Goal: Task Accomplishment & Management: Use online tool/utility

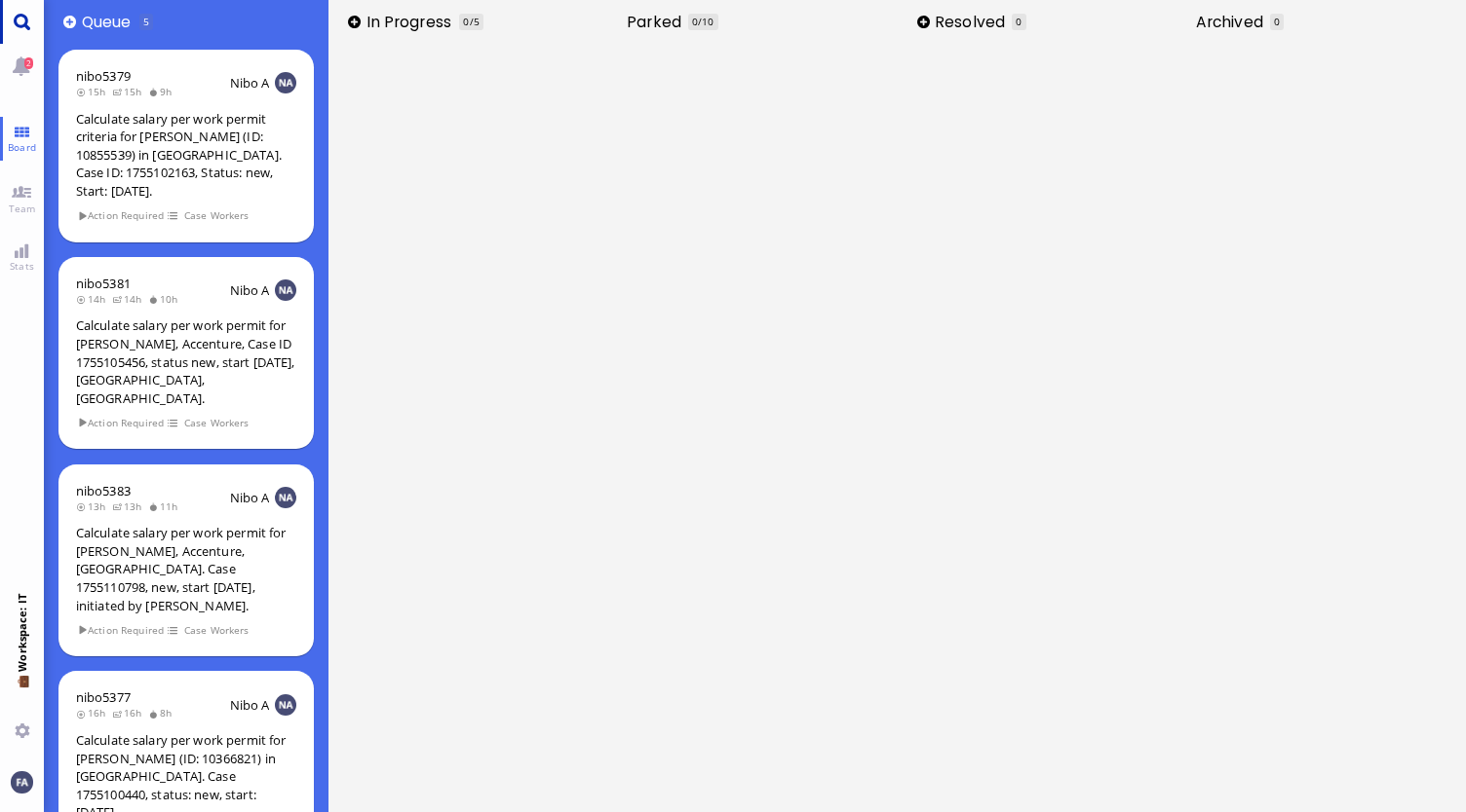
click at [37, 15] on link "Main menu" at bounding box center [22, 22] width 44 height 44
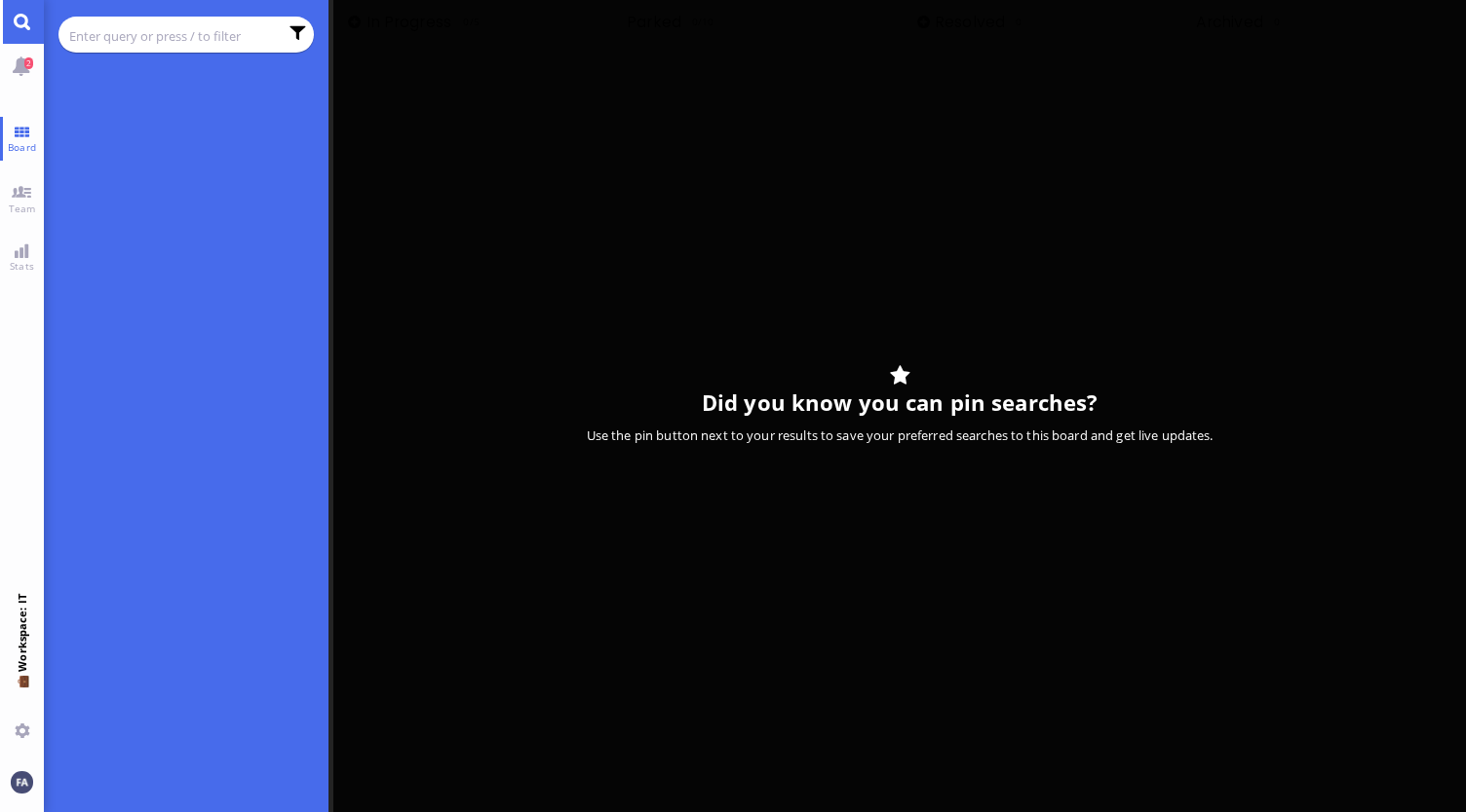
click at [130, 38] on input "text" at bounding box center [174, 37] width 209 height 22
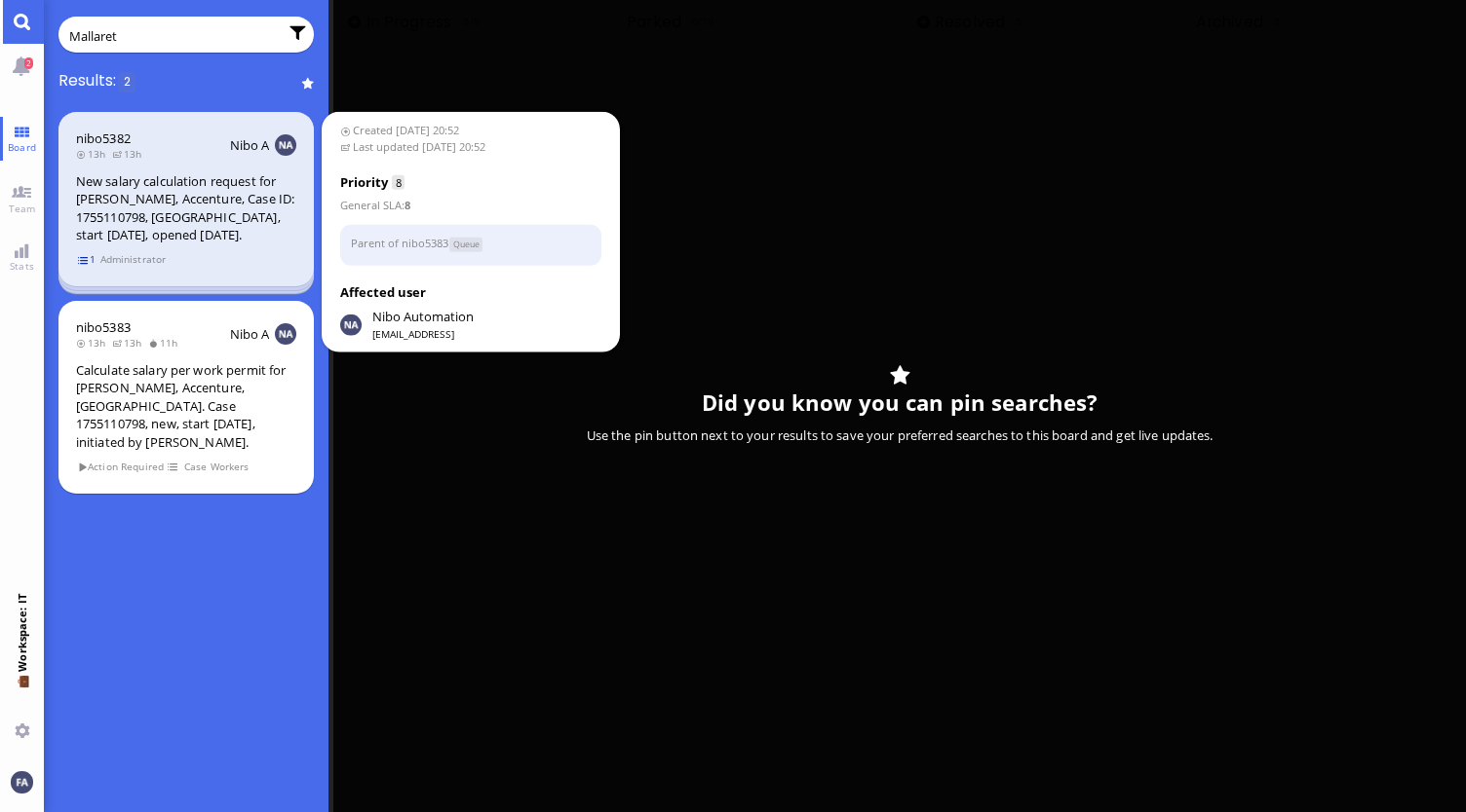
type input "Mallaret"
click at [83, 256] on span "1" at bounding box center [87, 259] width 20 height 17
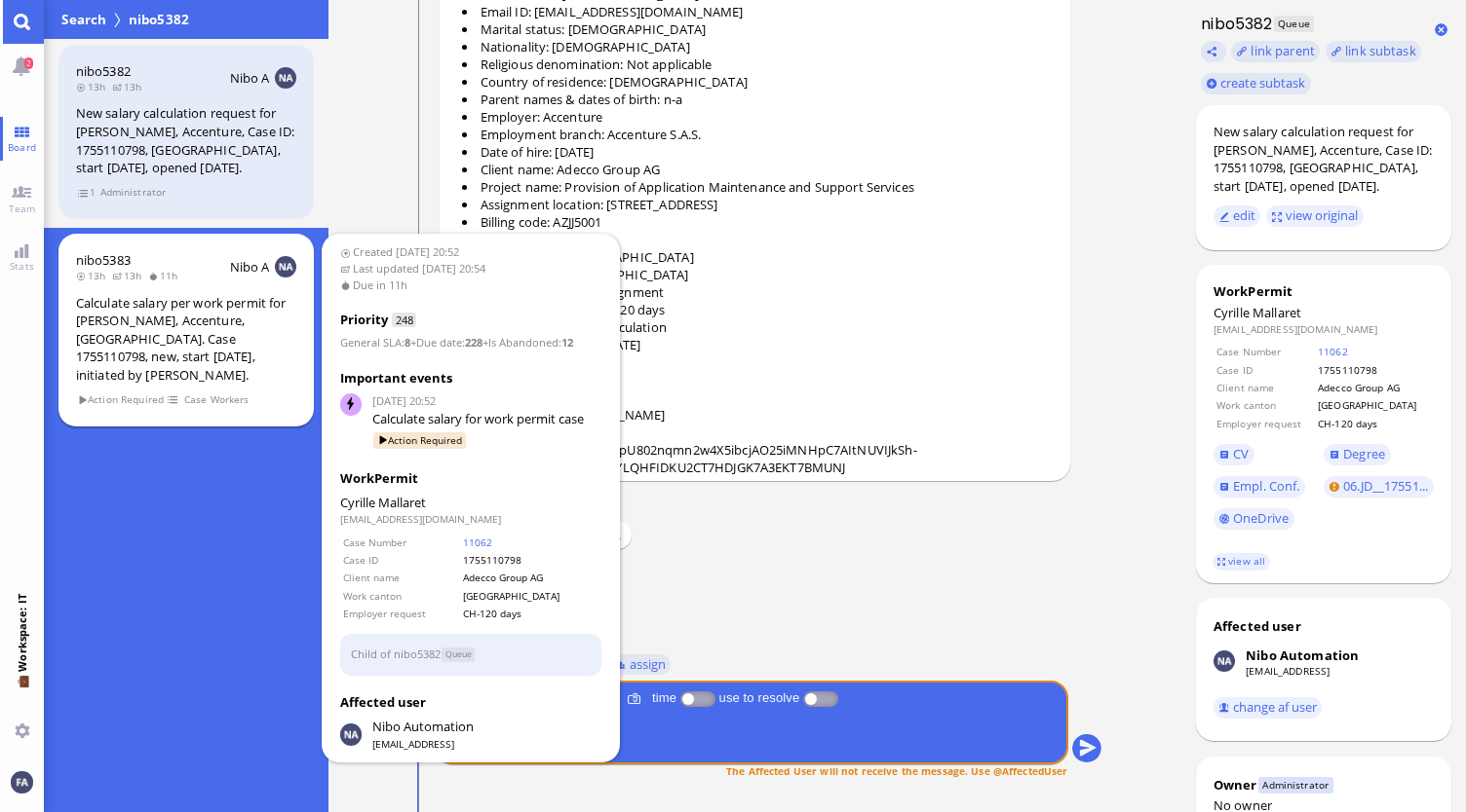
click at [183, 324] on div "Calculate salary per work permit for [PERSON_NAME], Accenture, [GEOGRAPHIC_DATA…" at bounding box center [187, 338] width 220 height 90
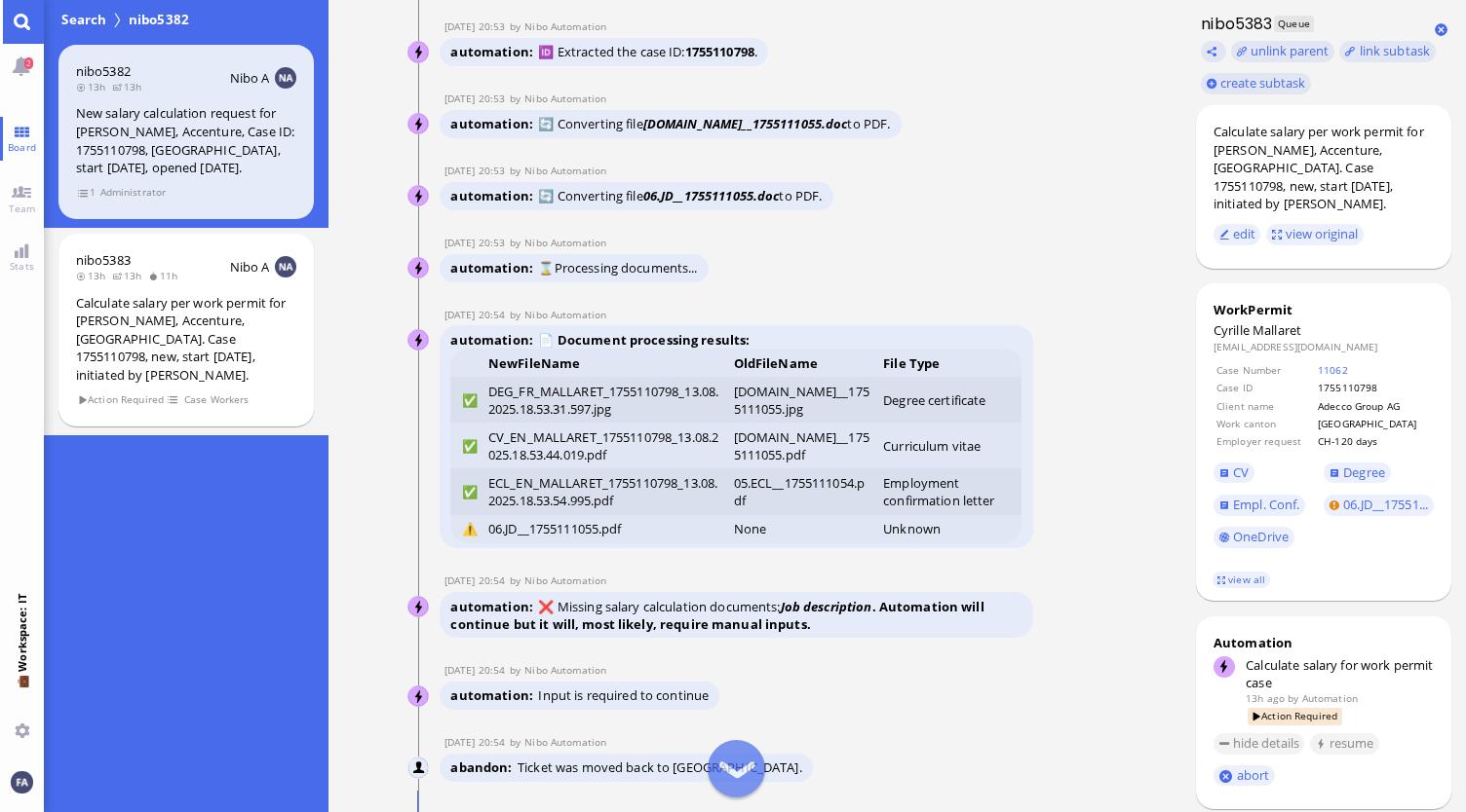
scroll to position [-412, 0]
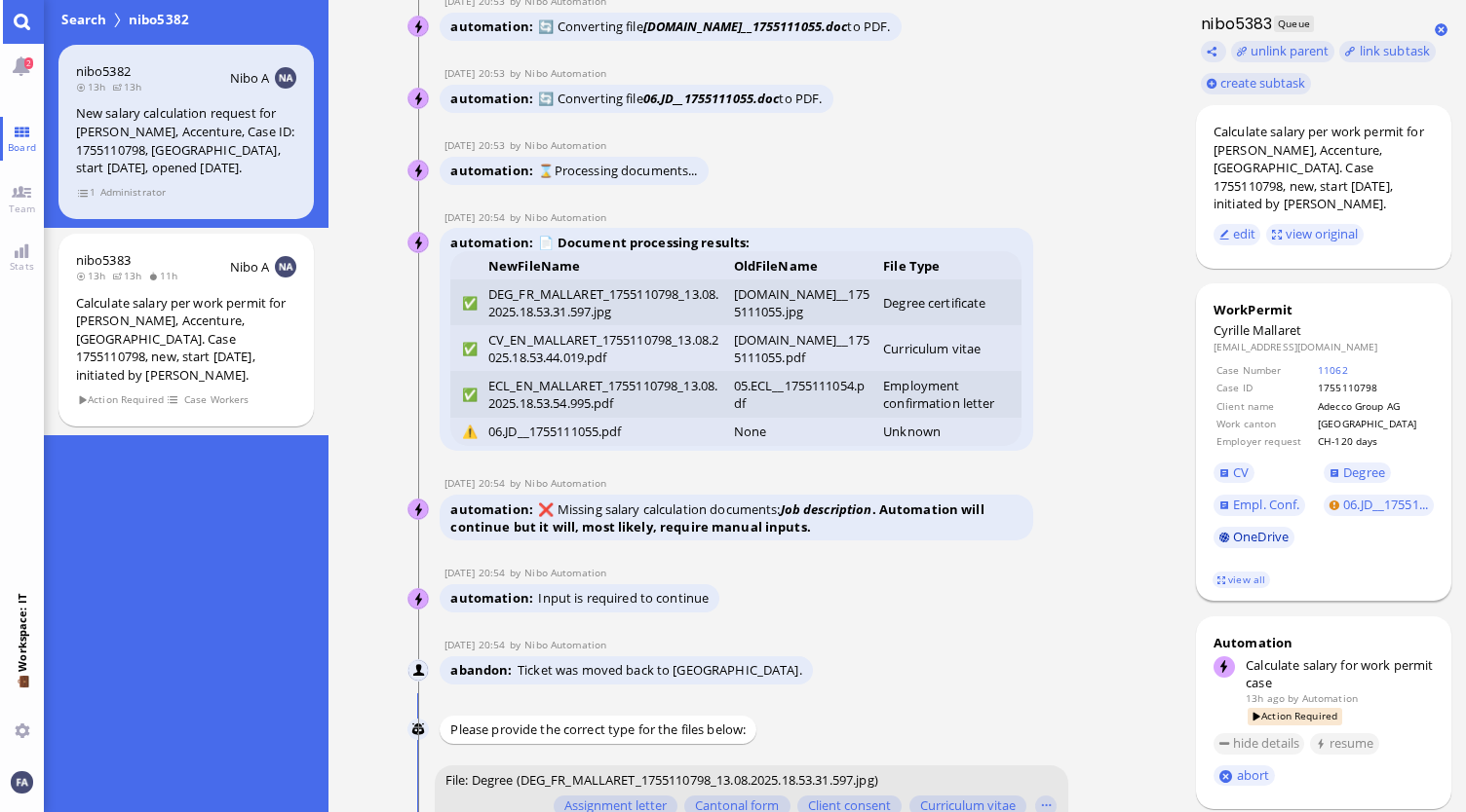
click at [1246, 548] on link "OneDrive" at bounding box center [1253, 538] width 80 height 22
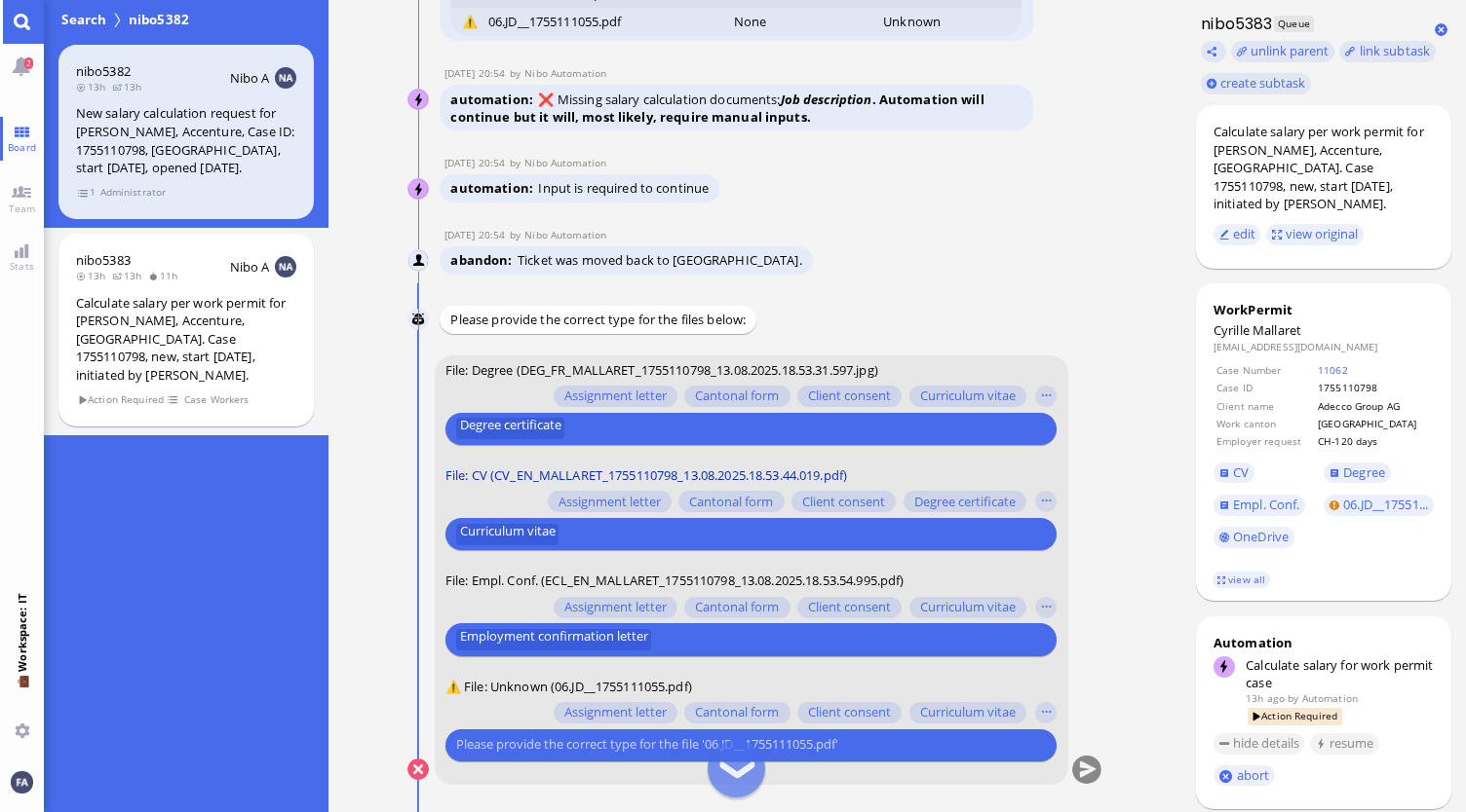
scroll to position [0, 0]
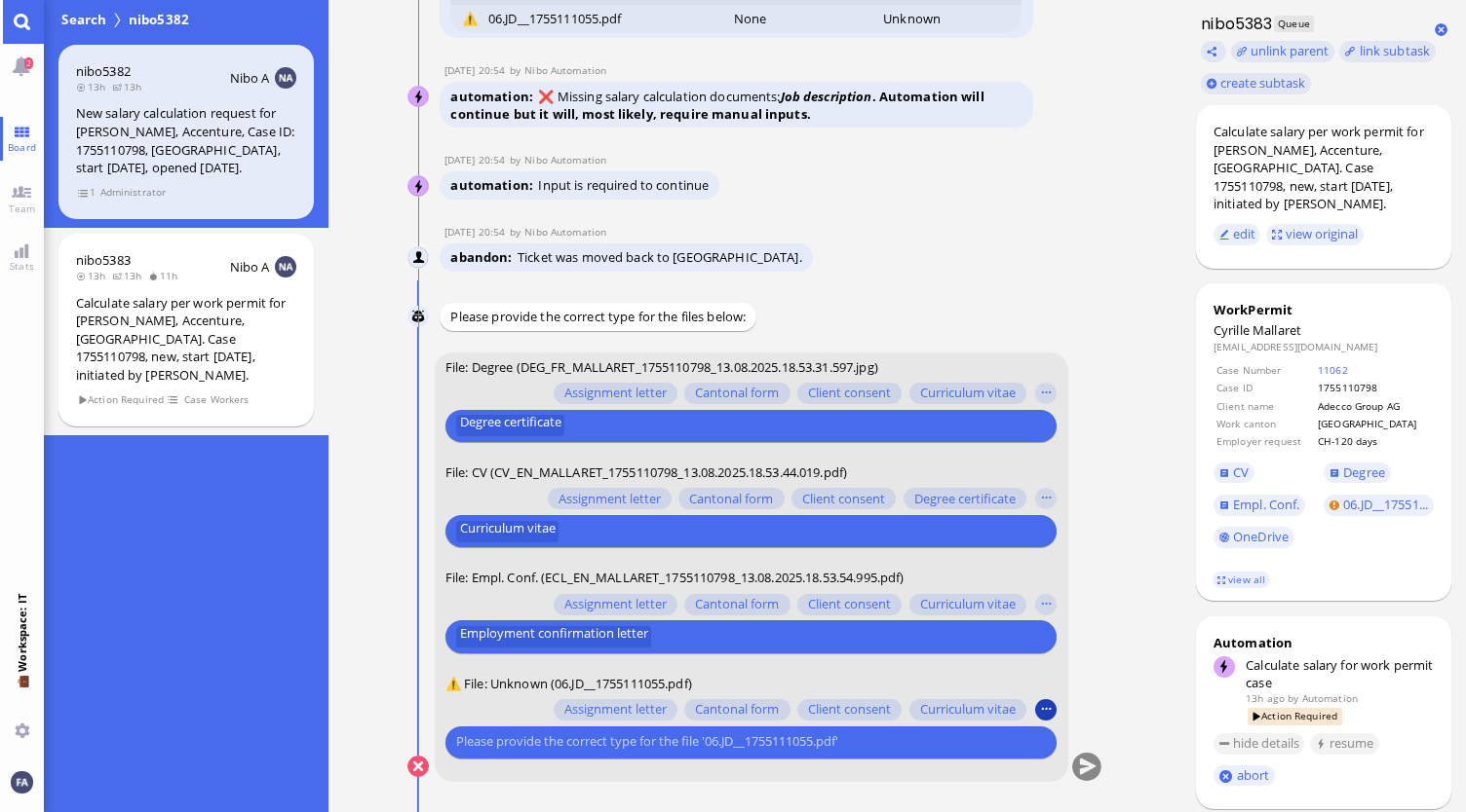
click at [1037, 713] on button "button" at bounding box center [1046, 711] width 22 height 22
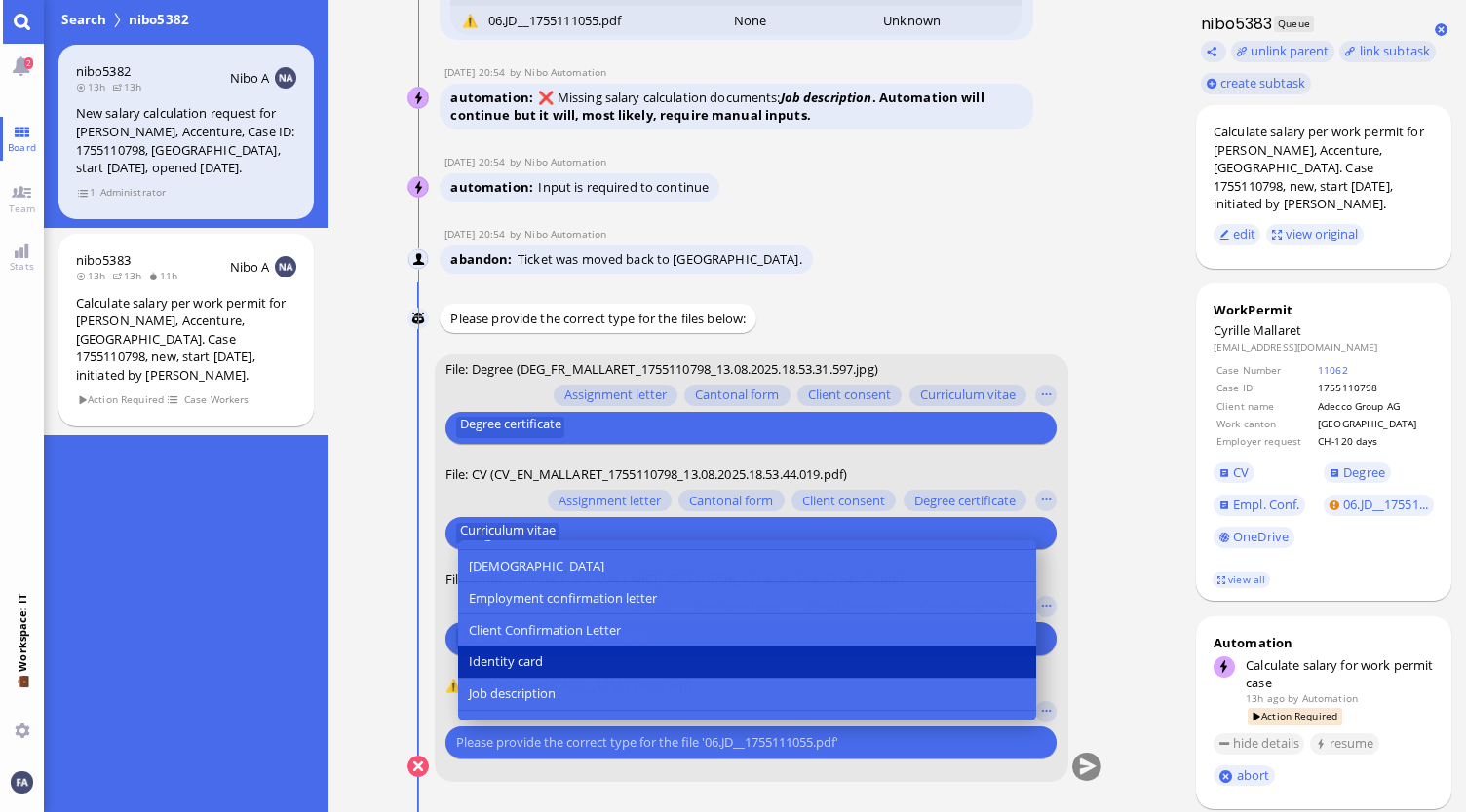
scroll to position [195, 0]
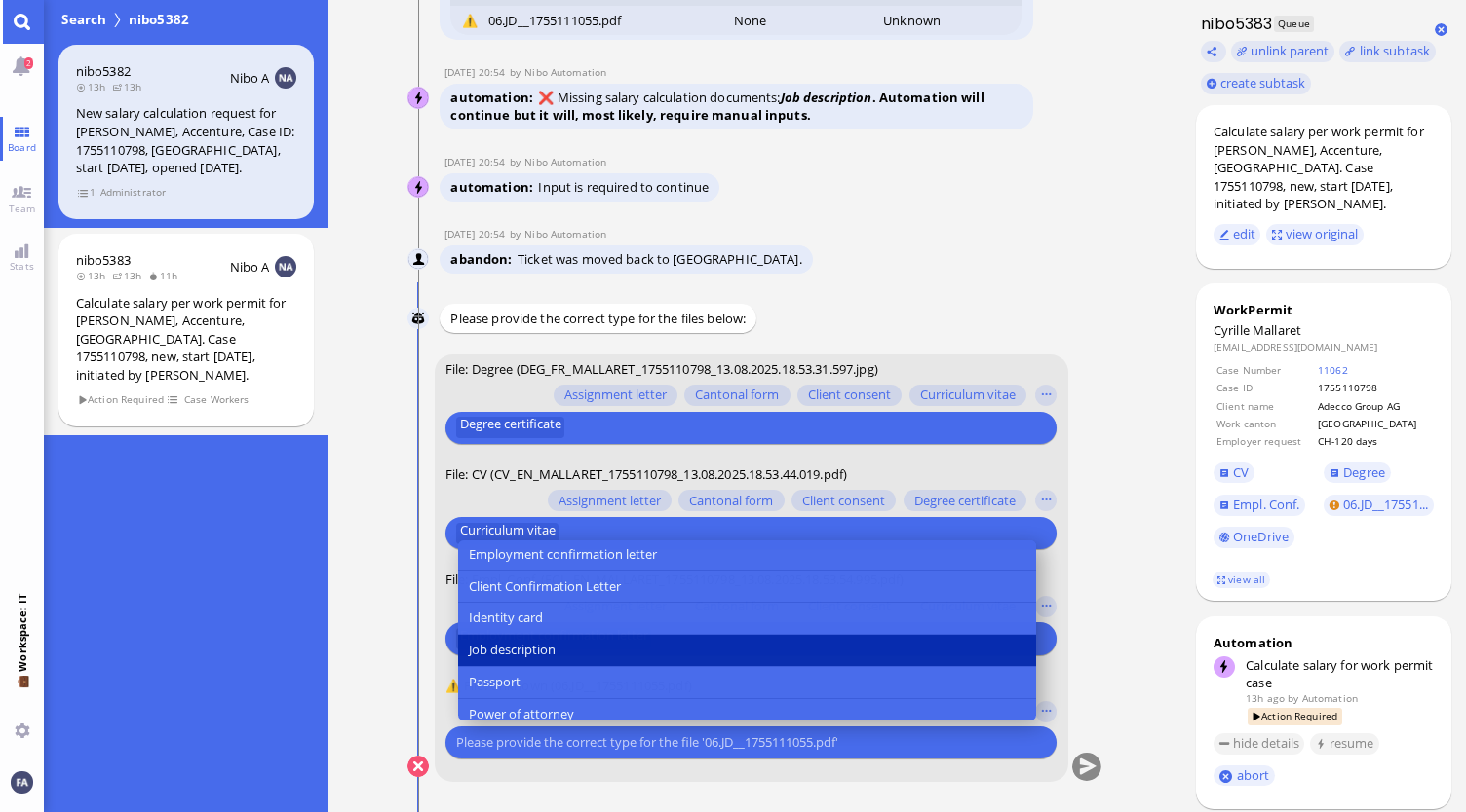
click at [554, 643] on span "Job description" at bounding box center [512, 650] width 86 height 21
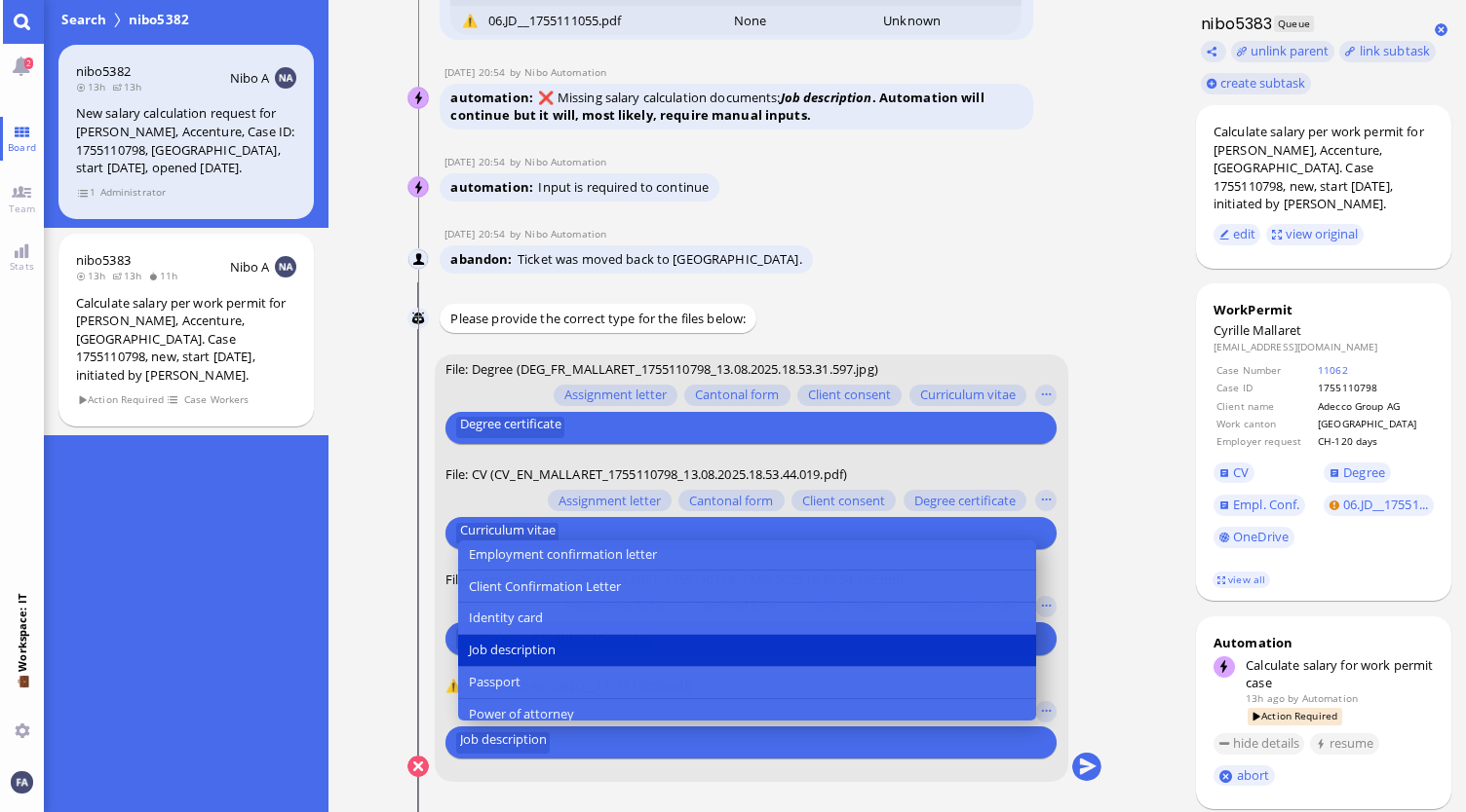
click at [1105, 712] on nitautoscroll "13 Aug 20:52 by Automation Automation Calculate eligible salary for work permit…" at bounding box center [755, 406] width 772 height 812
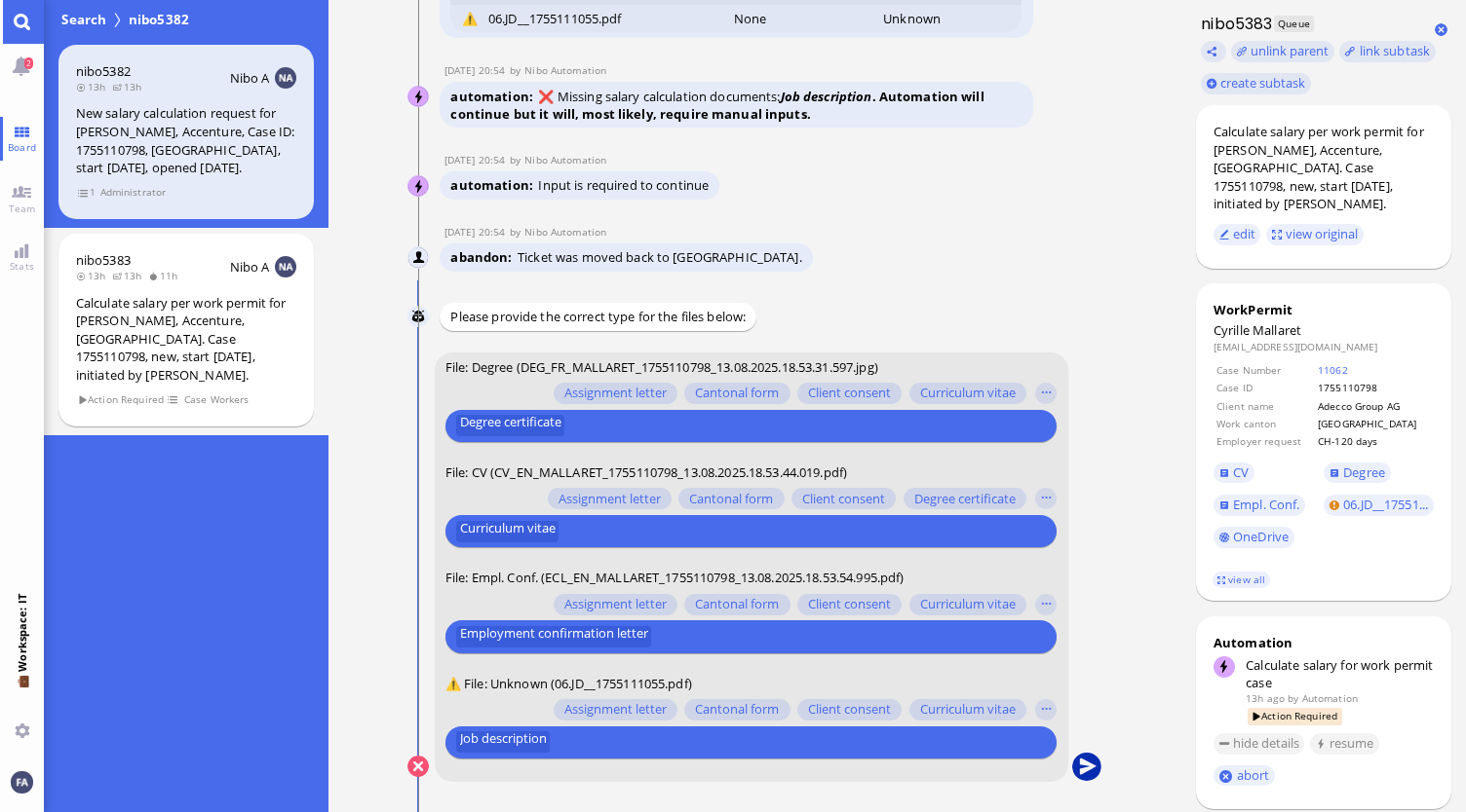
click at [1091, 770] on button "submit" at bounding box center [1086, 767] width 29 height 29
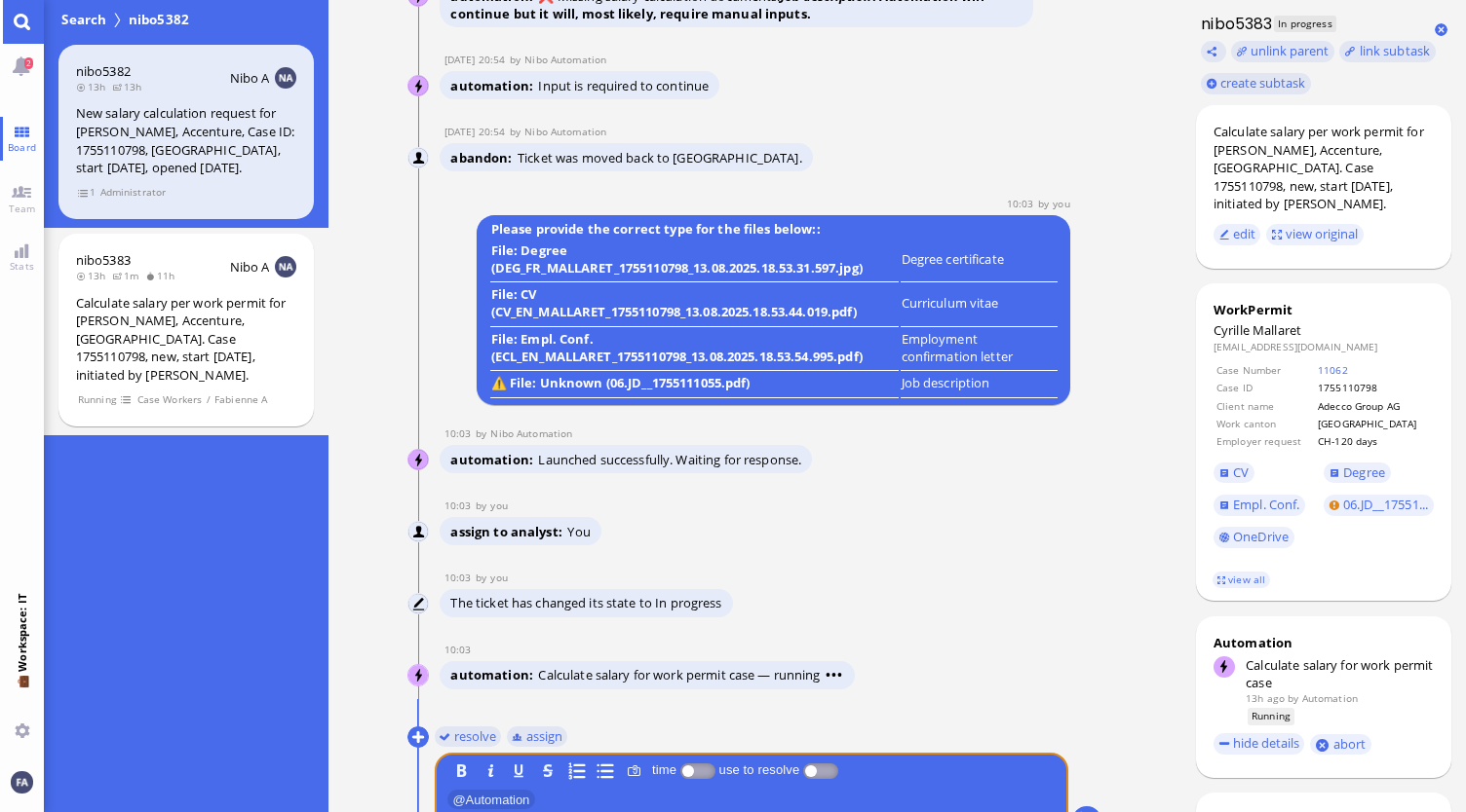
scroll to position [0, 0]
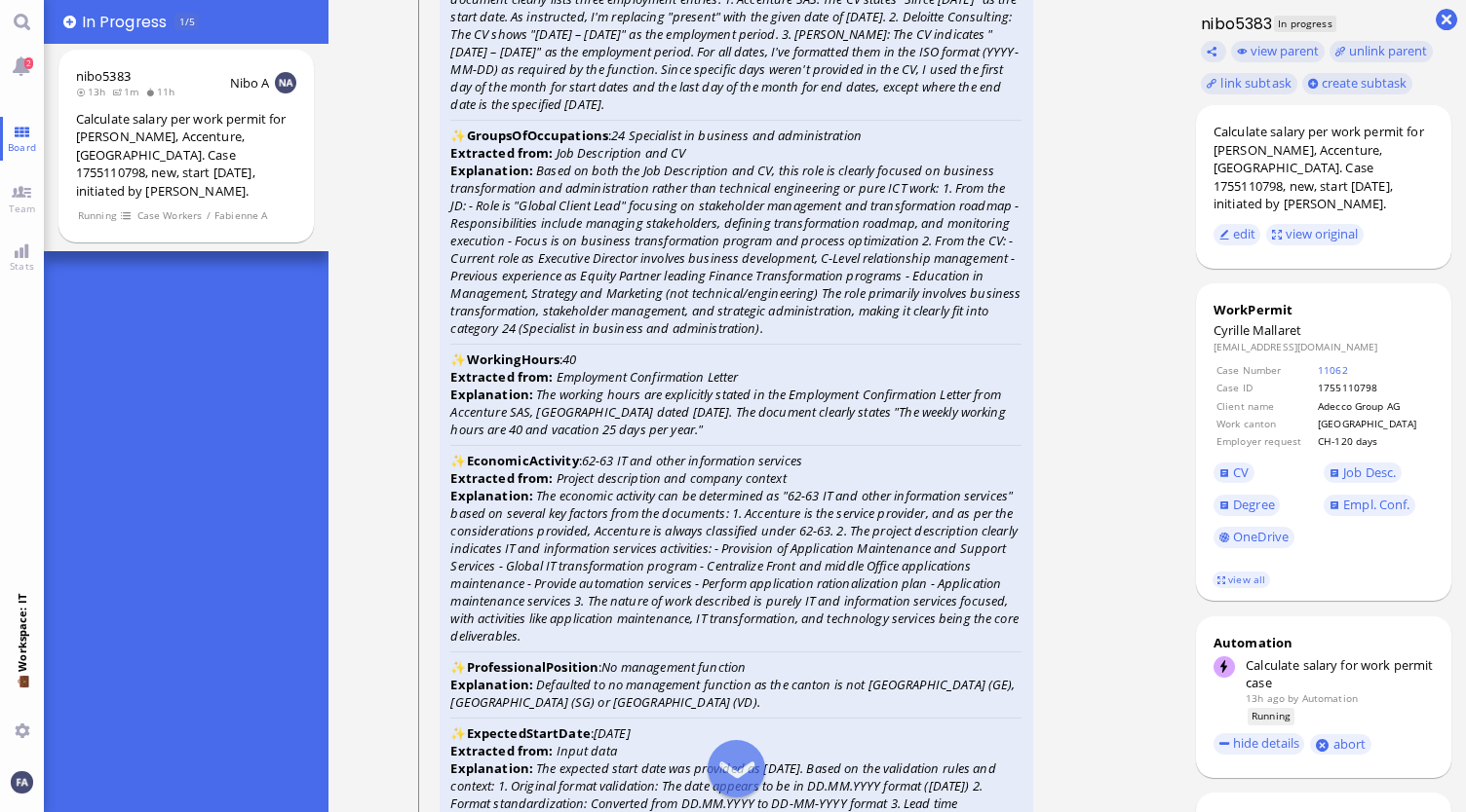
scroll to position [-877, 0]
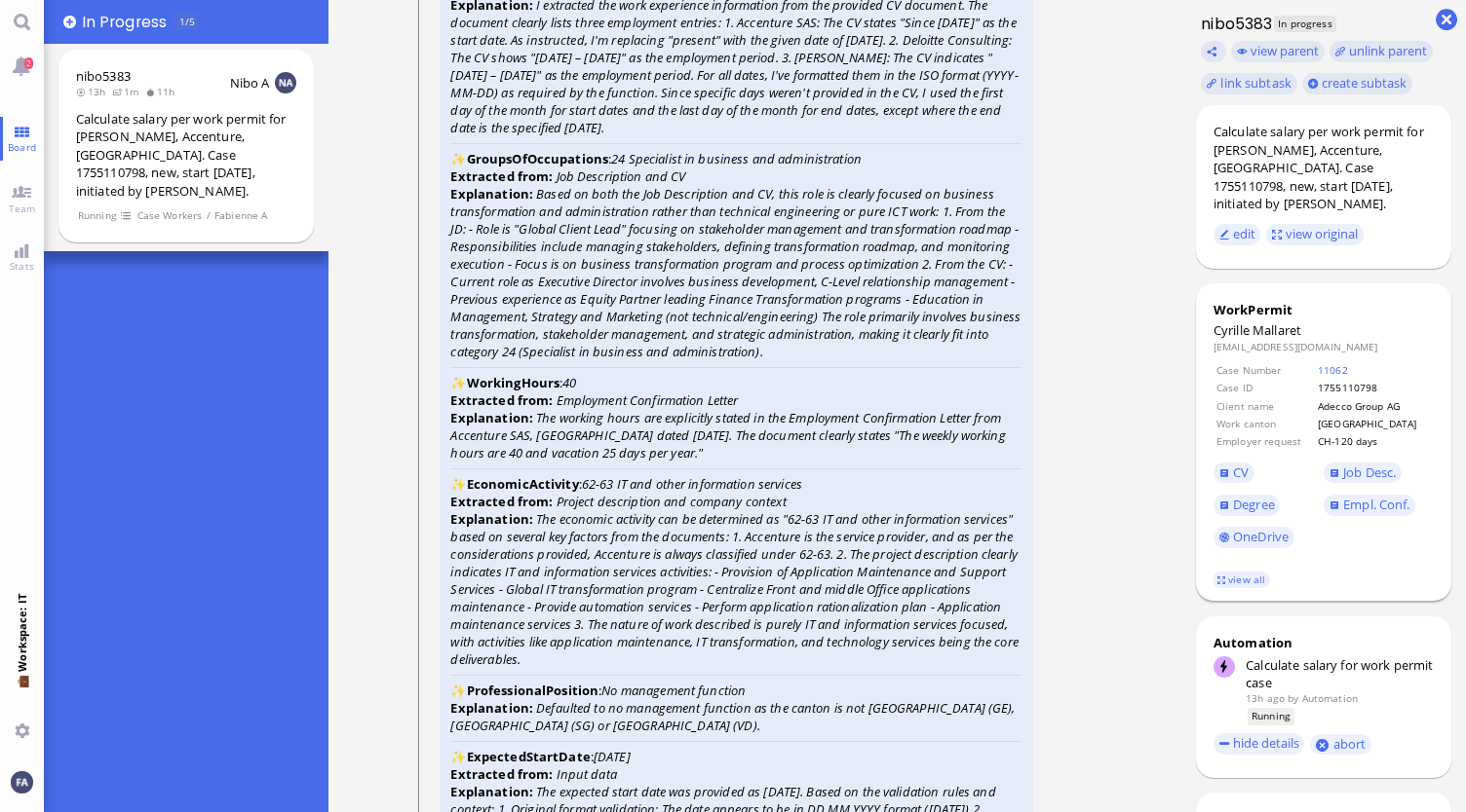
click at [1241, 485] on span "CV" at bounding box center [1268, 473] width 110 height 32
click at [1237, 464] on link "CV" at bounding box center [1234, 474] width 41 height 22
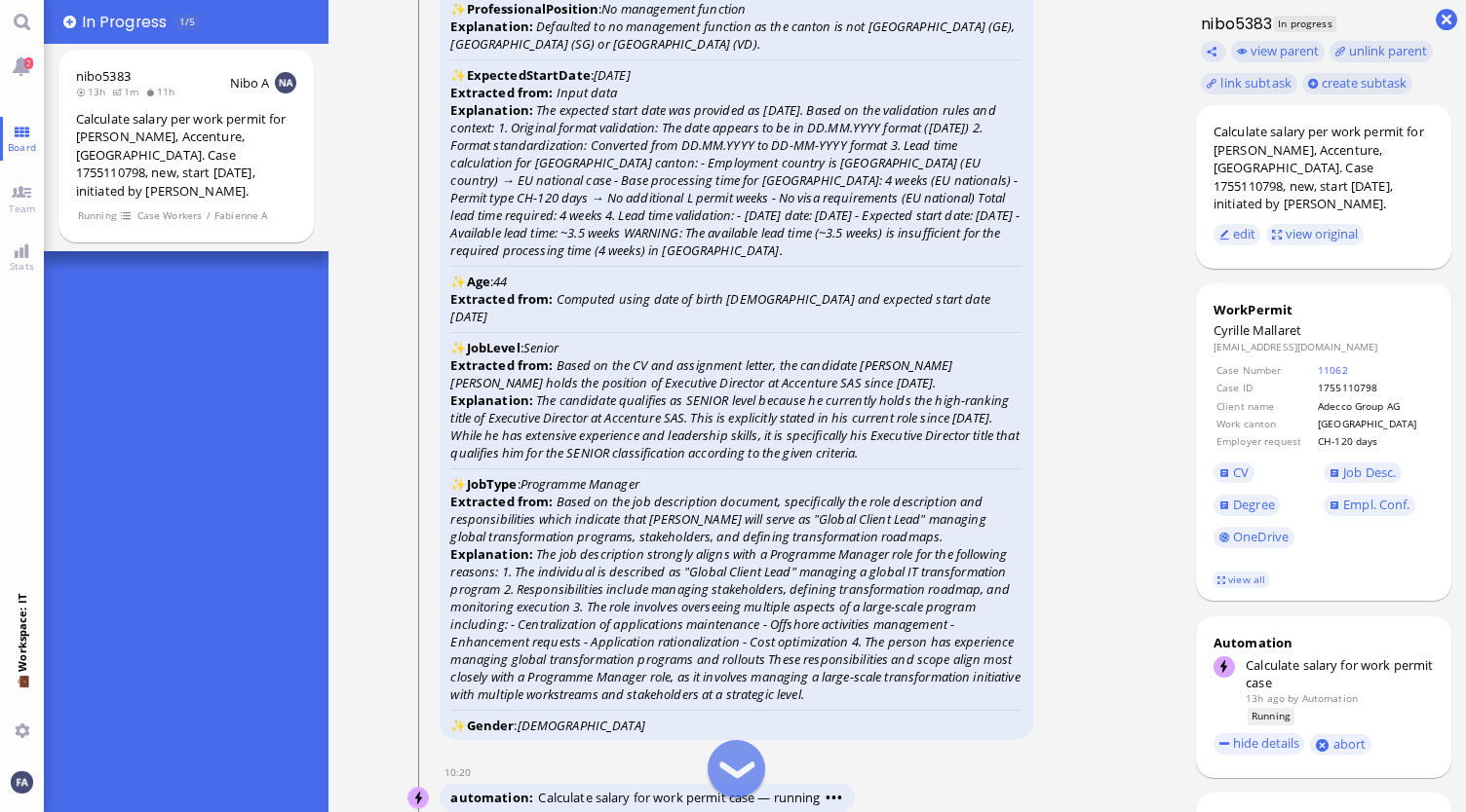
scroll to position [-292, 0]
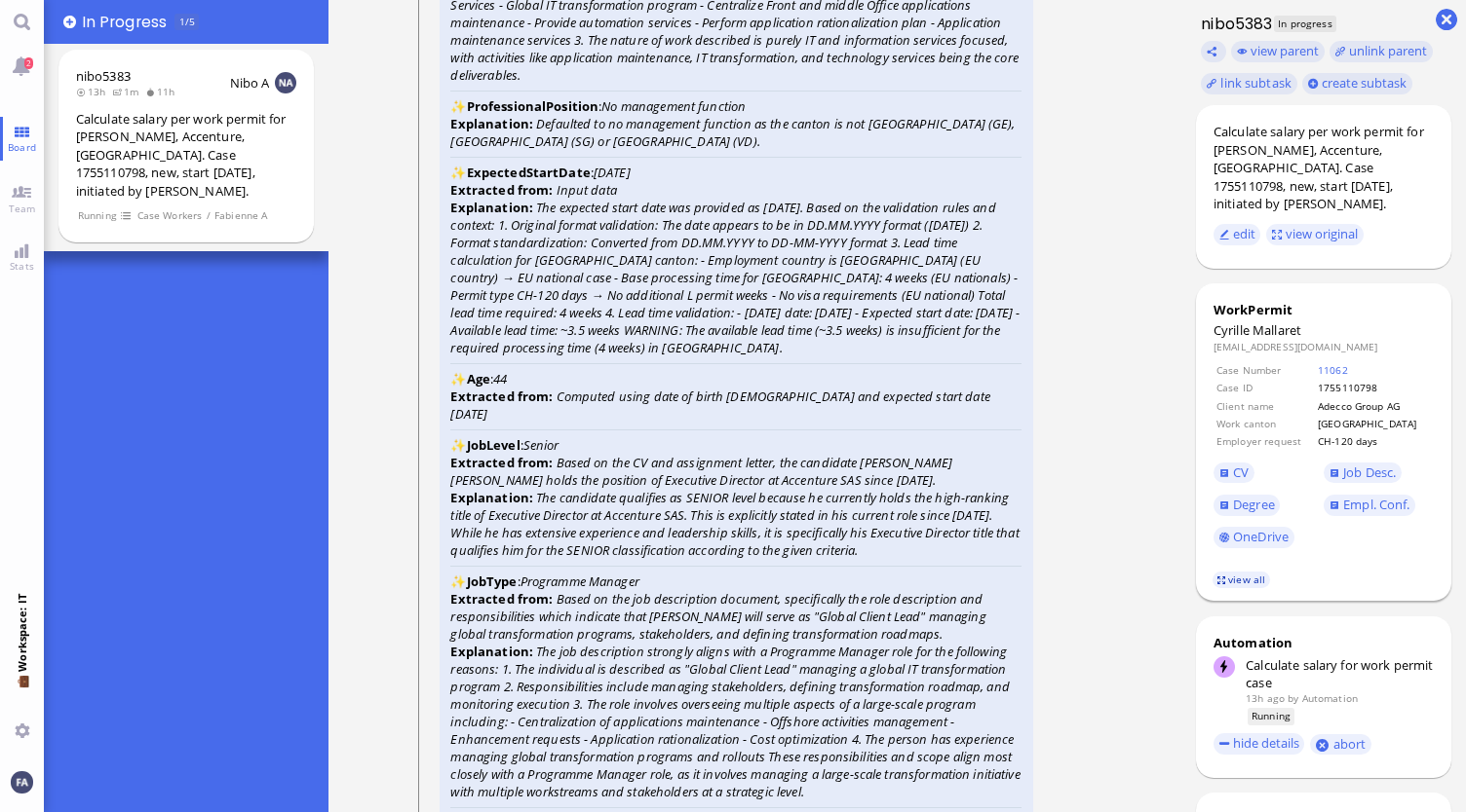
click at [1236, 578] on link "view all" at bounding box center [1241, 580] width 57 height 17
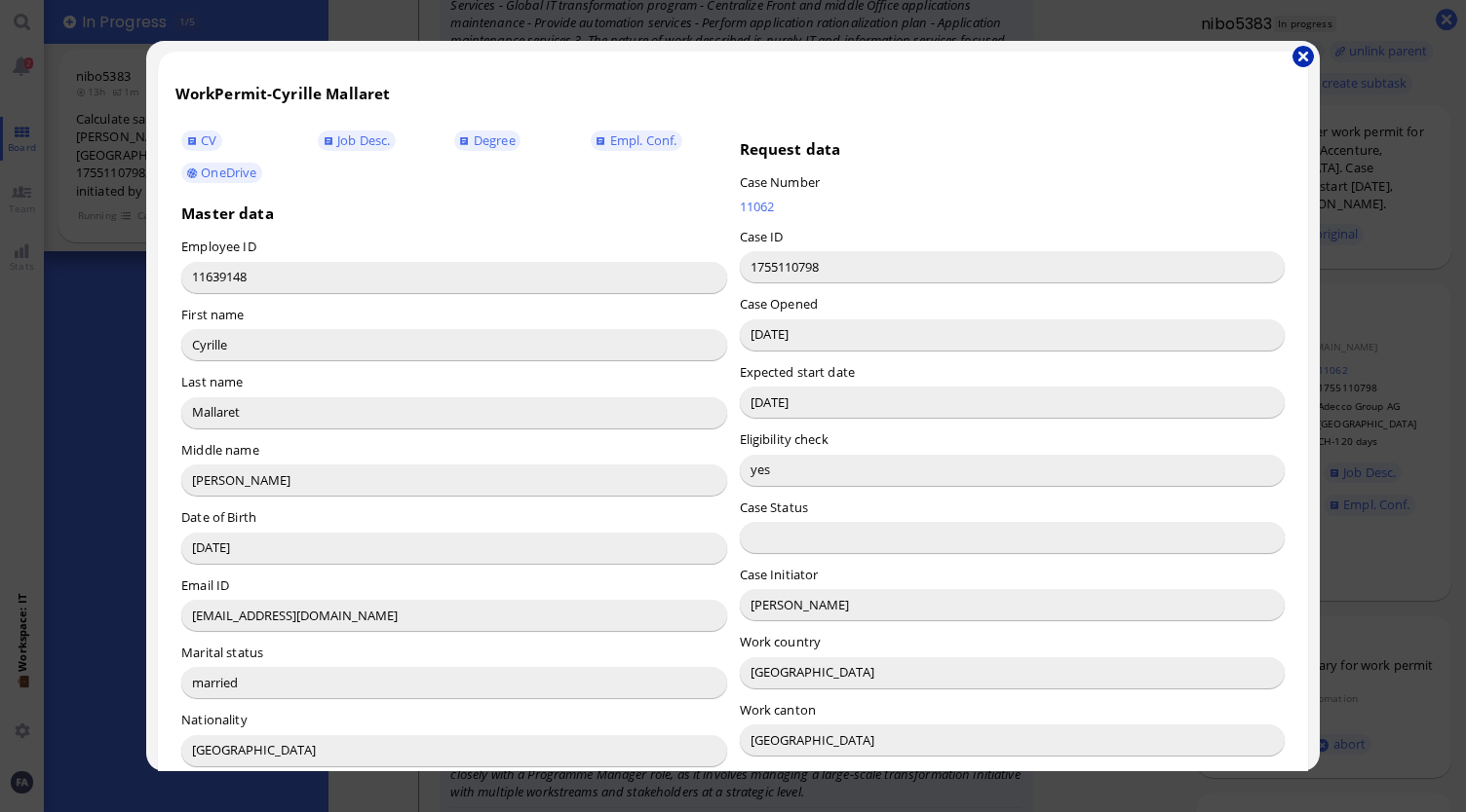
click at [1302, 50] on button "button" at bounding box center [1303, 57] width 22 height 22
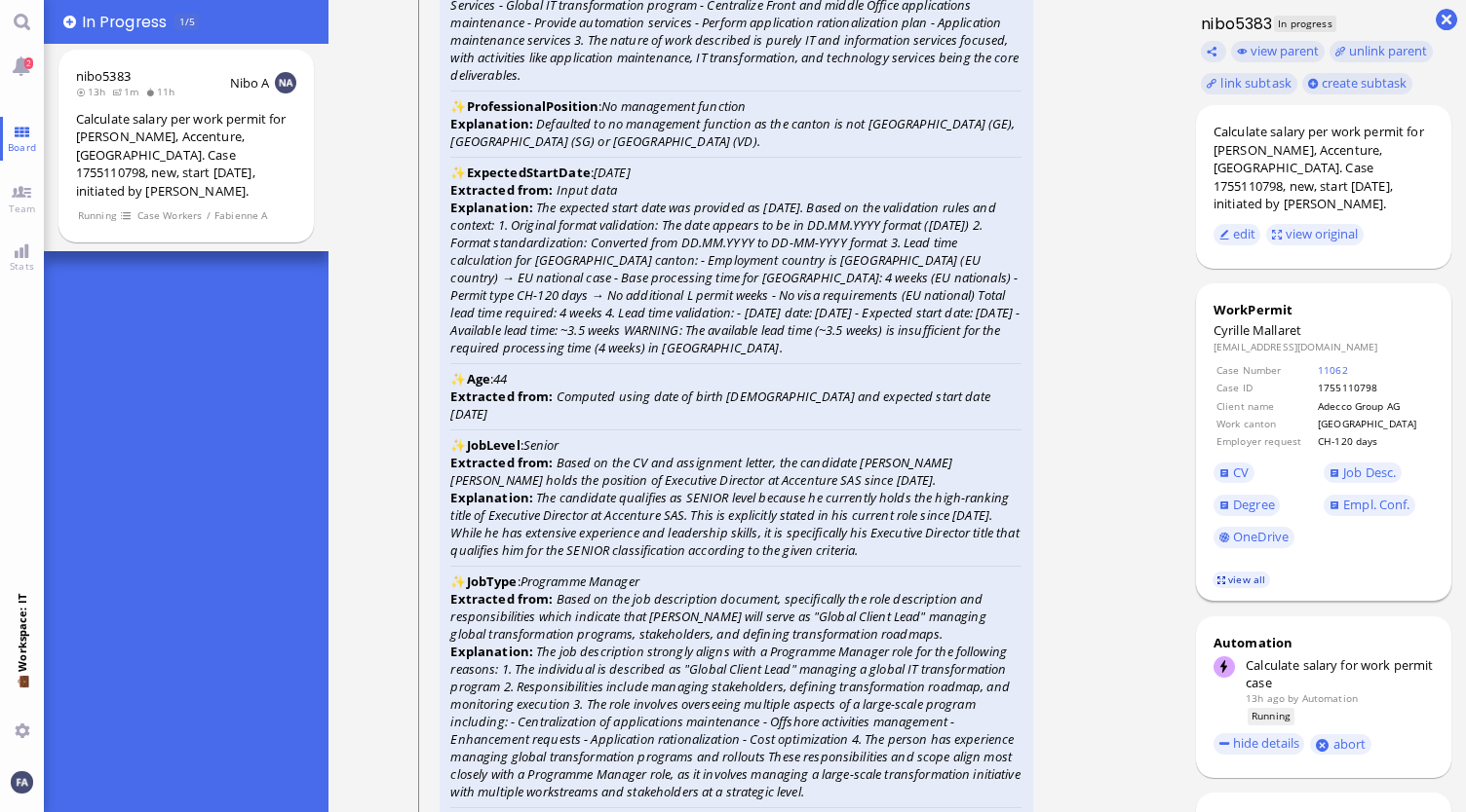
click at [1259, 586] on link "view all" at bounding box center [1241, 580] width 57 height 17
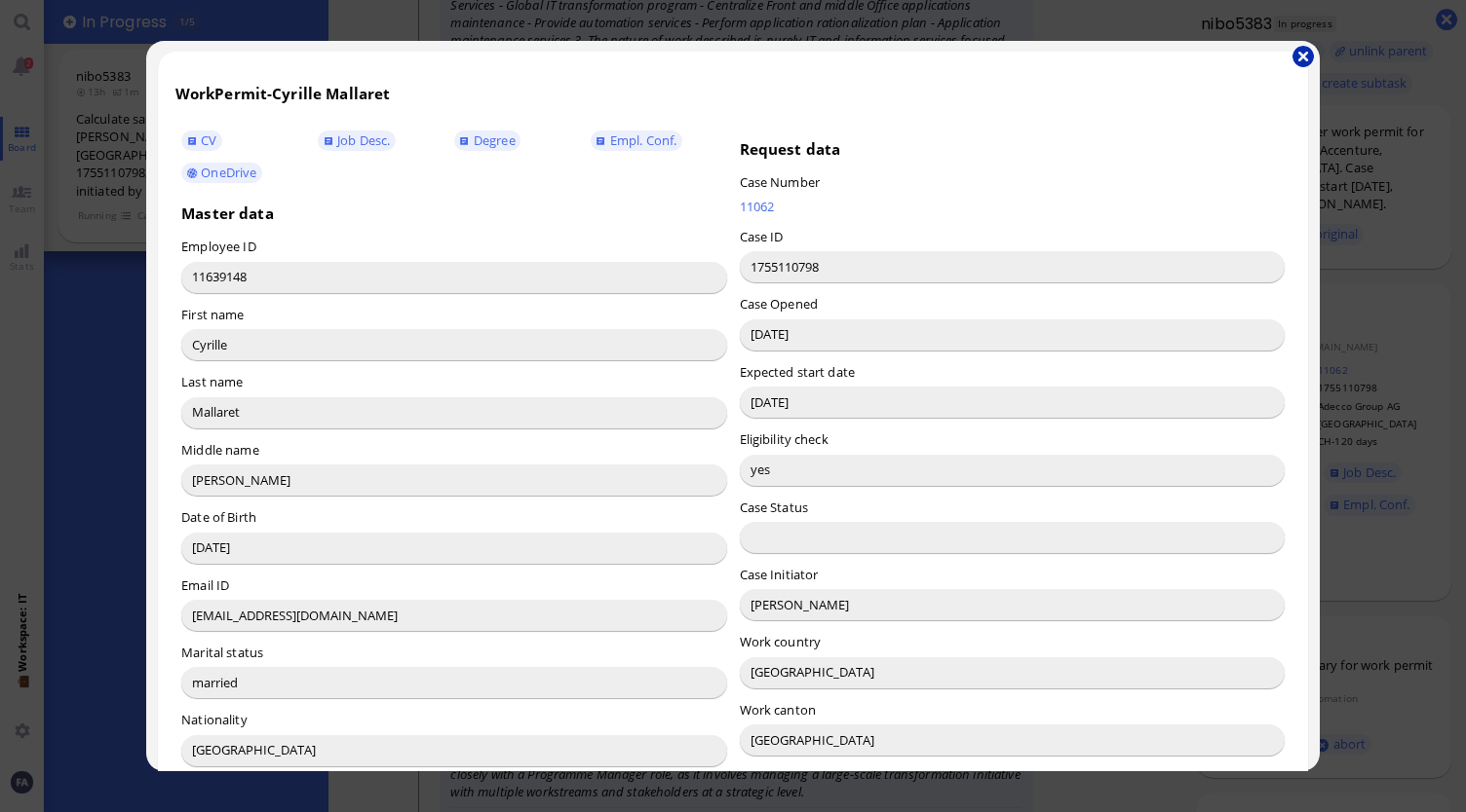
click at [1305, 56] on button "button" at bounding box center [1303, 57] width 22 height 22
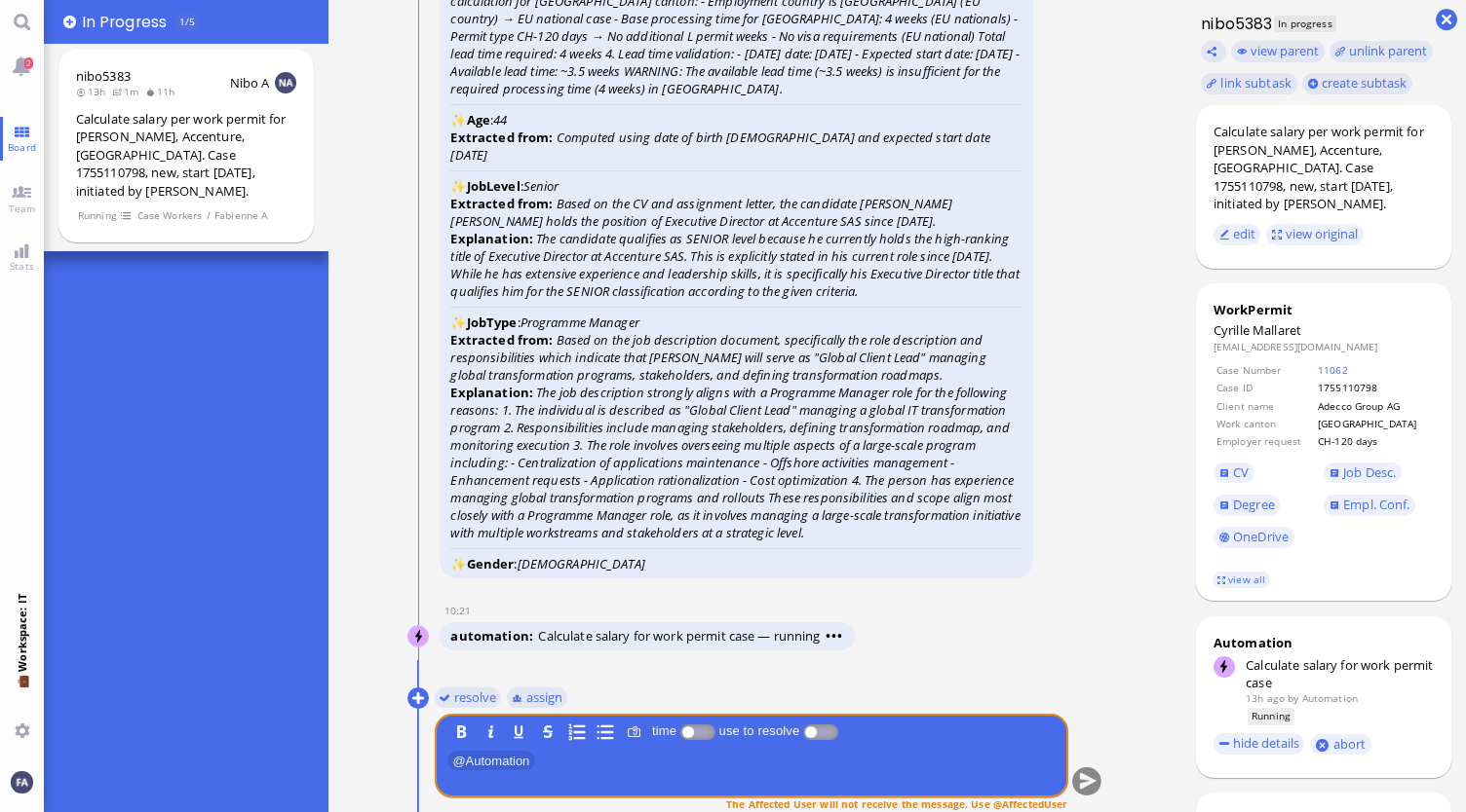
scroll to position [0, 0]
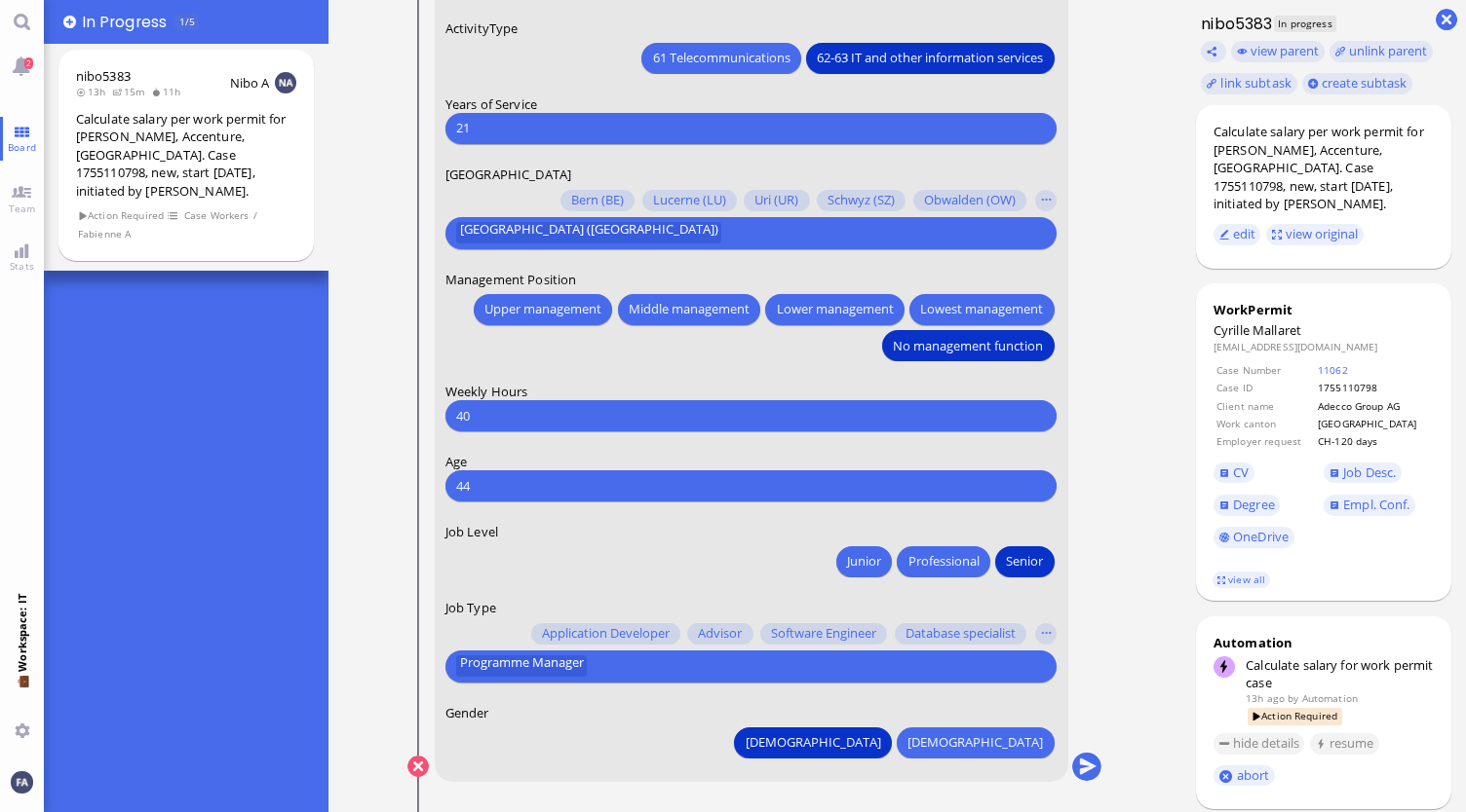
click at [571, 124] on input "21" at bounding box center [751, 128] width 590 height 21
type input "20"
click at [1098, 764] on button "submit" at bounding box center [1086, 767] width 29 height 29
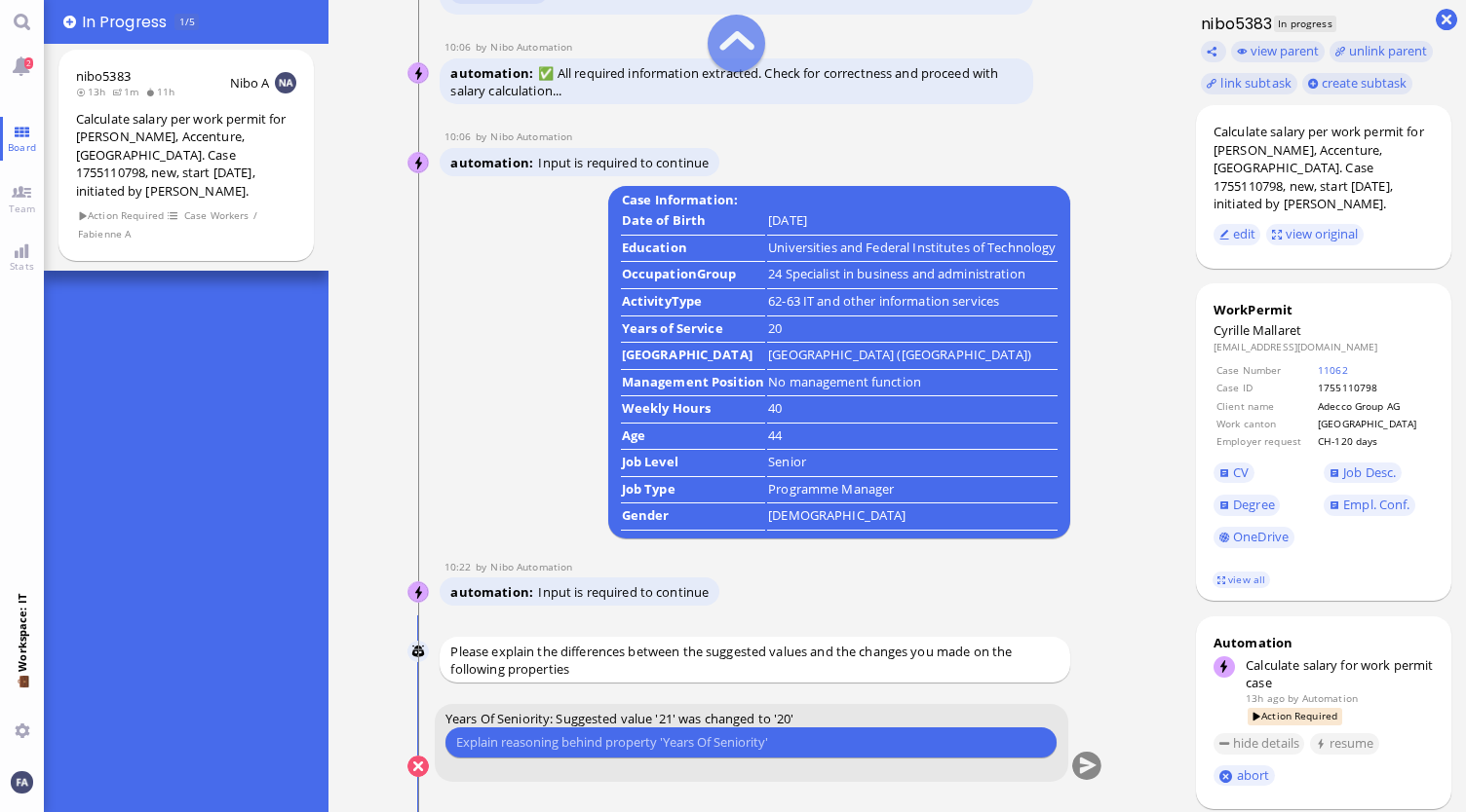
click at [721, 729] on div "Please type something" at bounding box center [751, 743] width 612 height 31
click at [718, 744] on input "text" at bounding box center [751, 743] width 590 height 21
type input "He obtained his degree on the last, not the first day of the month, making it 2…"
click at [1084, 779] on button "submit" at bounding box center [1086, 767] width 29 height 29
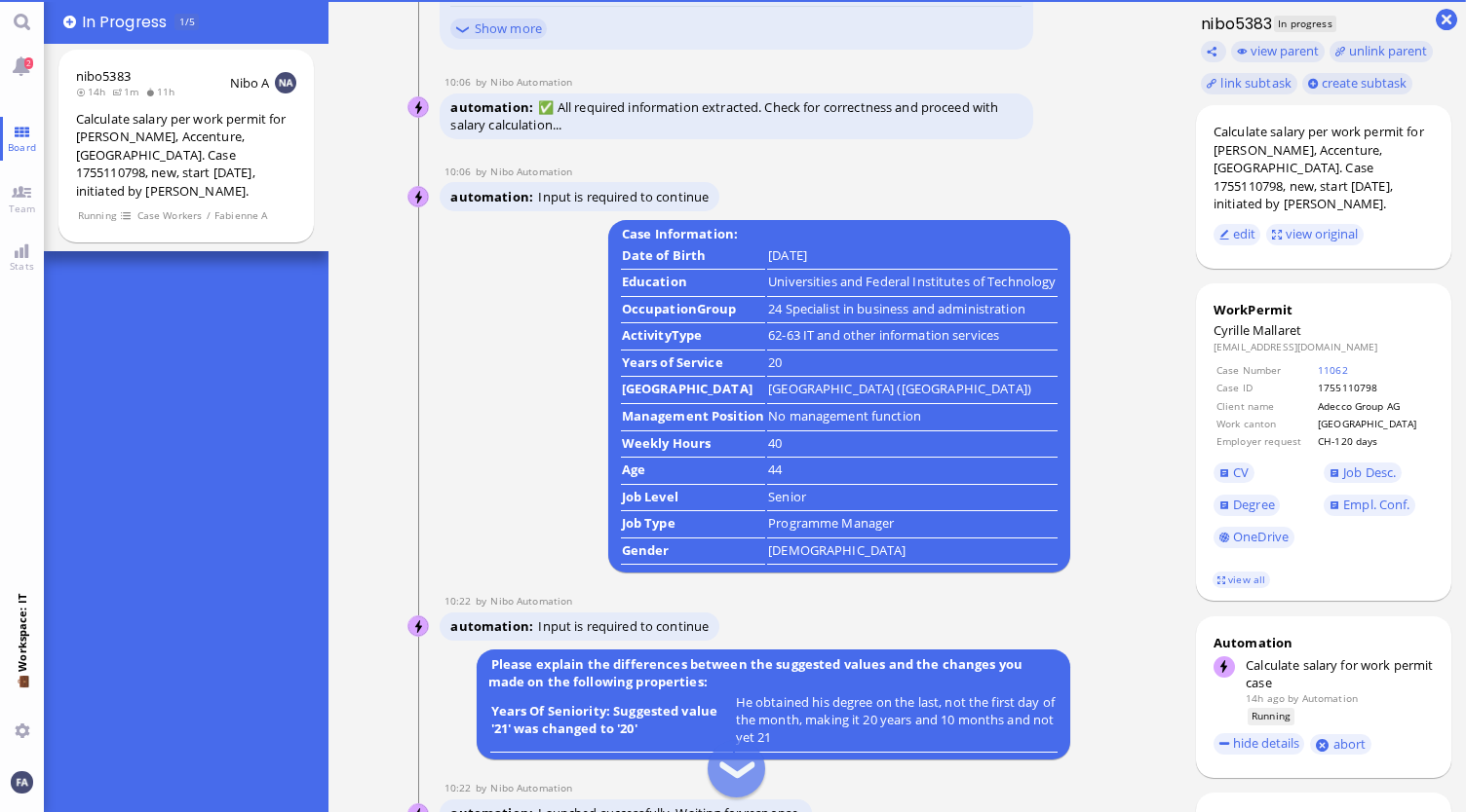
scroll to position [0, 0]
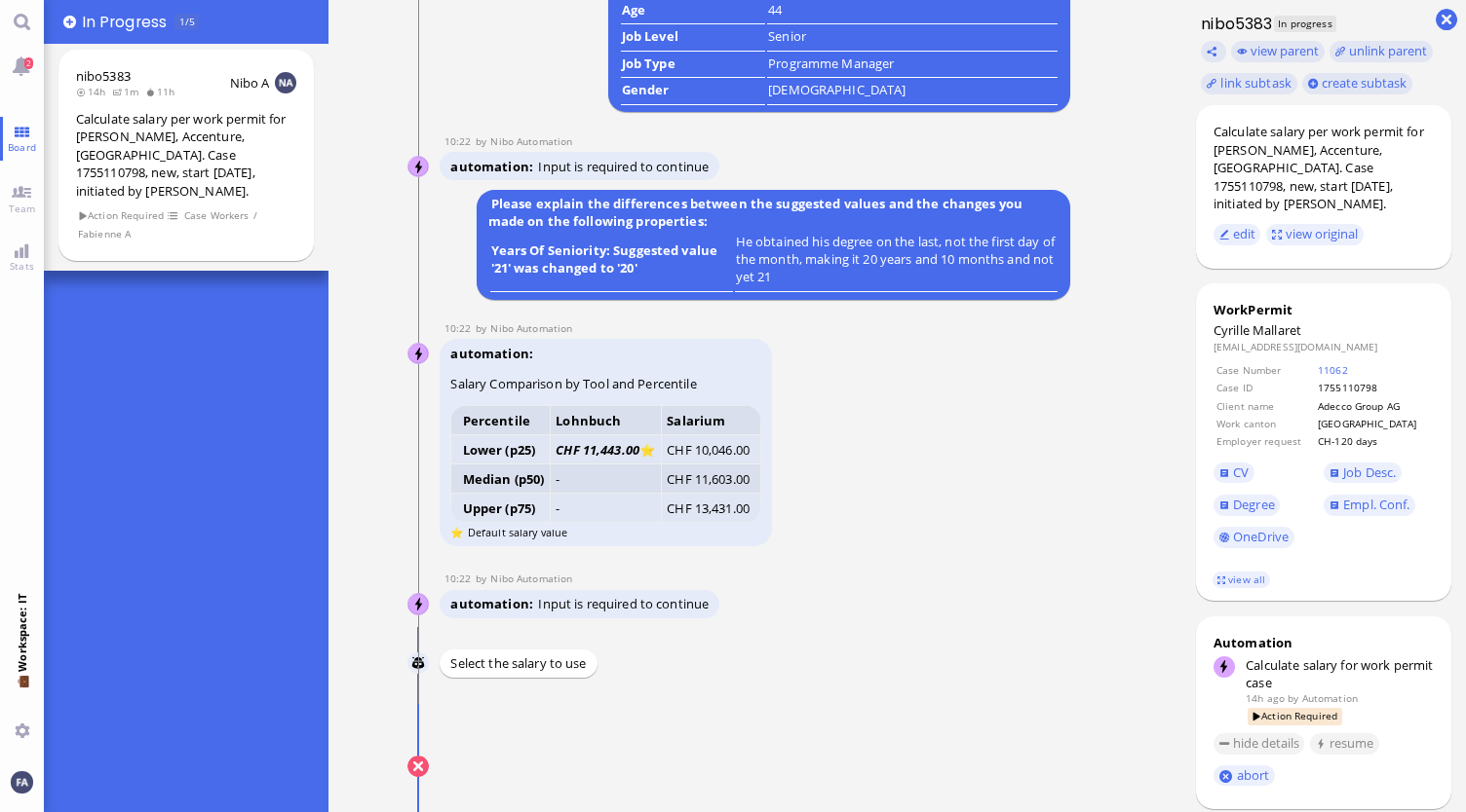
click at [1138, 55] on nitautoscroll "13 Aug 20:52 by Automation Automation Calculate eligible salary for work permit…" at bounding box center [755, 406] width 772 height 812
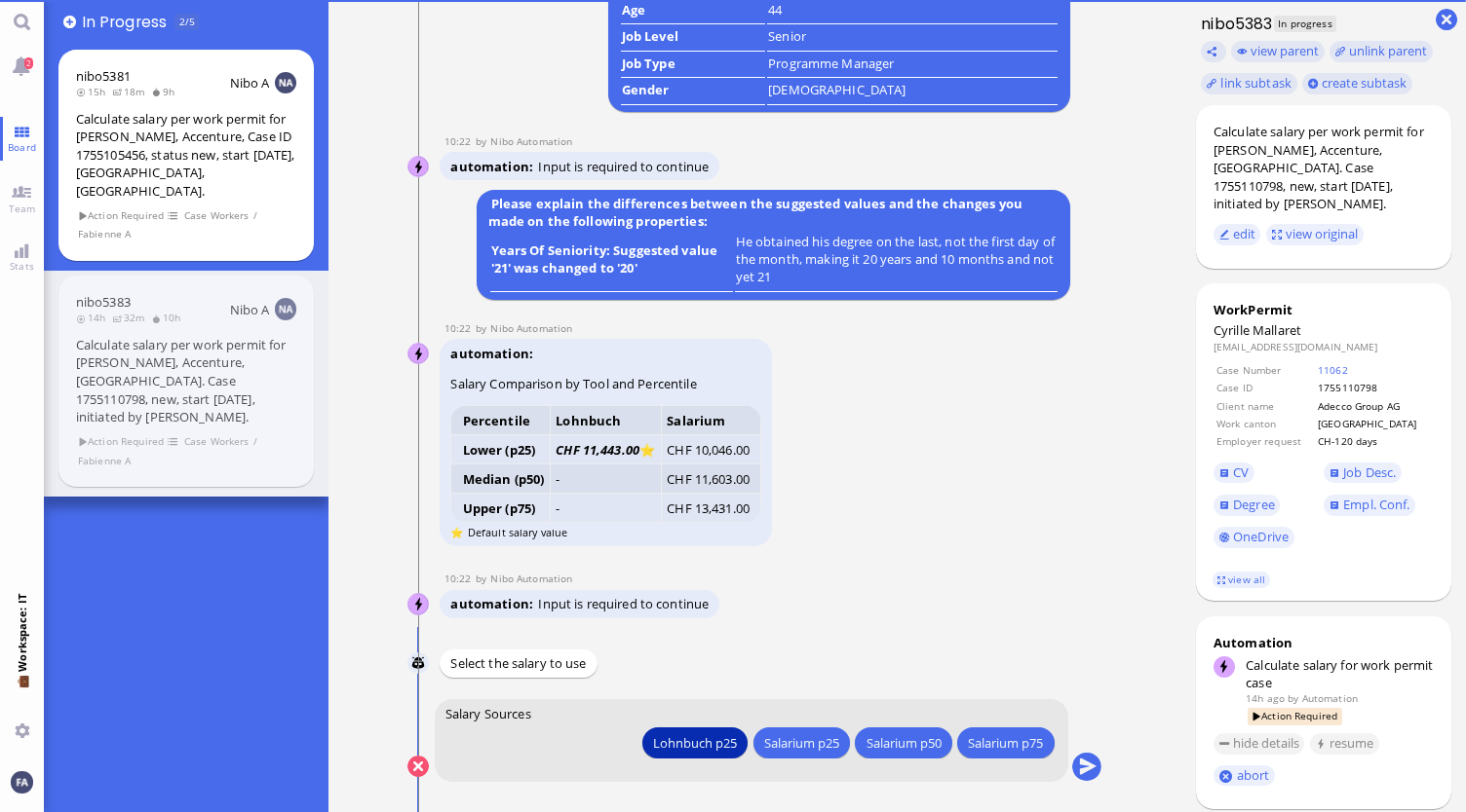
click at [700, 737] on div "Lohnbuch p25" at bounding box center [695, 743] width 83 height 21
click at [707, 744] on div "Lohnbuch p25" at bounding box center [695, 743] width 83 height 21
click at [1087, 776] on button "submit" at bounding box center [1086, 767] width 29 height 29
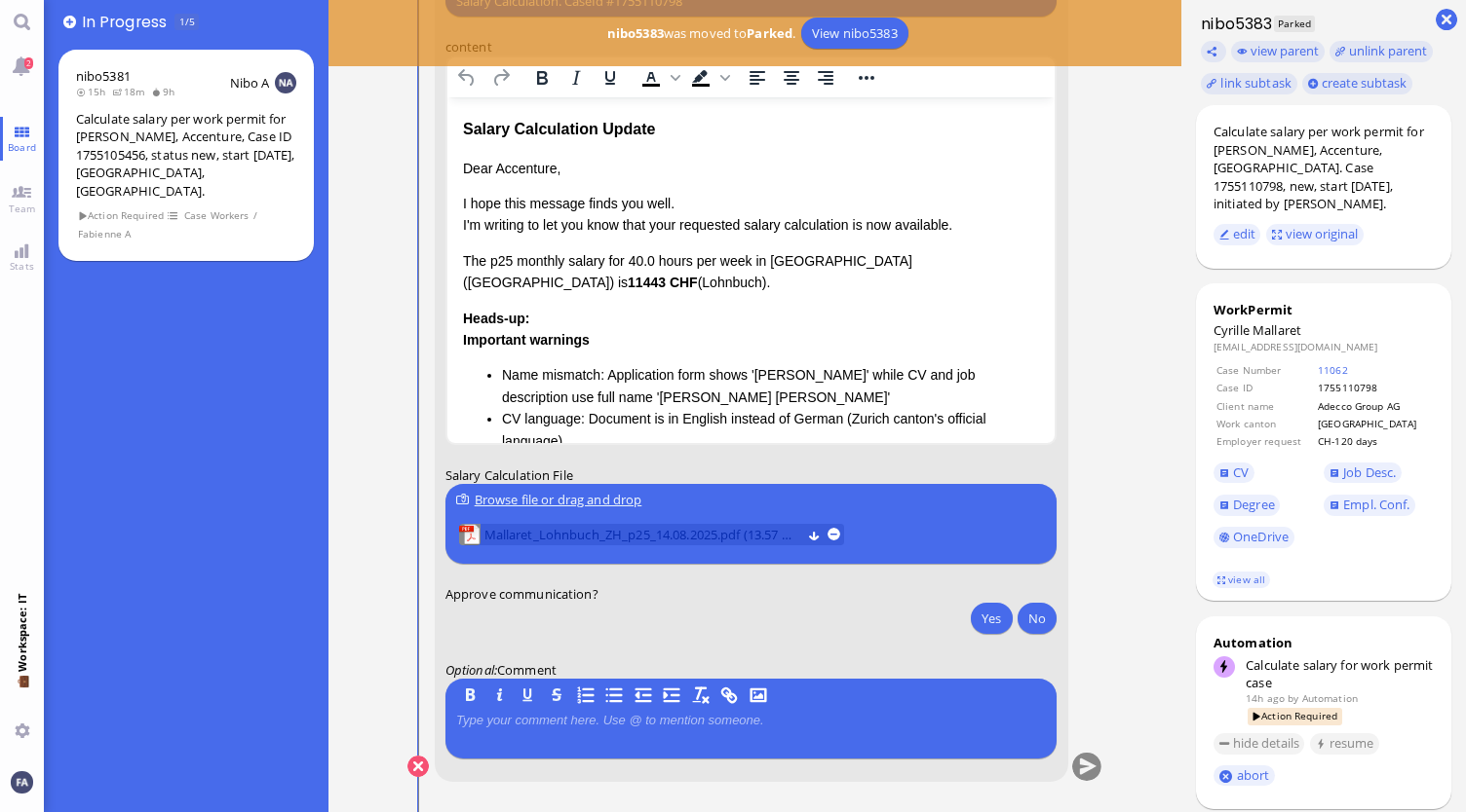
click at [751, 538] on span "Mallaret_Lohnbuch_ZH_p25_14.08.2025.pdf (13.57 kB)" at bounding box center [643, 535] width 317 height 22
click at [590, 494] on div "Browse file or drag and drop" at bounding box center [751, 500] width 590 height 21
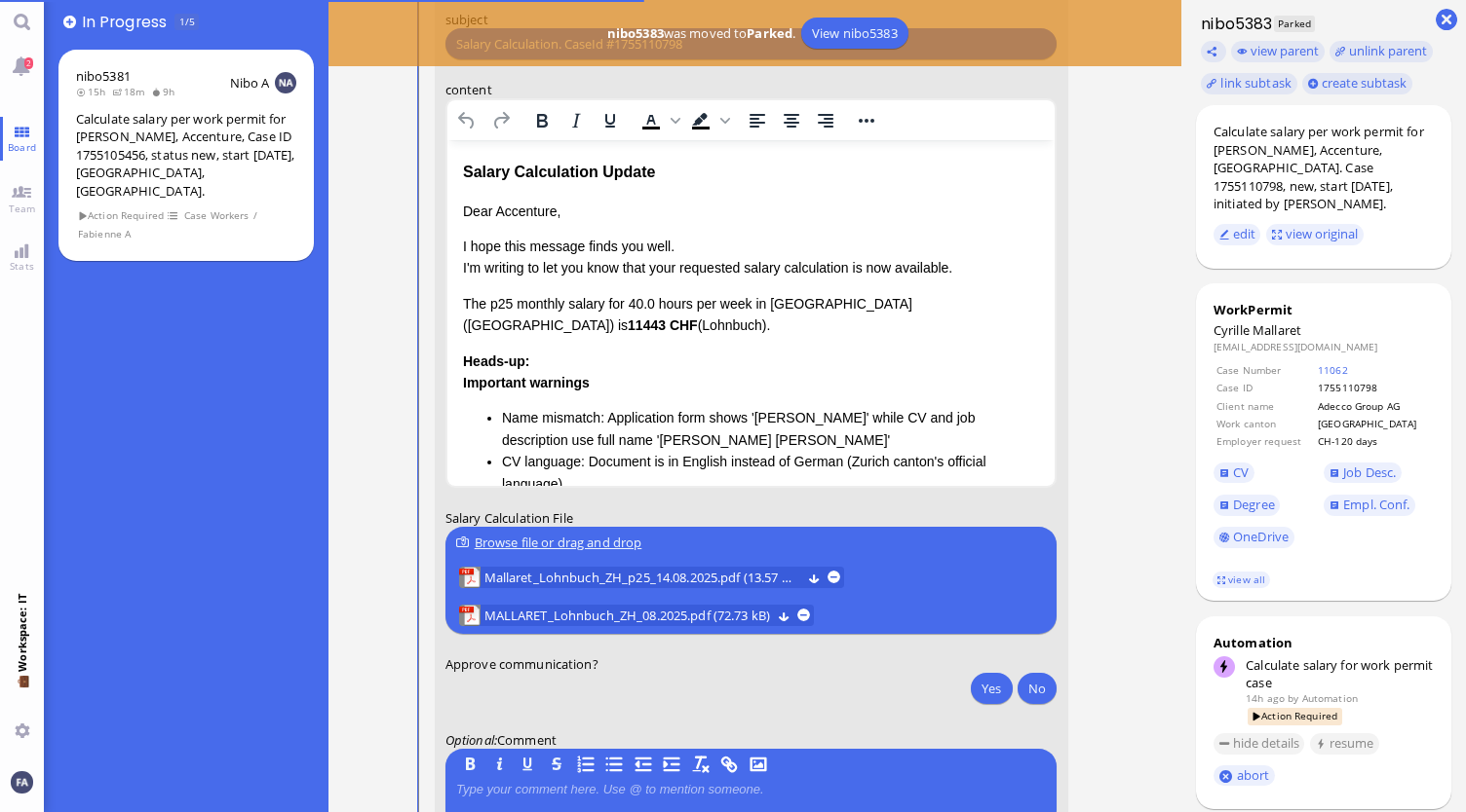
scroll to position [-97, 0]
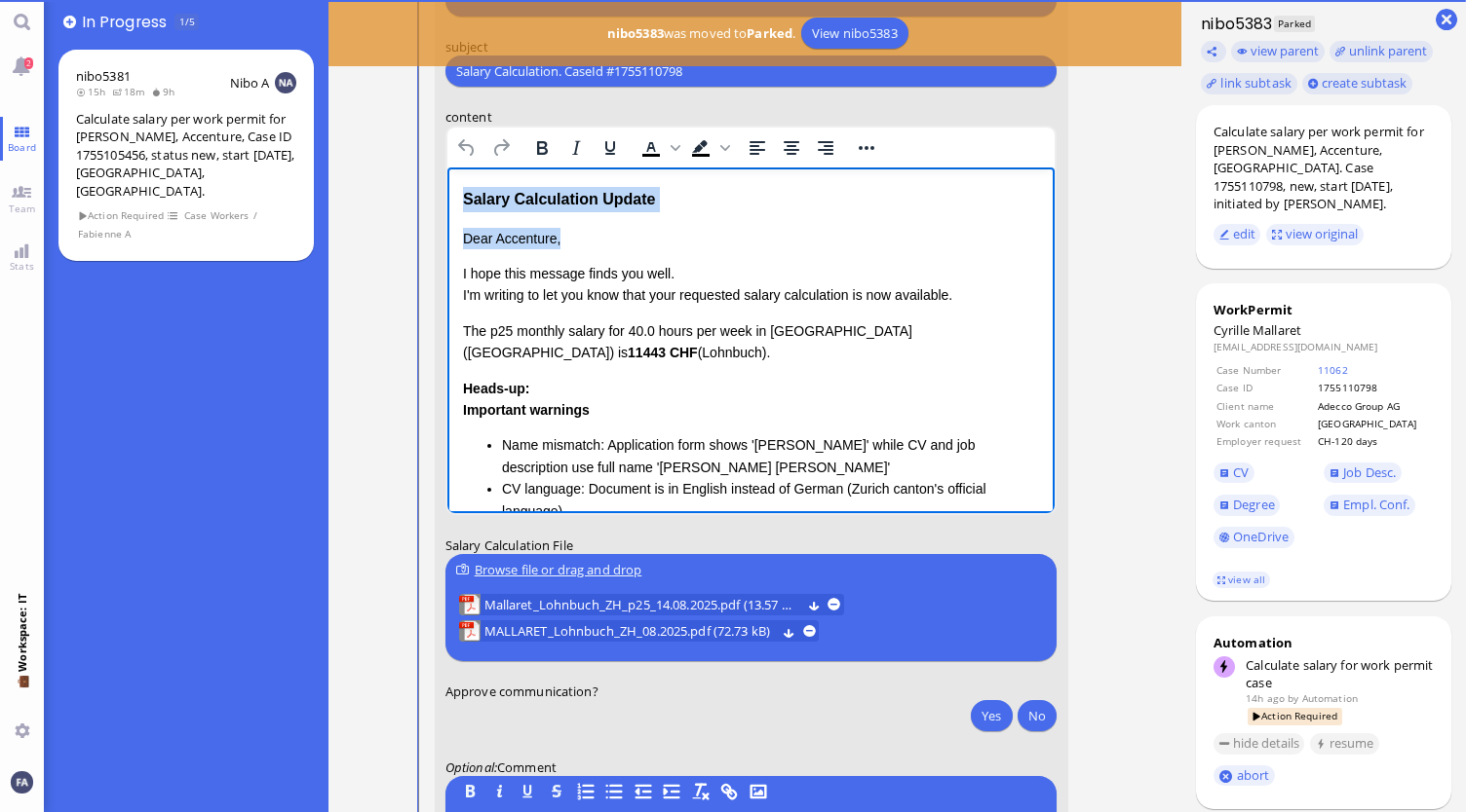
drag, startPoint x: 578, startPoint y: 236, endPoint x: 448, endPoint y: 198, distance: 135.4
click at [448, 198] on html "Salary Calculation Update Dear Accenture, I hope this message finds you well. I…" at bounding box center [750, 432] width 608 height 529
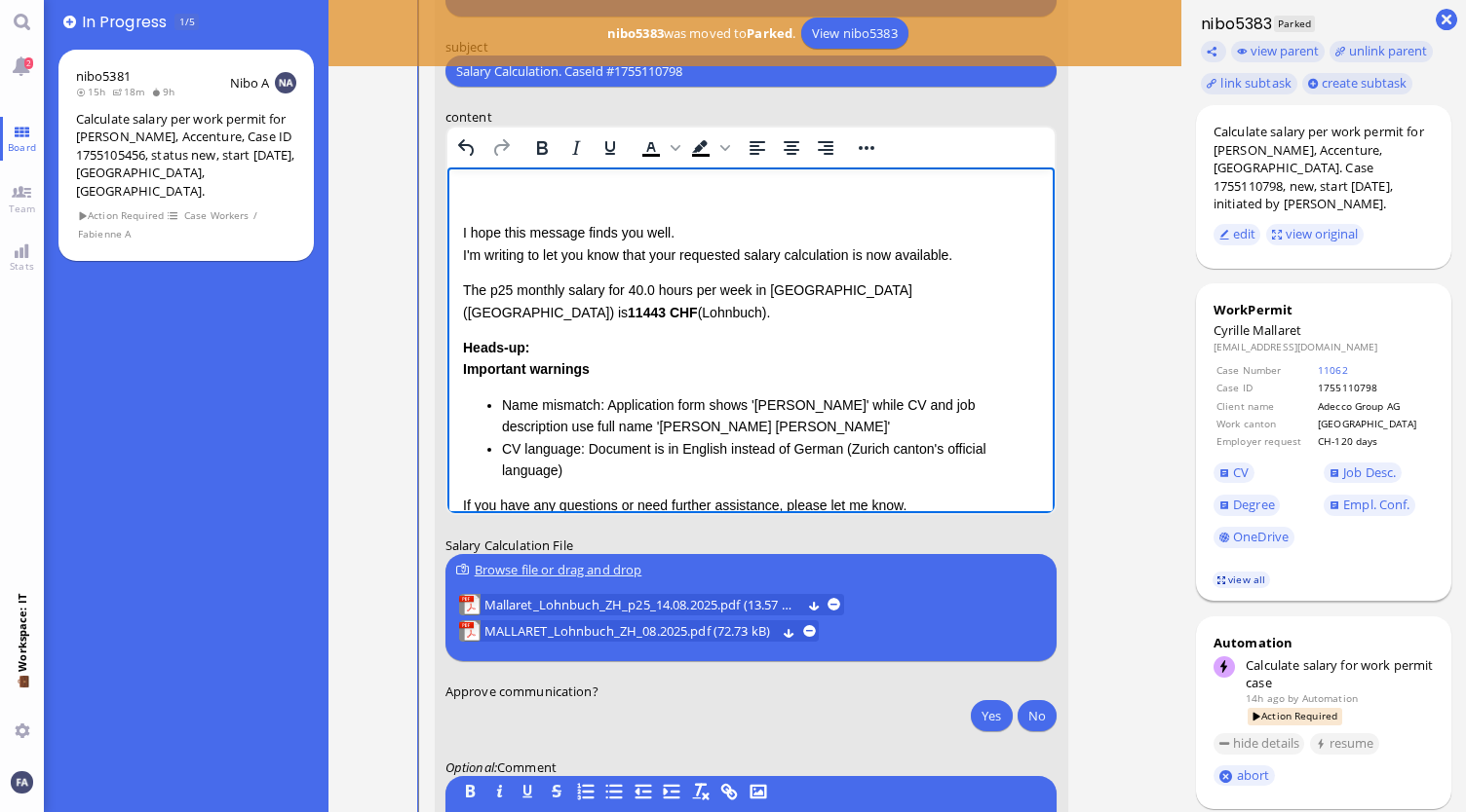
click at [1253, 584] on link "view all" at bounding box center [1241, 580] width 57 height 17
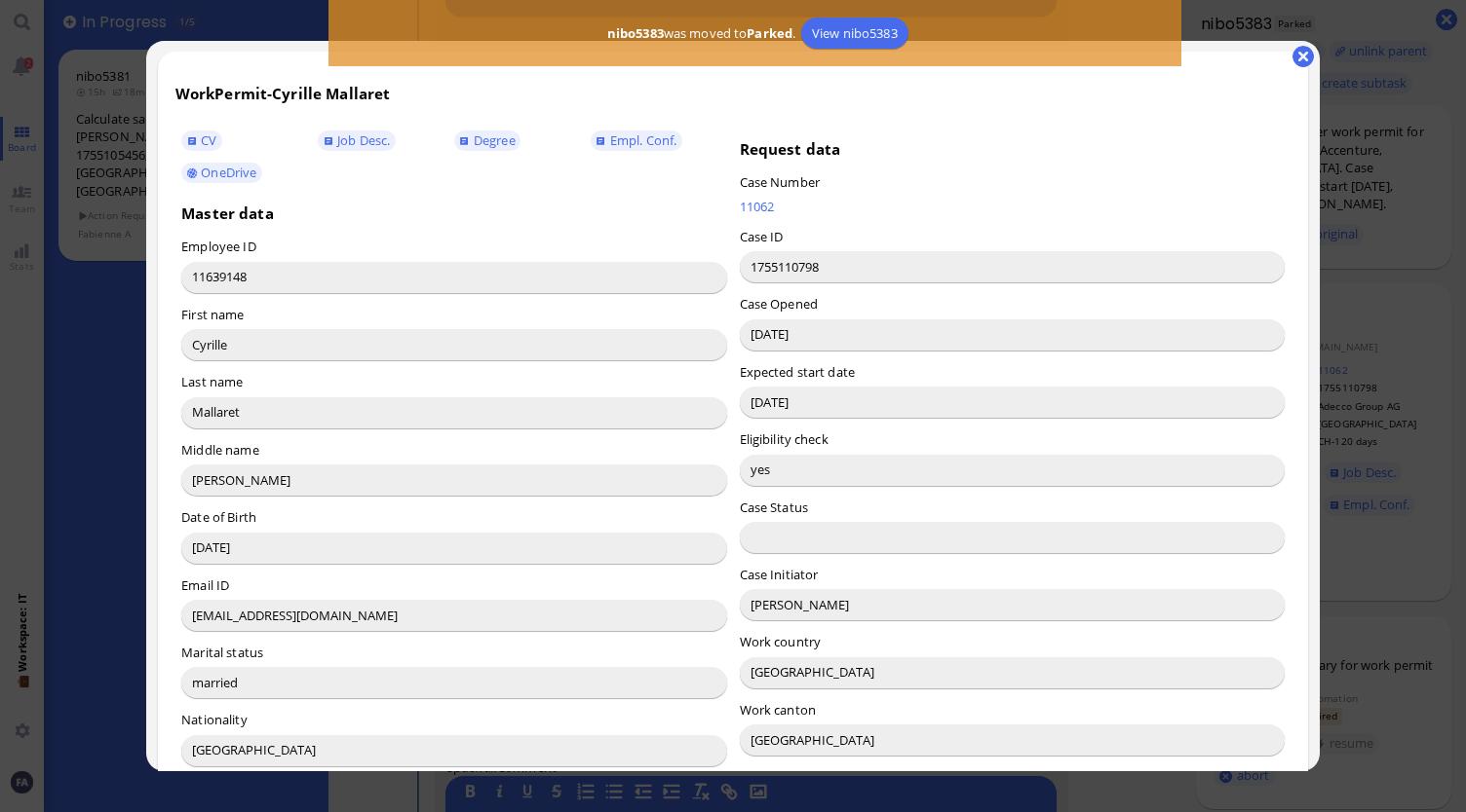
scroll to position [97, 0]
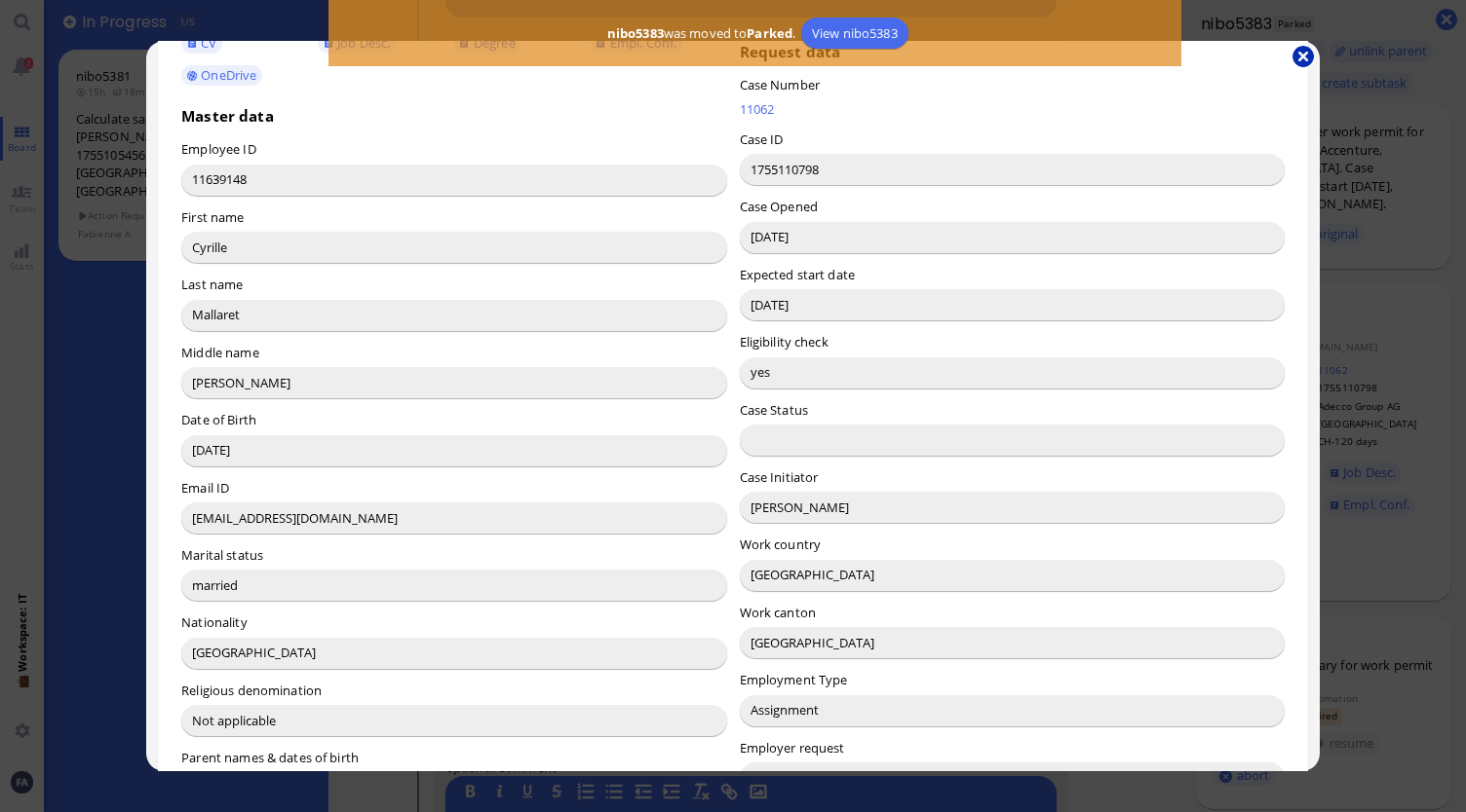
click at [1299, 59] on button "button" at bounding box center [1303, 57] width 22 height 22
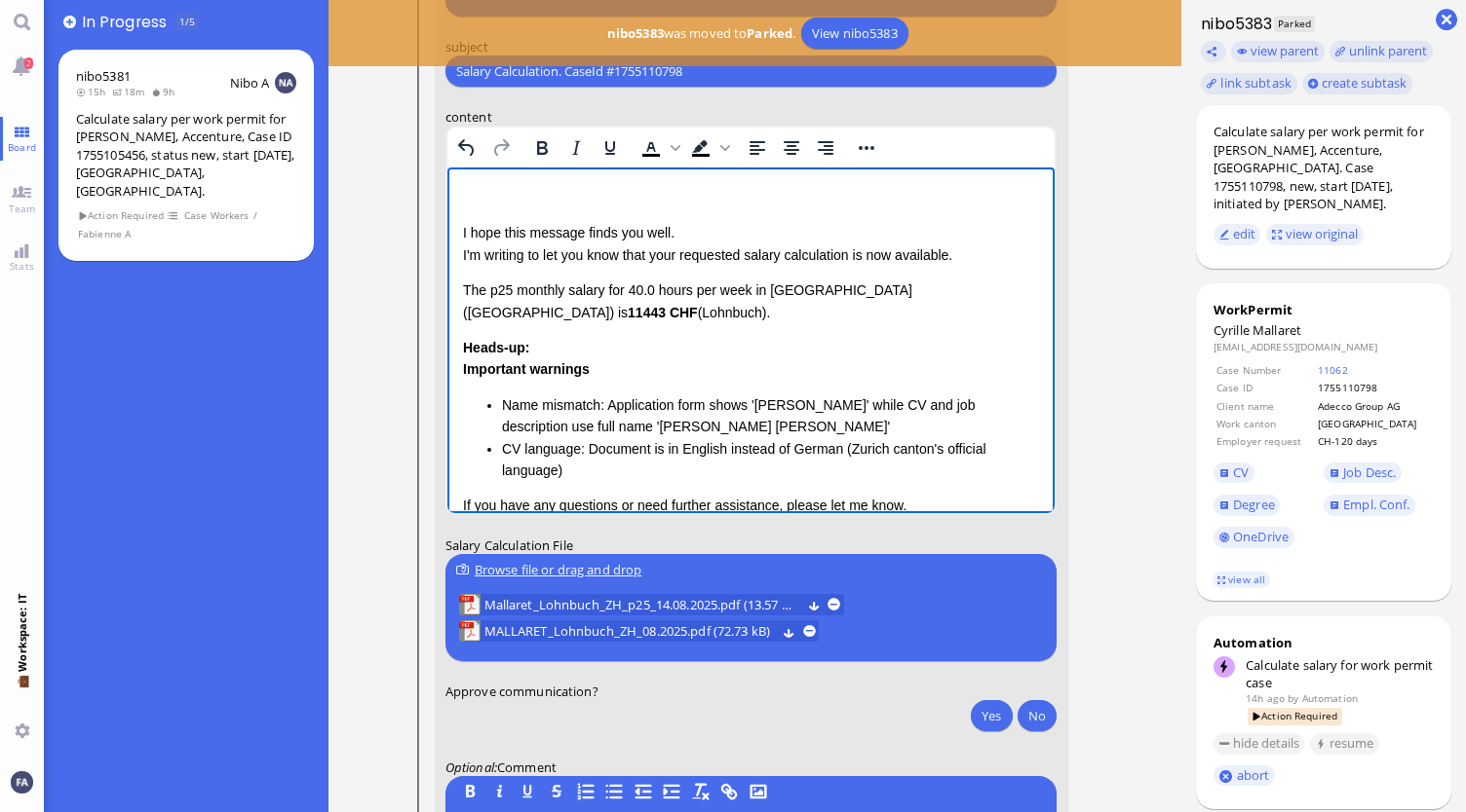
click at [556, 190] on p "Rich Text Area. Press ALT-0 for help." at bounding box center [750, 198] width 577 height 22
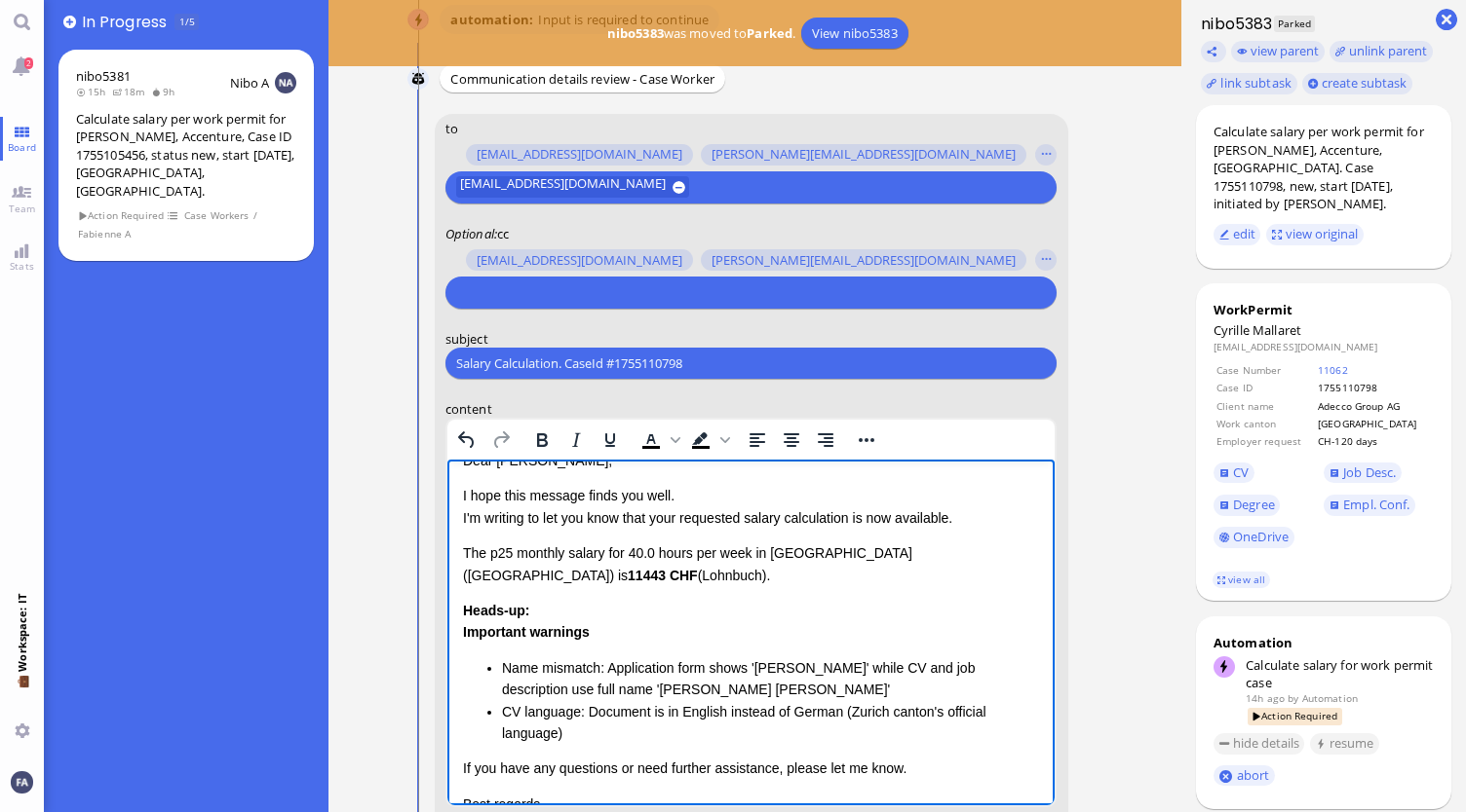
scroll to position [0, 0]
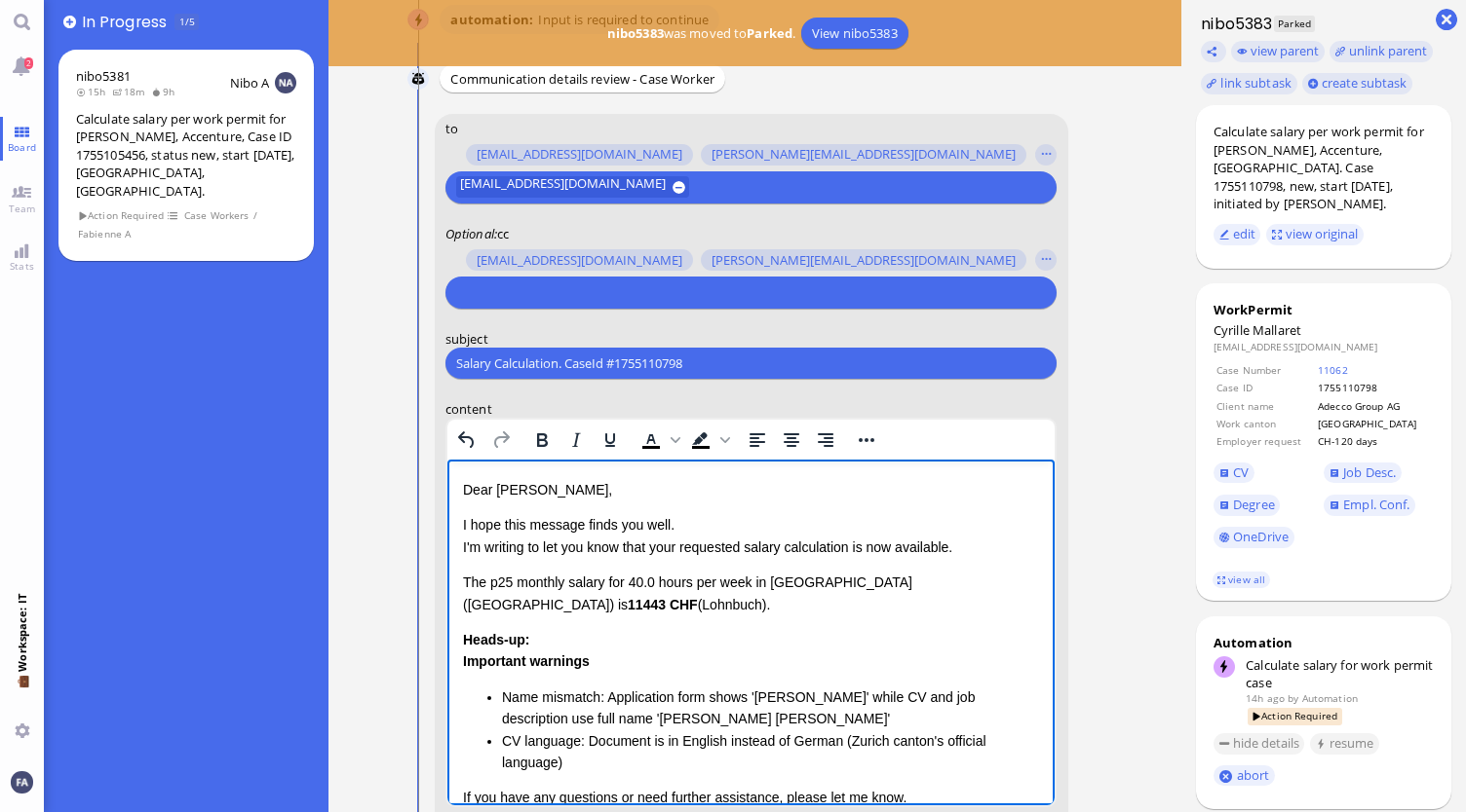
click at [681, 552] on p "I hope this message finds you well. I'm writing to let you know that your reque…" at bounding box center [750, 536] width 577 height 44
drag, startPoint x: 954, startPoint y: 548, endPoint x: 850, endPoint y: 550, distance: 104.0
click at [850, 550] on p "I hope this message finds you well. I'm writing to let you know that the reques…" at bounding box center [750, 536] width 577 height 44
click at [845, 550] on p "I hope this message finds you well. I'm writing to let you know that the reques…" at bounding box center [750, 536] width 577 height 44
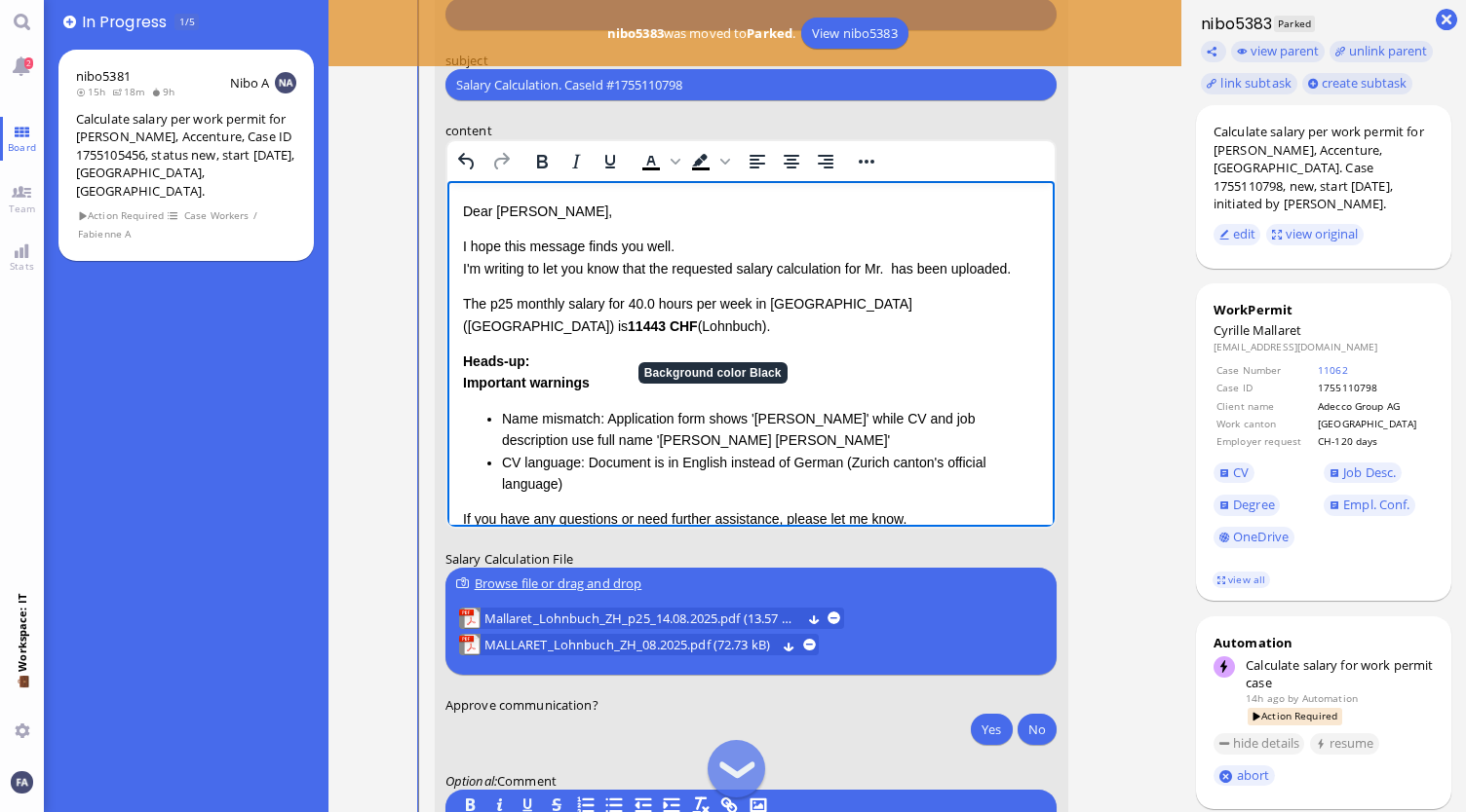
scroll to position [-97, 0]
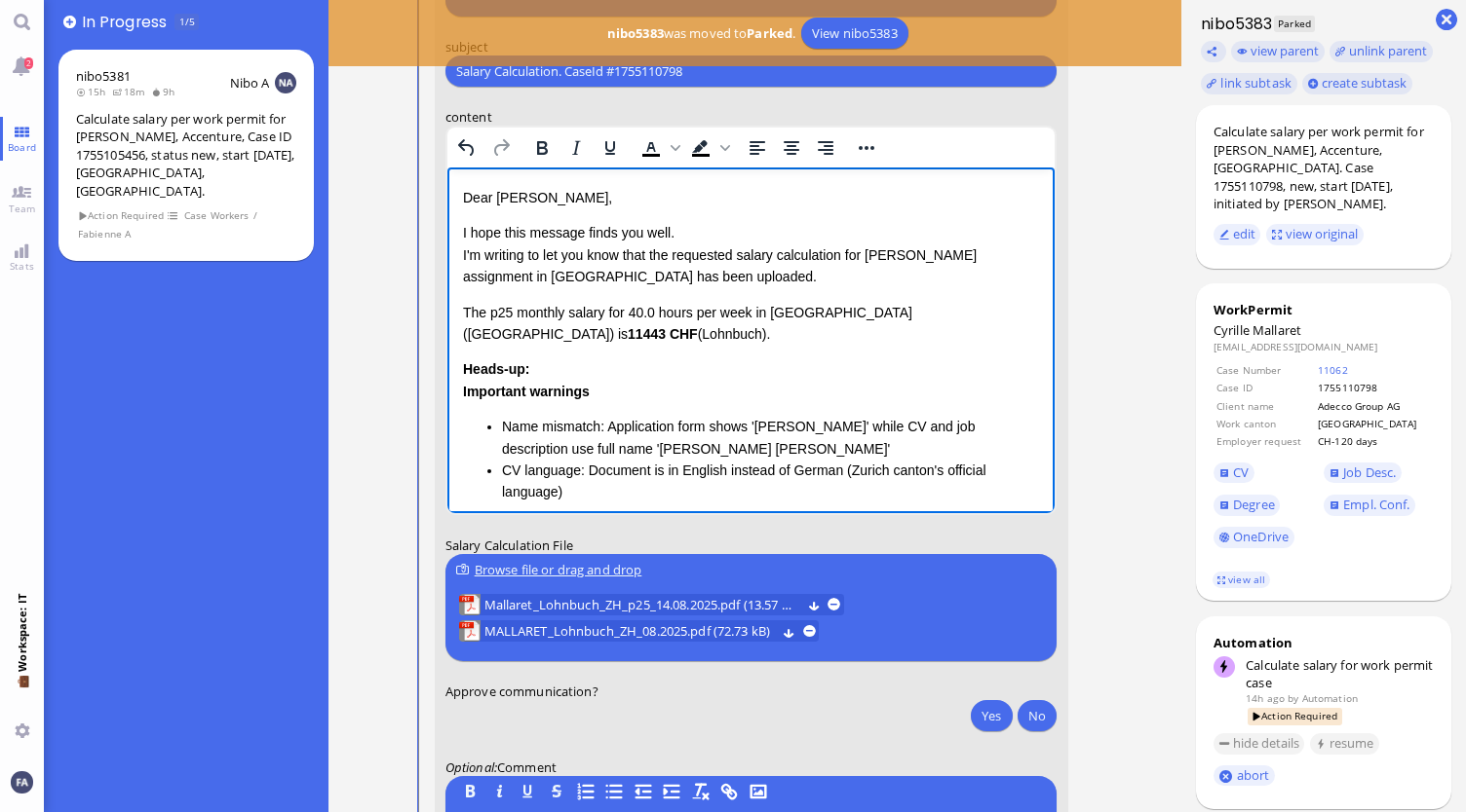
click at [696, 292] on div "Dear Aldana, I hope this message finds you well. I'm writing to let you know th…" at bounding box center [750, 402] width 577 height 431
drag, startPoint x: 561, startPoint y: 333, endPoint x: 451, endPoint y: 313, distance: 111.8
click at [451, 313] on html "Dear Aldana, I hope this message finds you well. I'm writing to let you know th…" at bounding box center [750, 423] width 608 height 510
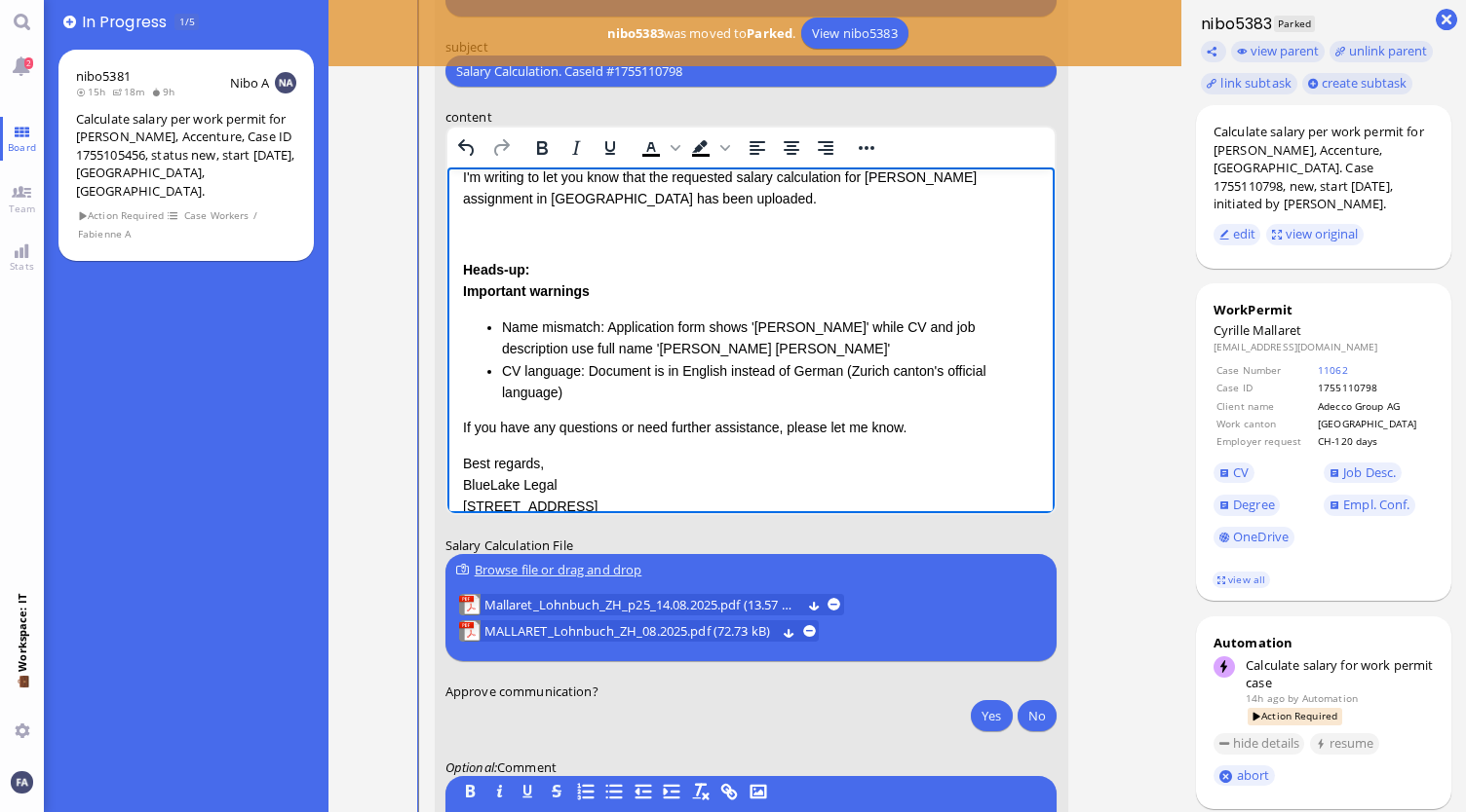
scroll to position [97, 0]
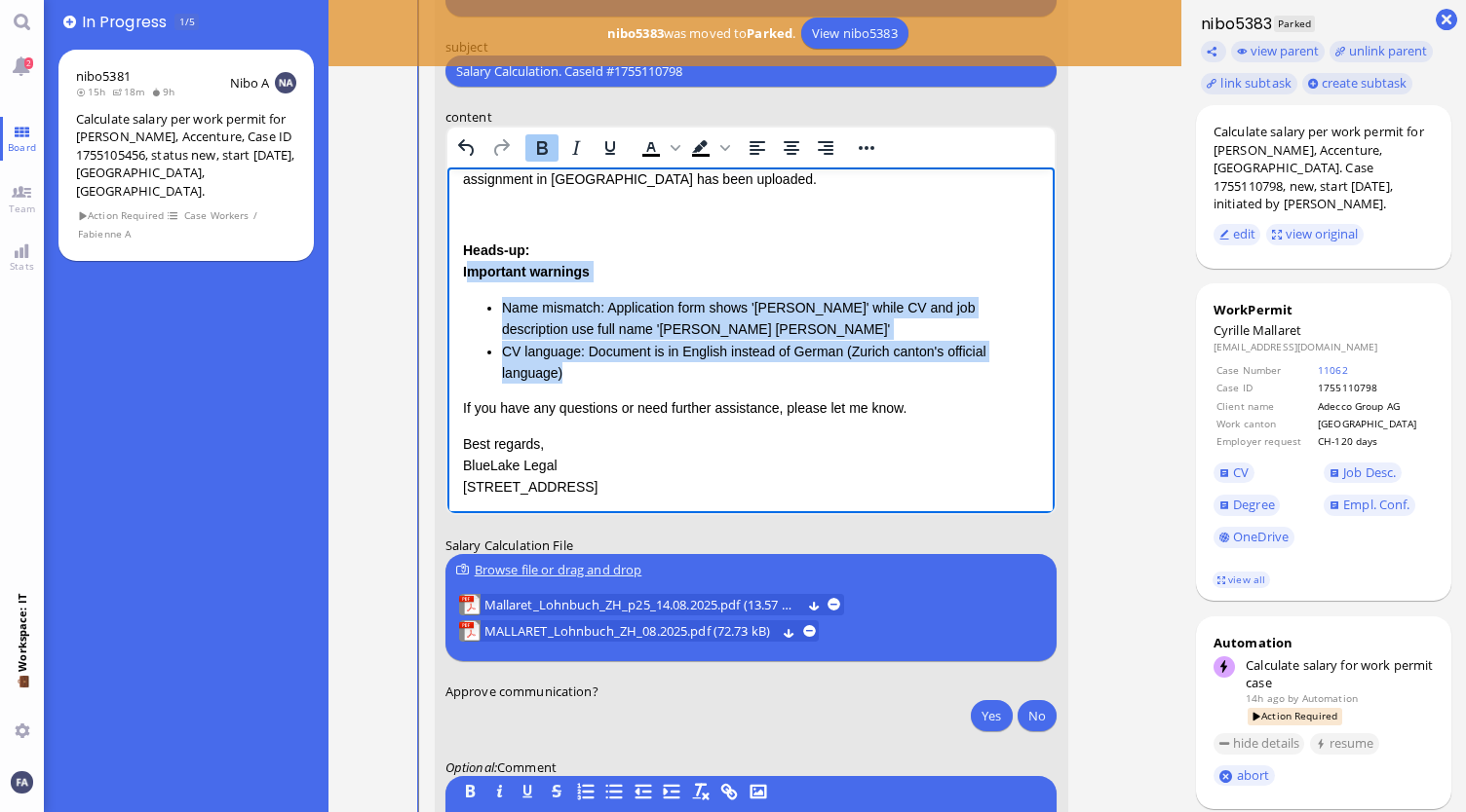
drag, startPoint x: 630, startPoint y: 381, endPoint x: 468, endPoint y: 264, distance: 199.8
click at [468, 264] on div "Important warnings Name mismatch: Application form shows 'Cyrille Mallaret' whi…" at bounding box center [750, 323] width 577 height 123
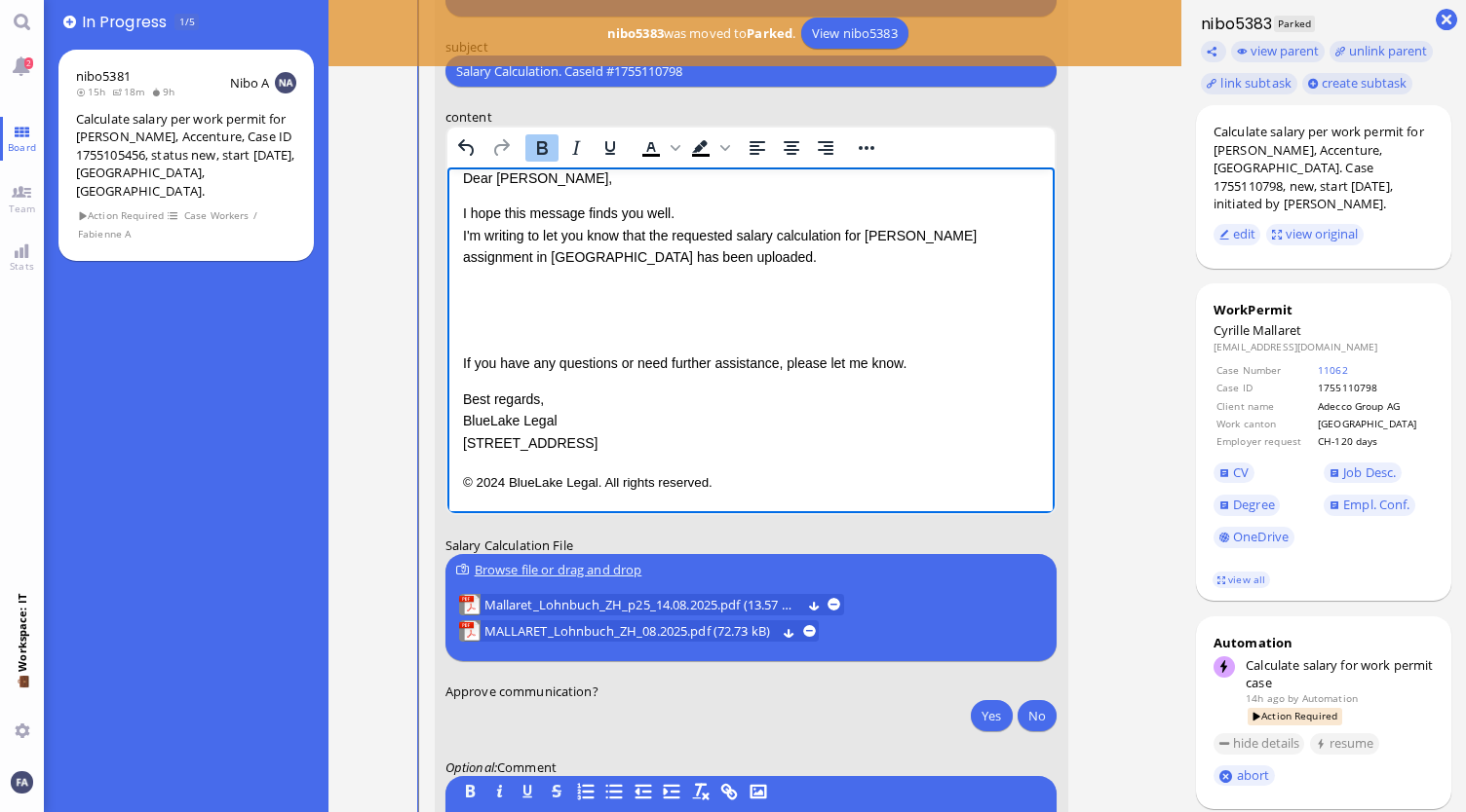
scroll to position [0, 0]
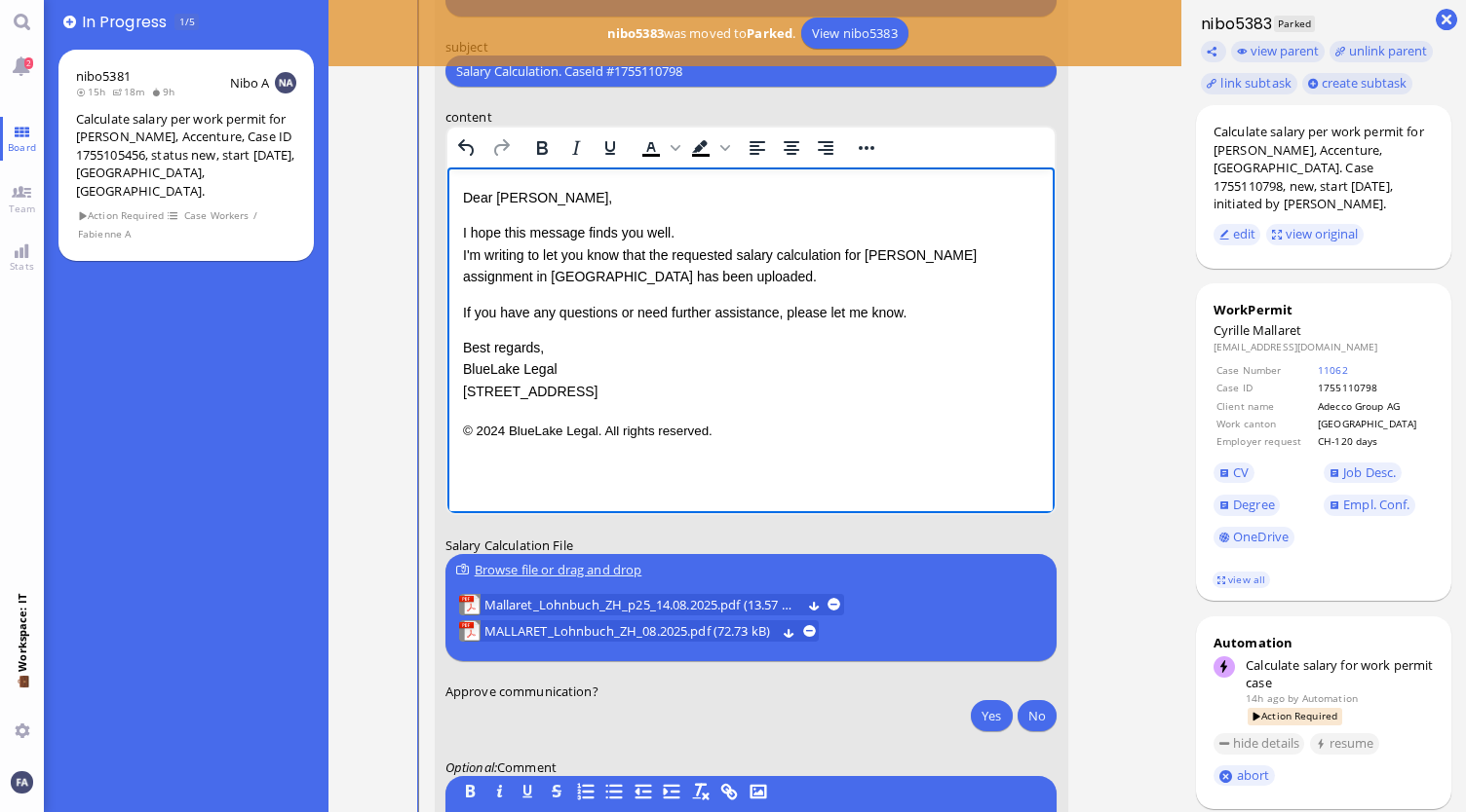
click at [907, 313] on p "If you have any questions or need further assistance, please let me know." at bounding box center [750, 313] width 577 height 22
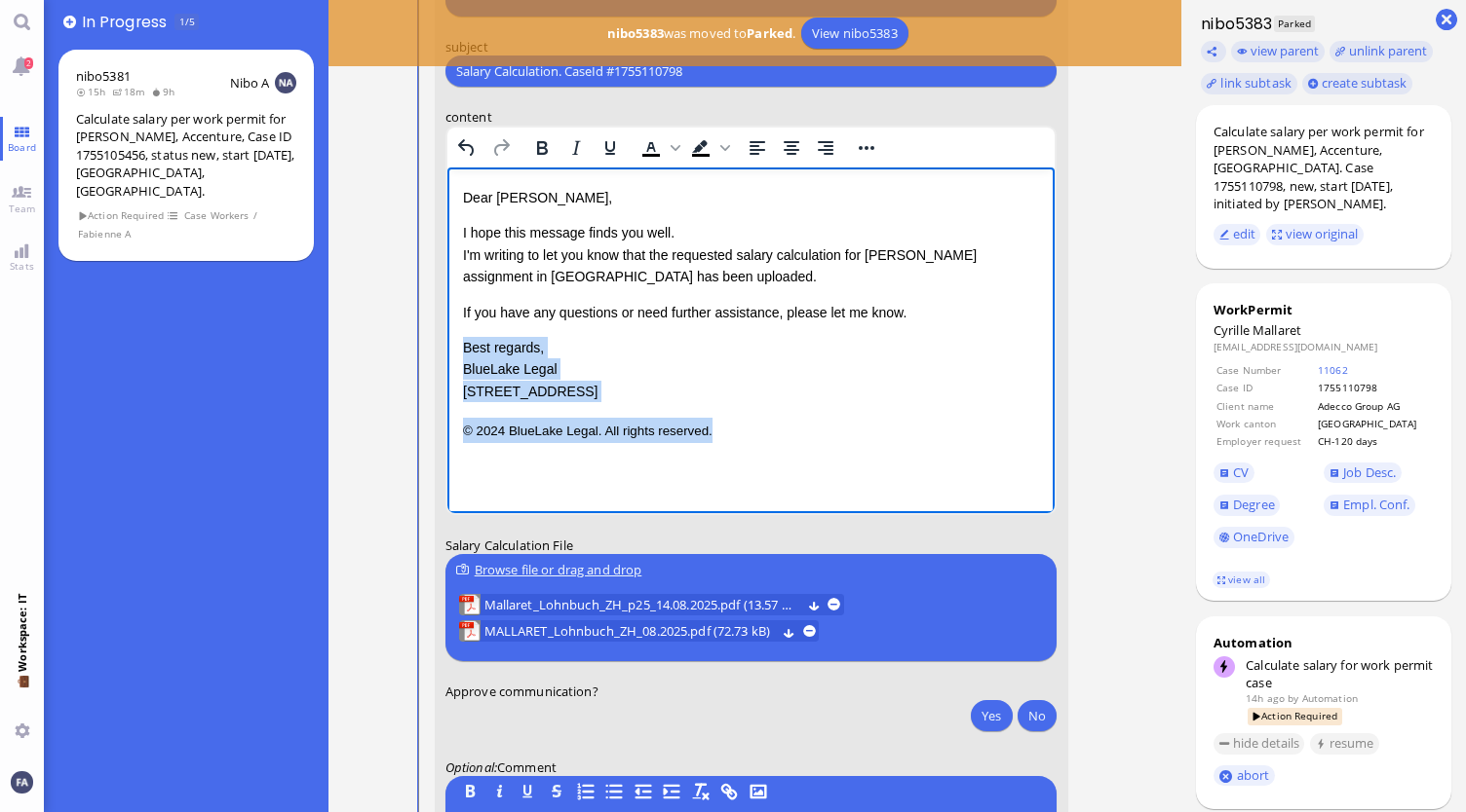
drag, startPoint x: 725, startPoint y: 441, endPoint x: 459, endPoint y: 348, distance: 281.8
click at [459, 348] on html "Dear Aldana, I hope this message finds you well. I'm writing to let you know th…" at bounding box center [750, 315] width 608 height 295
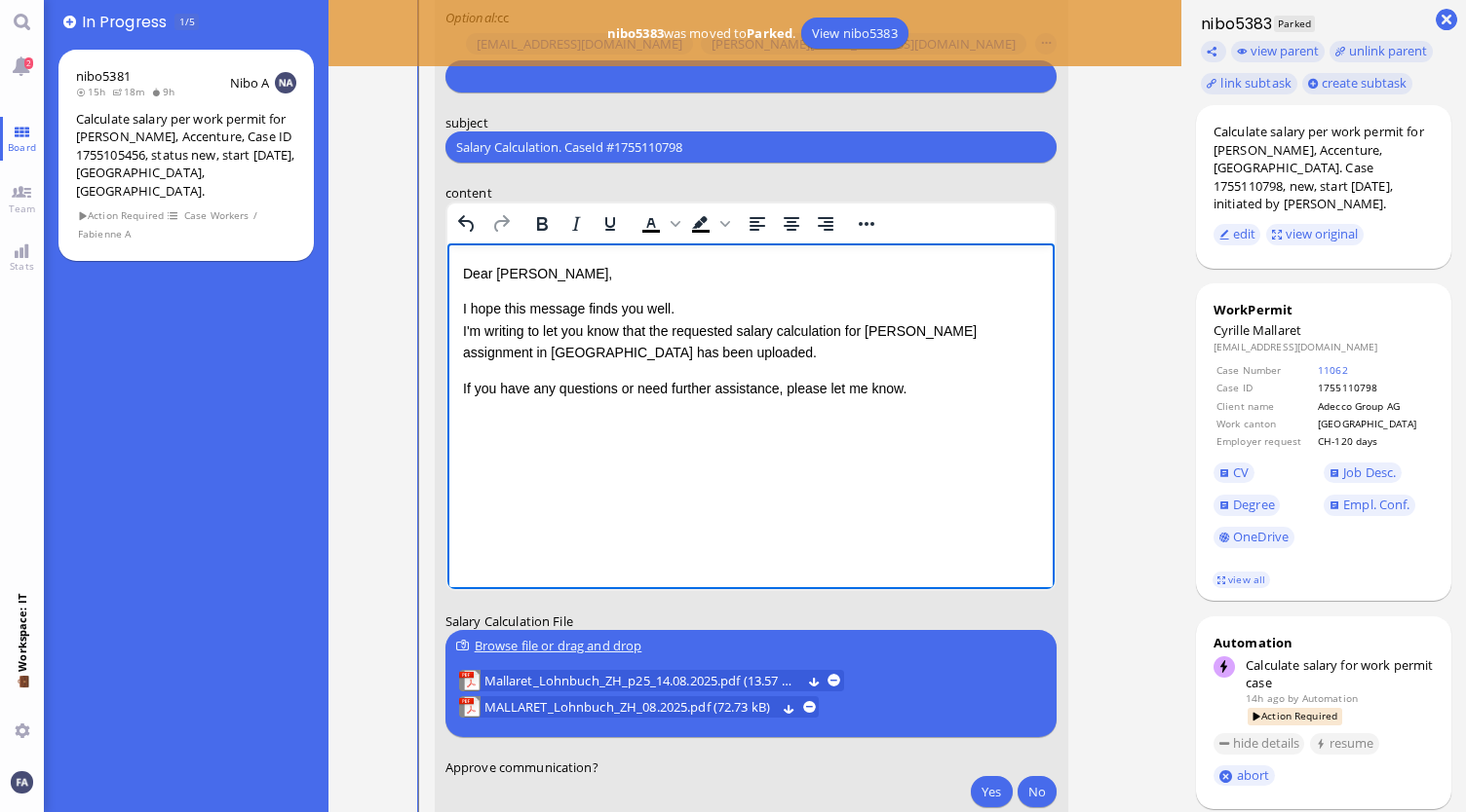
scroll to position [-195, 0]
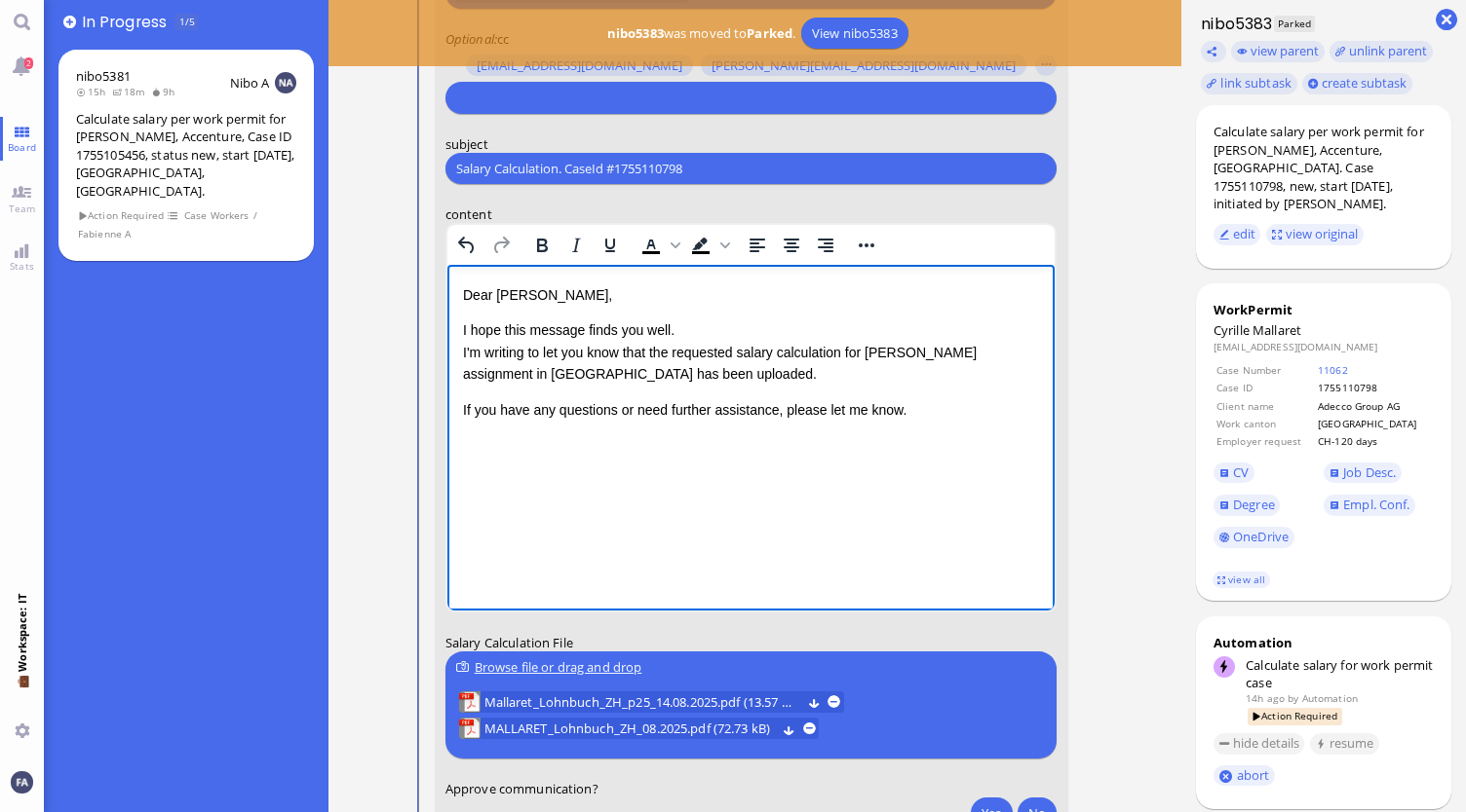
click at [691, 336] on p "I hope this message finds you well. I'm writing to let you know that the reques…" at bounding box center [750, 352] width 577 height 66
click at [658, 365] on p "I hope this message finds you well. I'm writing to let you know that the reques…" at bounding box center [750, 352] width 577 height 66
click at [639, 373] on p "I hope this message finds you well. I'm writing to let you know that the reques…" at bounding box center [750, 352] width 577 height 66
click at [960, 418] on p "If you have any questions or need further assistance, please let me know." at bounding box center [750, 410] width 577 height 22
click at [788, 375] on p "I hope this message finds you well. I'm writing to let you know that the reques…" at bounding box center [750, 352] width 577 height 66
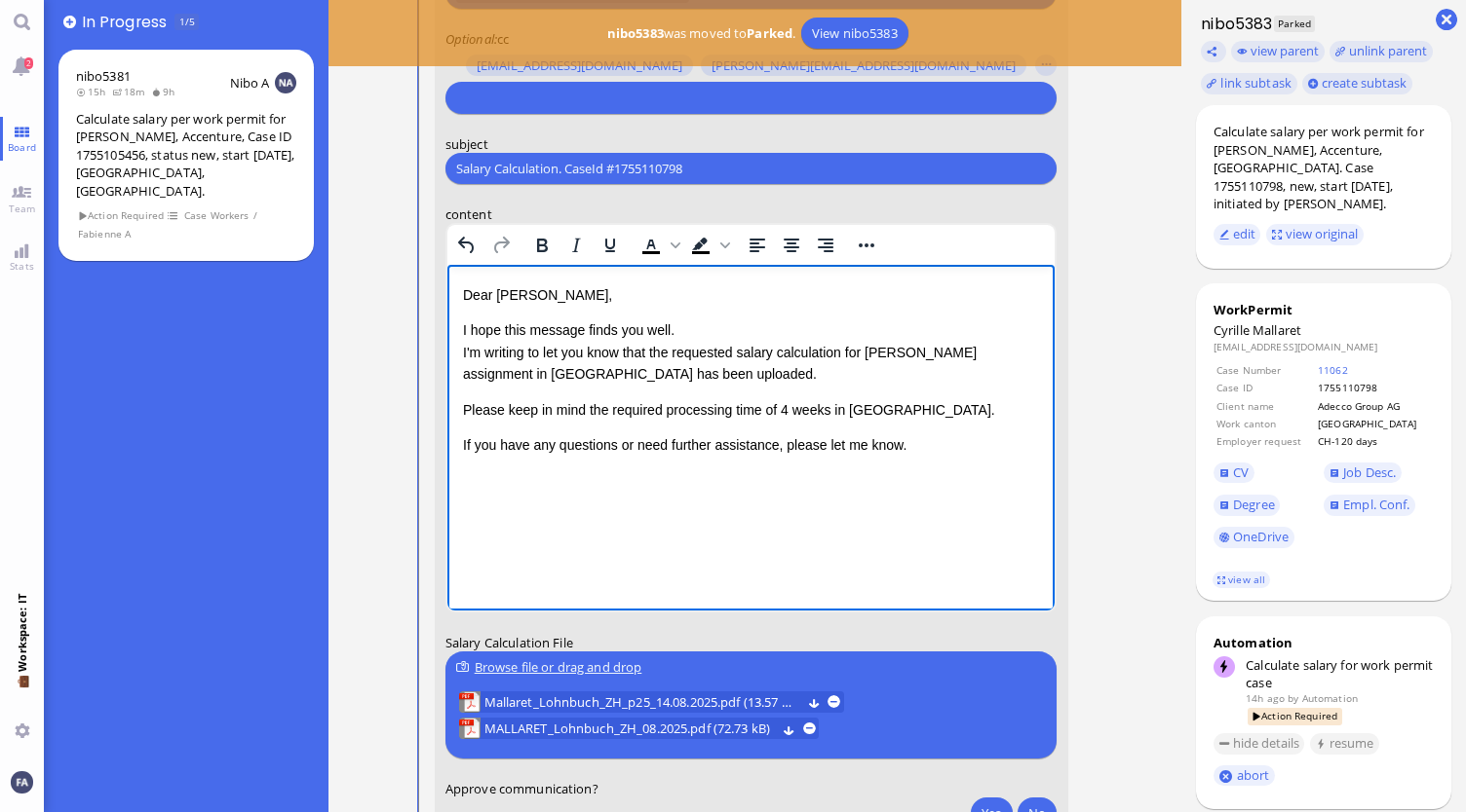
click at [889, 414] on p "Please keep in mind the required processing time of 4 weeks in Zurich." at bounding box center [750, 410] width 577 height 22
click at [815, 386] on div "Dear Aldana, I hope this message finds you well. I'm writing to let you know th…" at bounding box center [750, 370] width 577 height 172
click at [802, 375] on p "I hope this message finds you well. I'm writing to let you know that the reques…" at bounding box center [750, 352] width 577 height 66
click at [895, 453] on p "If you have any questions or need further assistance, please let me know." at bounding box center [750, 446] width 577 height 22
click at [956, 440] on p "If you have any questions or need further assistance, please let me know." at bounding box center [750, 446] width 577 height 22
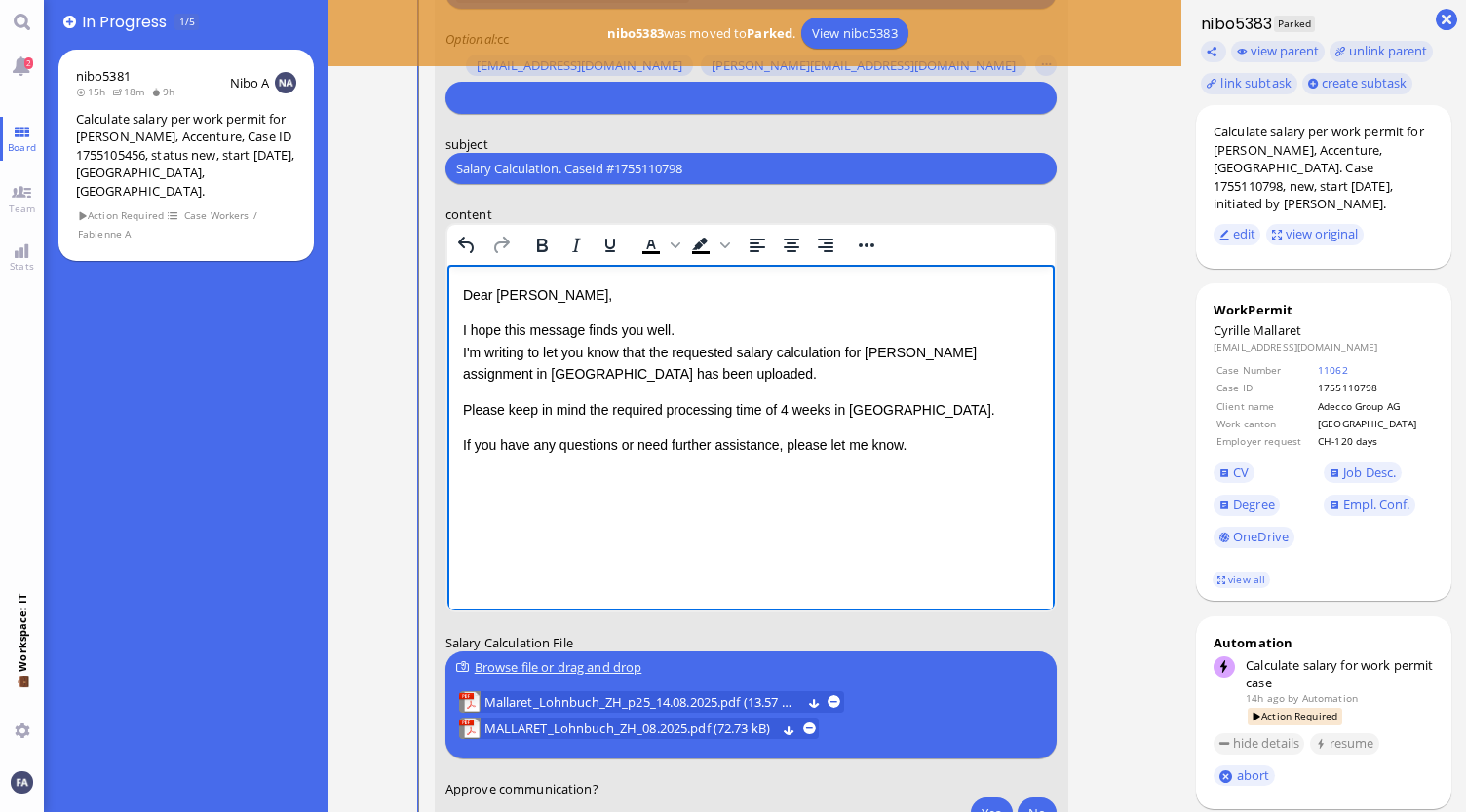
click at [697, 341] on p "I hope this message finds you well. I'm writing to let you know that the reques…" at bounding box center [750, 352] width 577 height 66
click at [660, 410] on p "Please keep in mind the required processing time of 4 weeks in Zurich." at bounding box center [750, 410] width 577 height 22
click at [746, 412] on p "Please keep in mind the regular processing time of 4 weeks in Zurich." at bounding box center [750, 410] width 577 height 22
click at [753, 412] on p "Please keep in mind the regular processing time of 4 weeks in Zurich." at bounding box center [750, 410] width 577 height 22
click at [817, 408] on p "Please keep in mind the regular processing time of 4 weeks in Zurich." at bounding box center [750, 410] width 577 height 22
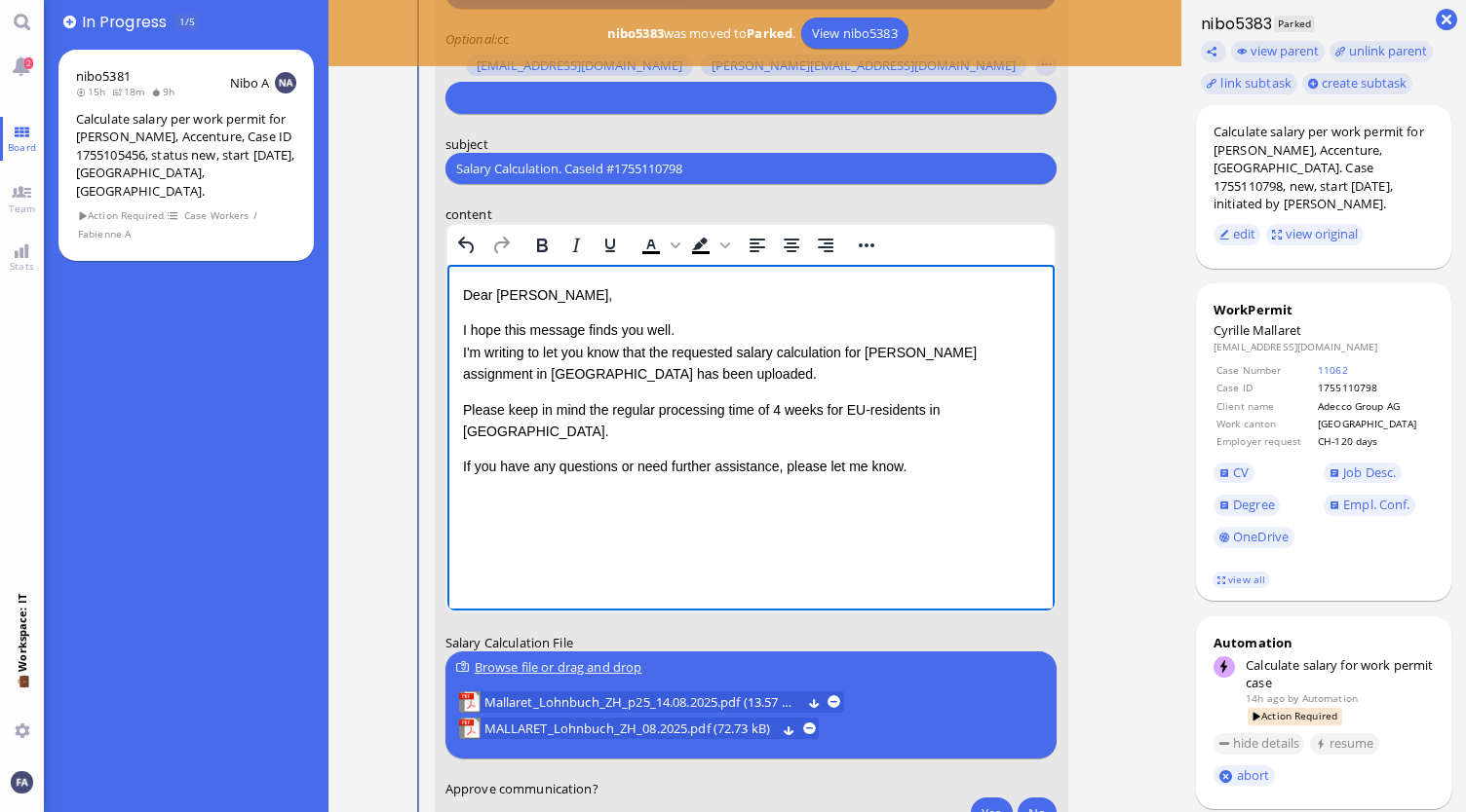
click at [951, 456] on p "If you have any questions or need further assistance, please let me know." at bounding box center [750, 467] width 577 height 22
click at [817, 494] on p "Rich Text Area. Press ALT-0 for help." at bounding box center [750, 507] width 577 height 26
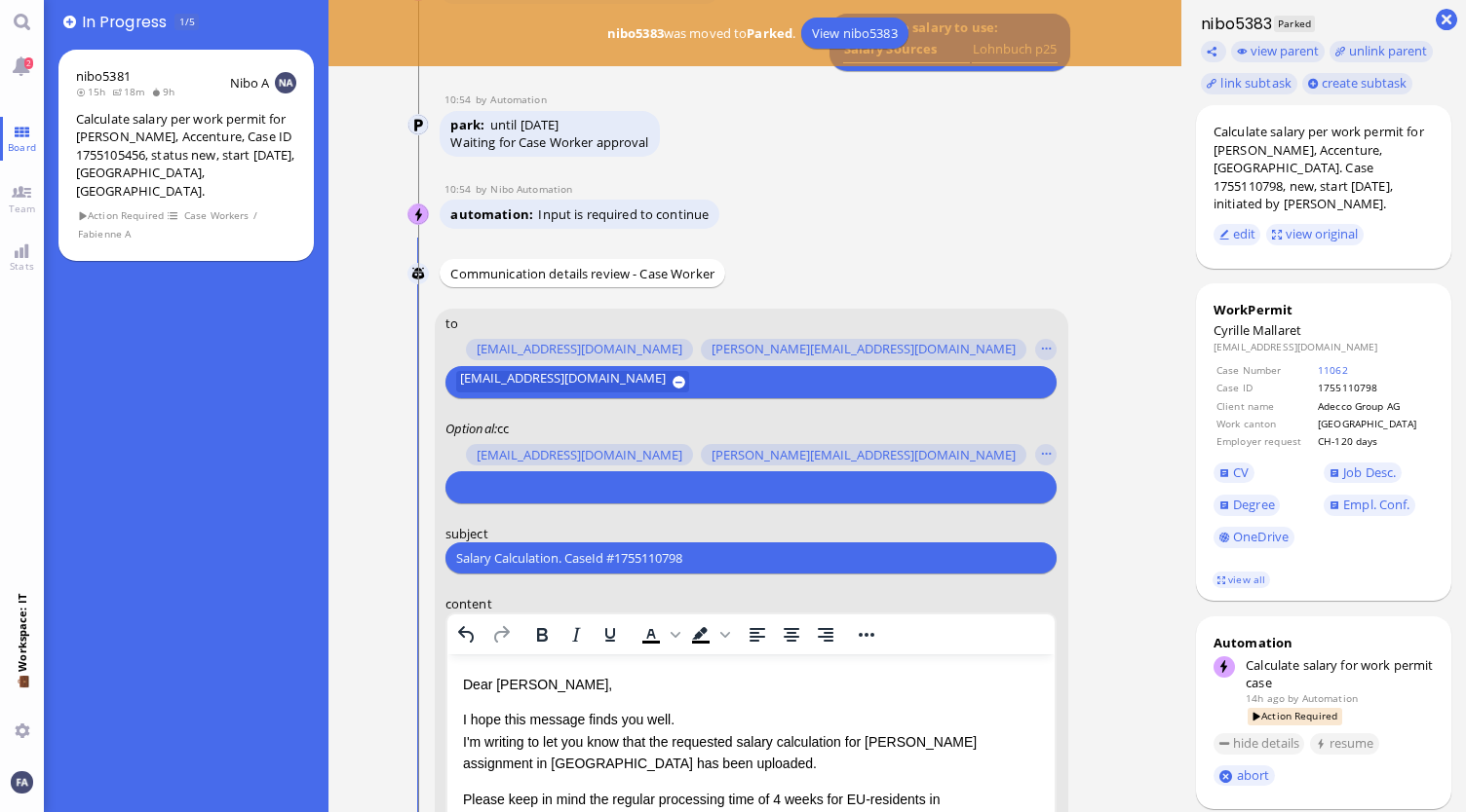
click at [595, 486] on input "text" at bounding box center [748, 487] width 585 height 21
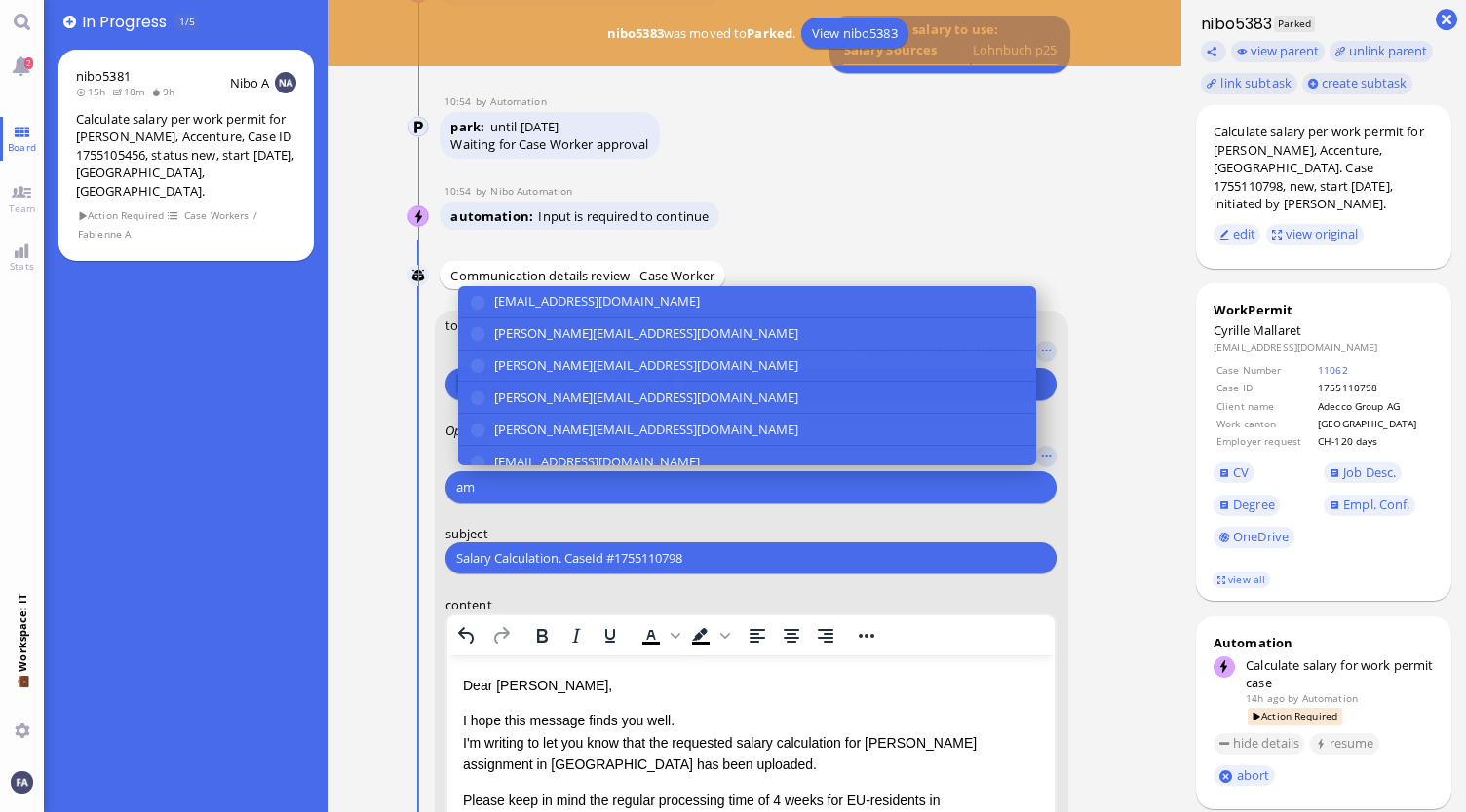
scroll to position [-583, 0]
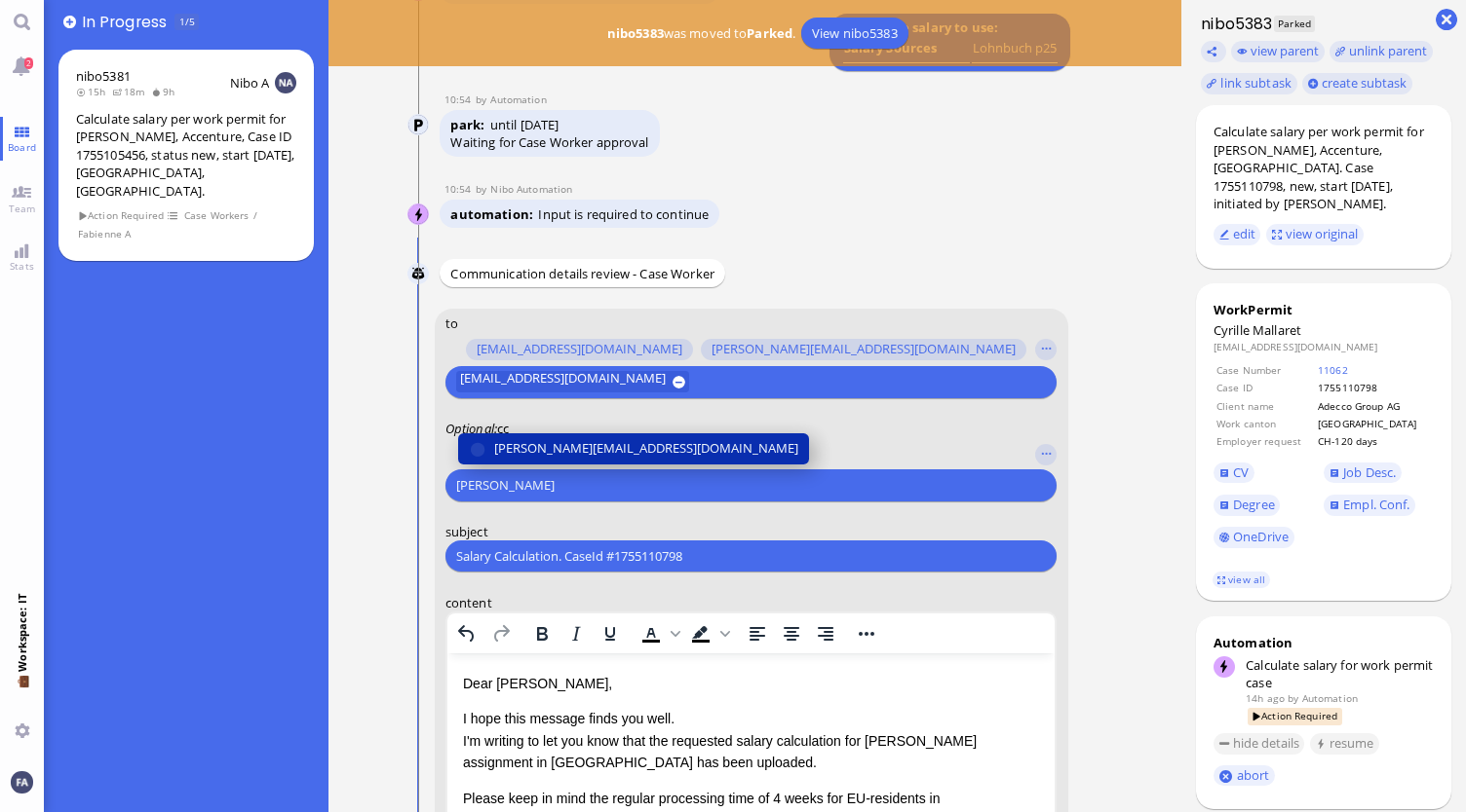
type input "anush"
click at [602, 451] on span "[PERSON_NAME][EMAIL_ADDRESS][DOMAIN_NAME]" at bounding box center [647, 450] width 304 height 21
type input "den"
click at [602, 451] on span "[EMAIL_ADDRESS][DOMAIN_NAME]" at bounding box center [597, 450] width 206 height 21
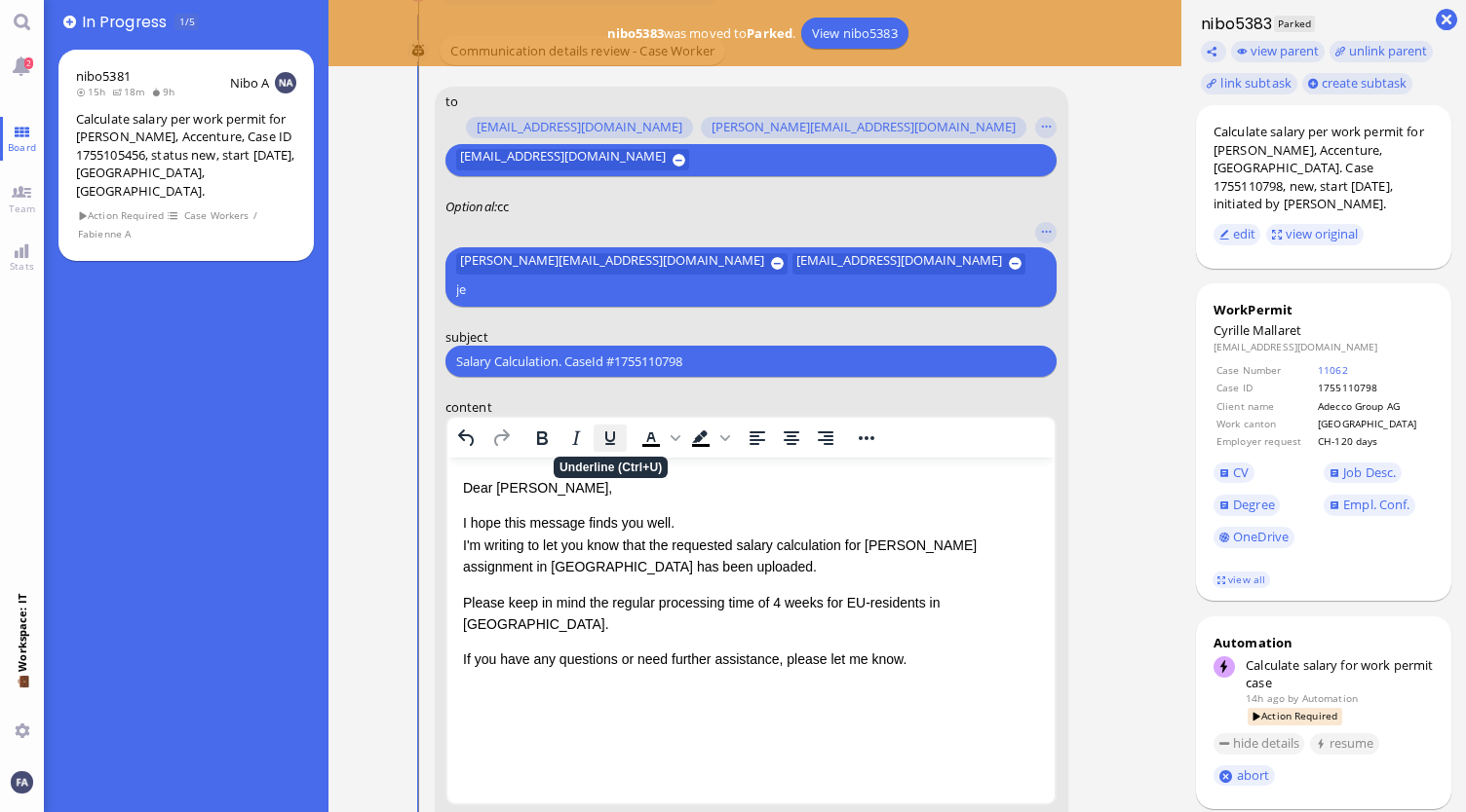
scroll to position [-384, 0]
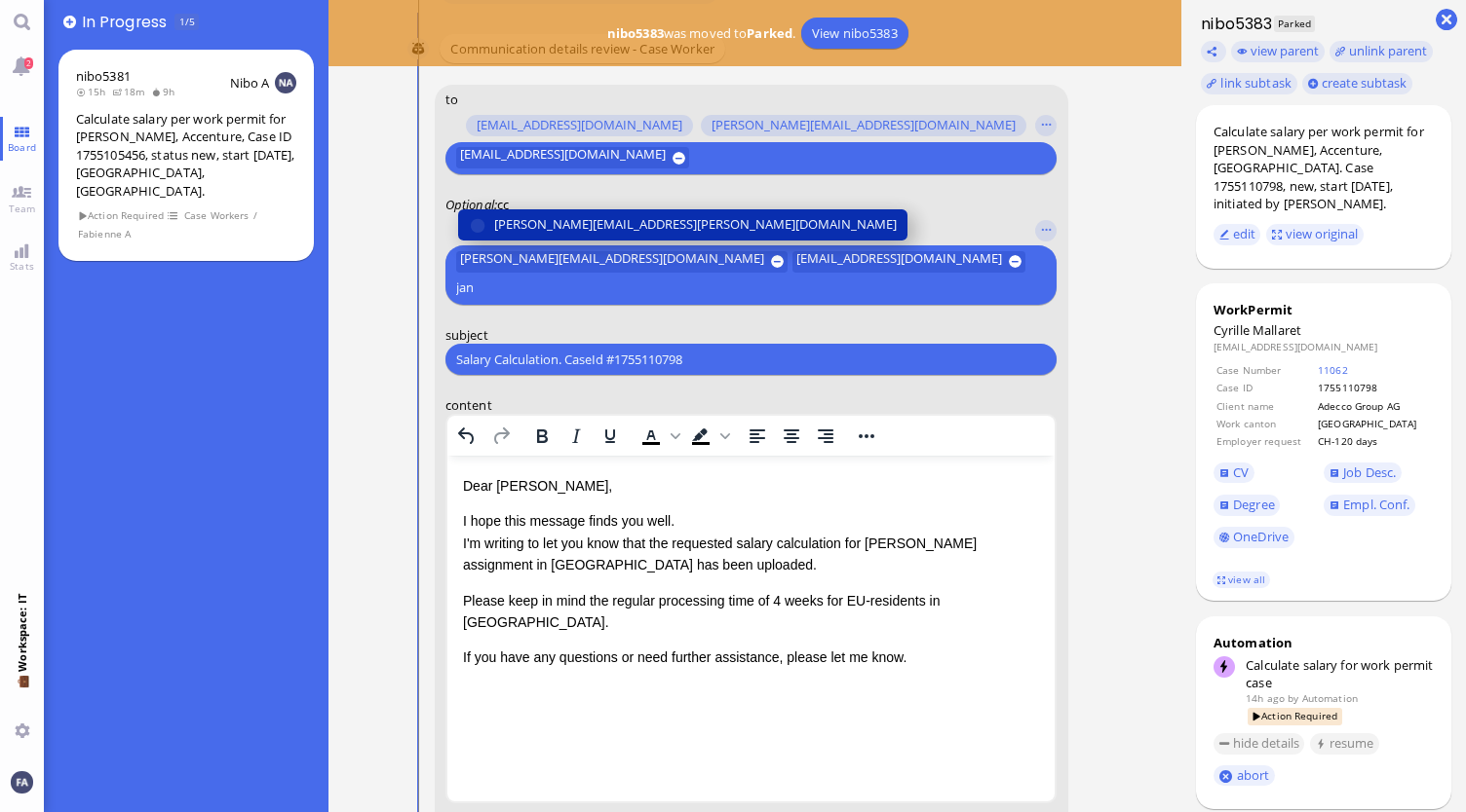
type input "jan"
click at [624, 221] on span "[PERSON_NAME][EMAIL_ADDRESS][PERSON_NAME][DOMAIN_NAME]" at bounding box center [695, 224] width 402 height 21
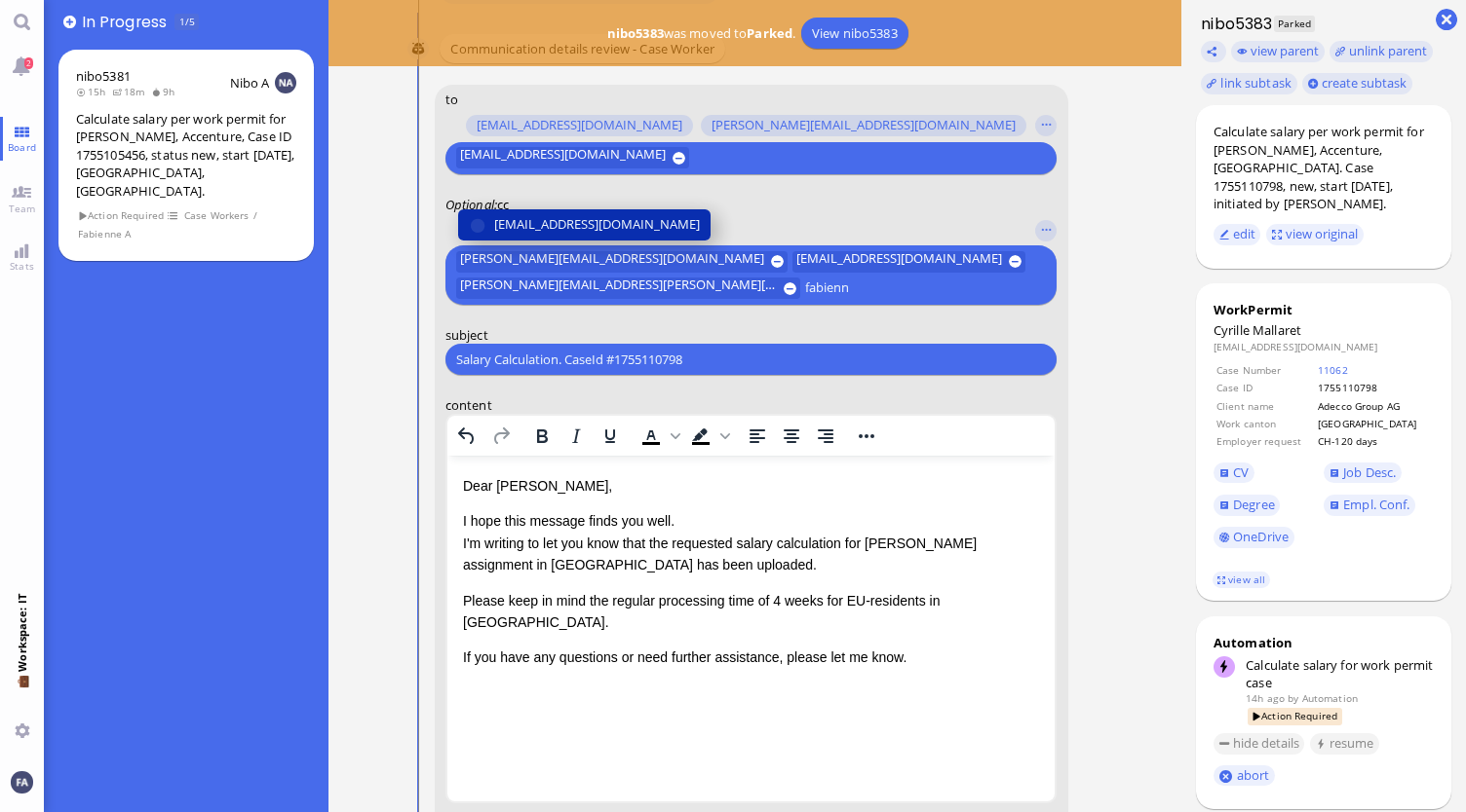
type input "fabienn"
click at [644, 235] on button "[EMAIL_ADDRESS][DOMAIN_NAME]" at bounding box center [584, 223] width 252 height 31
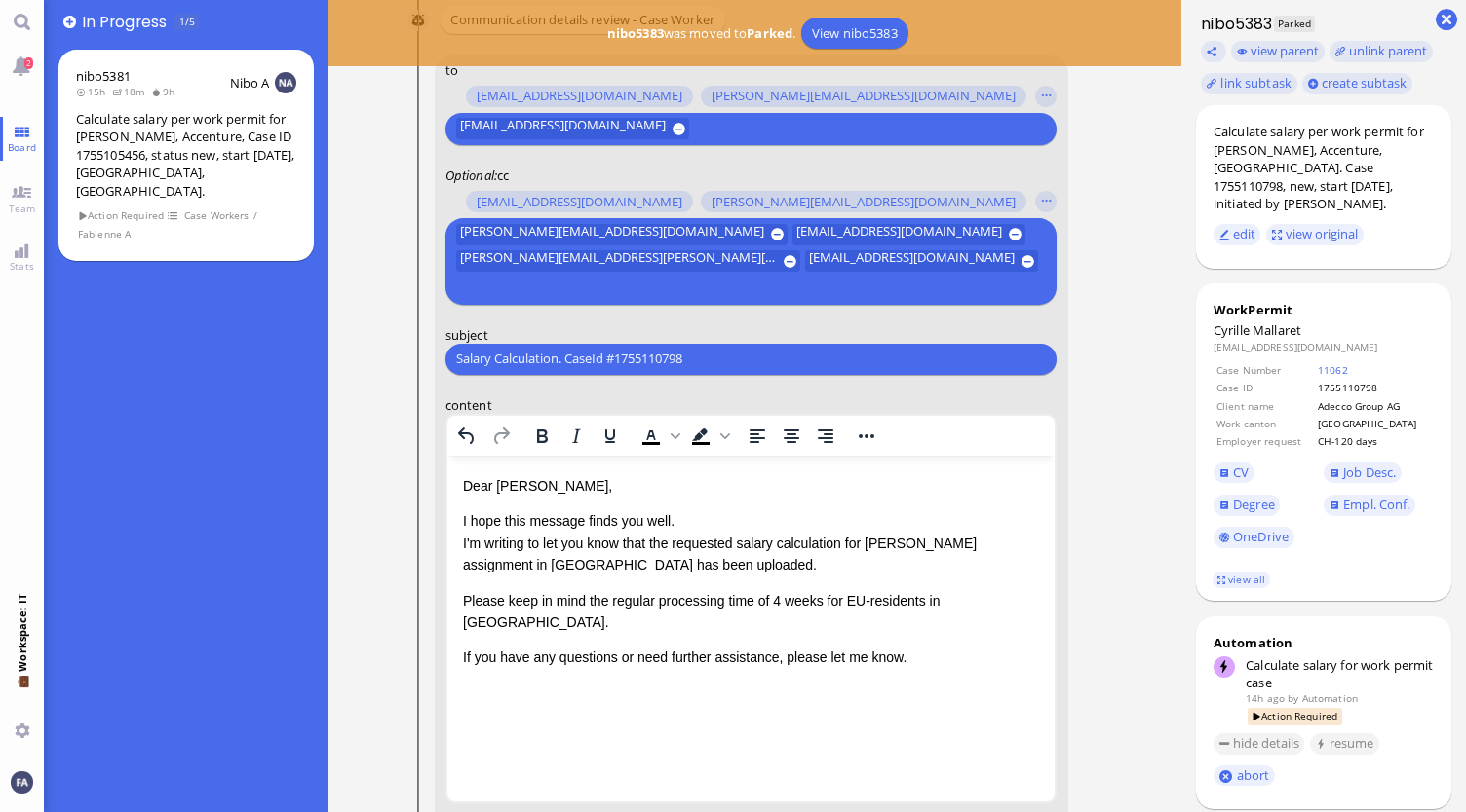
scroll to position [-413, 0]
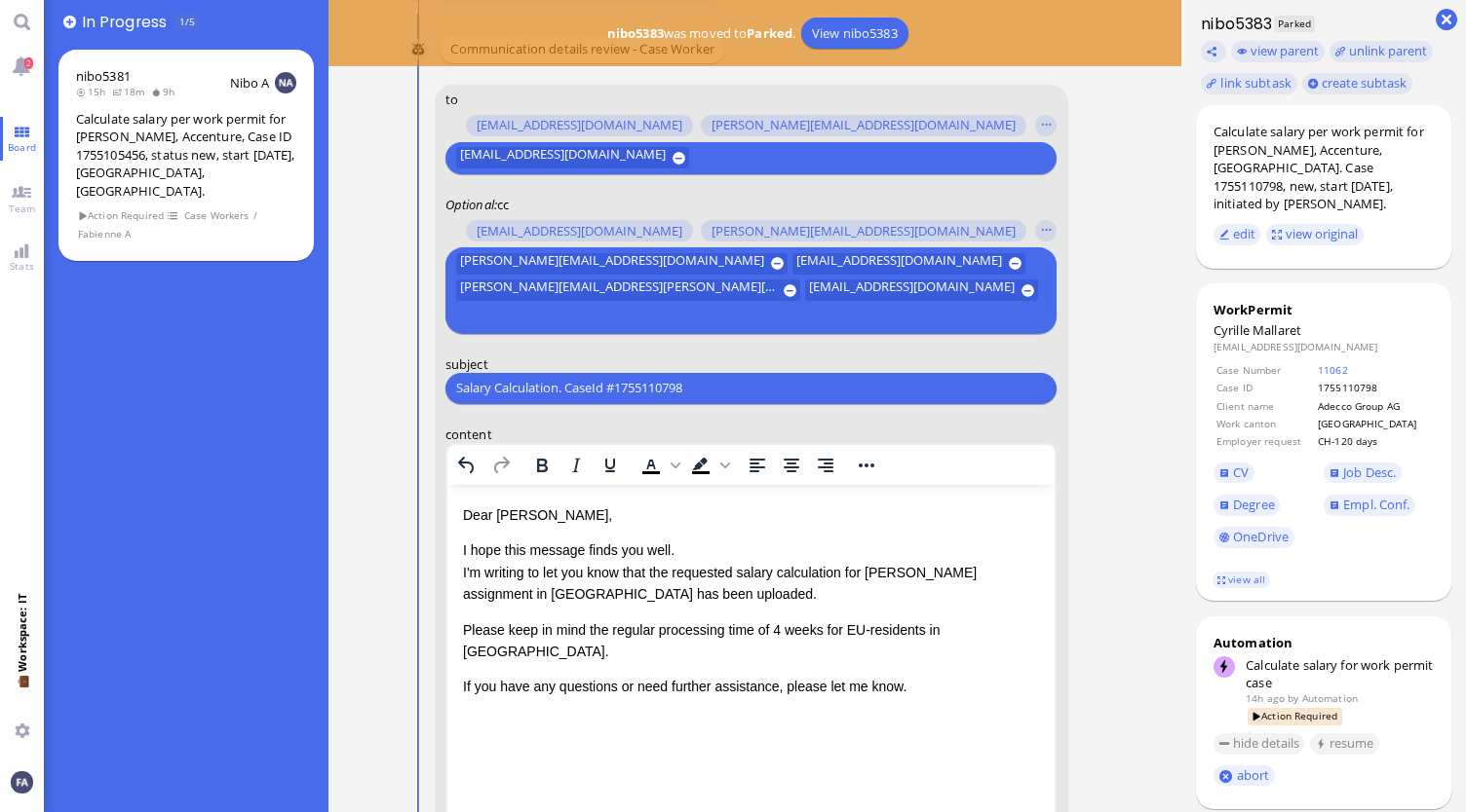
click at [673, 561] on p "I hope this message finds you well. I'm writing to let you know that the reques…" at bounding box center [750, 572] width 577 height 66
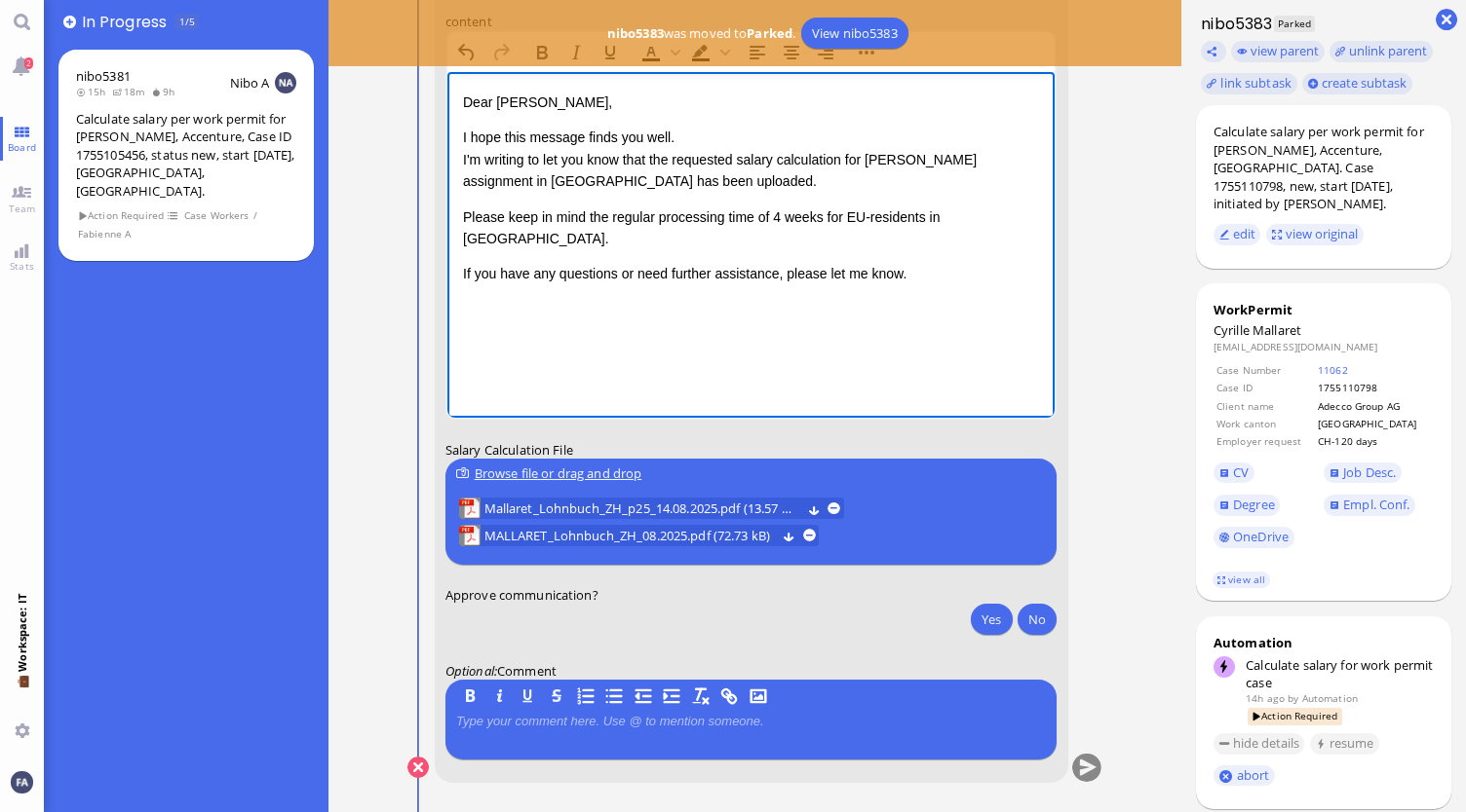
scroll to position [0, 0]
click at [1002, 616] on button "Yes" at bounding box center [990, 617] width 41 height 31
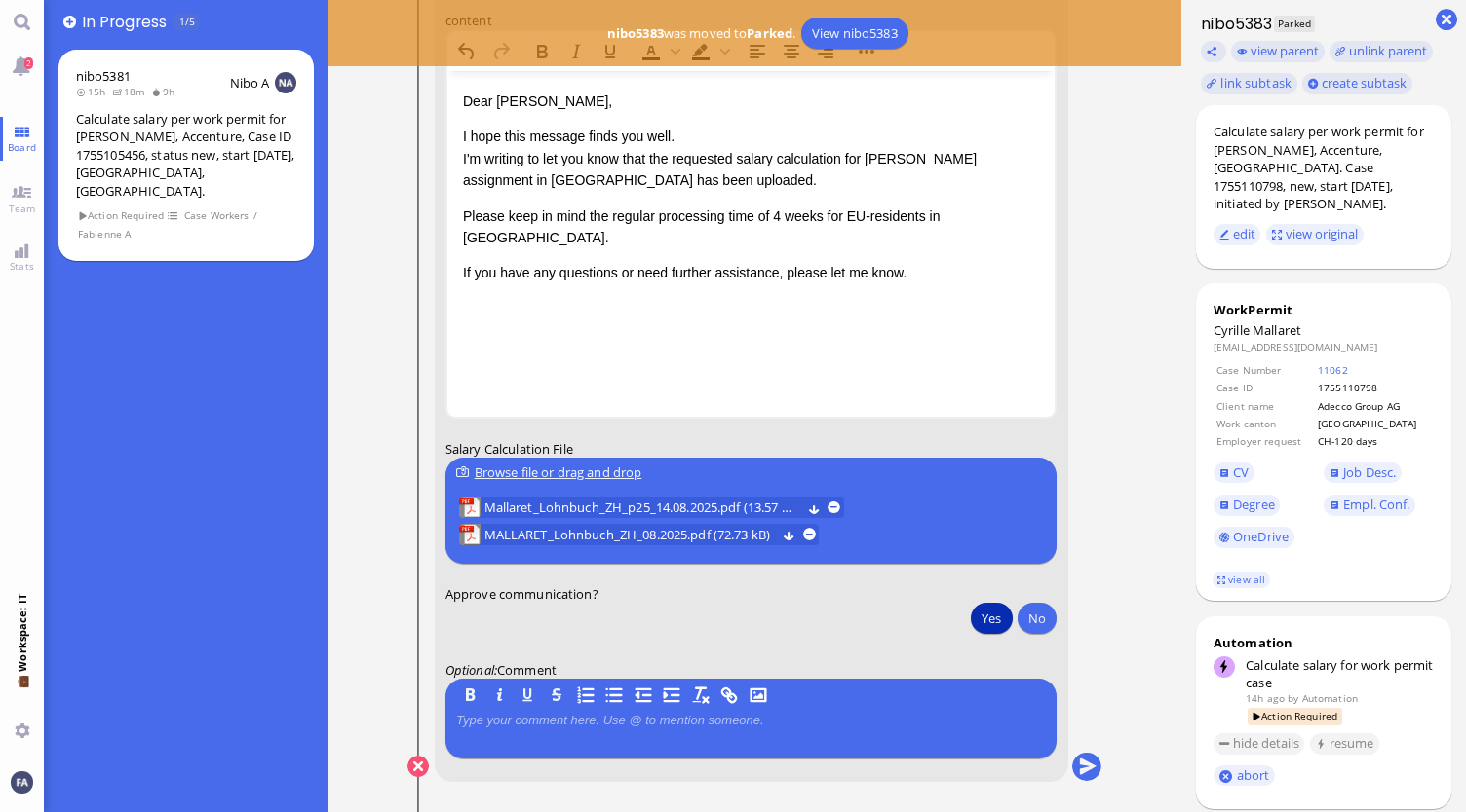
click at [1094, 779] on conversation-line "You to amit.thakur@bluelakelegal.com anand.pazhenkottil@bluelakelegal.com anush…" at bounding box center [755, 238] width 695 height 1136
click at [1090, 762] on button "submit" at bounding box center [1086, 767] width 29 height 29
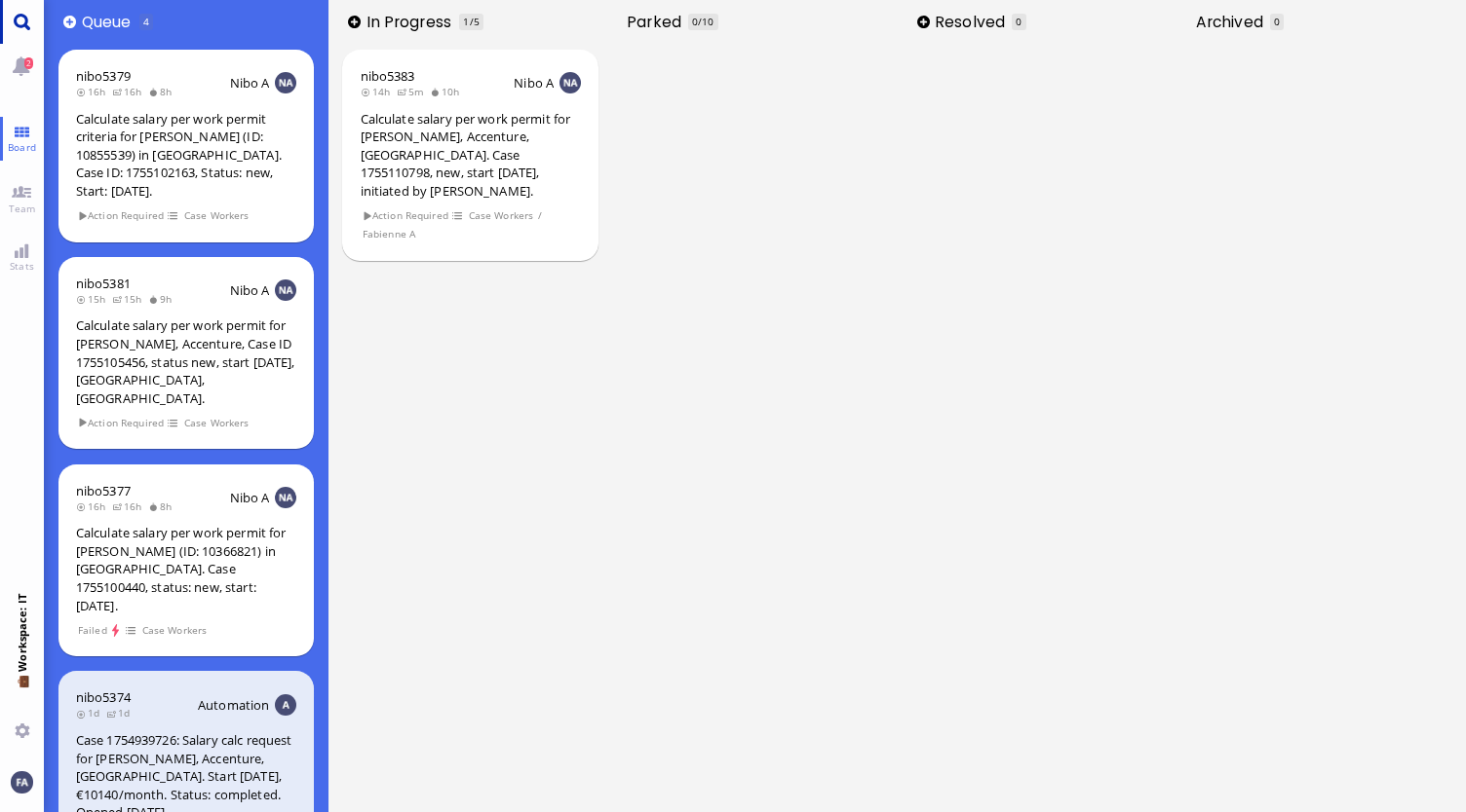
click at [26, 22] on link "Main menu" at bounding box center [22, 22] width 44 height 44
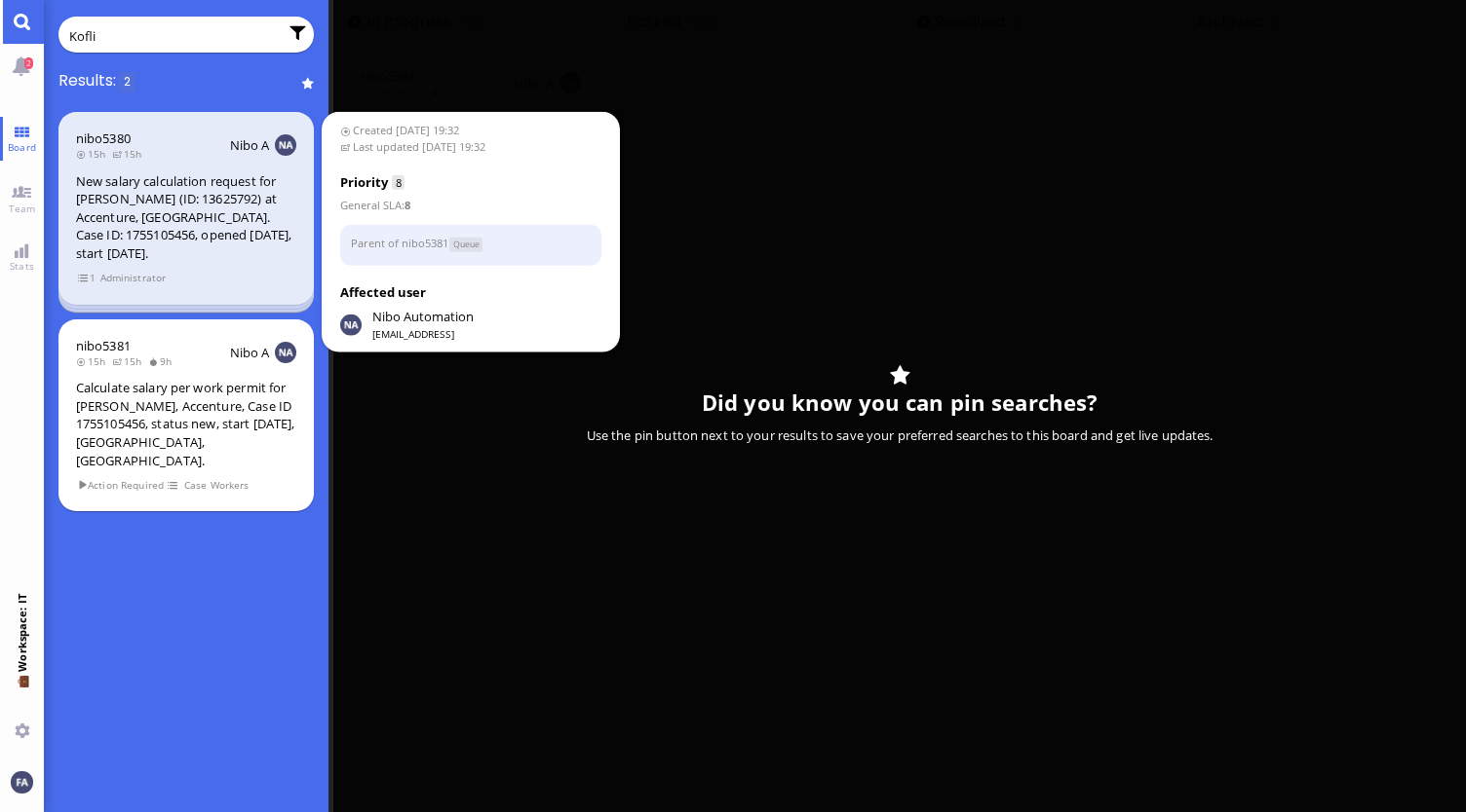
type input "Kofli"
click at [119, 219] on div "New salary calculation request for Viyan Kofli (ID: 13625792) at Accenture, Gen…" at bounding box center [187, 217] width 220 height 90
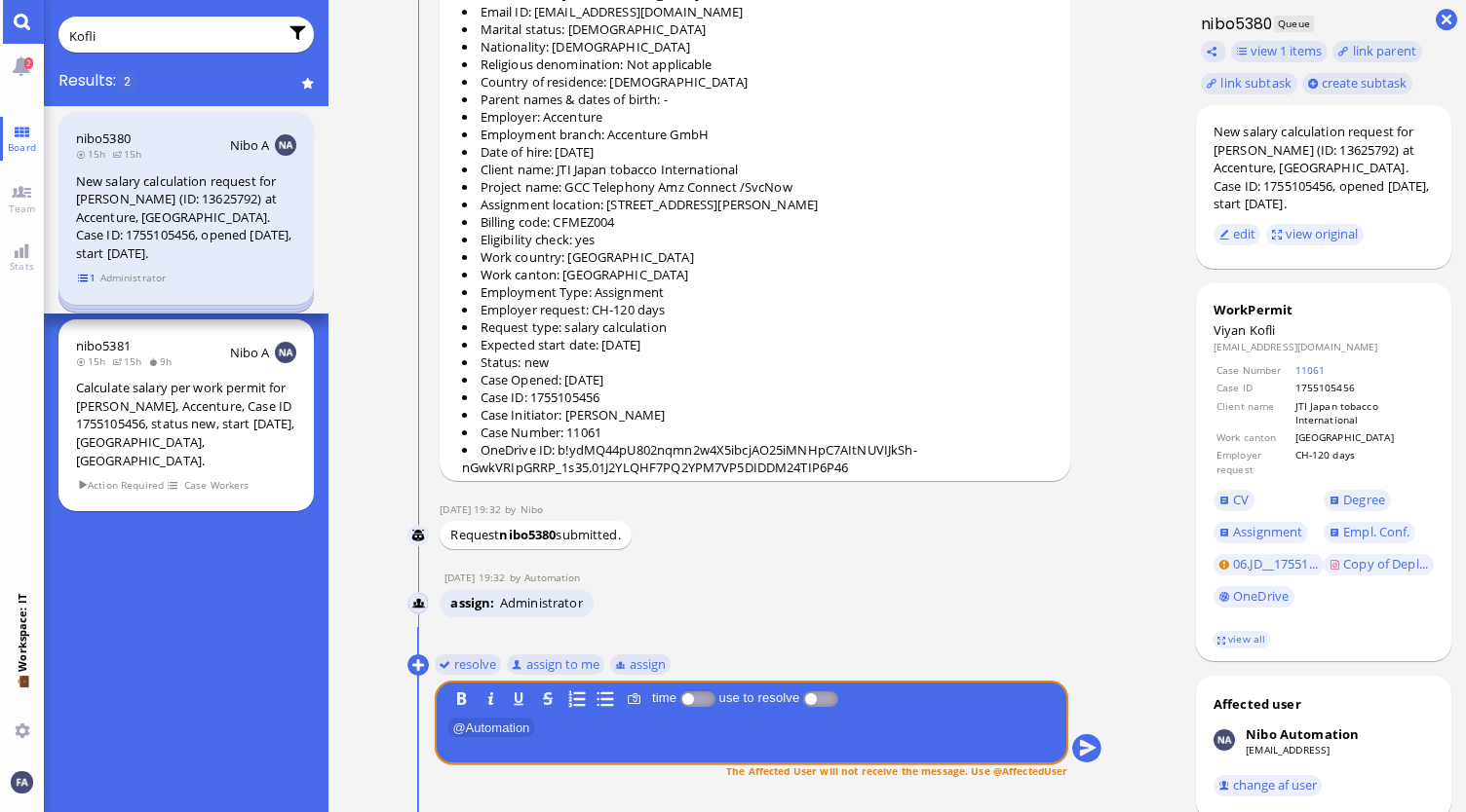
click at [81, 286] on span "1" at bounding box center [87, 278] width 20 height 17
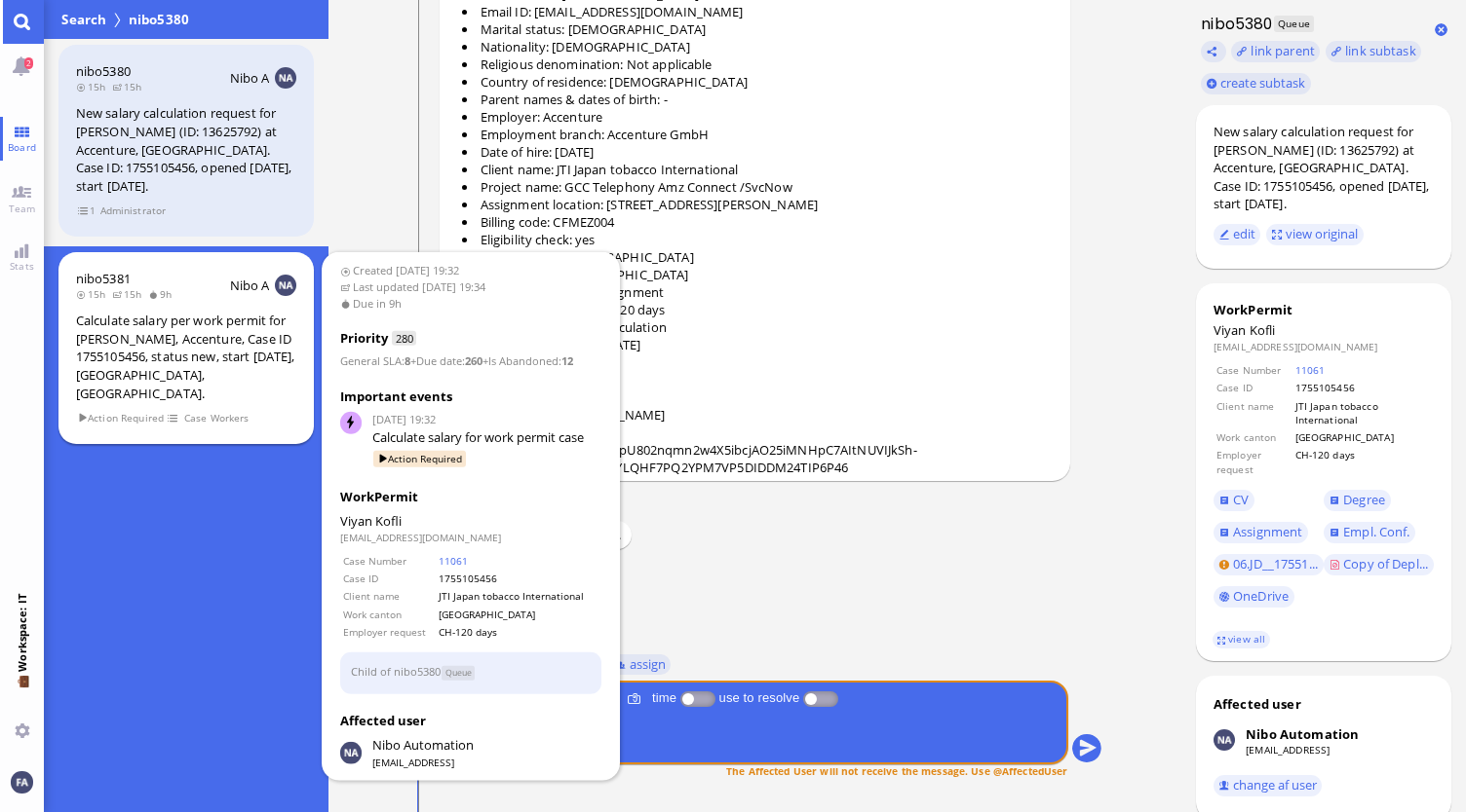
click at [136, 350] on div "Calculate salary per work permit for [PERSON_NAME], Accenture, Case ID 17551054…" at bounding box center [187, 356] width 220 height 90
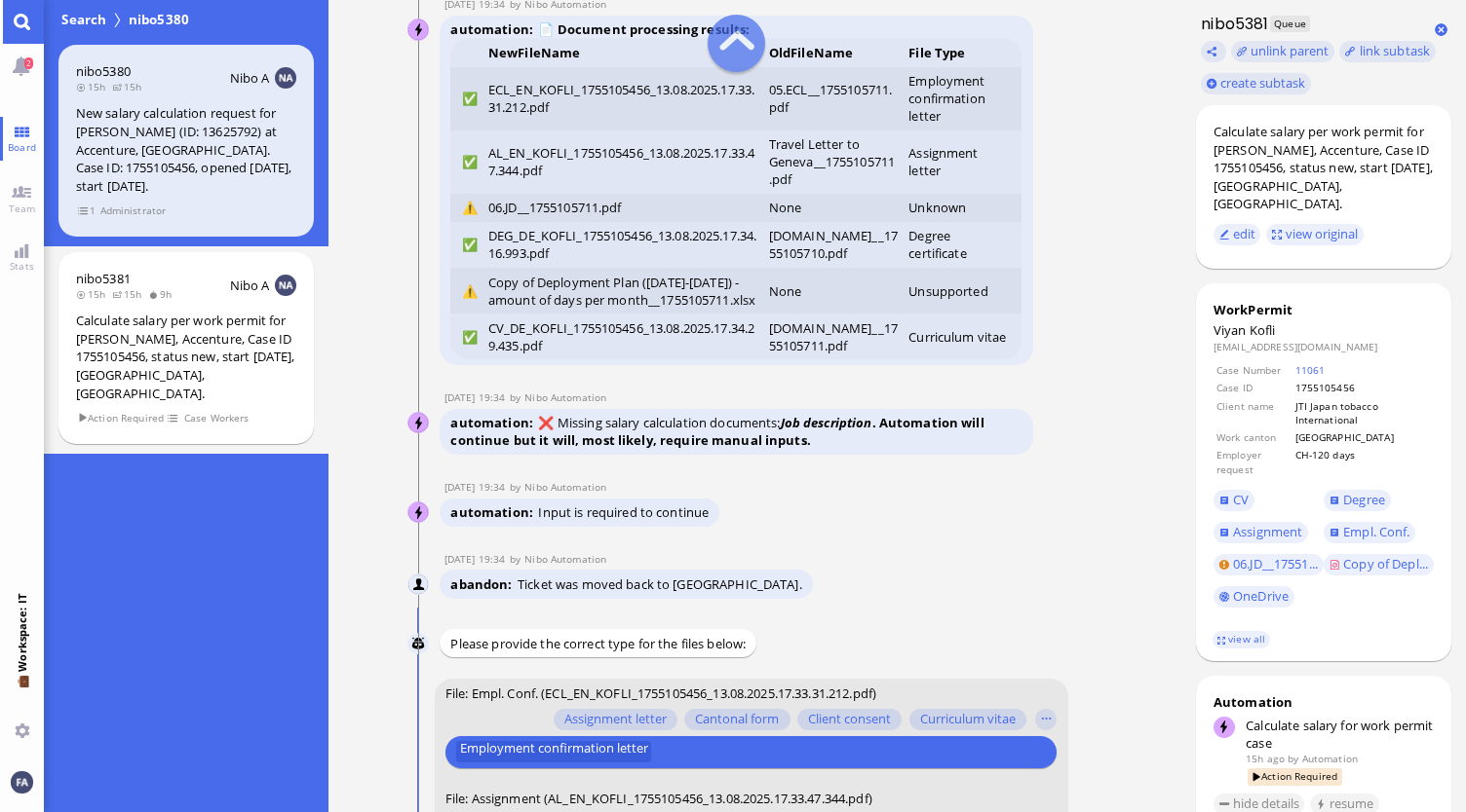
scroll to position [-443, 0]
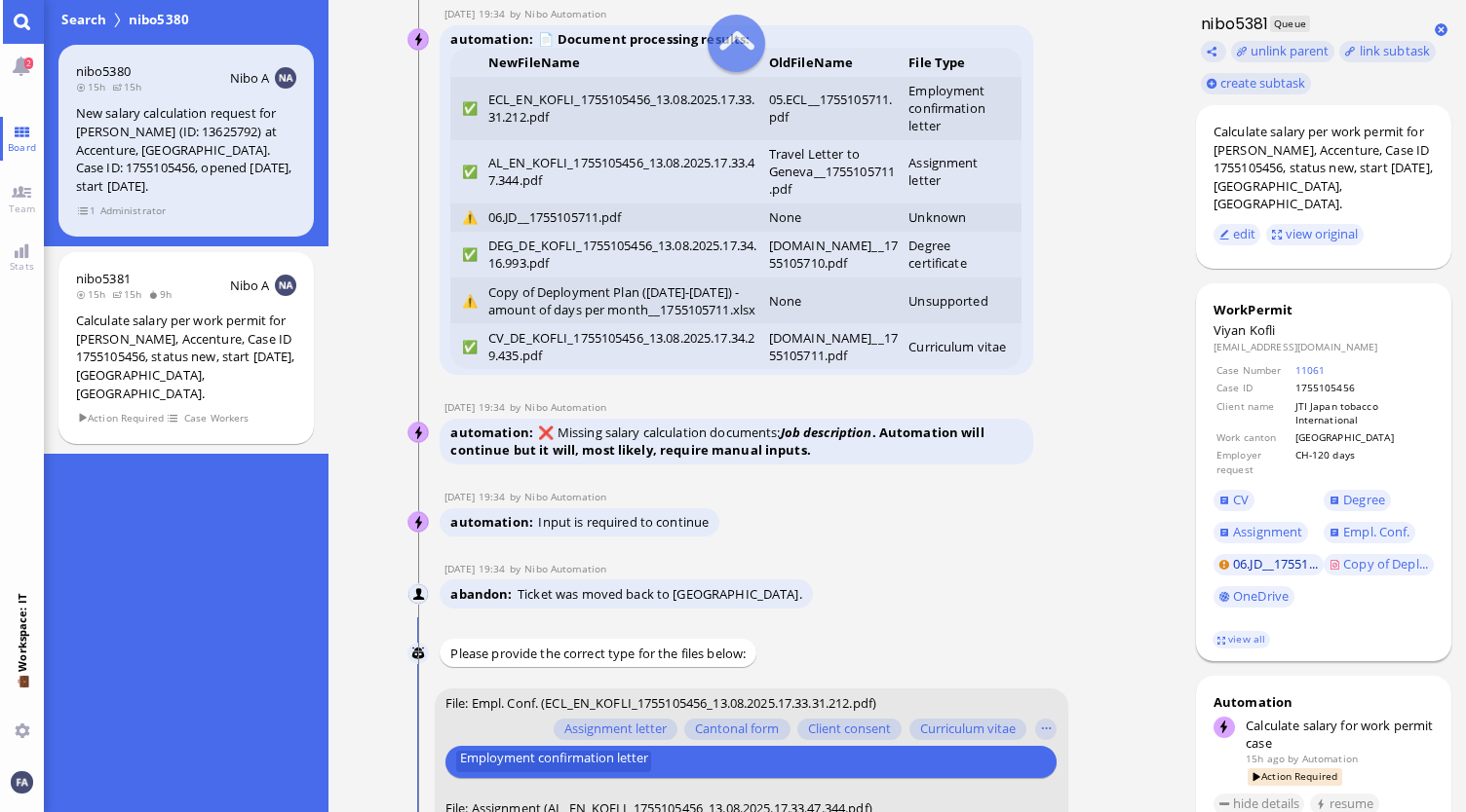
click at [1243, 565] on span "06.JD__17551..." at bounding box center [1274, 564] width 84 height 18
click at [542, 355] on td "CV_DE_KOFLI_1755105456_13.08.2025.17.34.29.435.pdf" at bounding box center [623, 346] width 281 height 46
click at [567, 278] on td "Copy of Deployment Plan (2025-2026) - amount of days per month__1755105711.xlsx" at bounding box center [623, 301] width 281 height 46
click at [1397, 554] on link "Copy of Depl..." at bounding box center [1379, 565] width 110 height 22
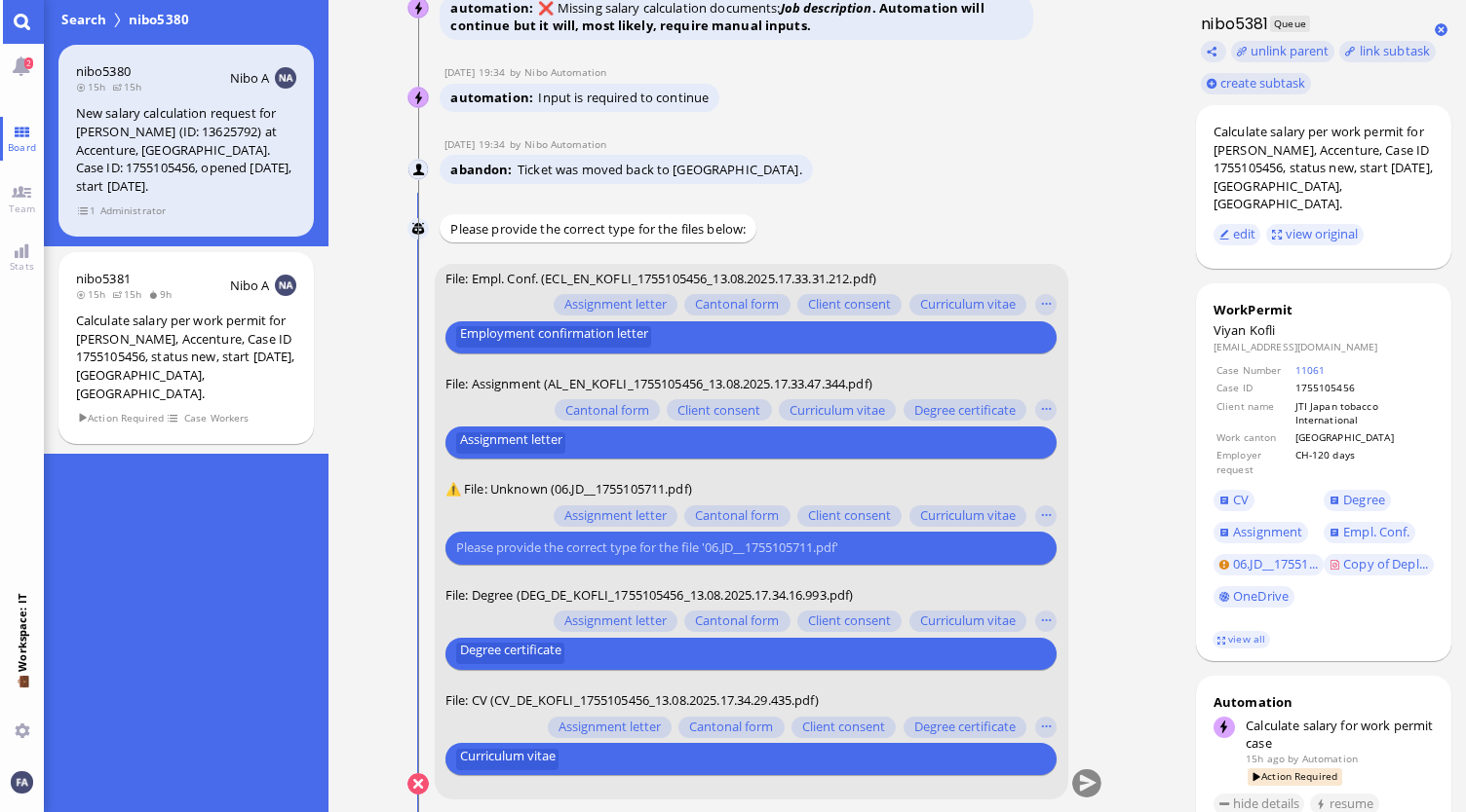
scroll to position [0, 0]
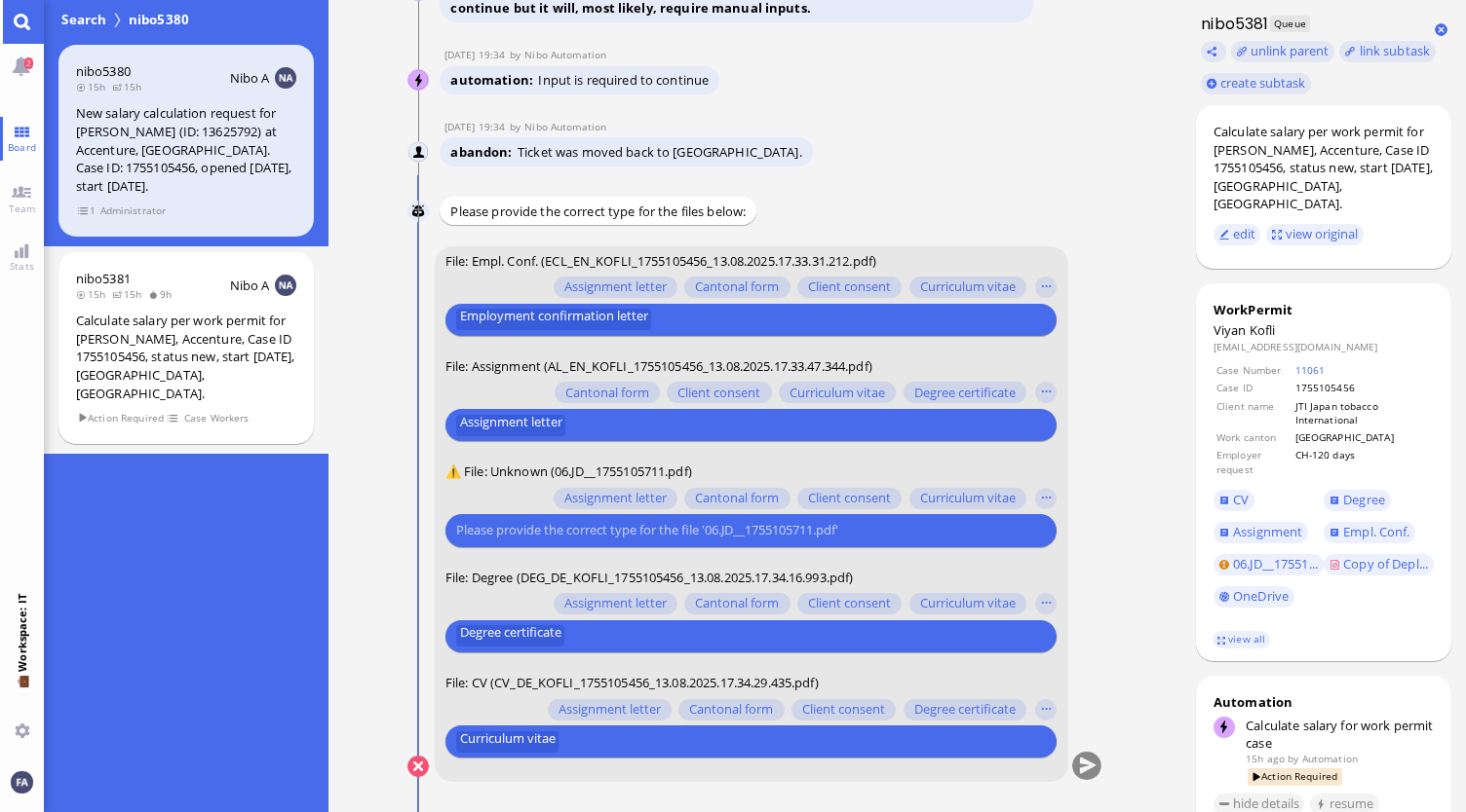
click at [1048, 486] on selector "Assignment letter Cantonal form Client consent Curriculum vitae Degree certific…" at bounding box center [751, 514] width 612 height 67
click at [1049, 496] on button "button" at bounding box center [1046, 499] width 22 height 22
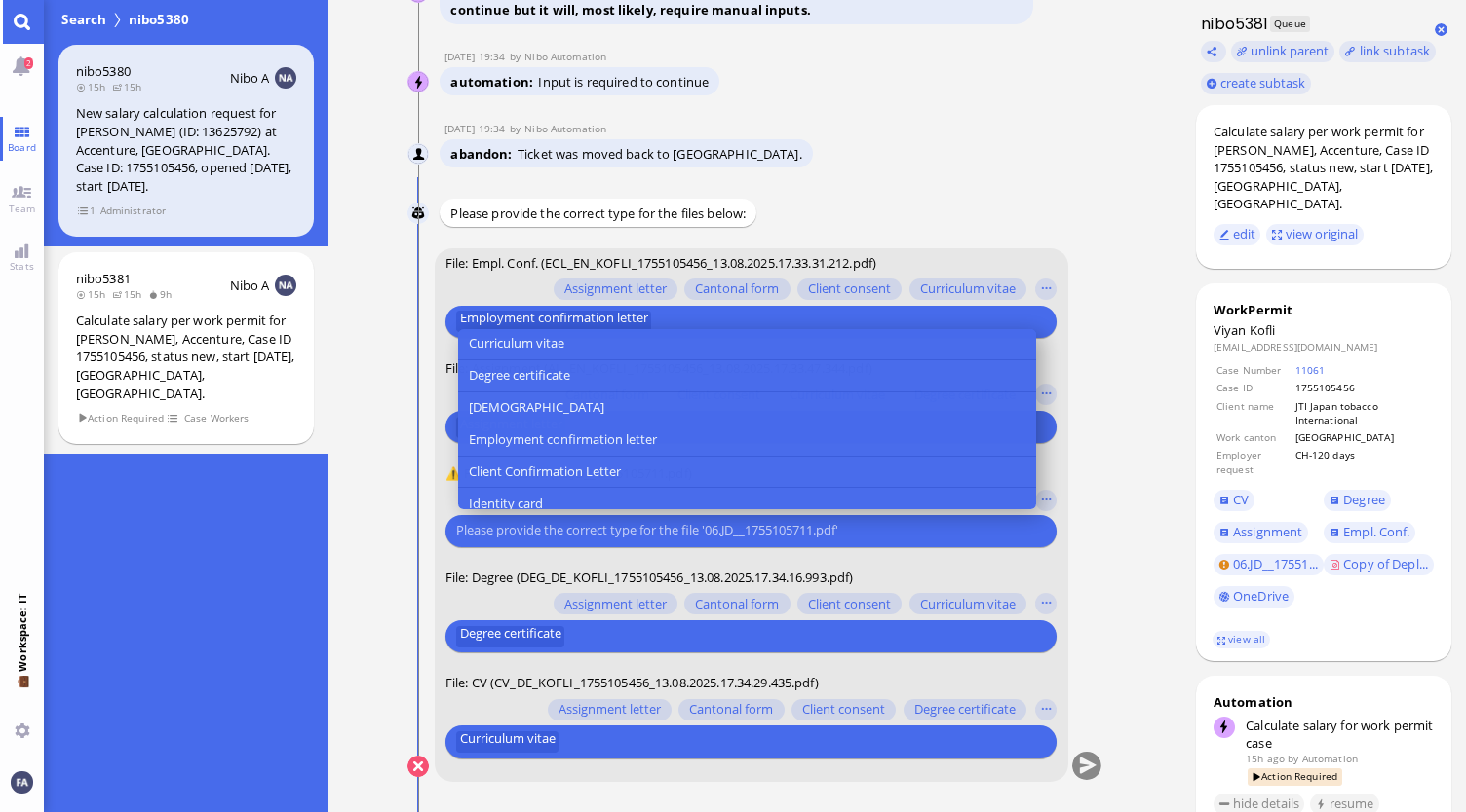
scroll to position [195, 0]
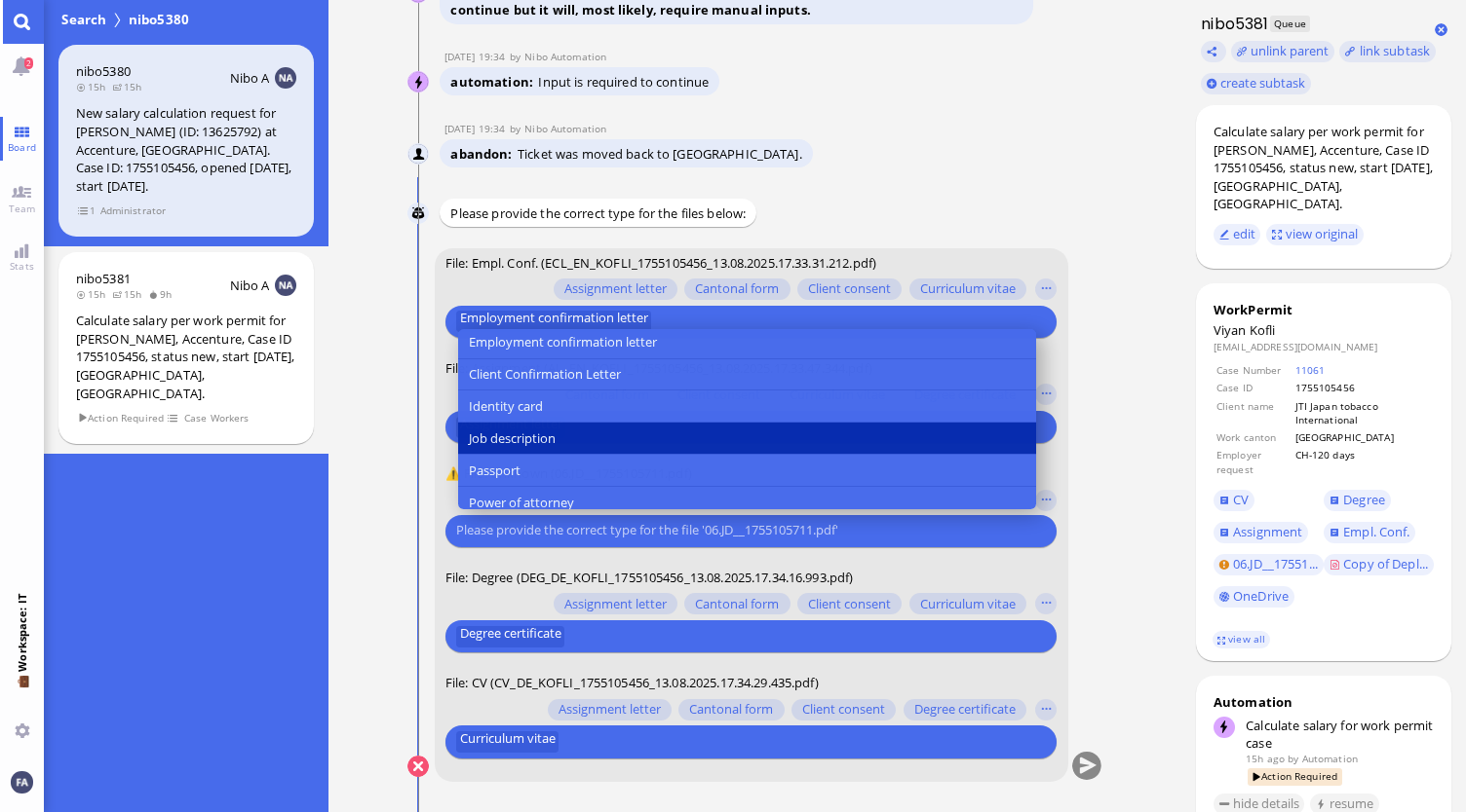
click at [508, 443] on span "Job description" at bounding box center [512, 439] width 86 height 21
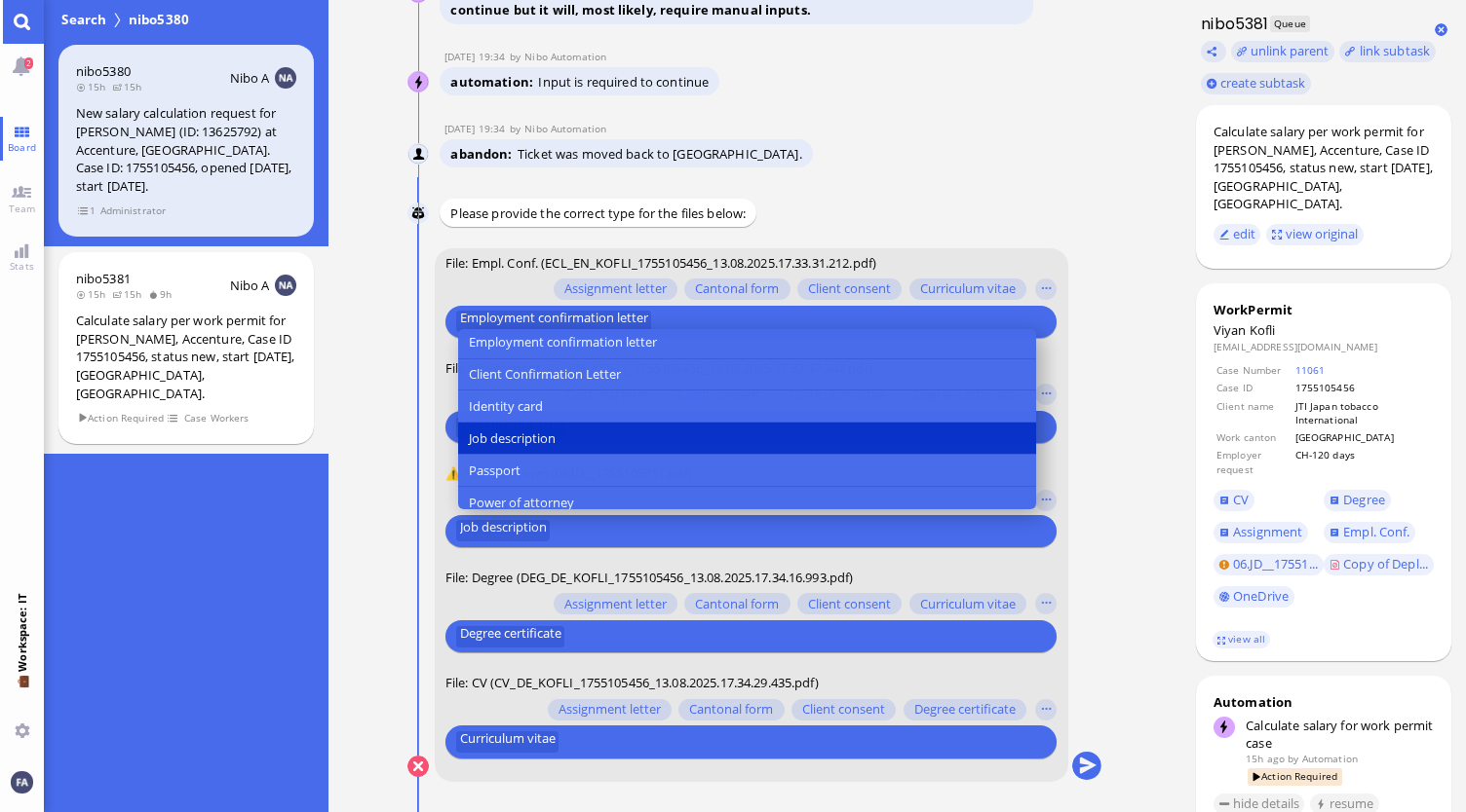
click at [1084, 469] on conversation-line "You File: Empl. Conf. (ECL_EN_KOFLI_1755105456_13.08.2025.17.33.31.212.pdf) Ass…" at bounding box center [755, 527] width 695 height 558
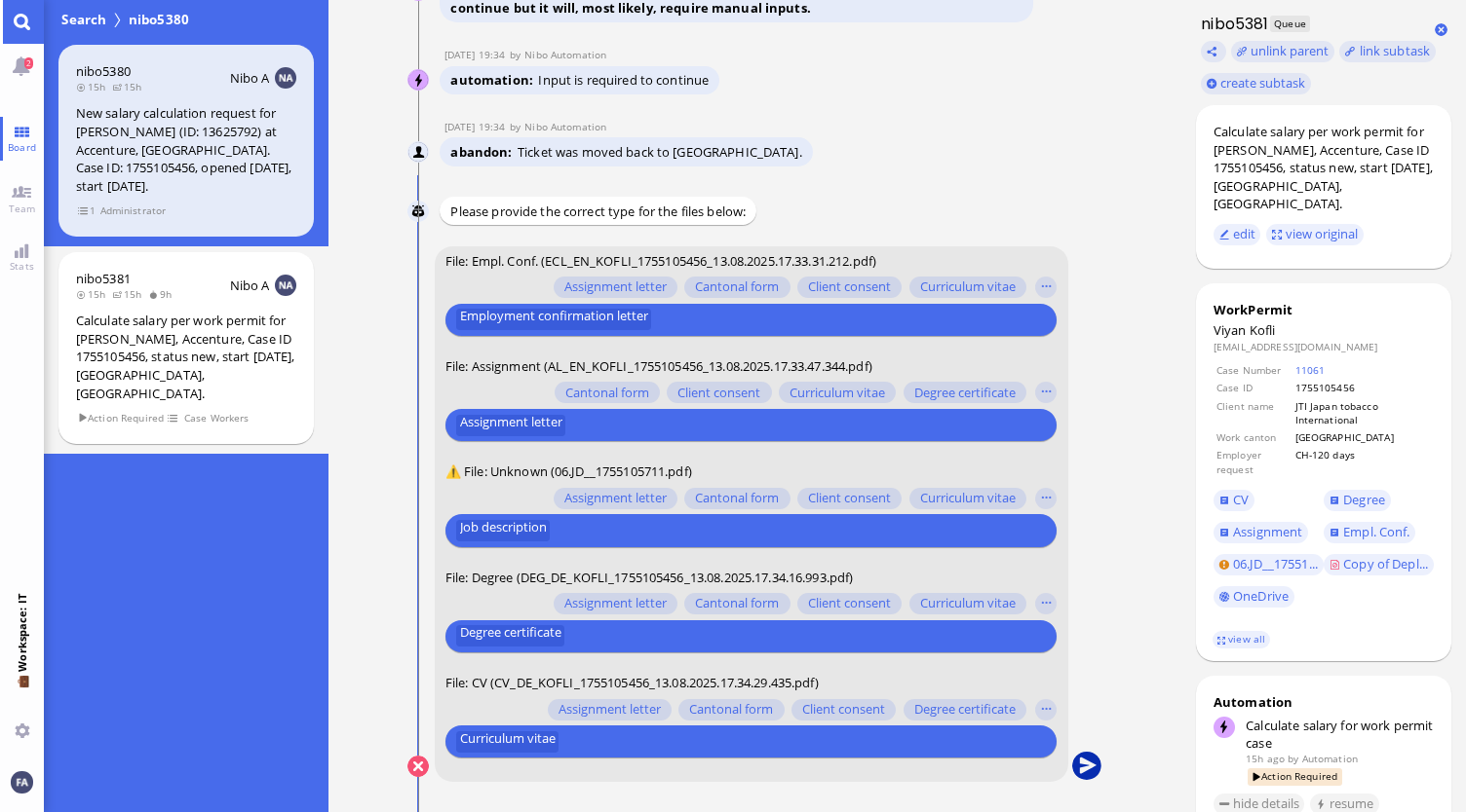
click at [1079, 758] on button "submit" at bounding box center [1086, 767] width 29 height 29
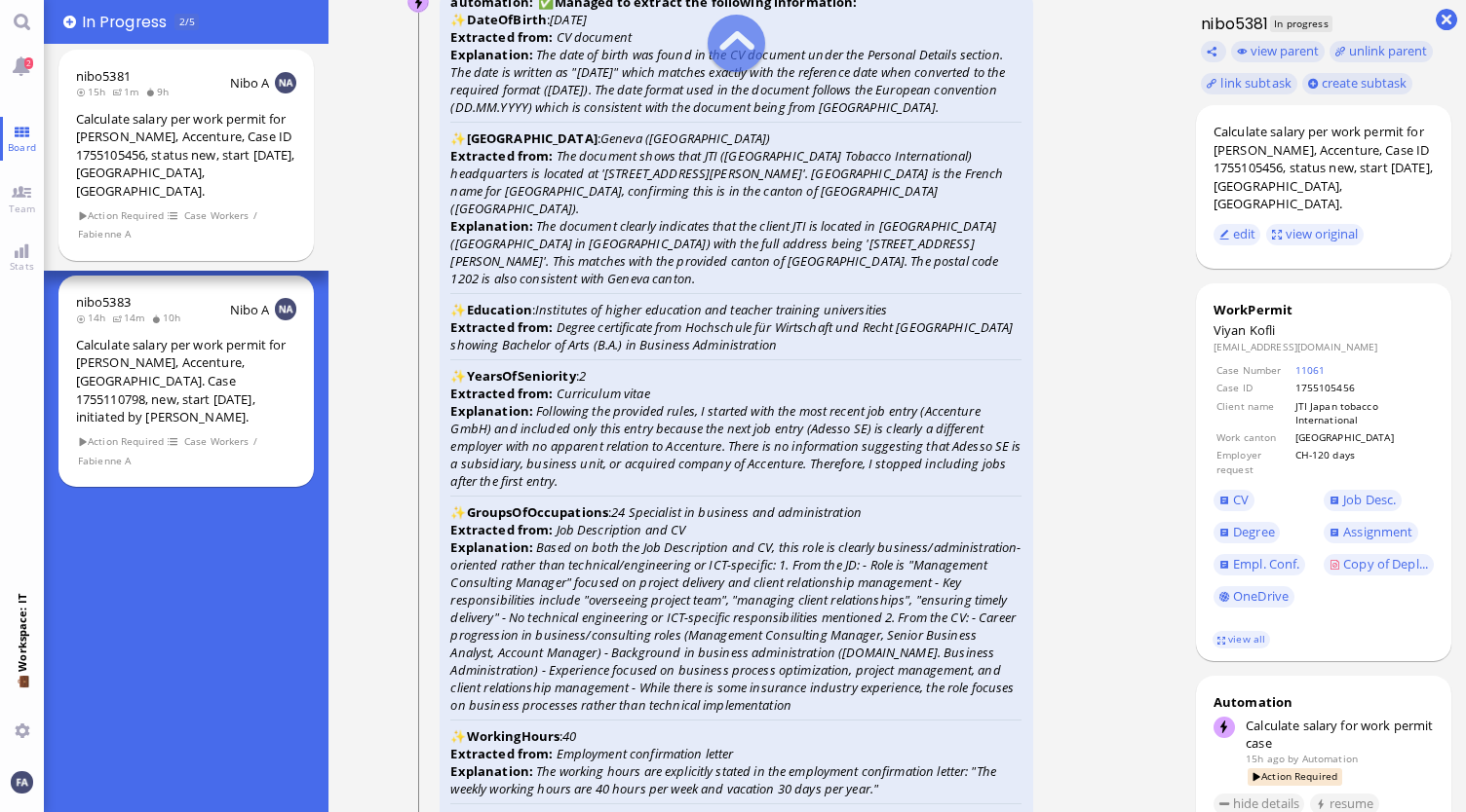
scroll to position [-2922, 0]
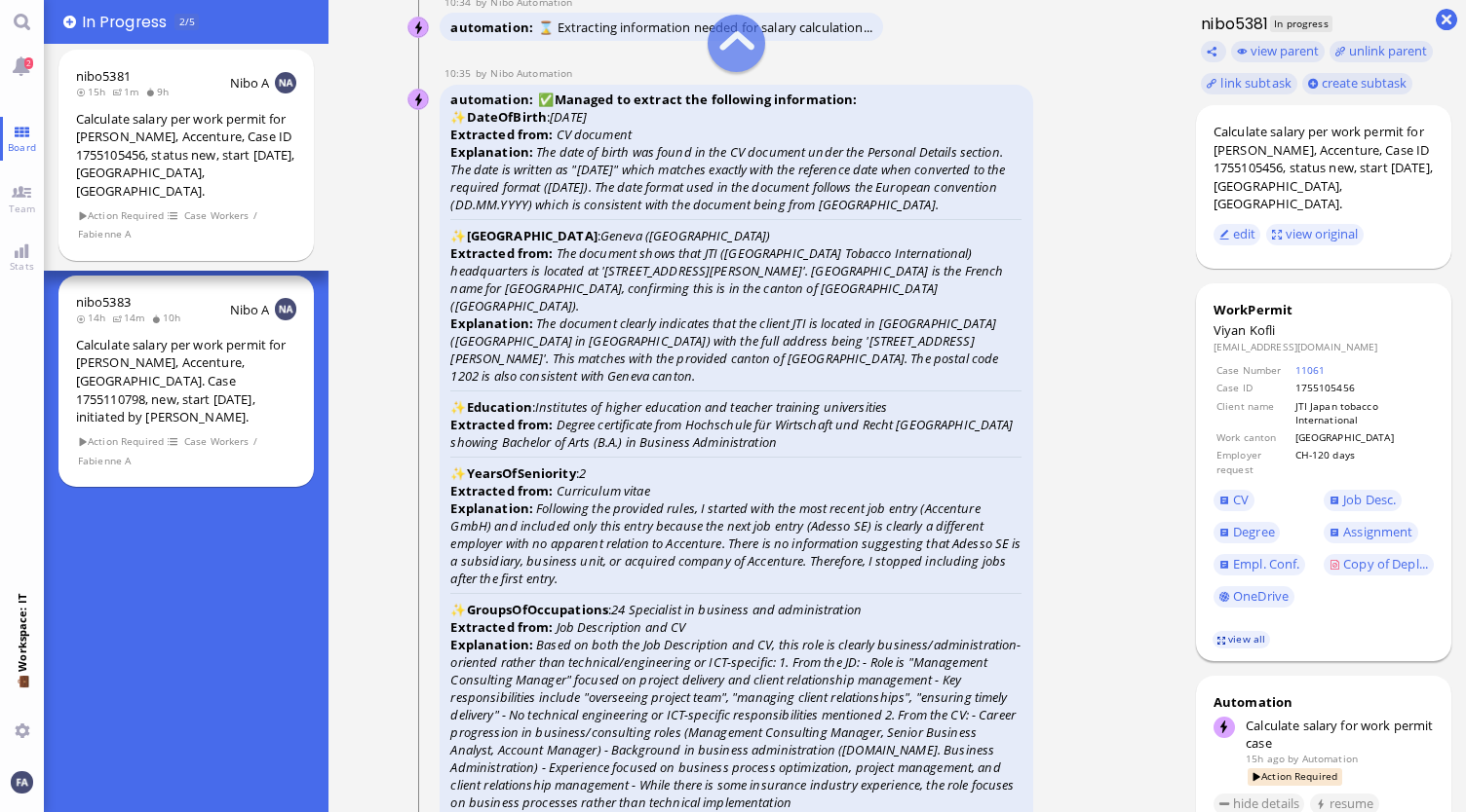
click at [1252, 647] on link "view all" at bounding box center [1241, 639] width 57 height 17
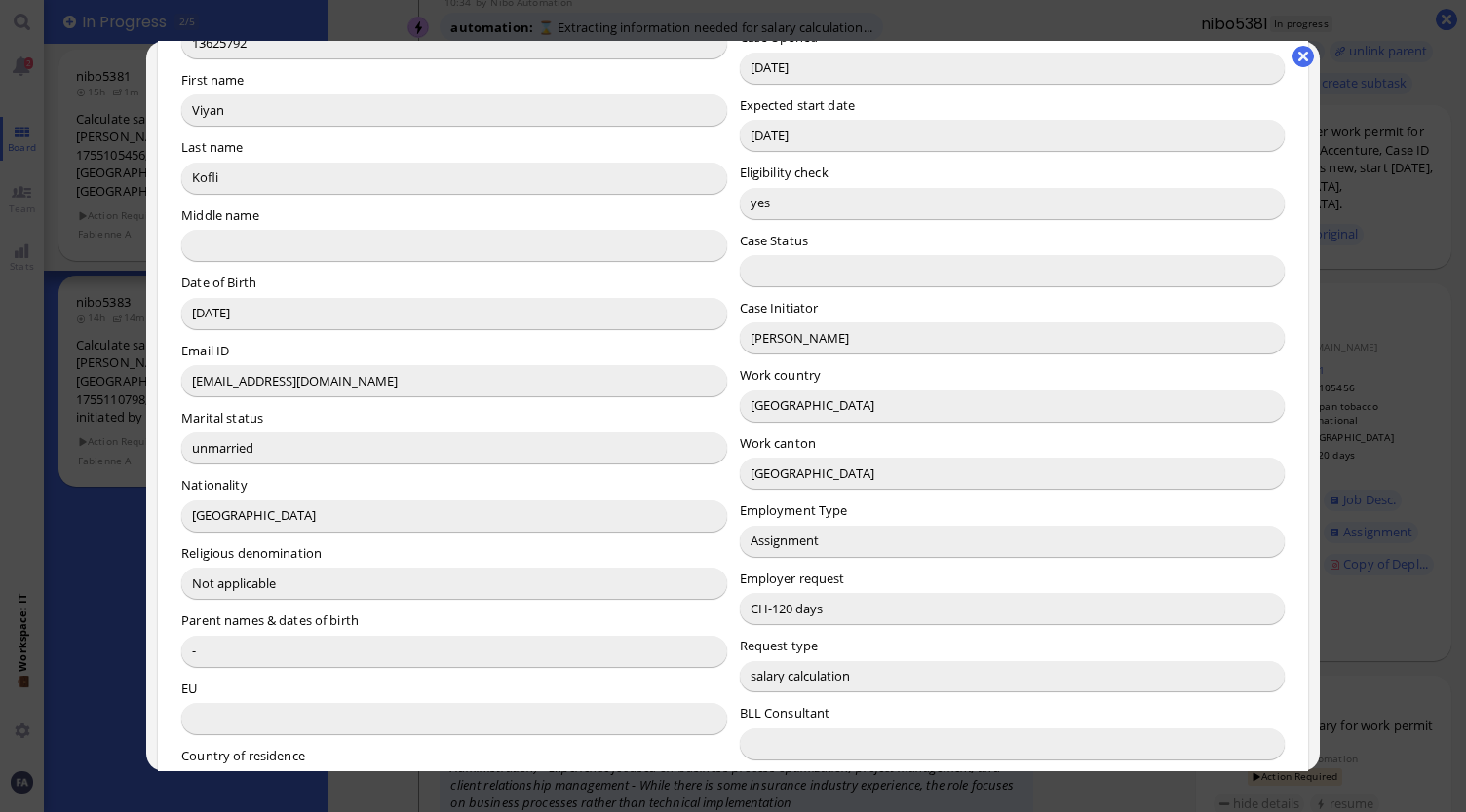
scroll to position [292, 0]
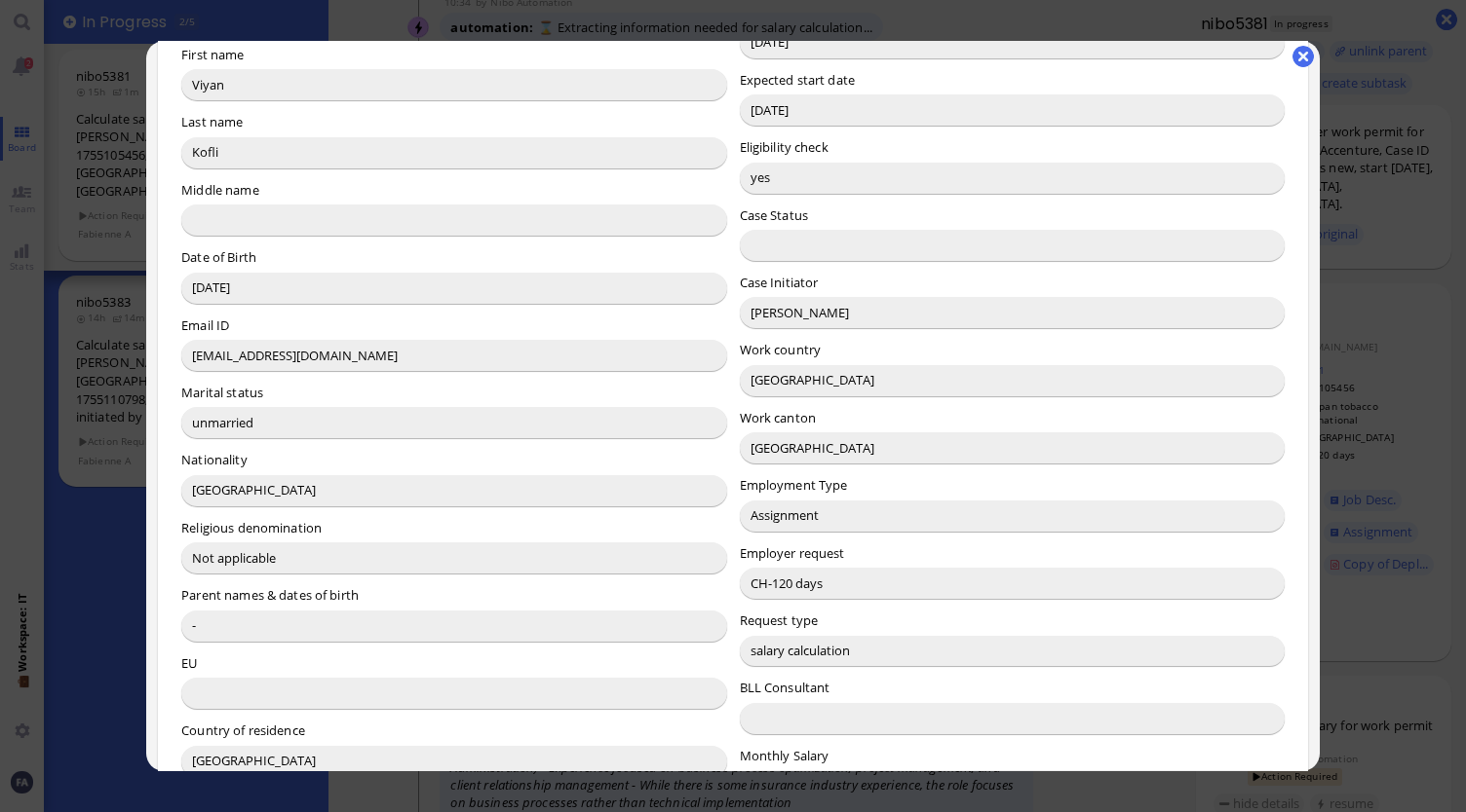
drag, startPoint x: 191, startPoint y: 296, endPoint x: 292, endPoint y: 305, distance: 101.4
click at [292, 304] on input "22.05.1993" at bounding box center [454, 288] width 545 height 31
click at [1302, 56] on button "button" at bounding box center [1303, 57] width 22 height 22
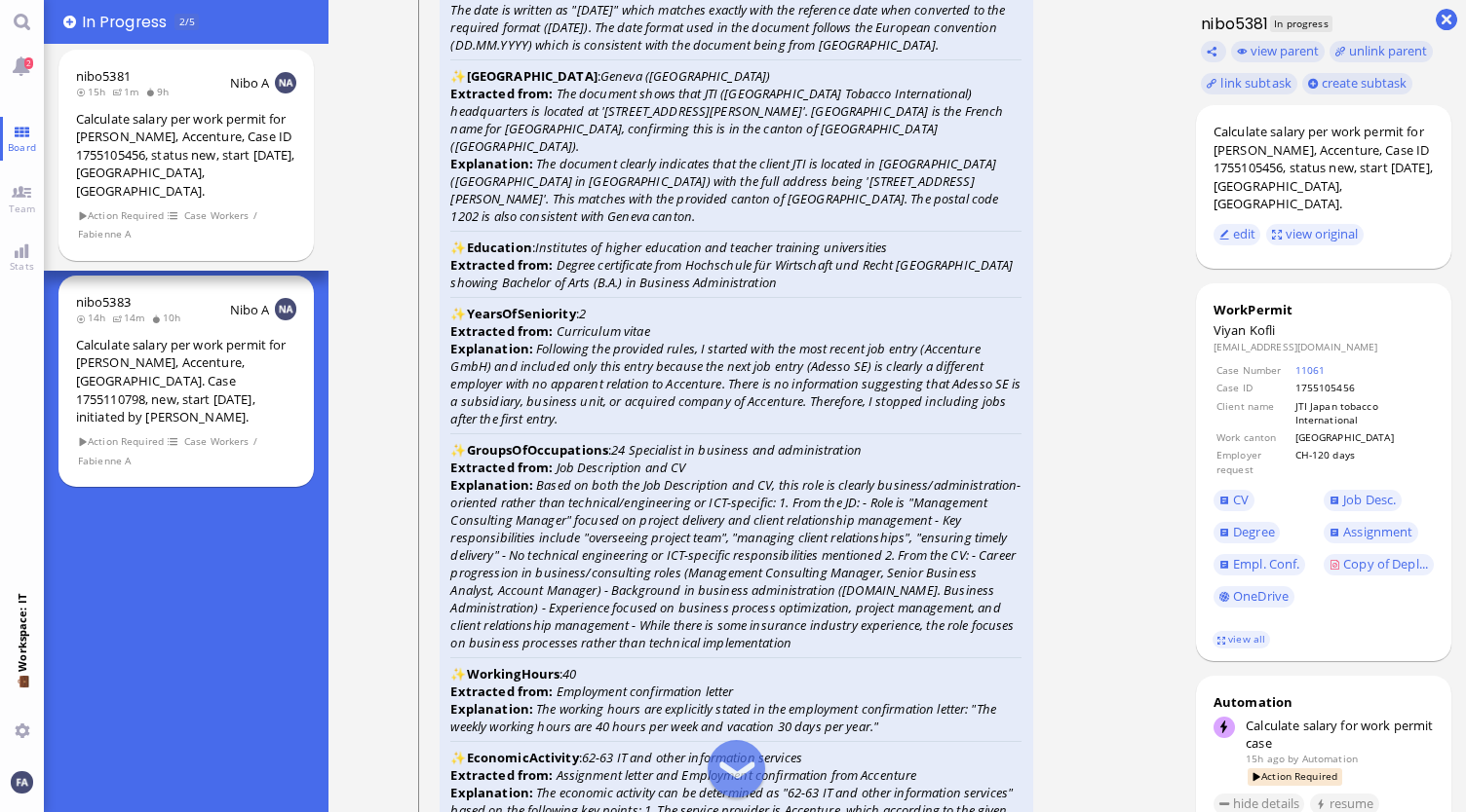
scroll to position [-2728, 0]
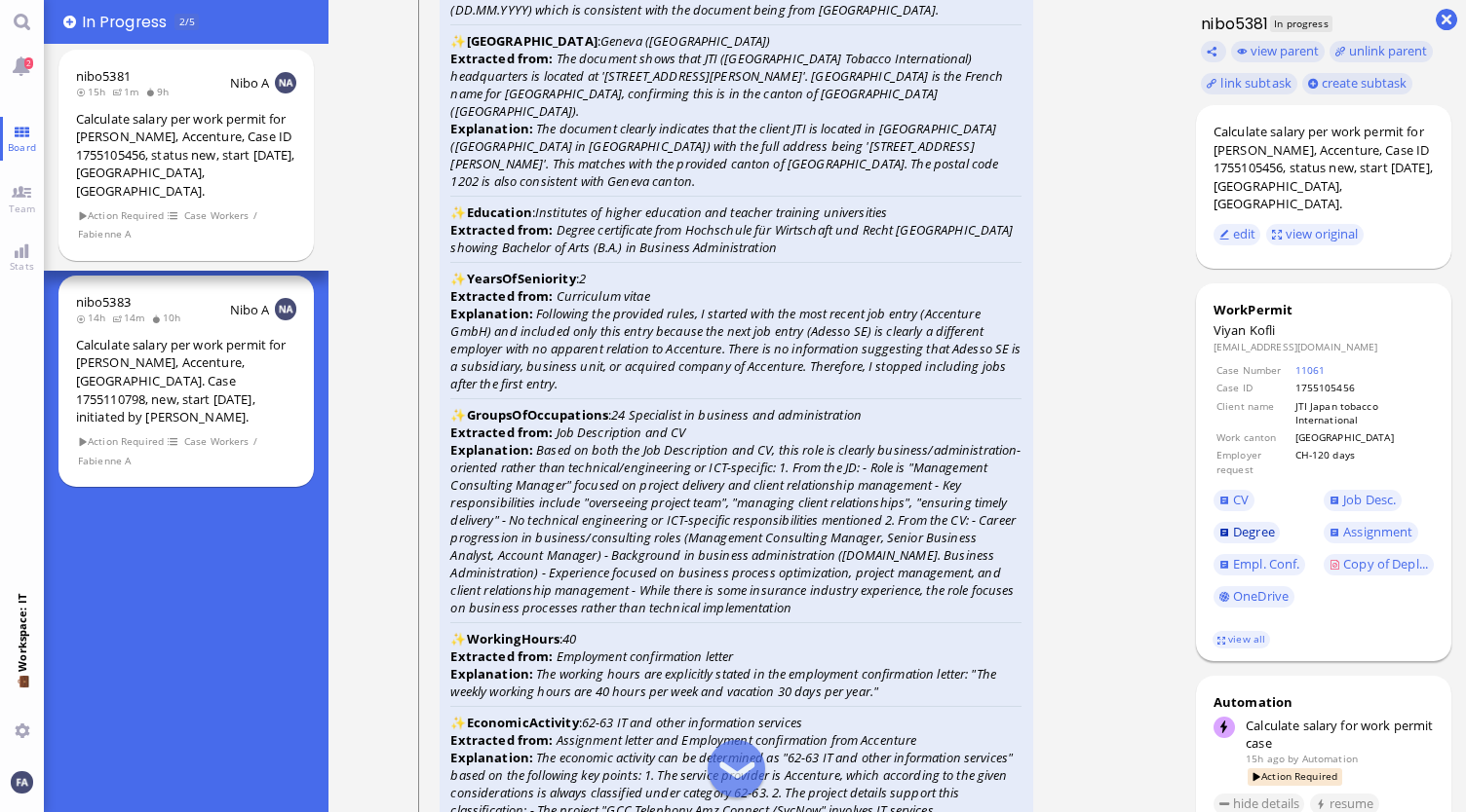
click at [1251, 523] on span "Degree" at bounding box center [1253, 532] width 42 height 18
click at [1228, 490] on link "CV" at bounding box center [1234, 501] width 41 height 22
click at [1242, 491] on span "CV" at bounding box center [1241, 500] width 16 height 18
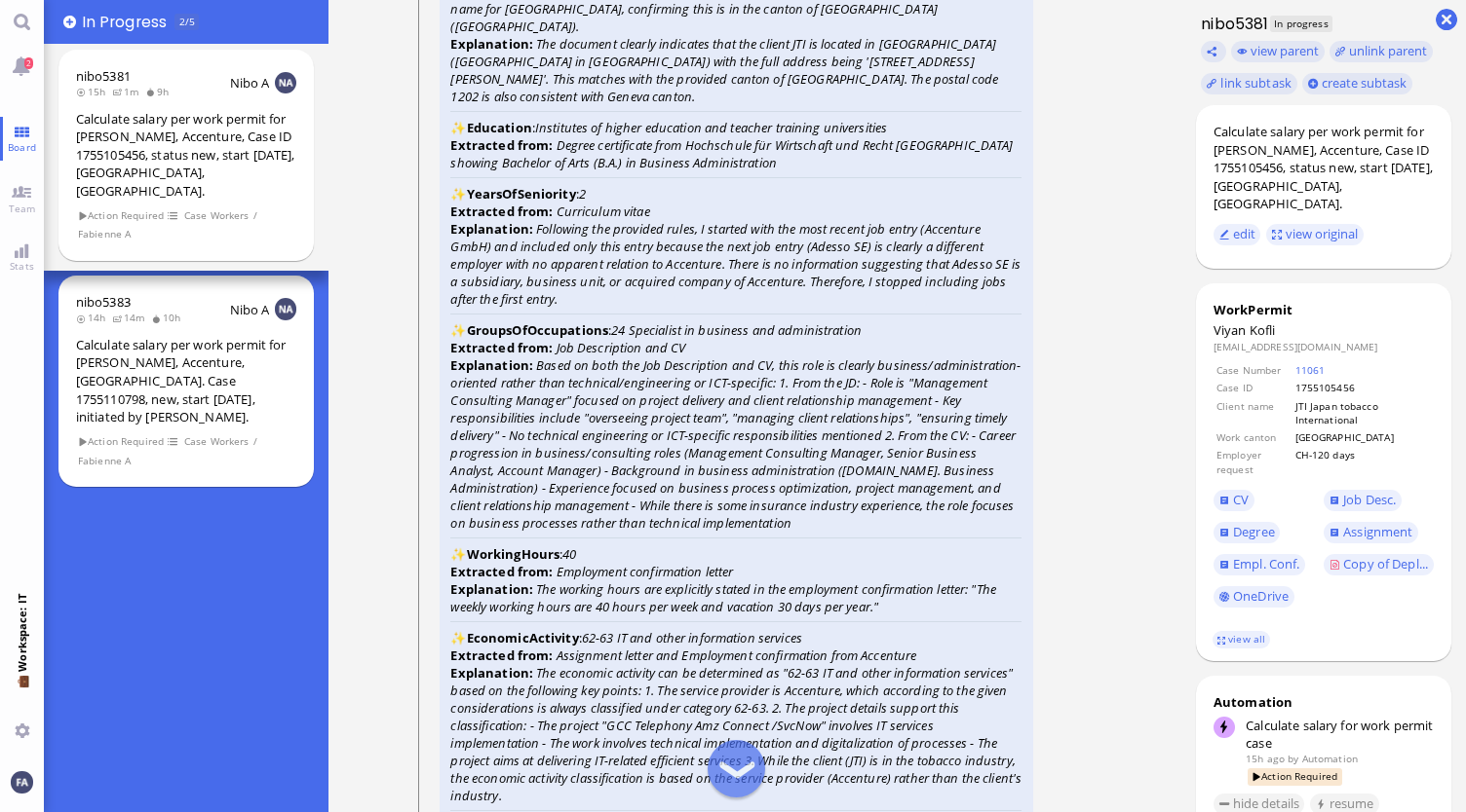
scroll to position [-2533, 0]
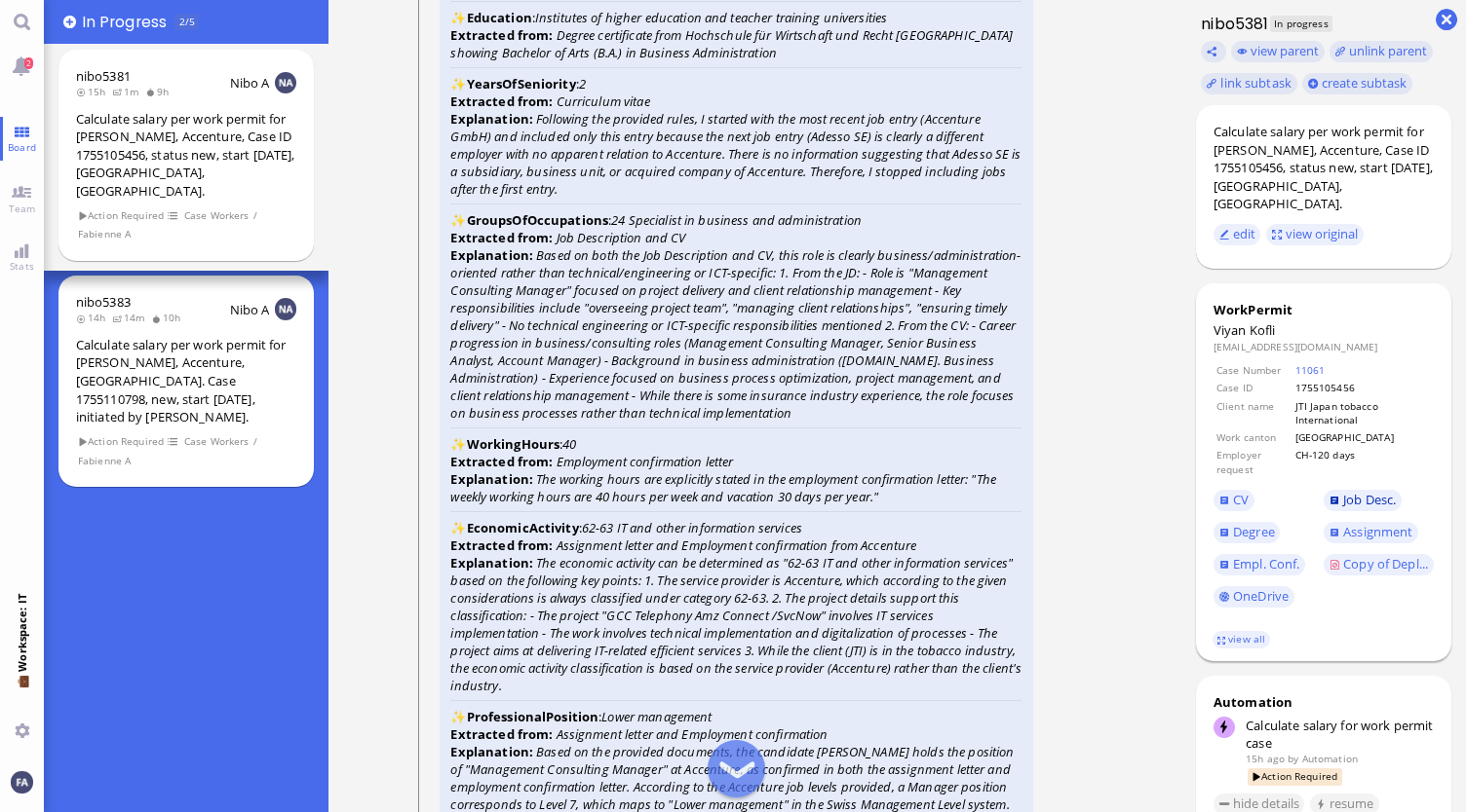
click at [1344, 491] on span "Job Desc." at bounding box center [1369, 500] width 53 height 18
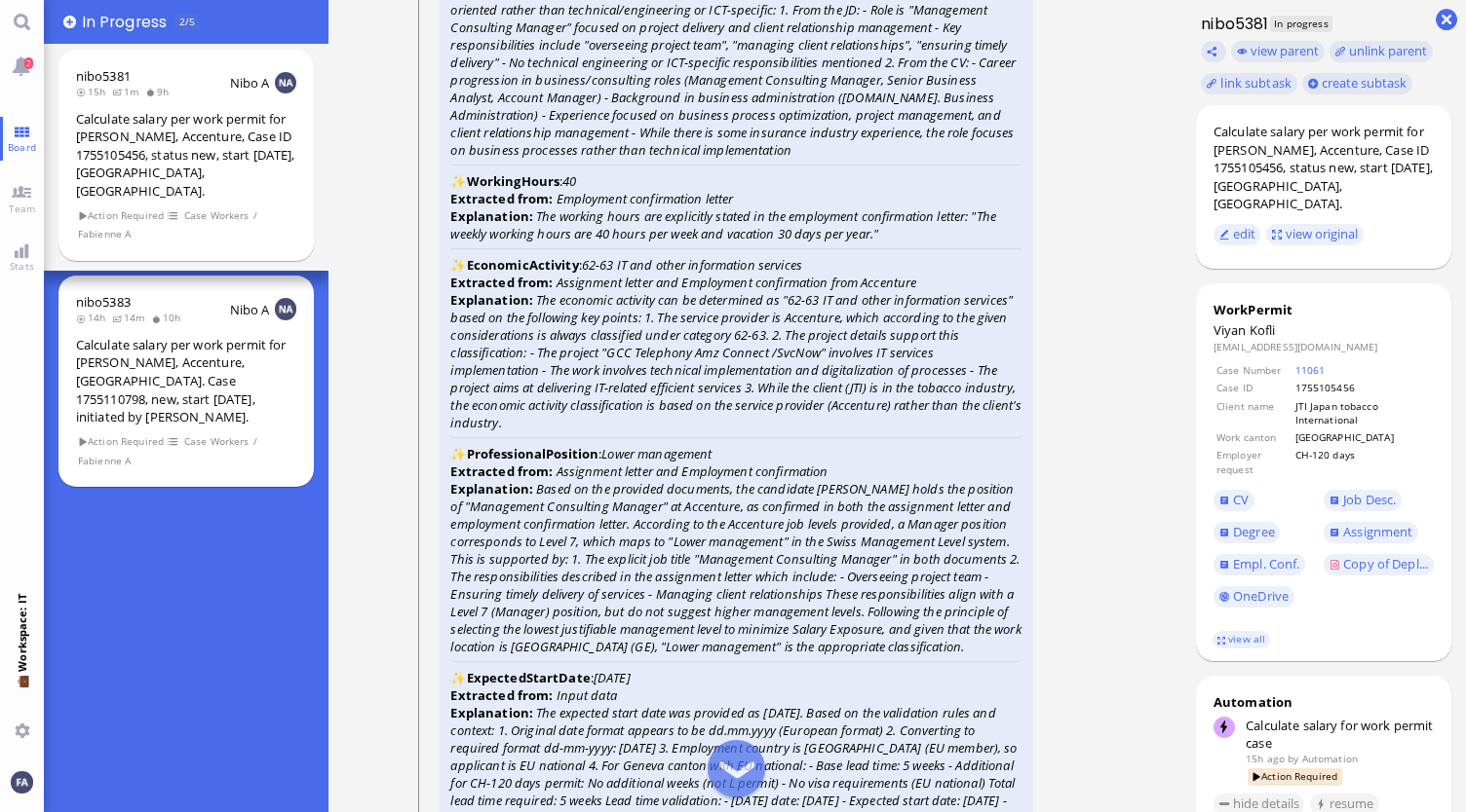
scroll to position [-2240, 0]
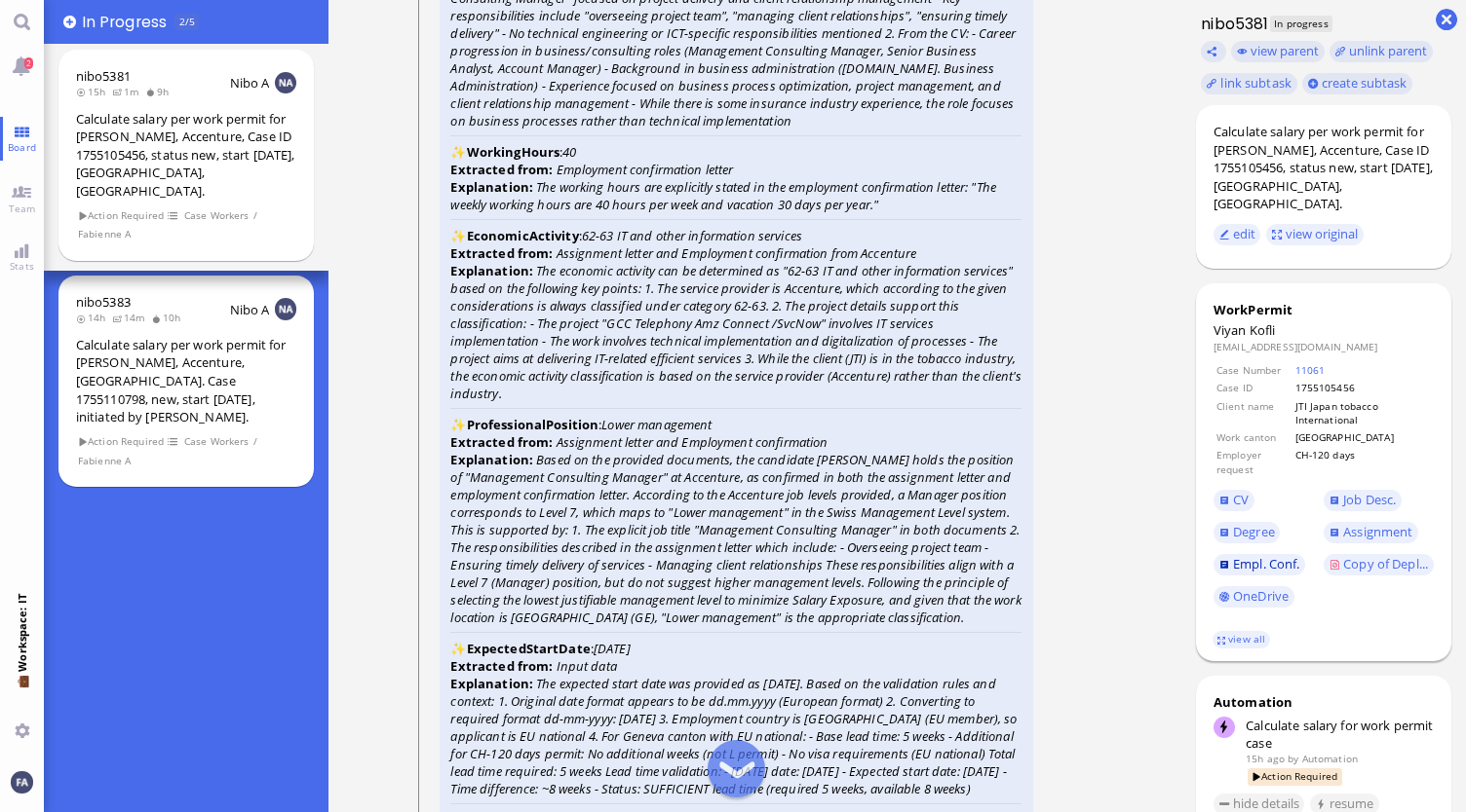
click at [1240, 555] on span "Empl. Conf." at bounding box center [1265, 564] width 67 height 18
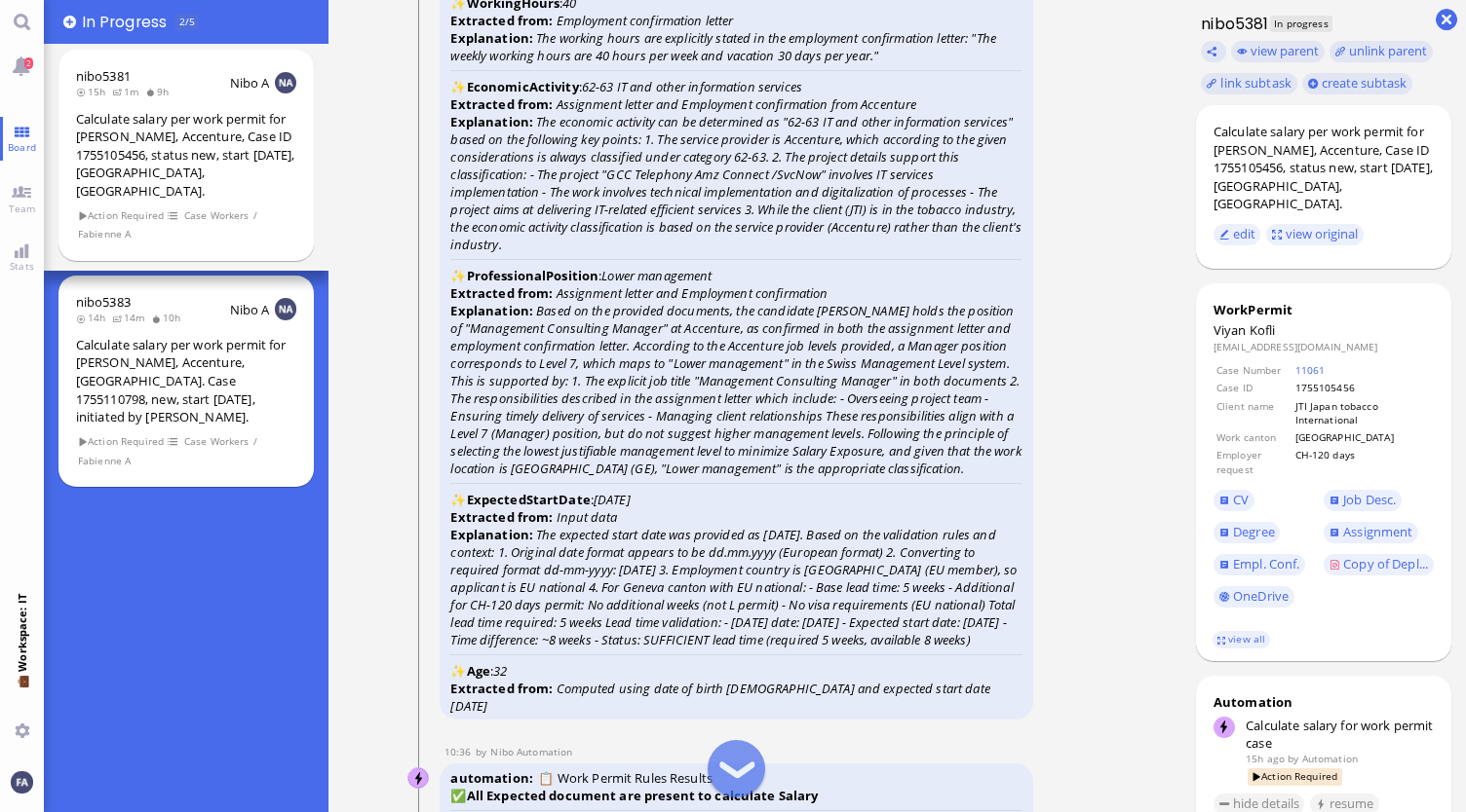
scroll to position [-2046, 0]
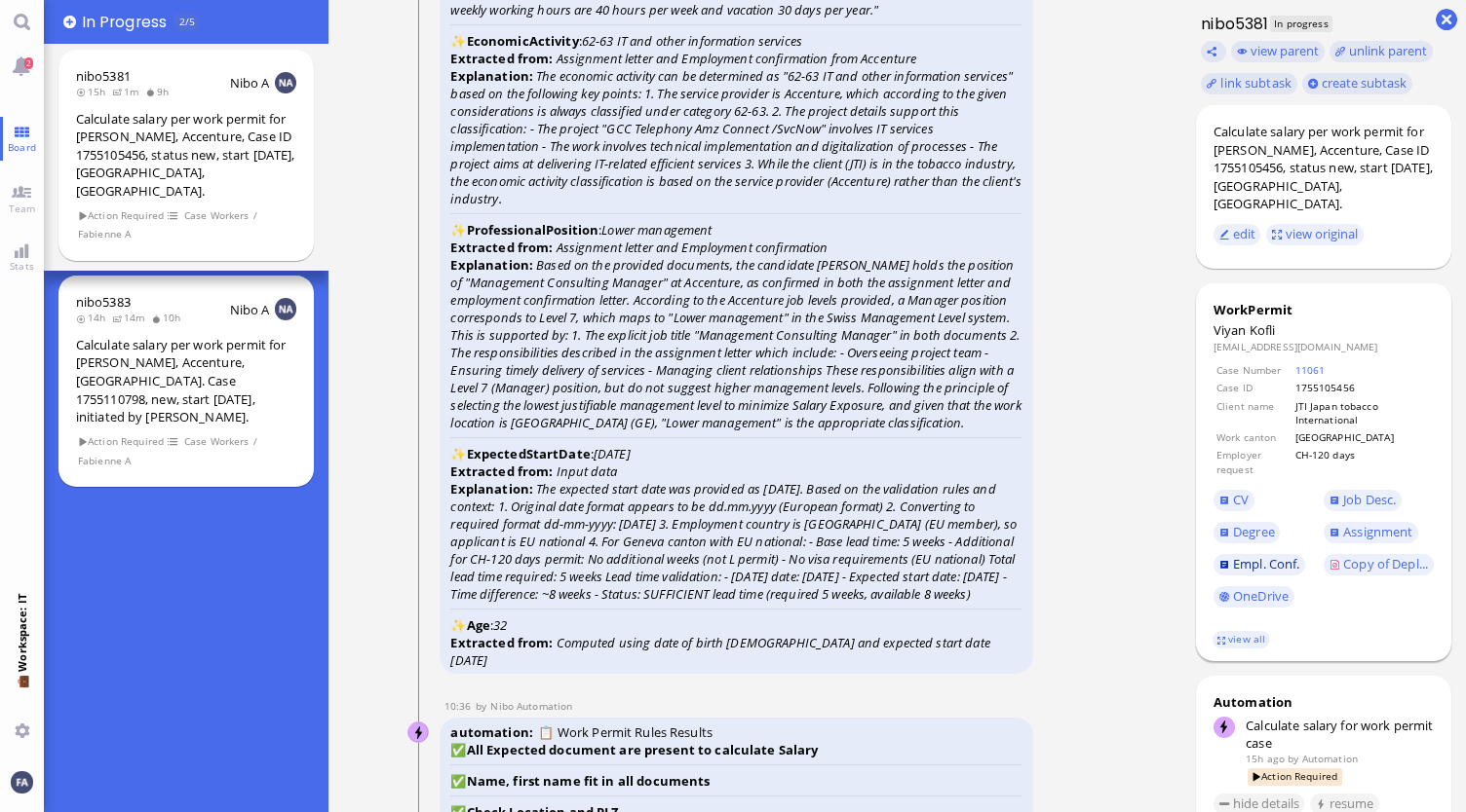
click at [1248, 555] on span "Empl. Conf." at bounding box center [1265, 564] width 67 height 18
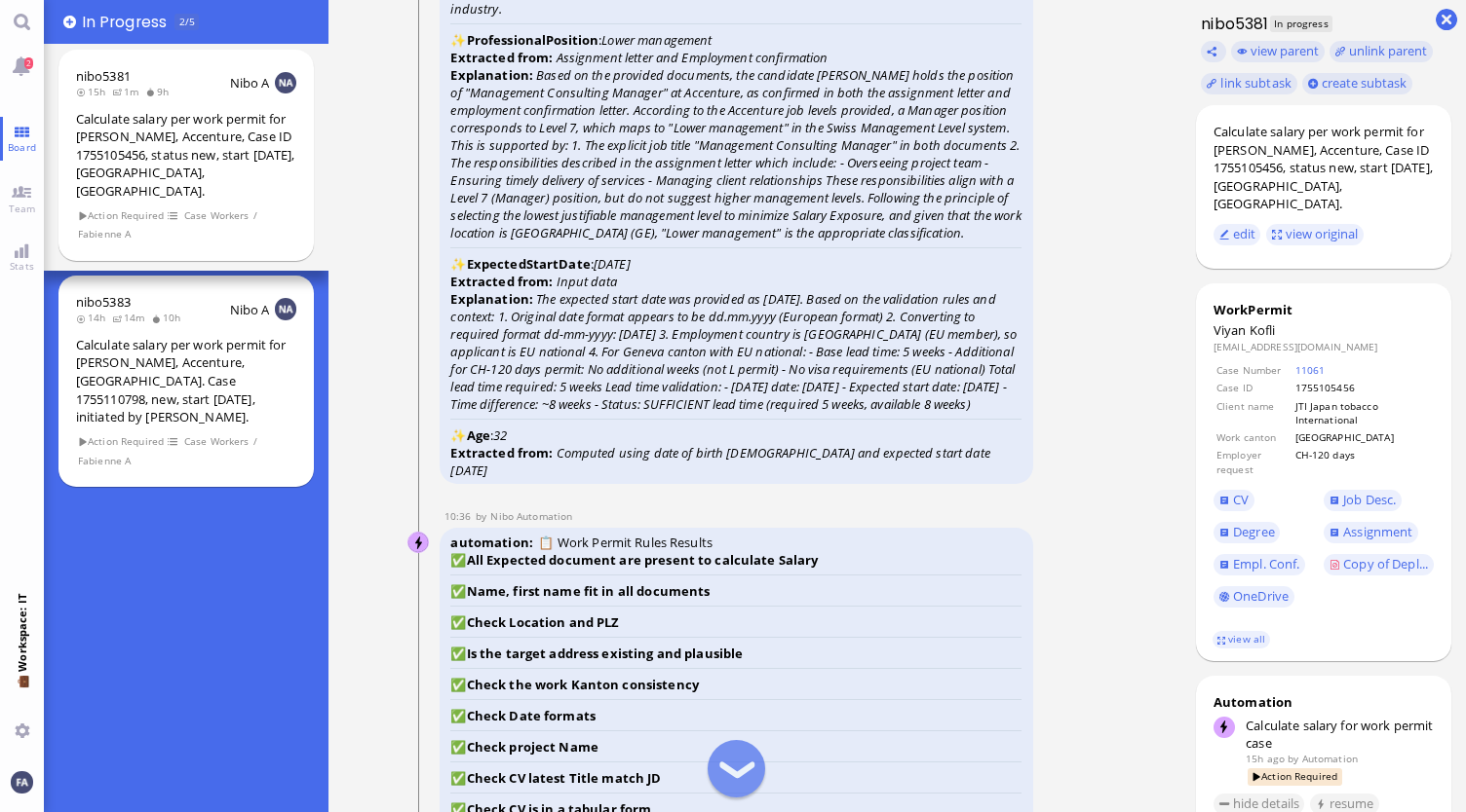
scroll to position [-1851, 0]
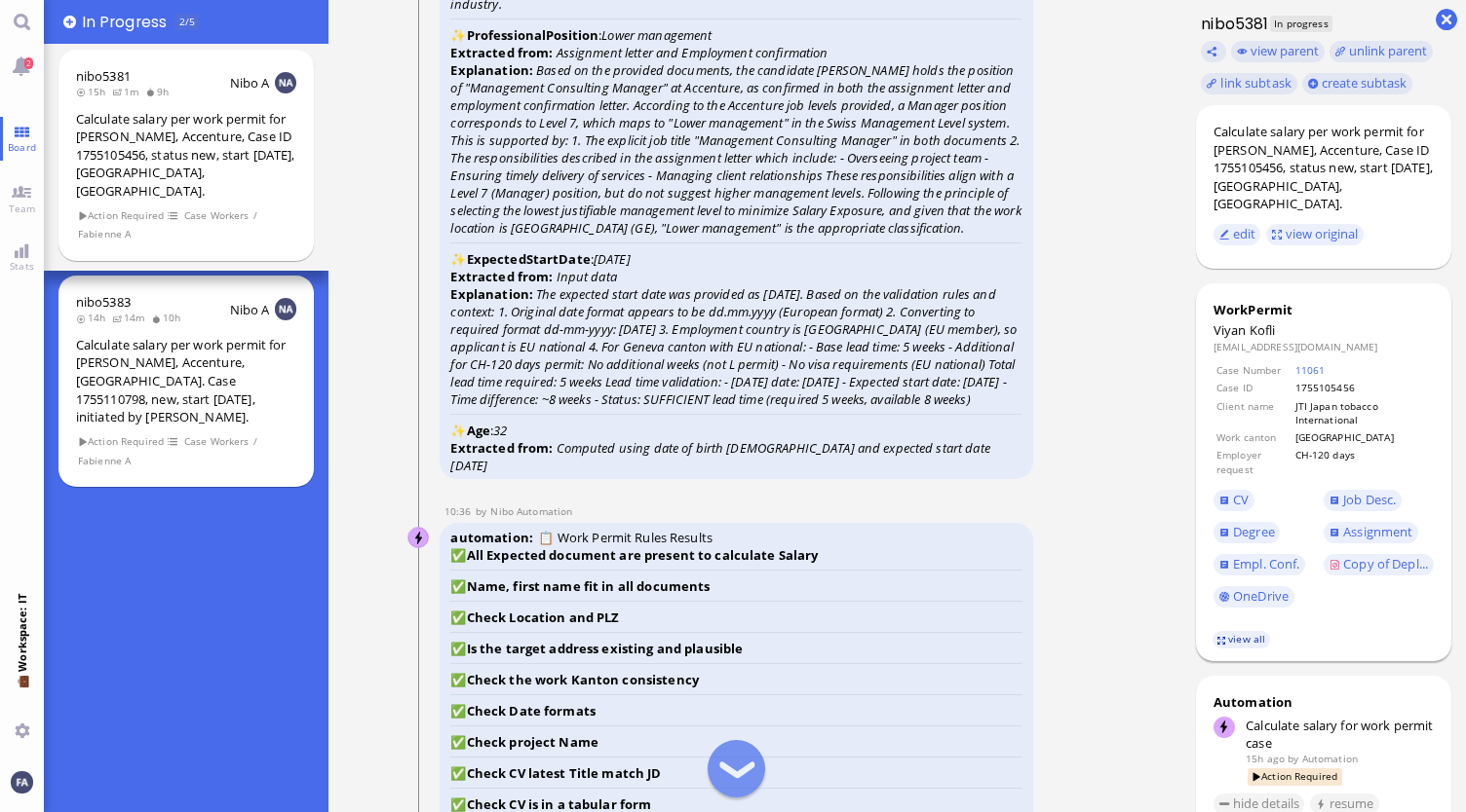
click at [1251, 648] on link "view all" at bounding box center [1241, 639] width 57 height 17
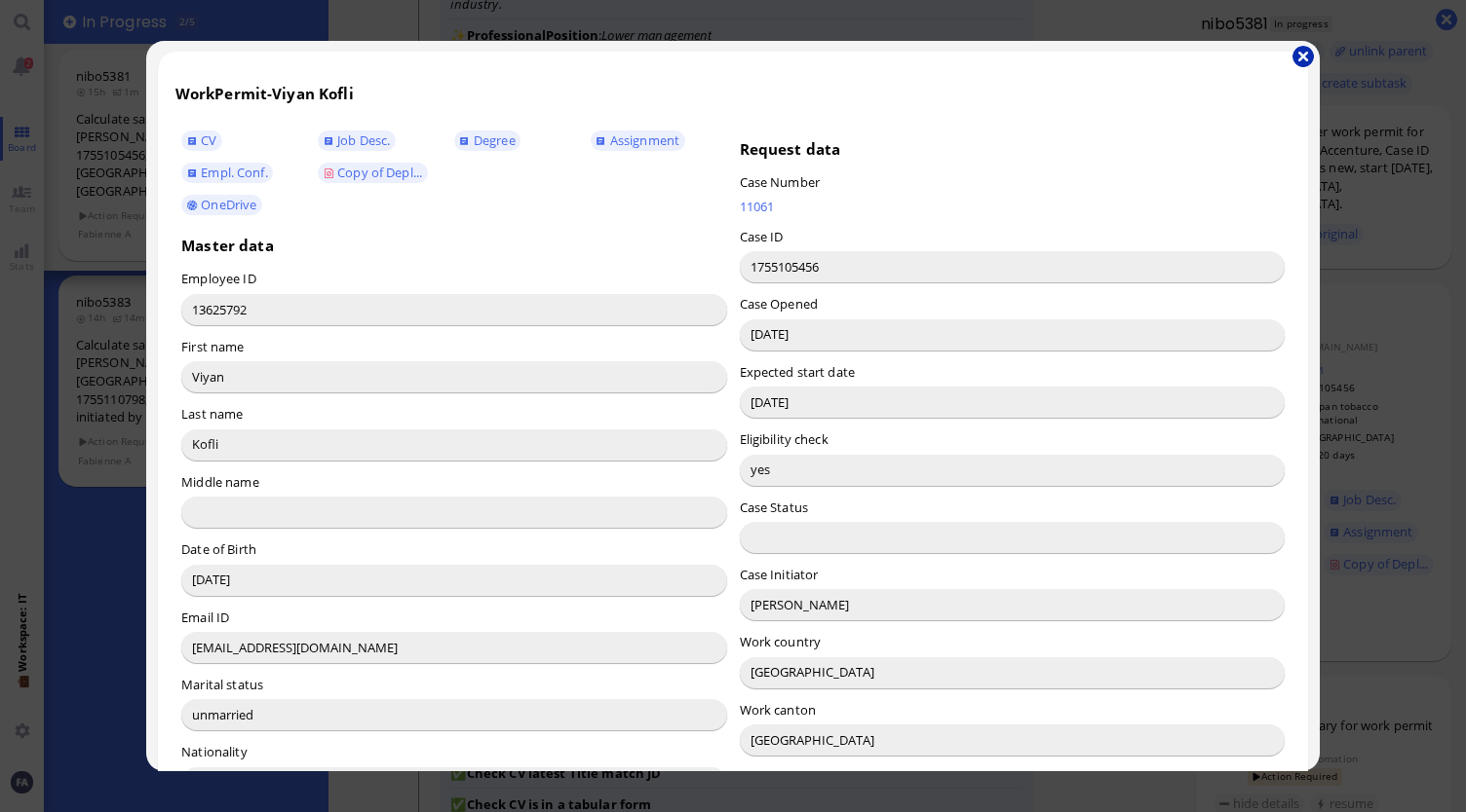
click at [1294, 59] on button "button" at bounding box center [1303, 57] width 22 height 22
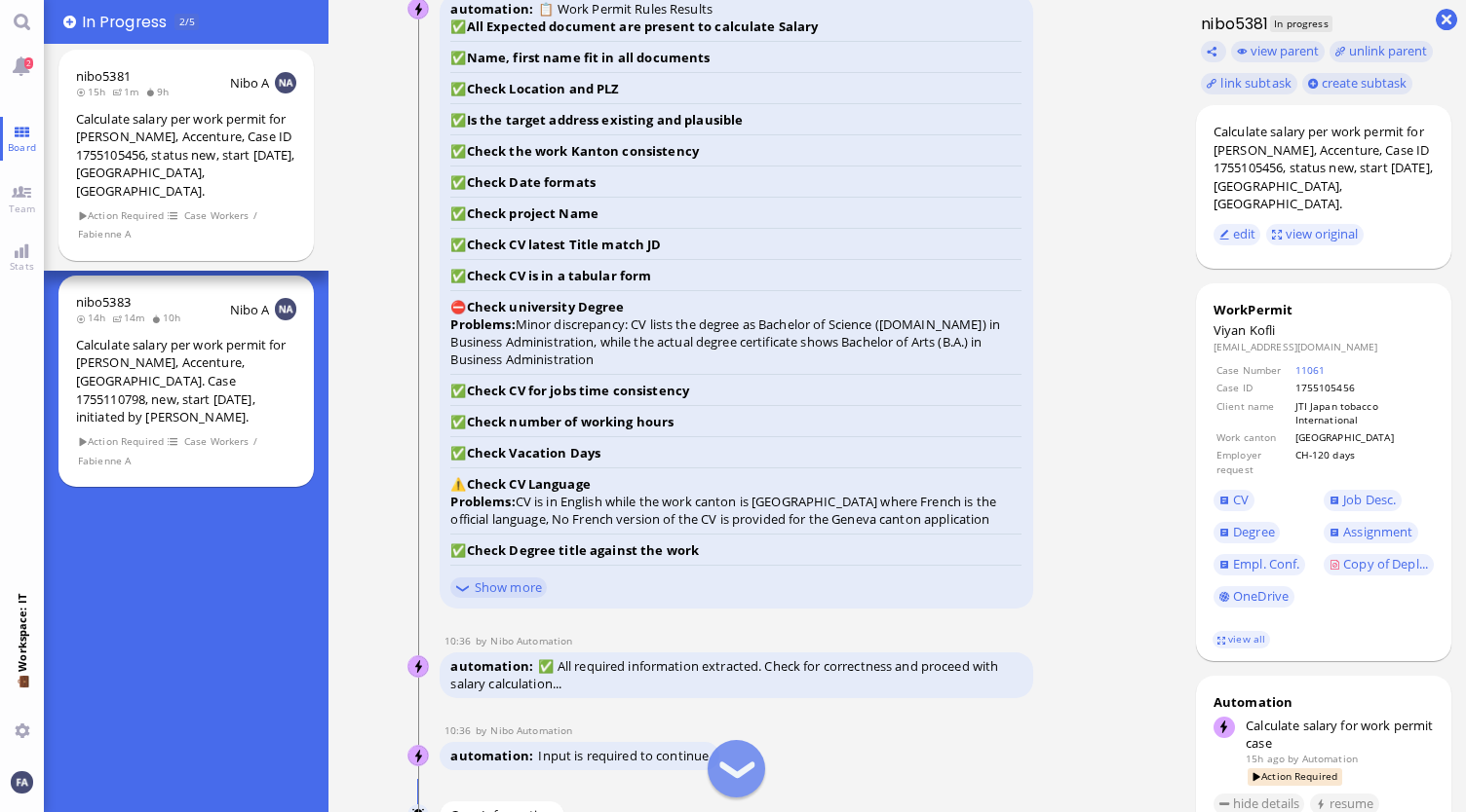
scroll to position [-1267, 0]
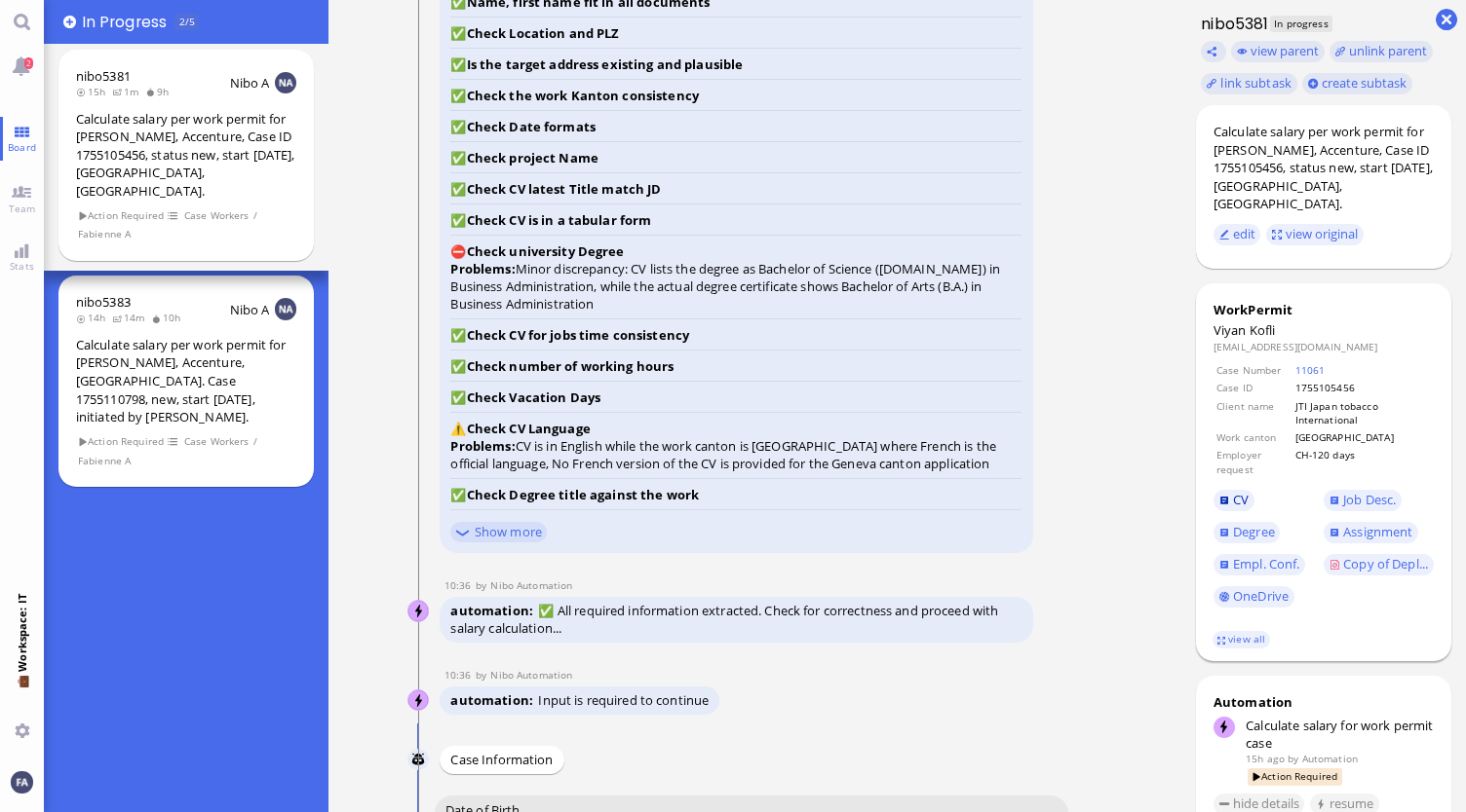
click at [1234, 492] on link "CV" at bounding box center [1234, 501] width 41 height 22
click at [1270, 523] on span "Degree" at bounding box center [1253, 532] width 42 height 18
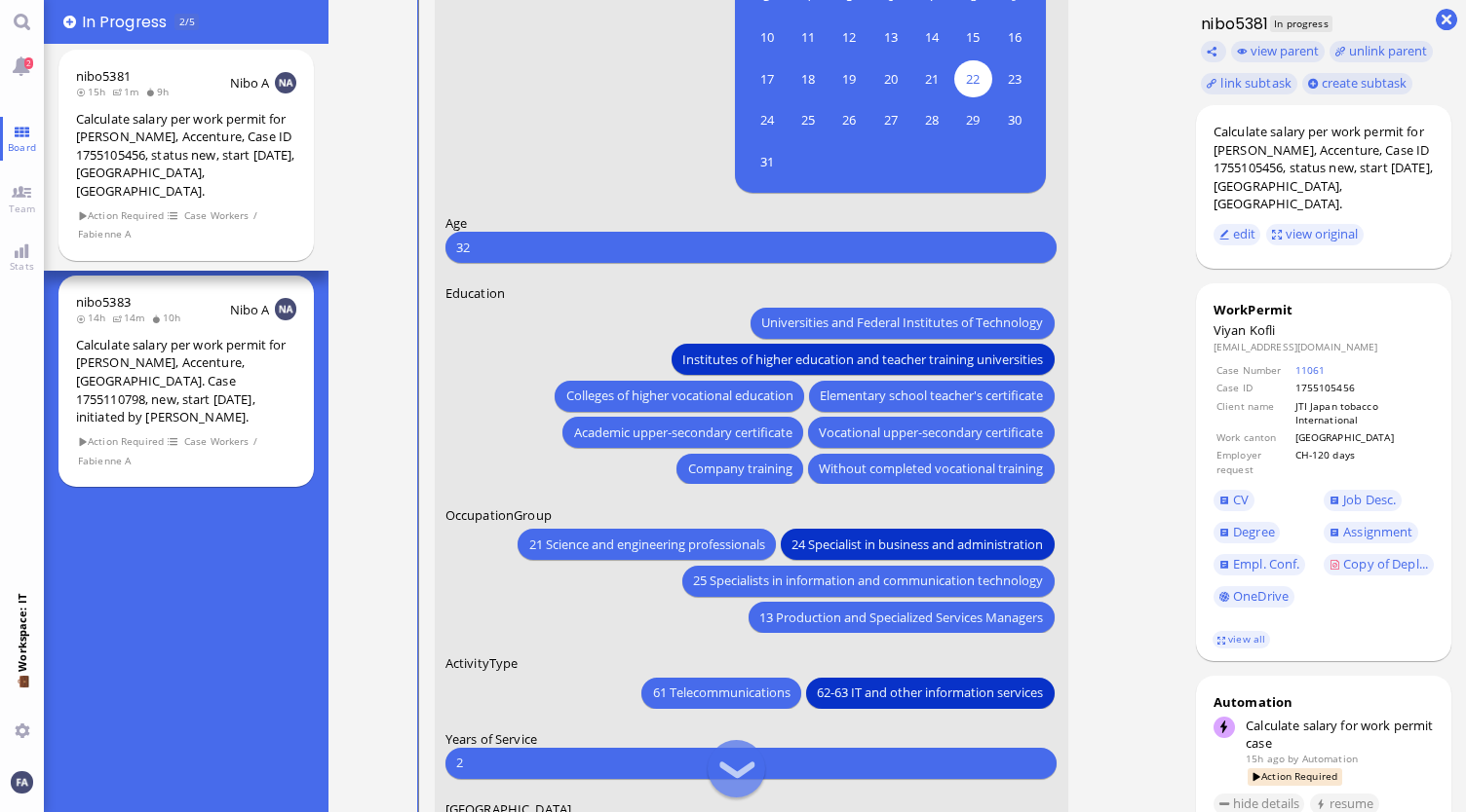
scroll to position [-292, 0]
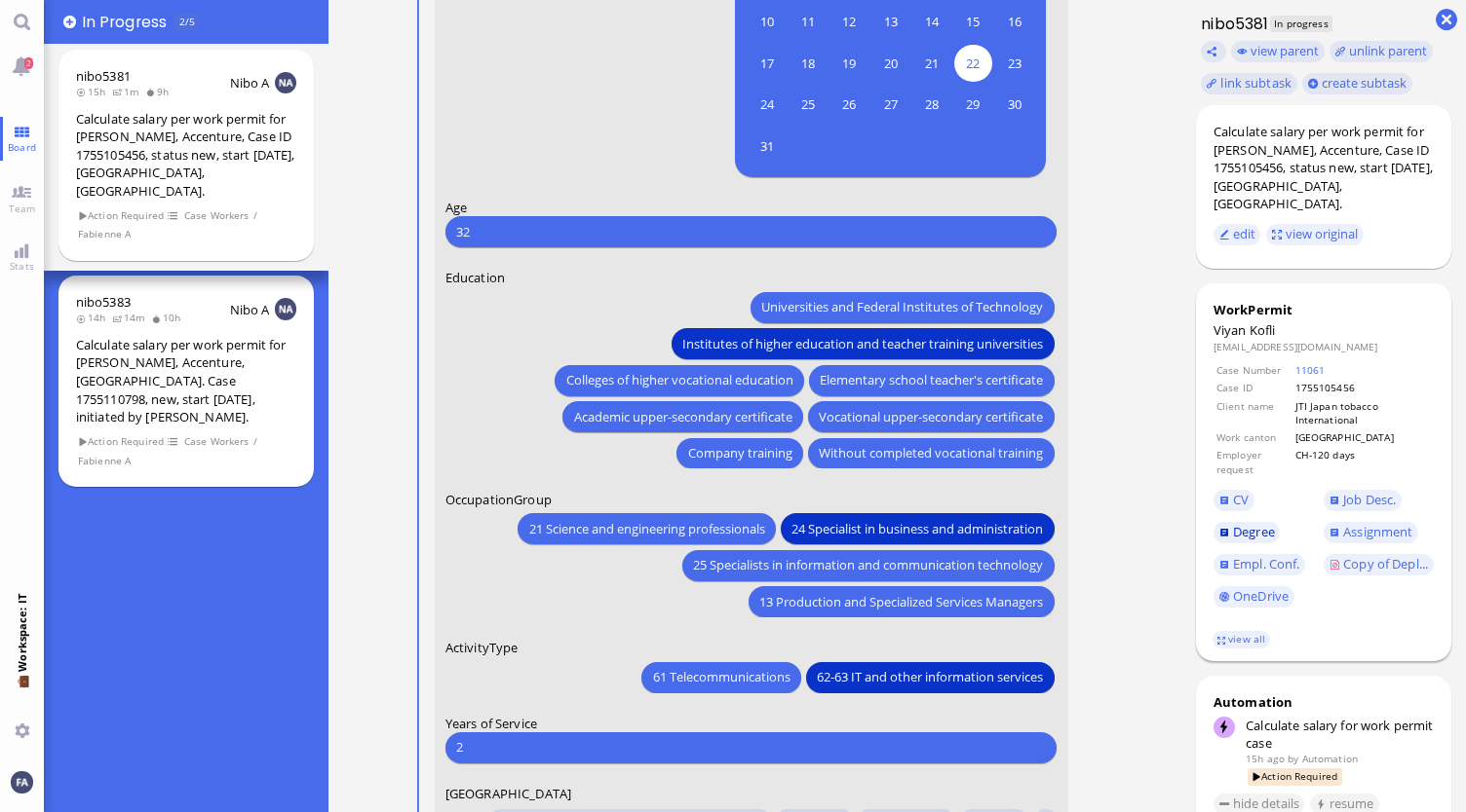
click at [1247, 523] on span "Degree" at bounding box center [1253, 532] width 42 height 18
click at [763, 295] on button "Universities and Federal Institutes of Technology" at bounding box center [902, 306] width 303 height 31
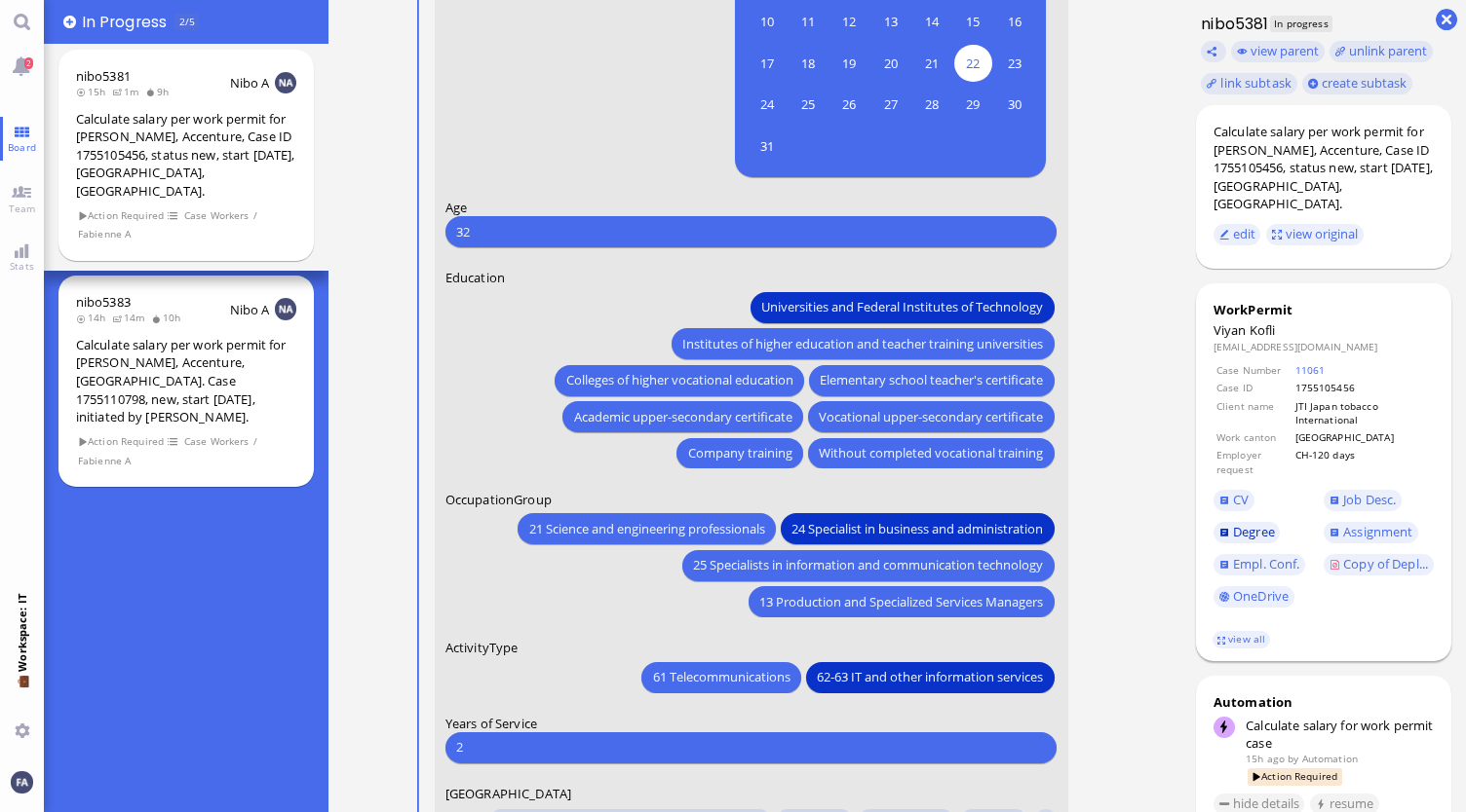
click at [1256, 523] on span "Degree" at bounding box center [1253, 532] width 42 height 18
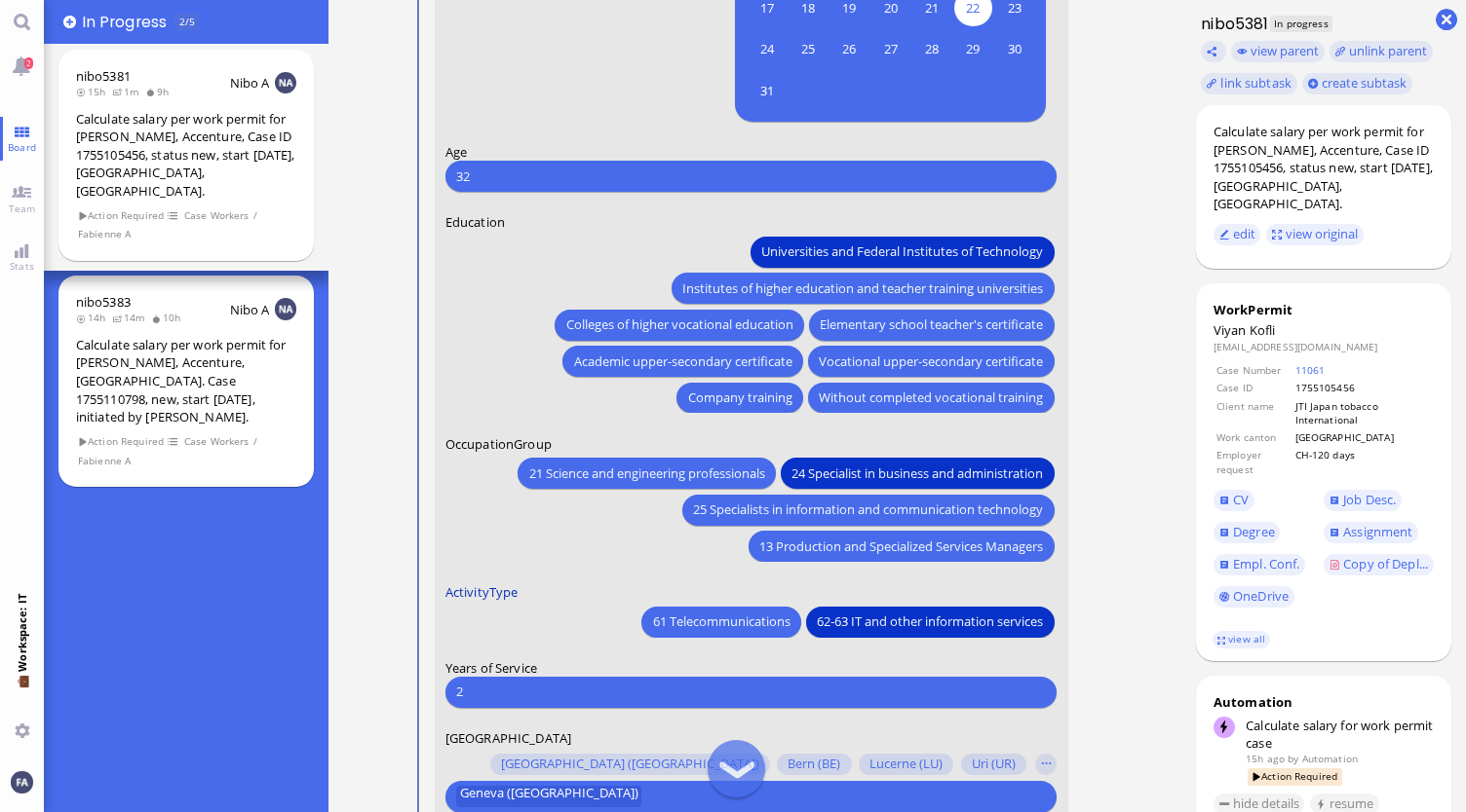
scroll to position [-195, 0]
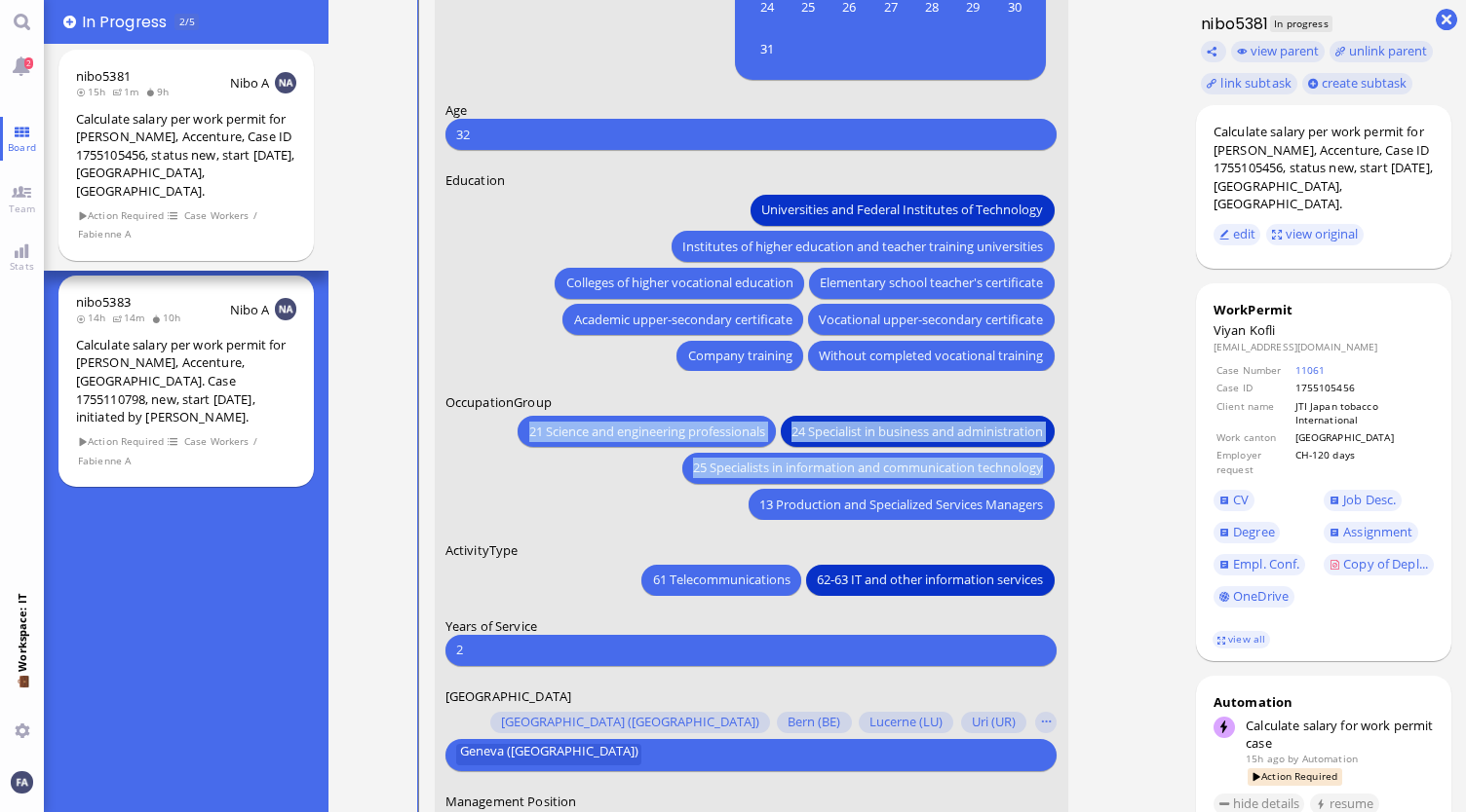
drag, startPoint x: 1123, startPoint y: 379, endPoint x: 1155, endPoint y: 476, distance: 102.1
click at [1155, 476] on ticket "13 Aug 19:32 by Automation Automation Calculate eligible salary for work permit…" at bounding box center [755, 406] width 853 height 812
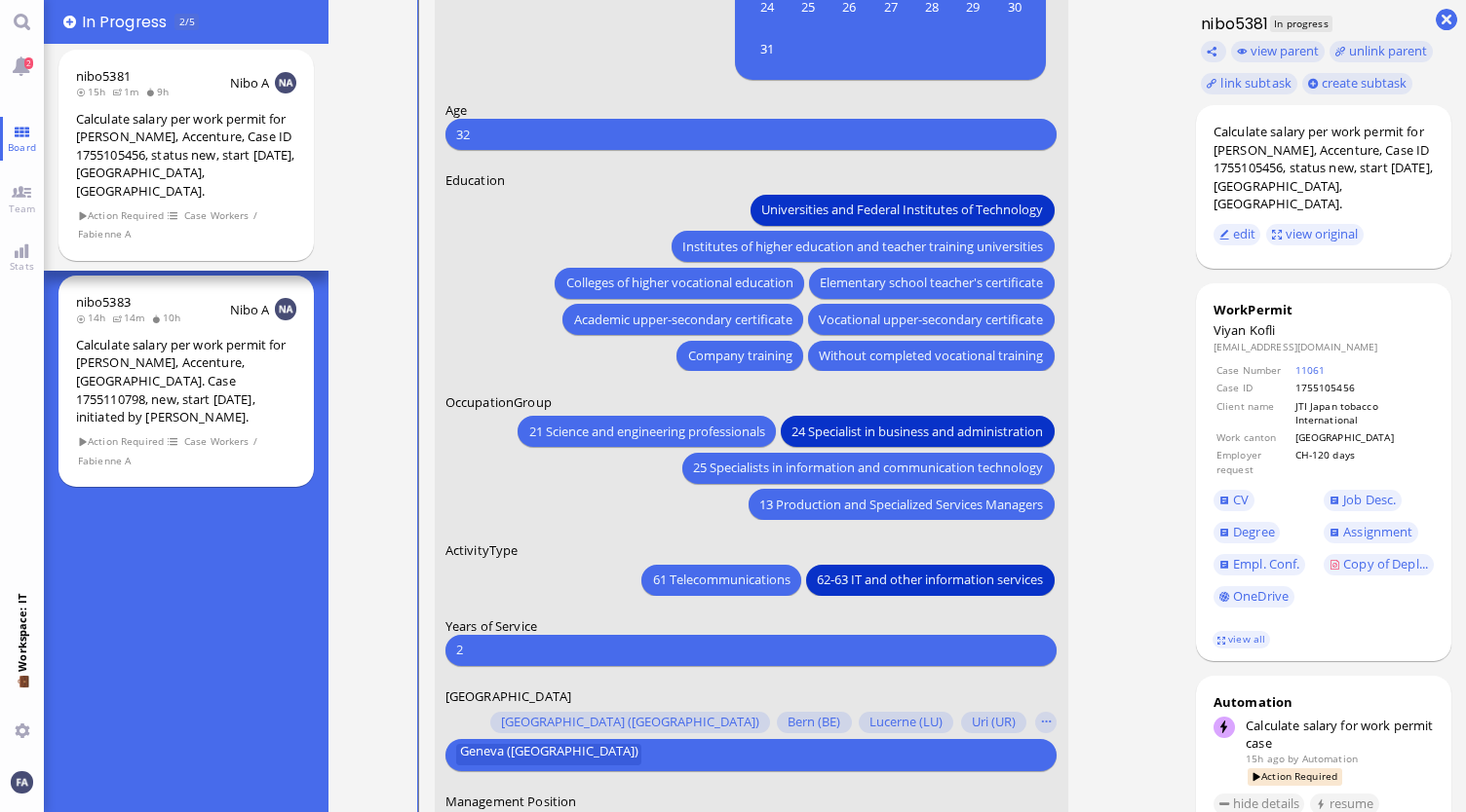
click at [1143, 369] on ticket "13 Aug 19:32 by Automation Automation Calculate eligible salary for work permit…" at bounding box center [755, 406] width 853 height 812
click at [1261, 523] on span "Degree" at bounding box center [1253, 532] width 42 height 18
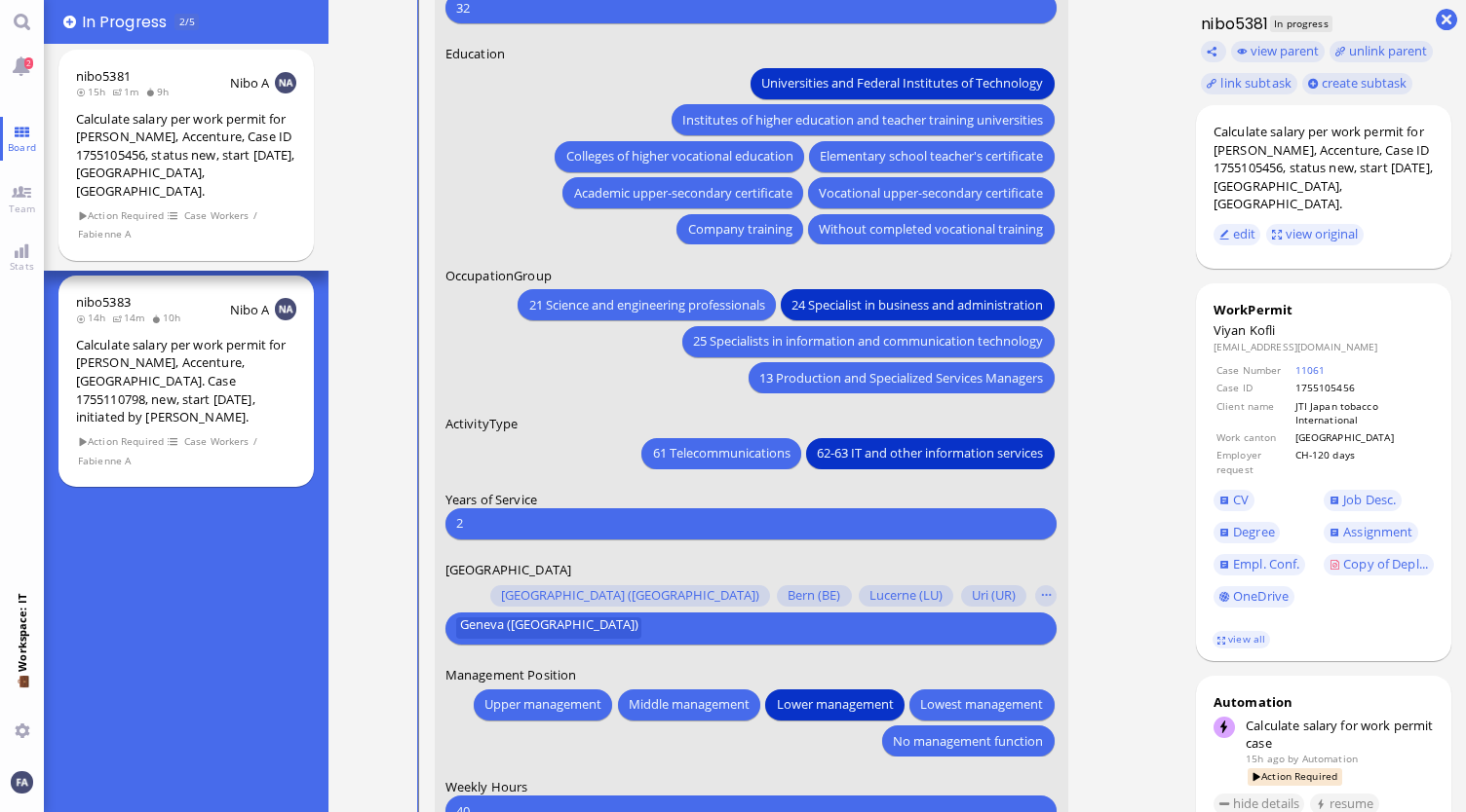
scroll to position [0, 0]
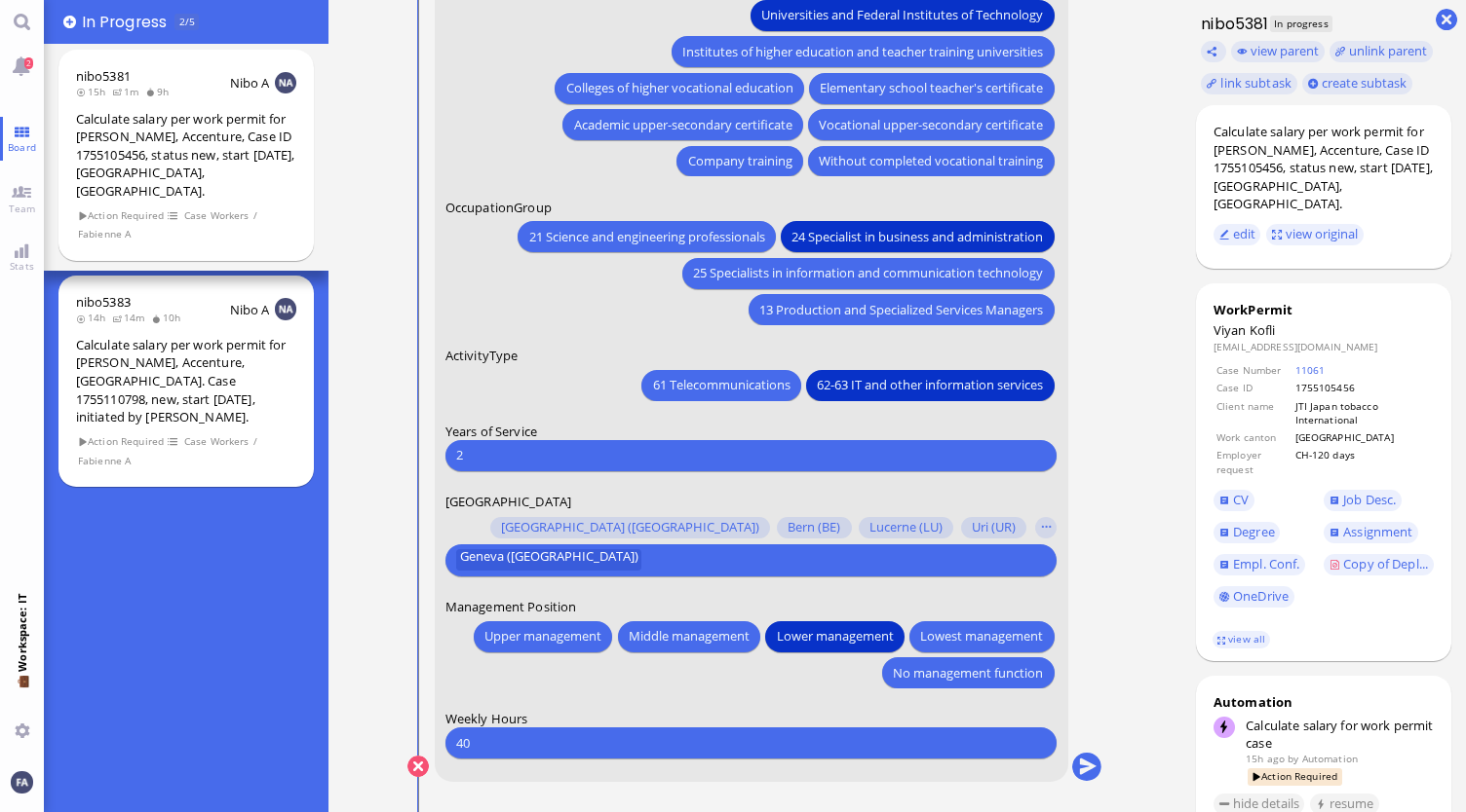
drag, startPoint x: 1084, startPoint y: 769, endPoint x: 551, endPoint y: 673, distance: 541.6
click at [552, 673] on conversation-line "You Date of Birth 1993 May Monday Mo Tuesday Tu Wednesday We Thursday Th Friday…" at bounding box center [755, 169] width 695 height 1279
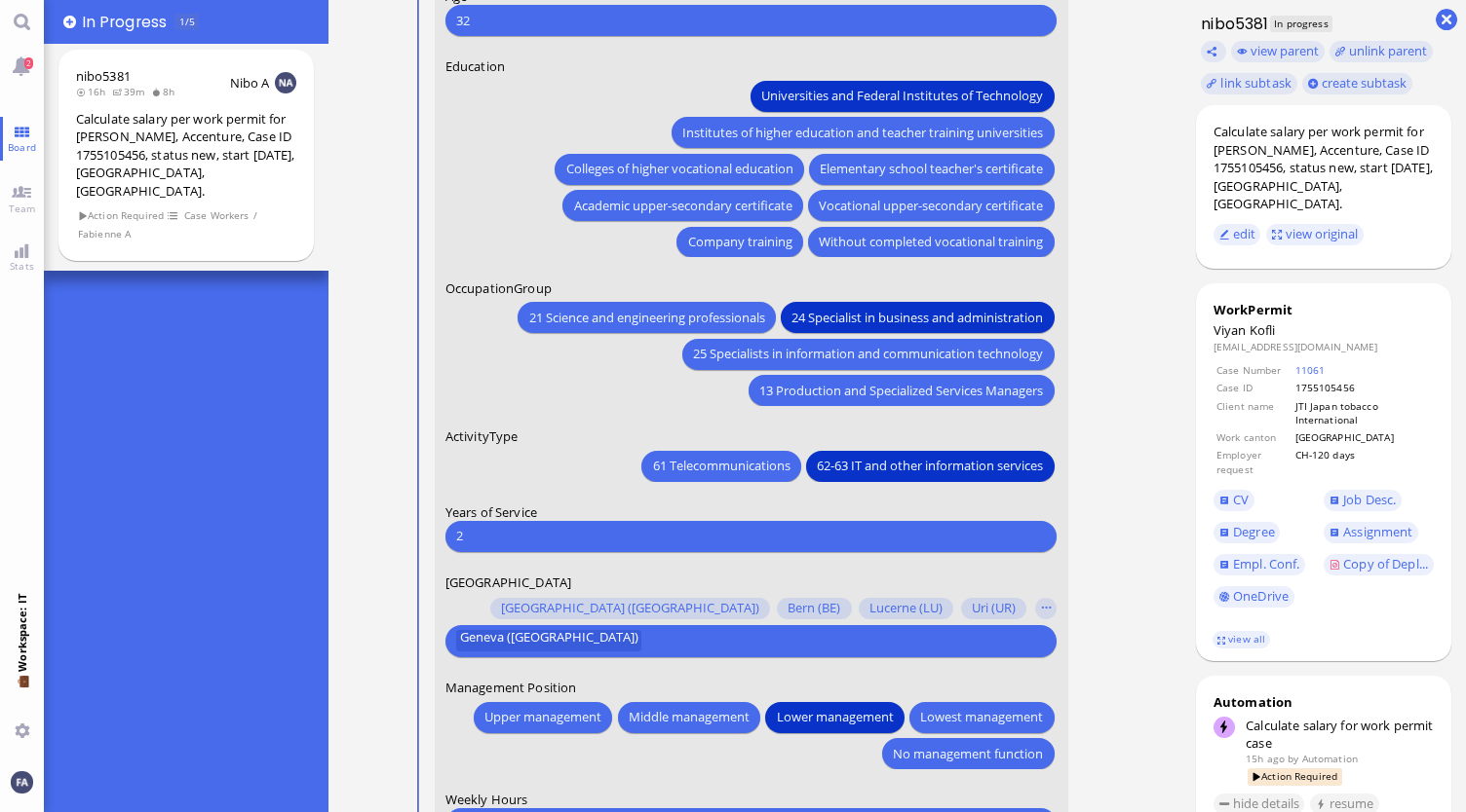
scroll to position [-97, 0]
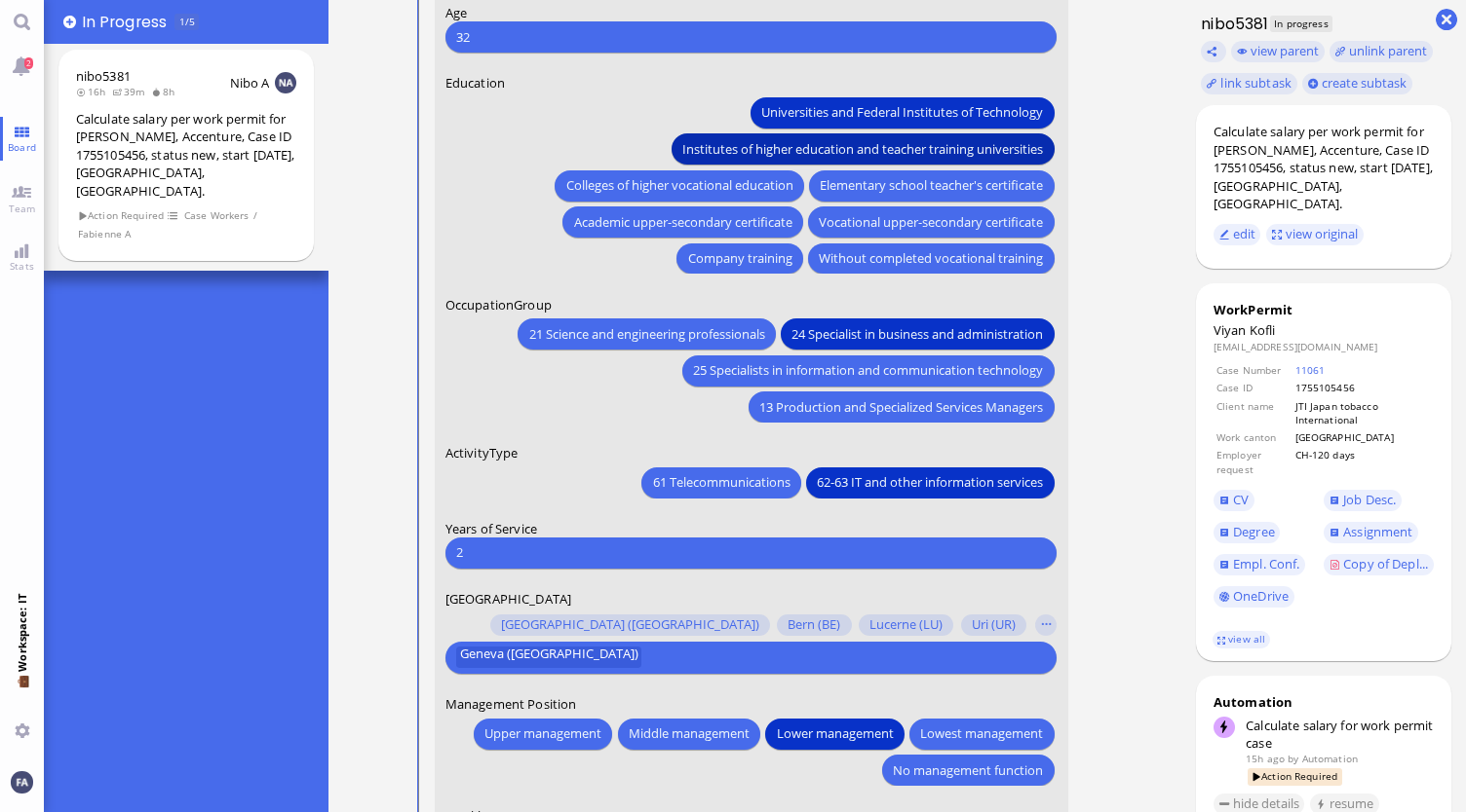
click at [860, 147] on span "Institutes of higher education and teacher training universities" at bounding box center [863, 148] width 361 height 21
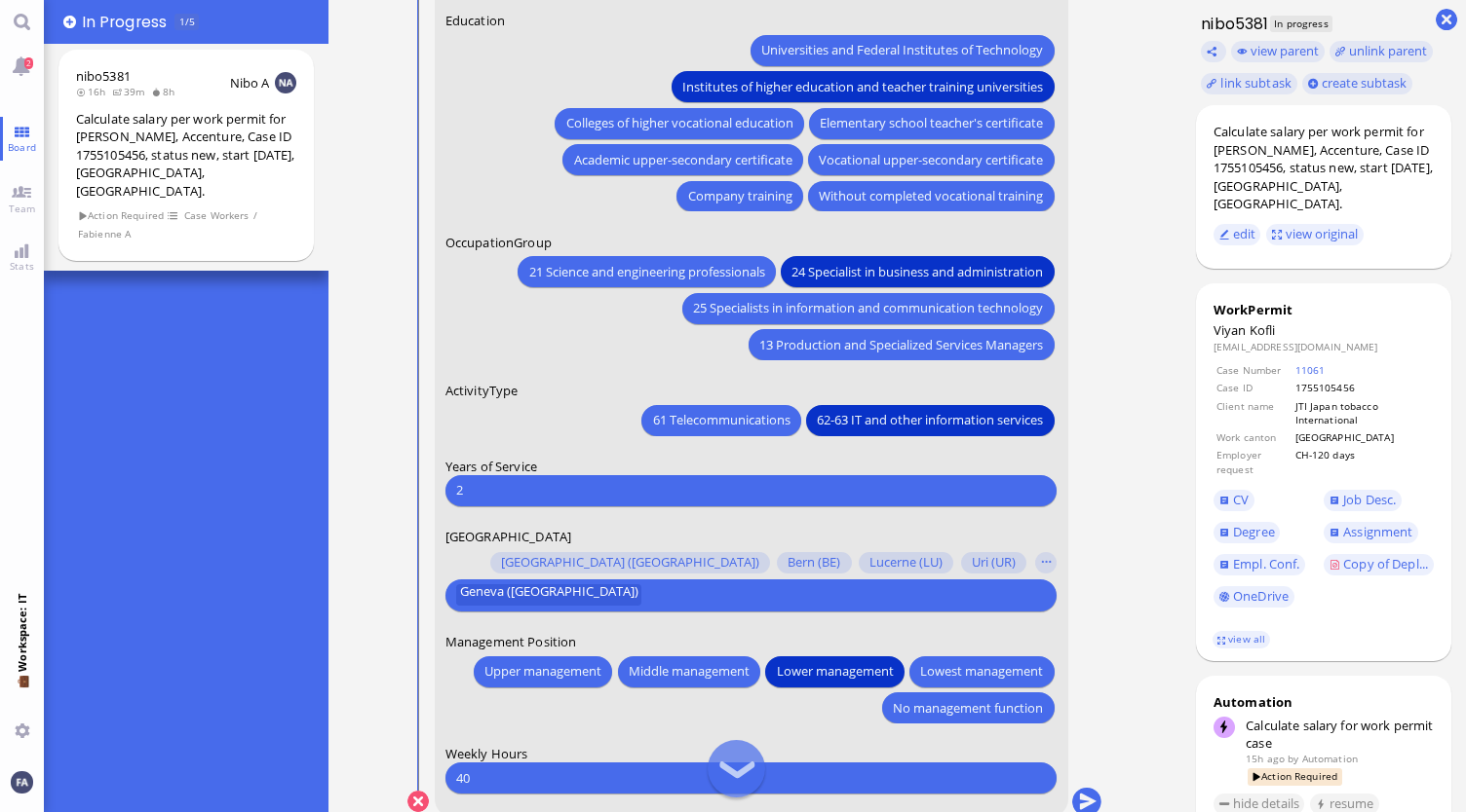
scroll to position [0, 0]
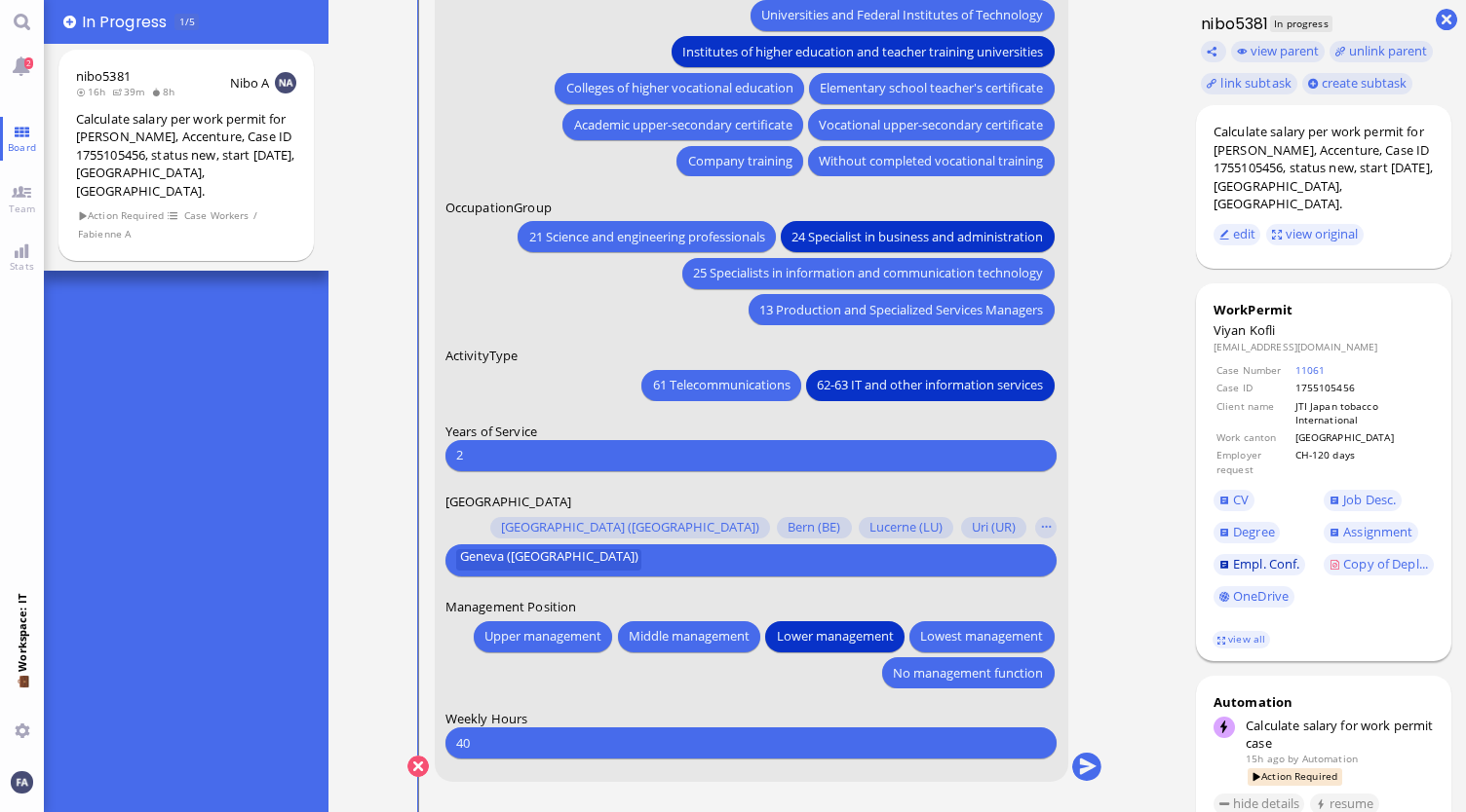
click at [1252, 558] on link "Empl. Conf." at bounding box center [1259, 565] width 91 height 22
click at [856, 646] on span "Lower management" at bounding box center [835, 636] width 117 height 21
click at [817, 632] on span "Lower management" at bounding box center [835, 636] width 117 height 21
click at [1092, 770] on button "submit" at bounding box center [1086, 767] width 29 height 29
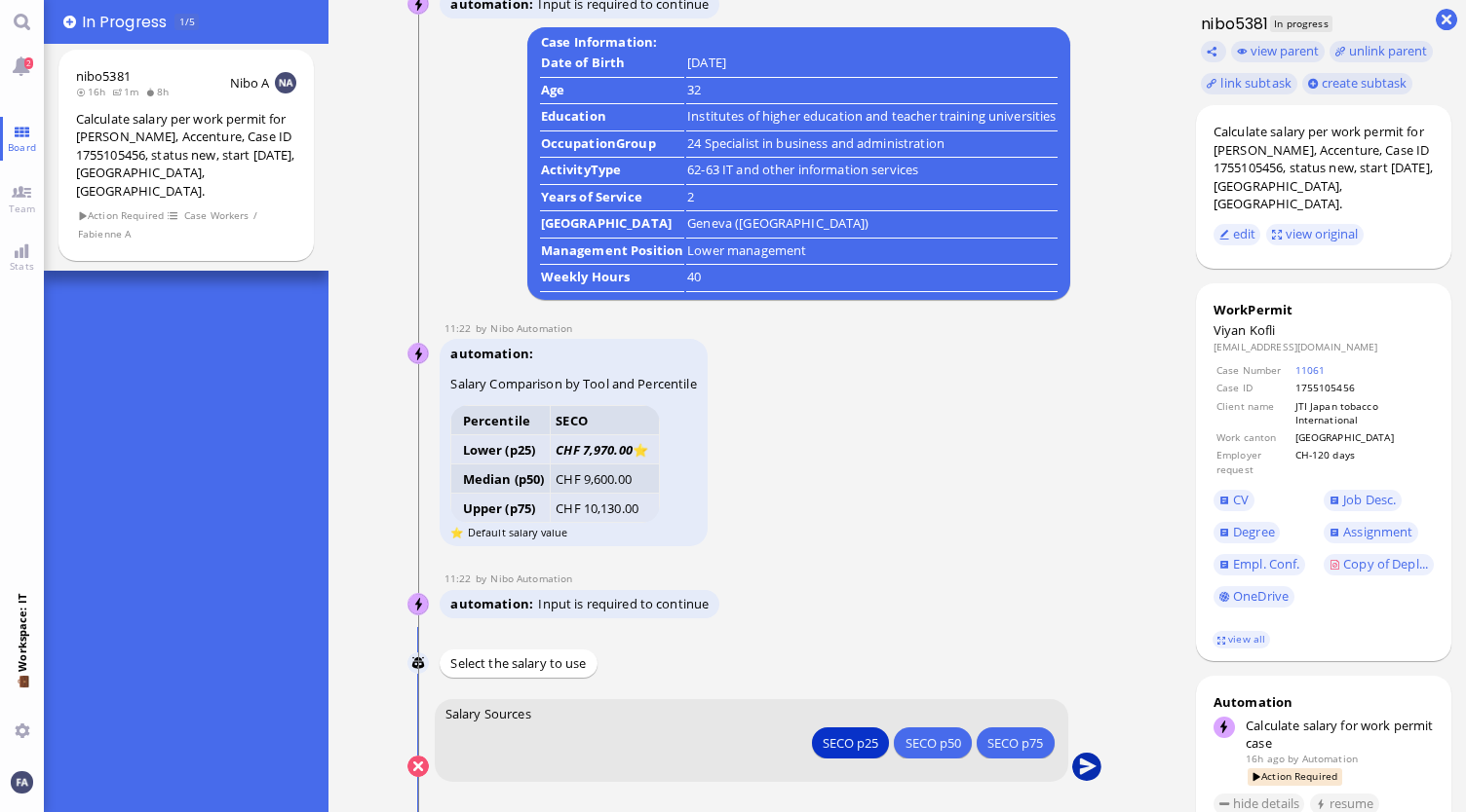
click at [1082, 757] on button "submit" at bounding box center [1086, 767] width 29 height 29
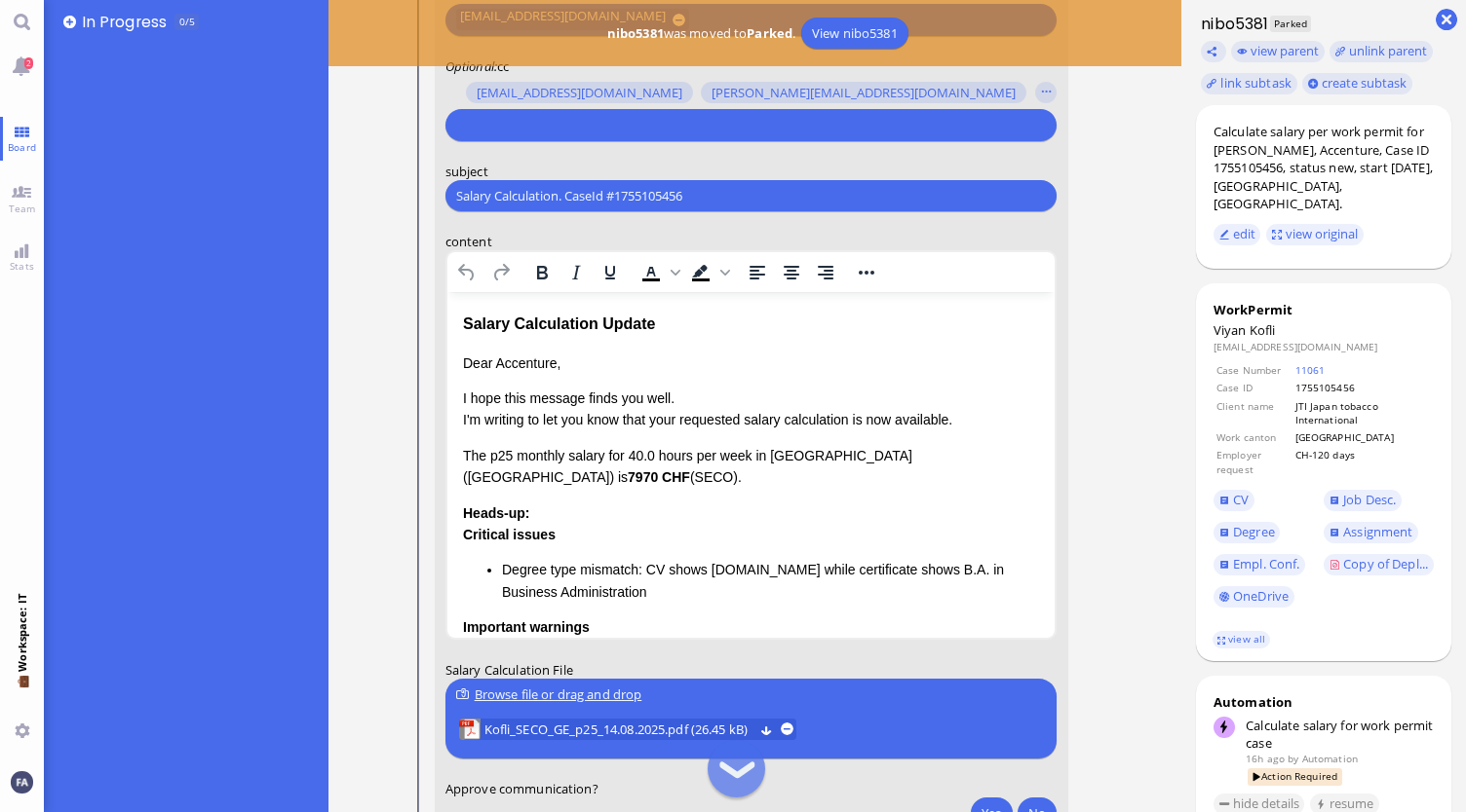
scroll to position [210, 0]
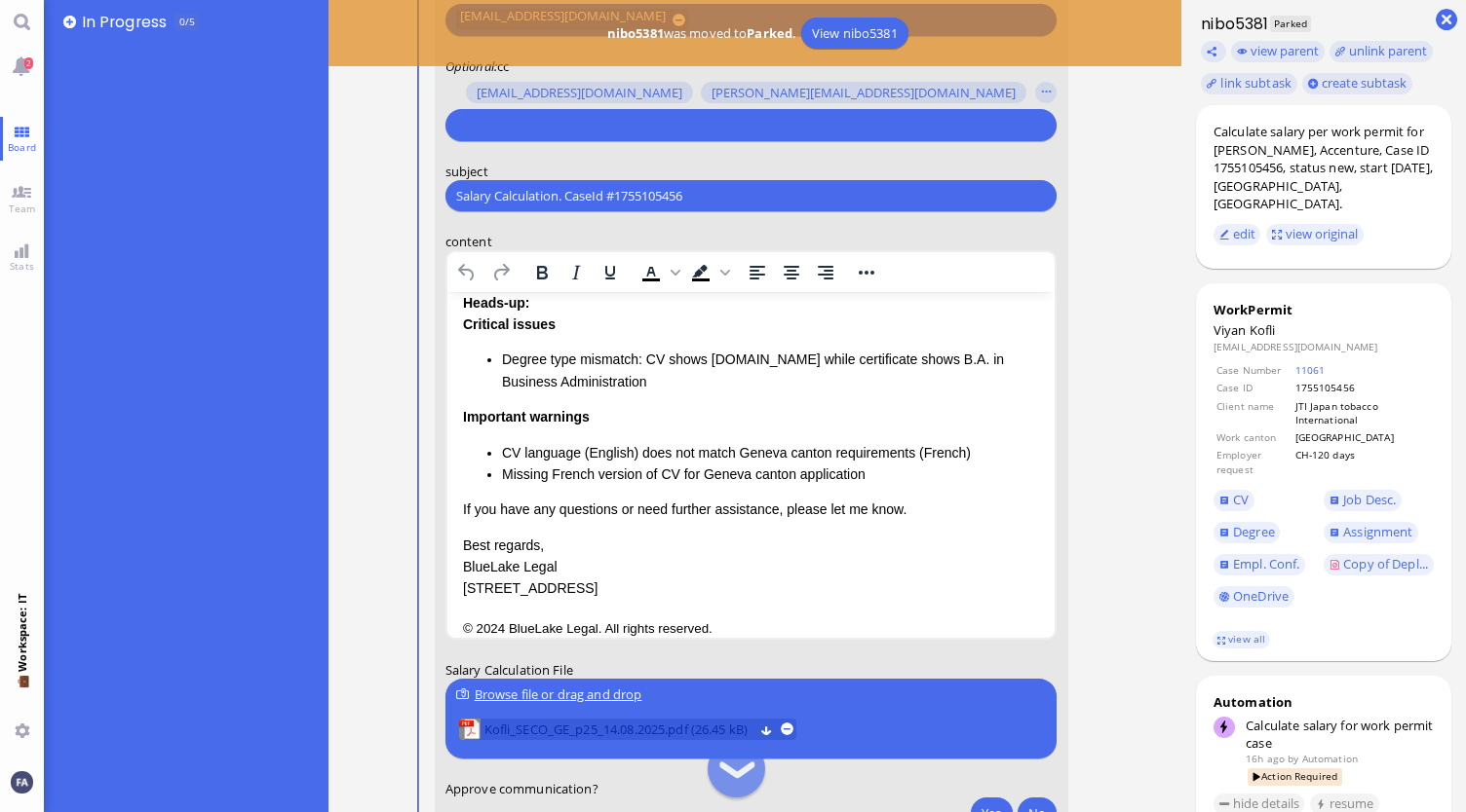
click at [632, 731] on span "Kofli_SECO_GE_p25_14.08.2025.pdf (26.45 kB)" at bounding box center [619, 730] width 269 height 22
click at [1423, 576] on link "Copy of Depl..." at bounding box center [1379, 565] width 110 height 22
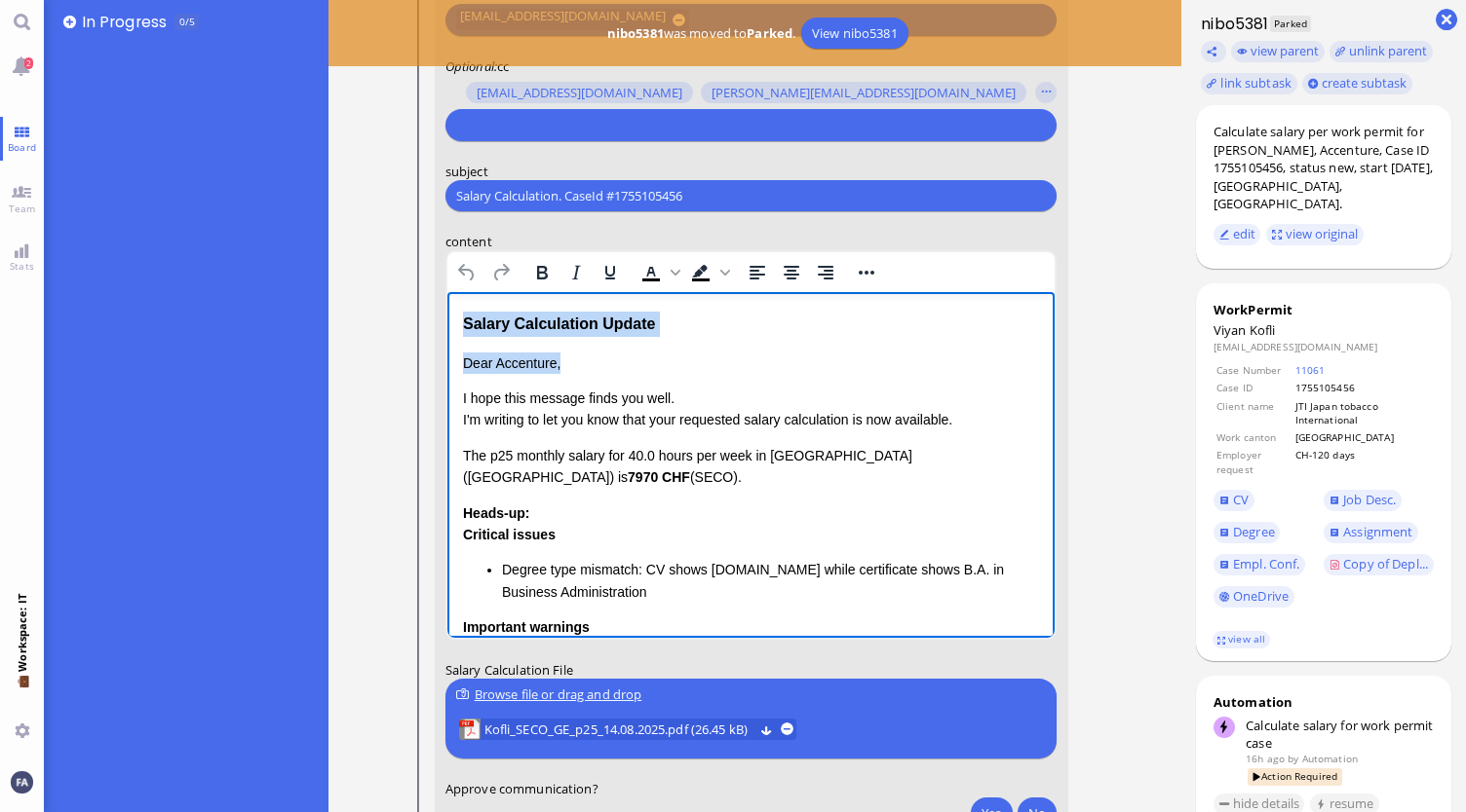
drag, startPoint x: 598, startPoint y: 362, endPoint x: 459, endPoint y: 313, distance: 147.4
click at [459, 313] on html "Salary Calculation Update Dear Accenture, I hope this message finds you well. I…" at bounding box center [750, 581] width 608 height 578
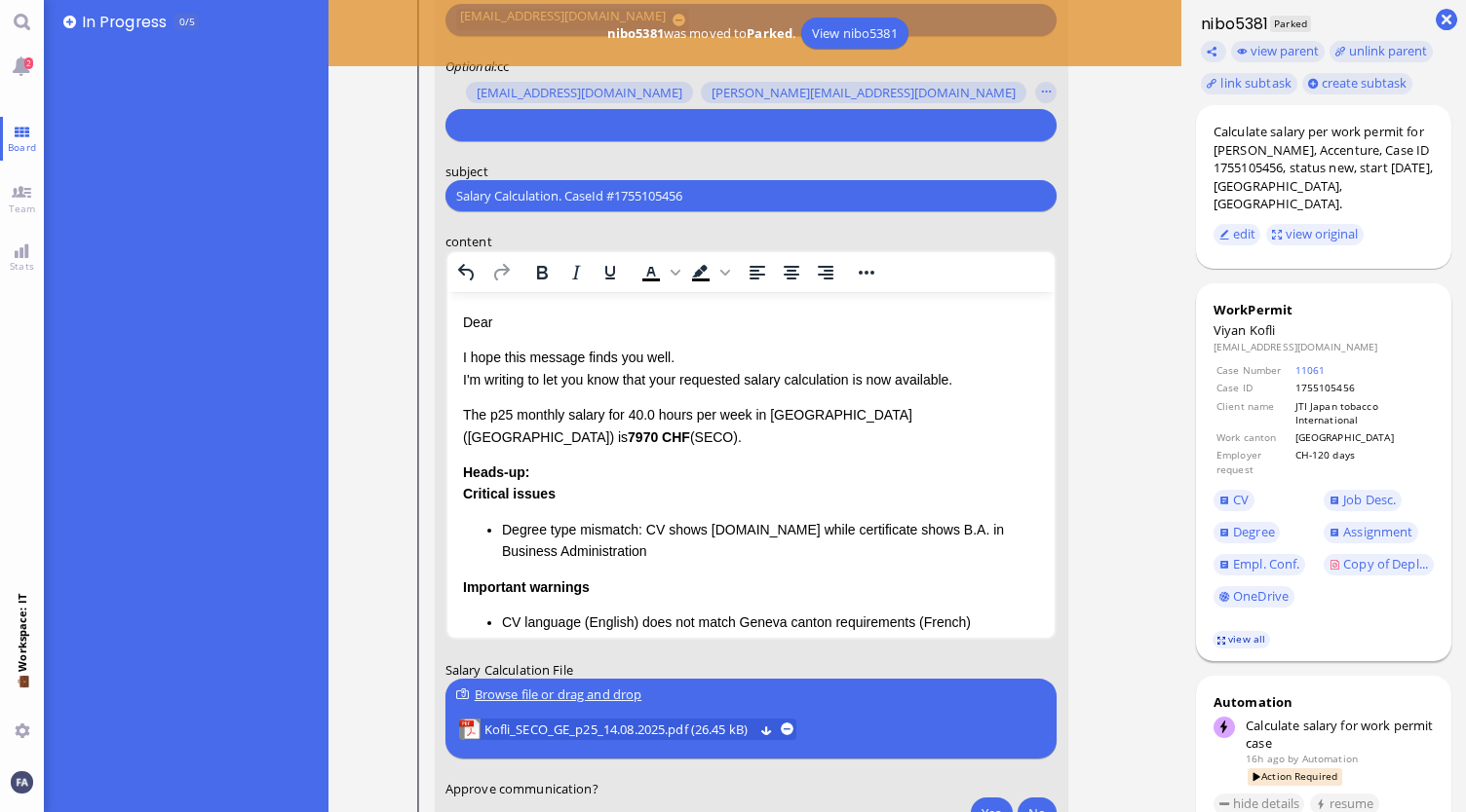
click at [1253, 639] on link "view all" at bounding box center [1241, 639] width 57 height 17
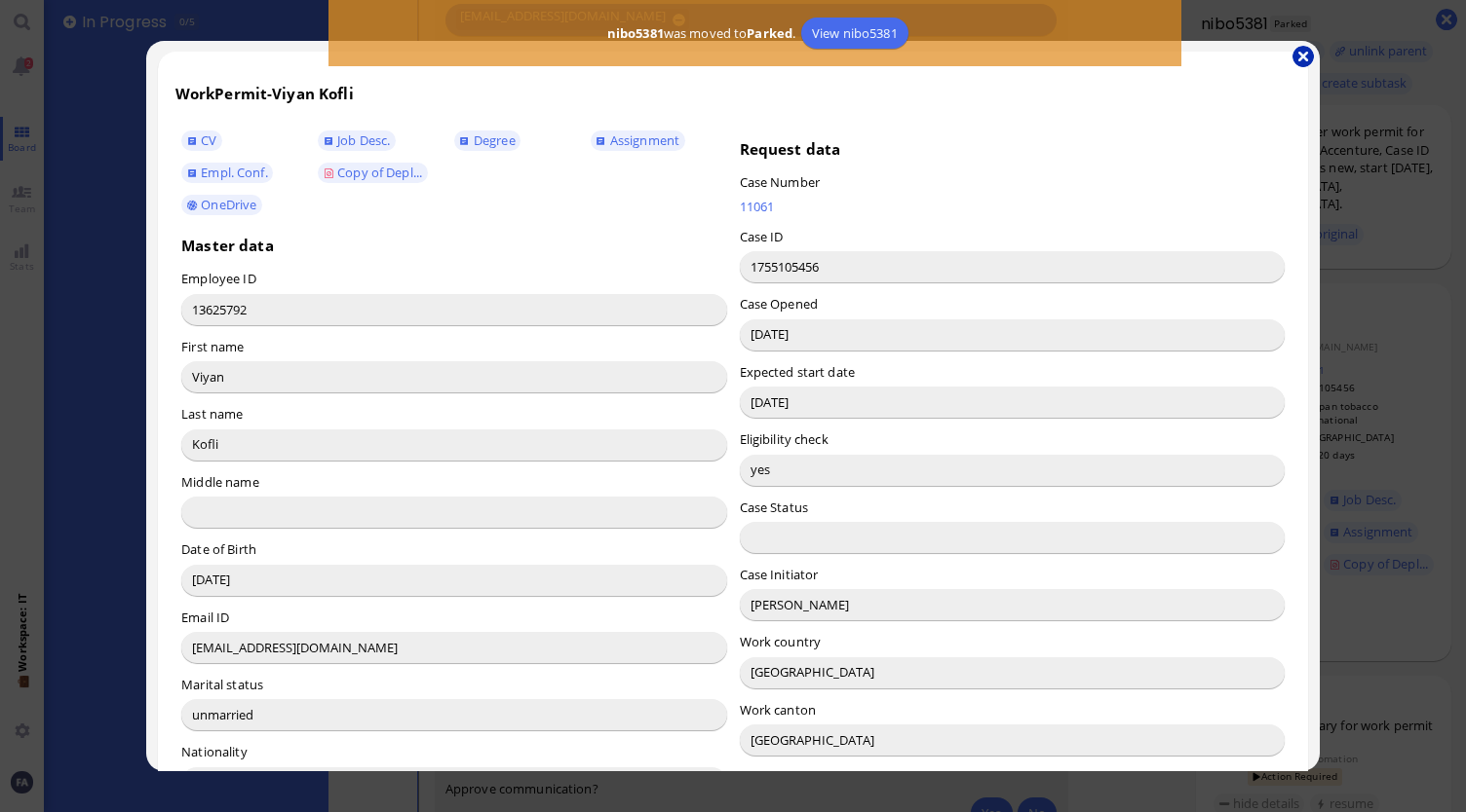
click at [1298, 56] on button "button" at bounding box center [1303, 57] width 22 height 22
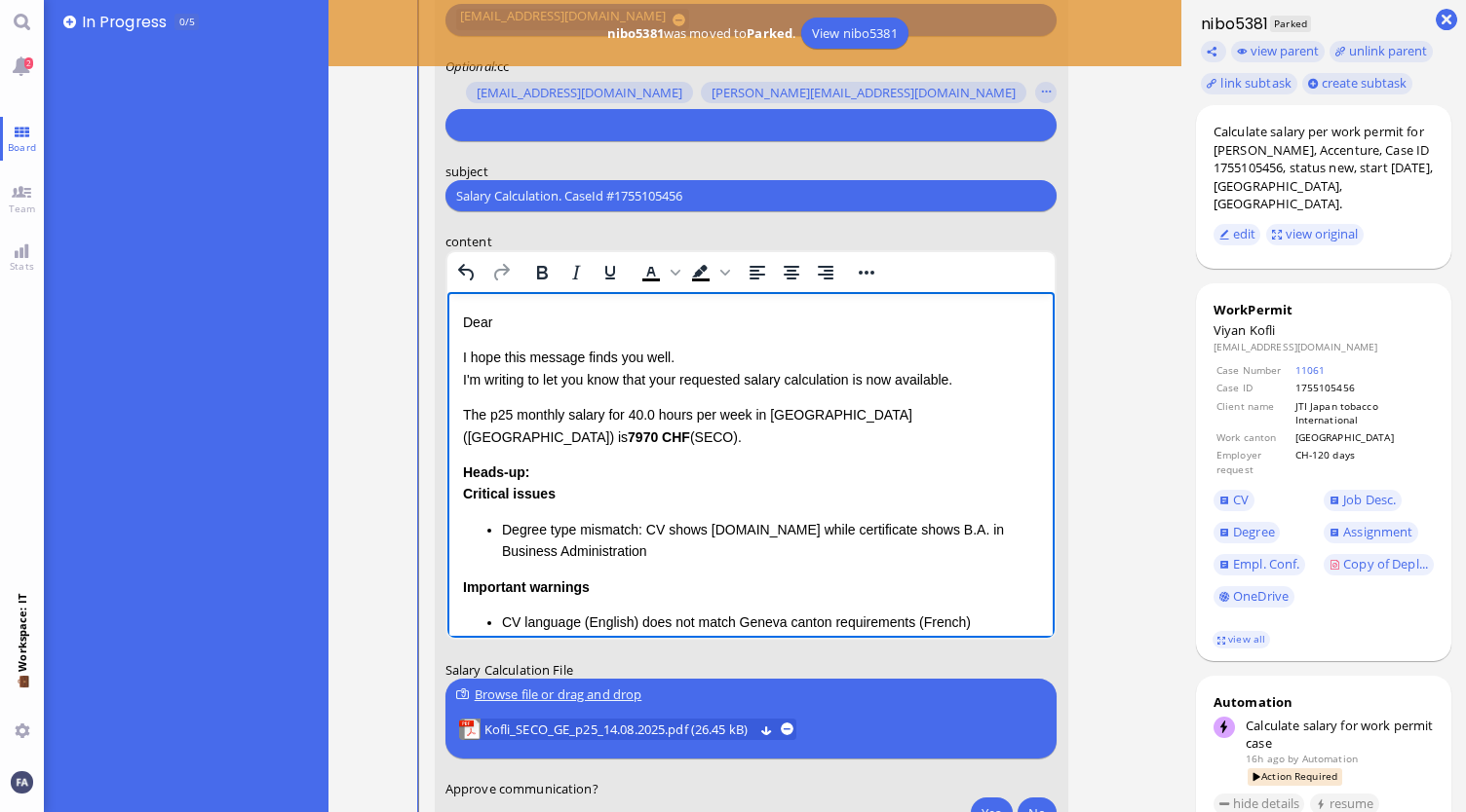
click at [528, 334] on p "Dear" at bounding box center [750, 323] width 577 height 22
click at [678, 381] on p "I hope this message finds you well. I'm writing to let you know that your reque…" at bounding box center [750, 368] width 577 height 44
drag, startPoint x: 972, startPoint y: 376, endPoint x: 855, endPoint y: 389, distance: 117.7
click at [855, 389] on p "I hope this message finds you well. I'm writing to let you know that the reques…" at bounding box center [750, 368] width 577 height 44
click at [849, 380] on p "I hope this message finds you well. I'm writing to let you know that the reques…" at bounding box center [750, 368] width 577 height 44
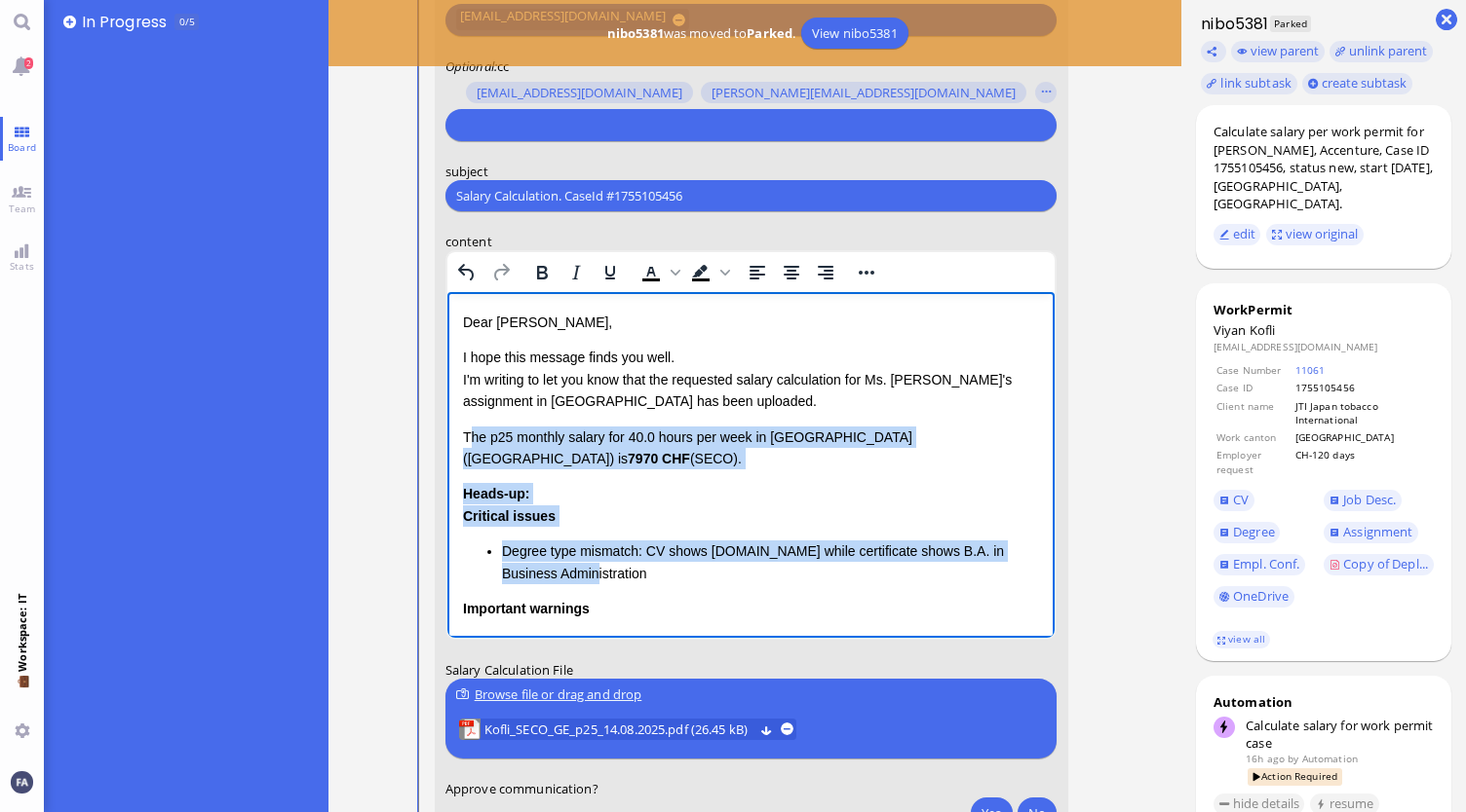
drag, startPoint x: 590, startPoint y: 553, endPoint x: 471, endPoint y: 435, distance: 167.6
click at [471, 435] on div "Dear Aldana, I hope this message finds you well. I'm writing to let you know th…" at bounding box center [750, 552] width 577 height 480
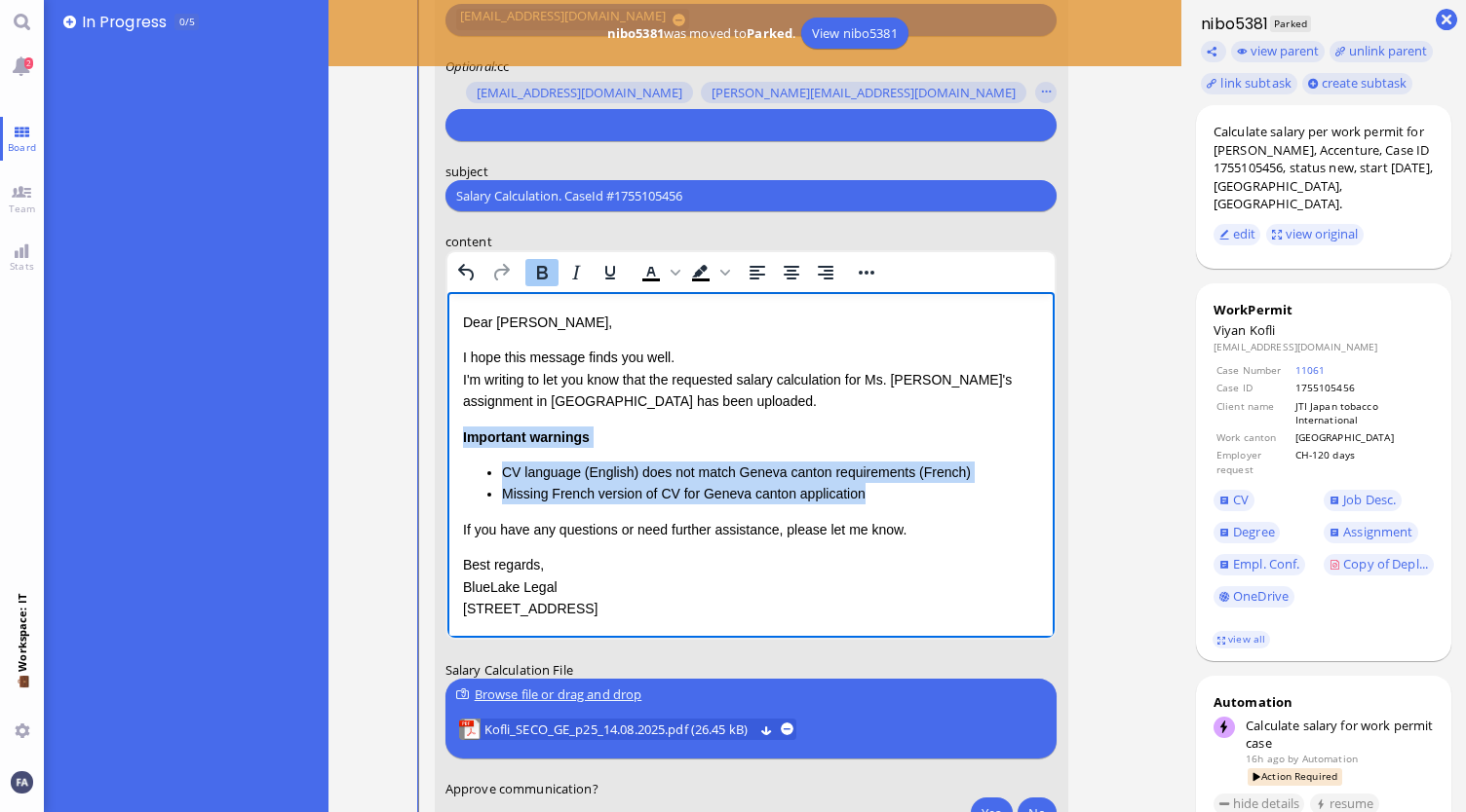
drag, startPoint x: 897, startPoint y: 496, endPoint x: 459, endPoint y: 443, distance: 441.2
click at [459, 443] on html "Dear Aldana, I hope this message finds you well. I'm writing to let you know th…" at bounding box center [750, 485] width 608 height 388
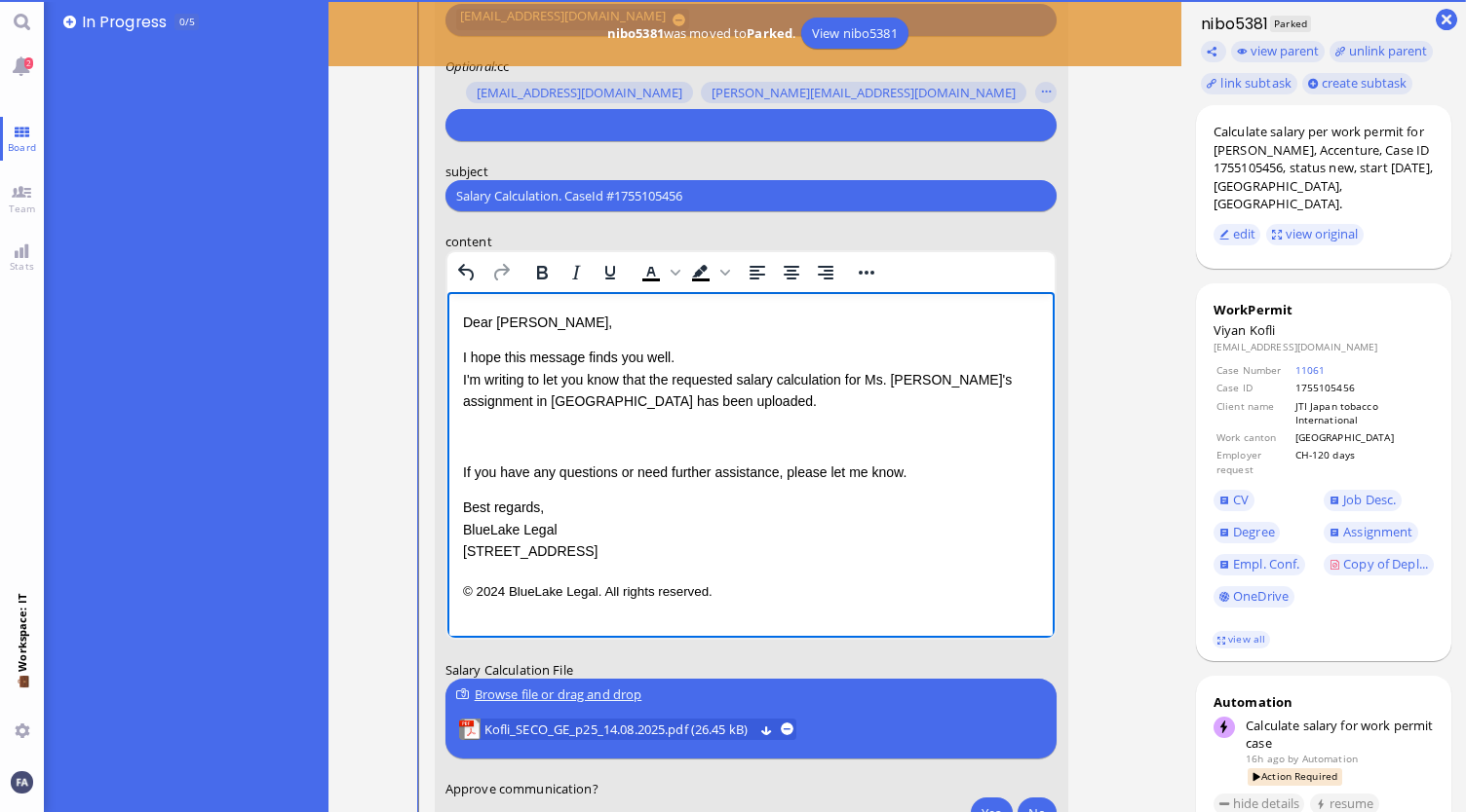
click at [525, 438] on div "Rich Text Area. Press ALT-0 for help." at bounding box center [750, 438] width 577 height 22
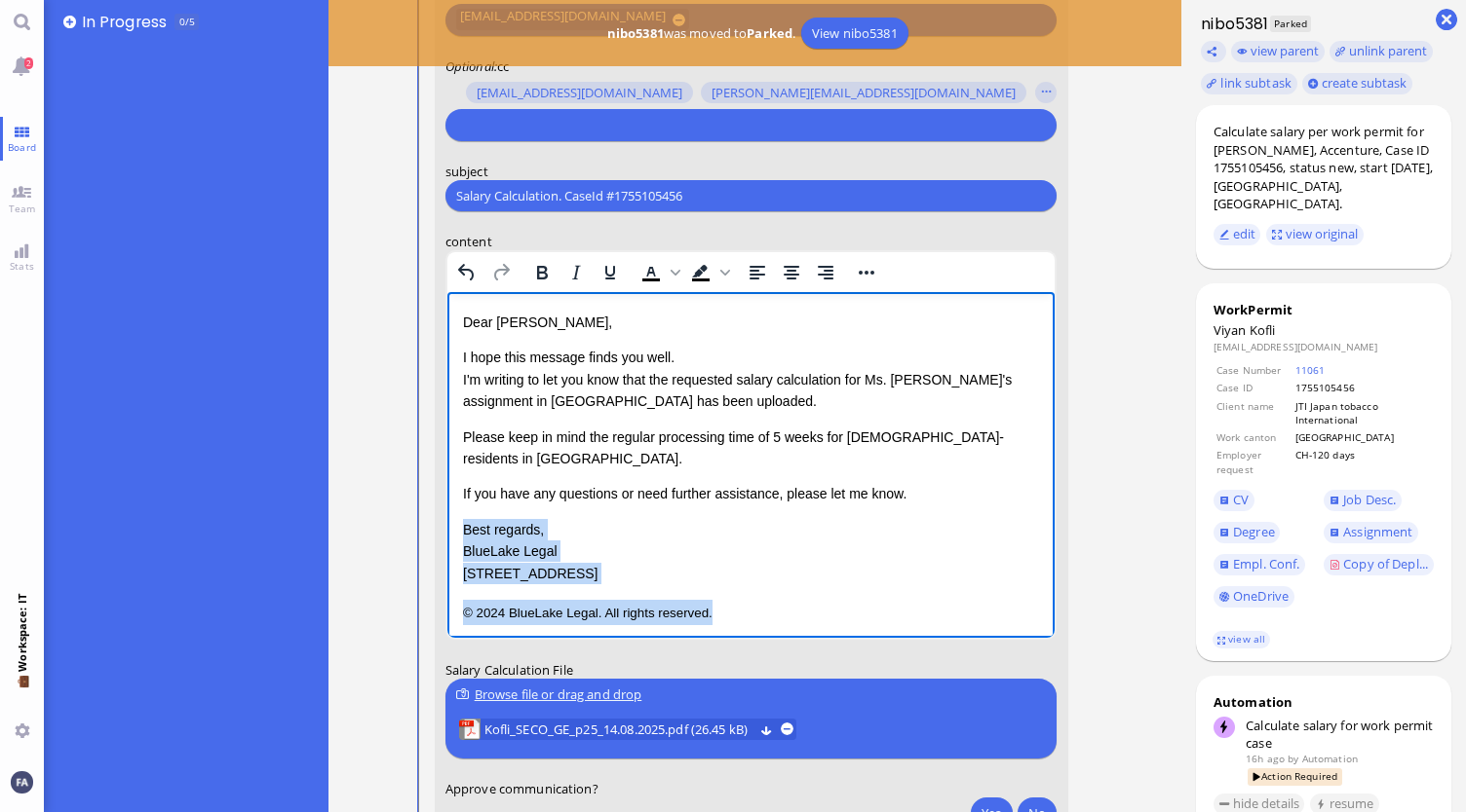
drag, startPoint x: 758, startPoint y: 597, endPoint x: 461, endPoint y: 503, distance: 311.5
click at [461, 503] on html "Dear Aldana, I hope this message finds you well. I'm writing to let you know th…" at bounding box center [750, 468] width 608 height 352
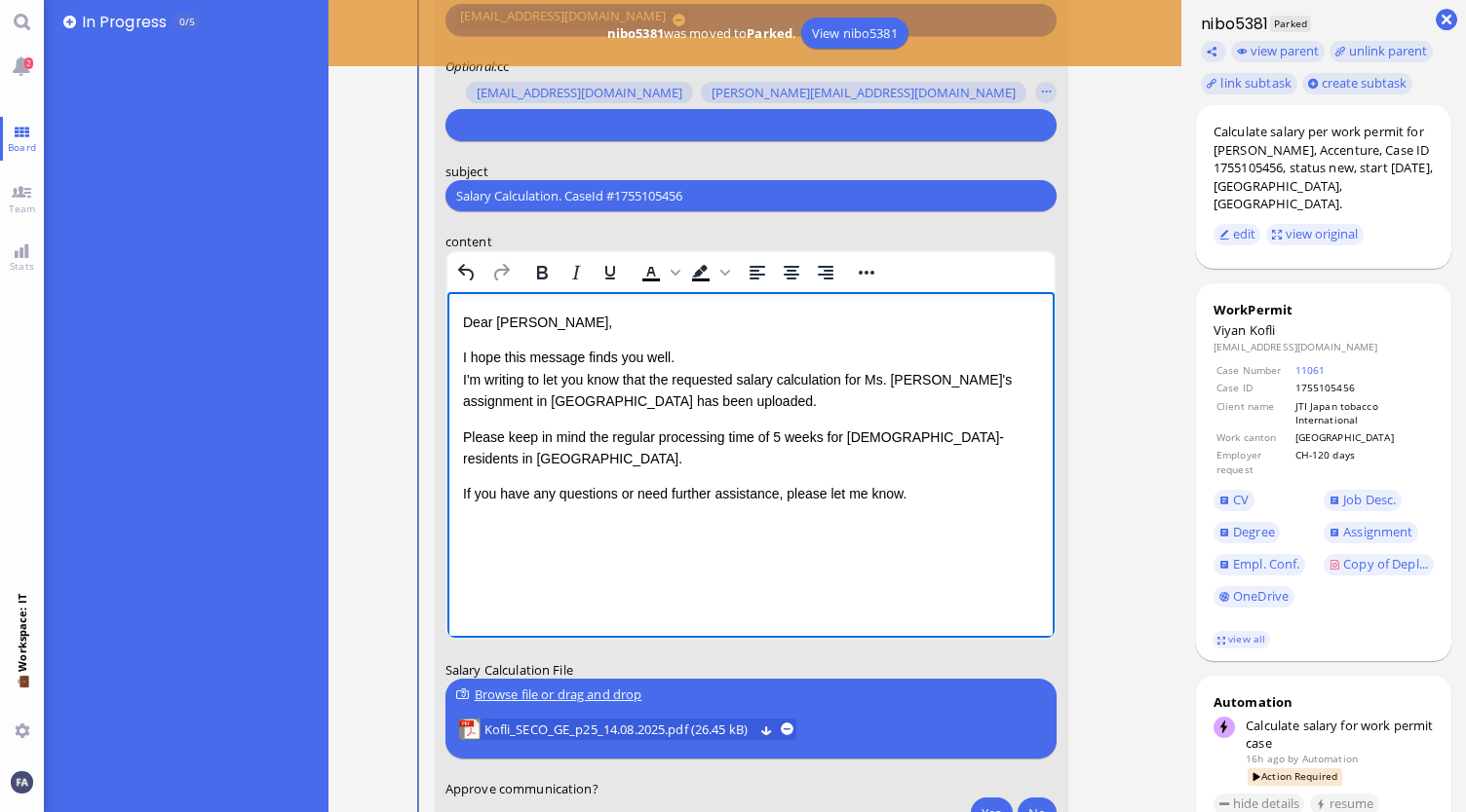
scroll to position [-585, 0]
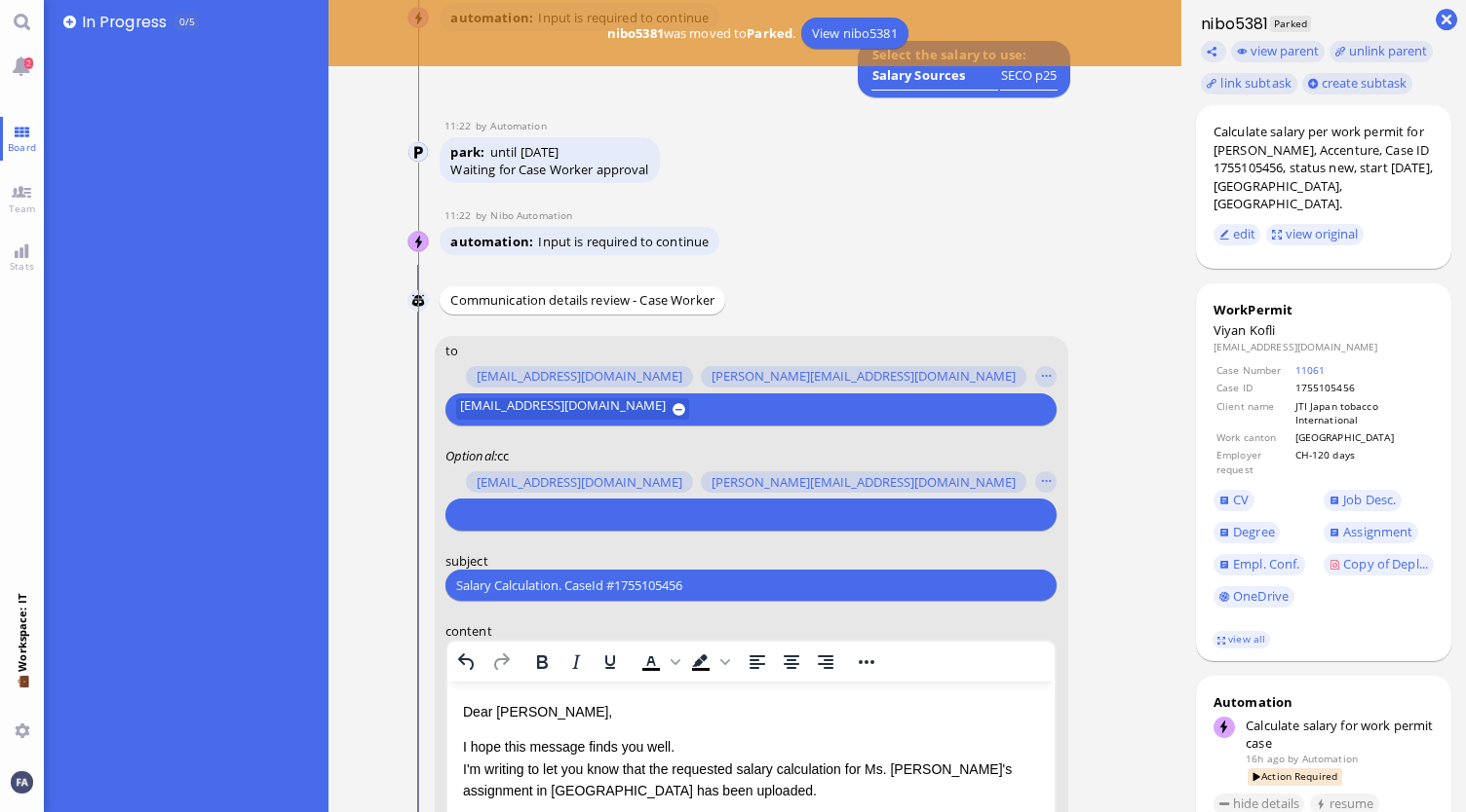
click at [556, 519] on input "text" at bounding box center [748, 514] width 585 height 21
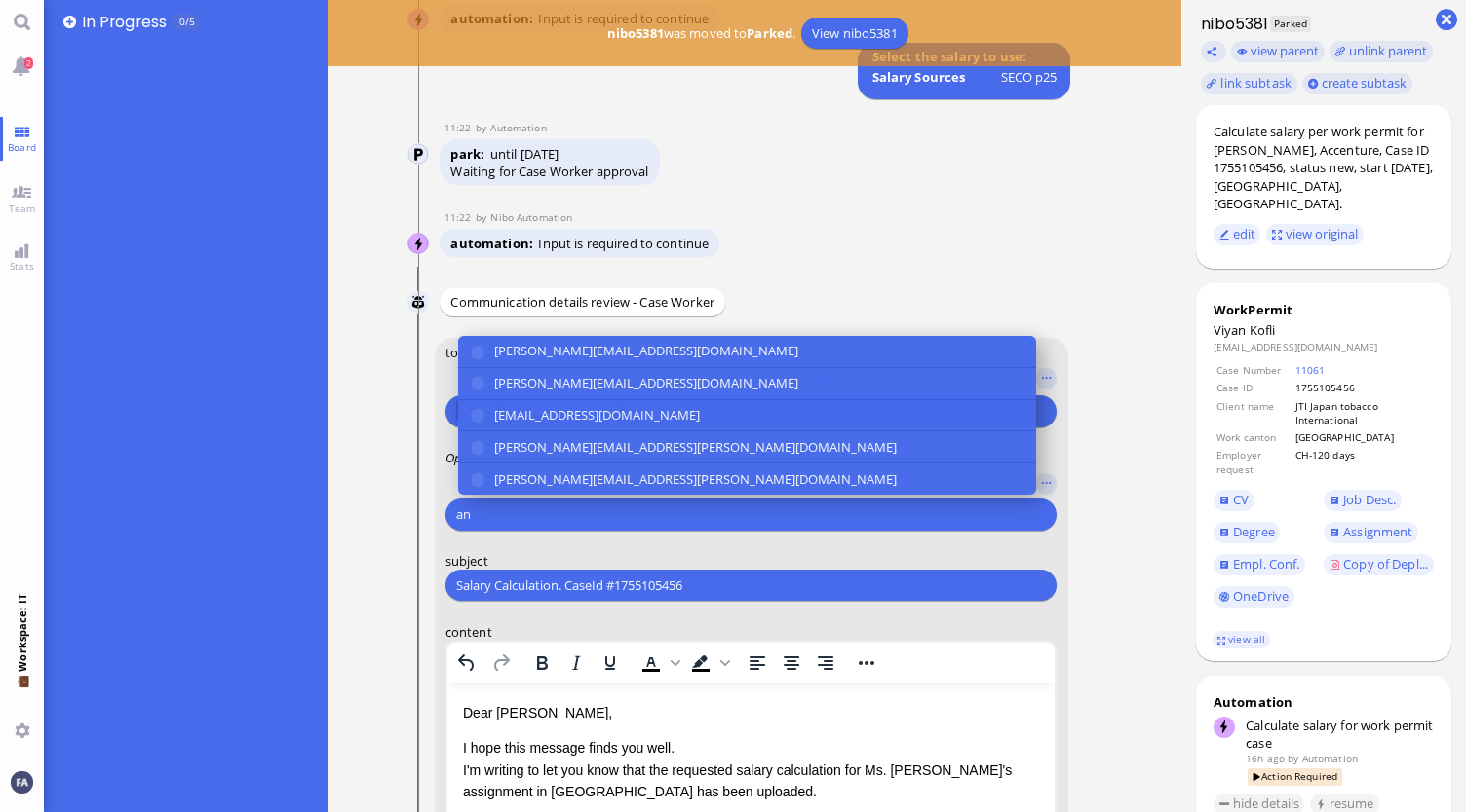
scroll to position [-583, 0]
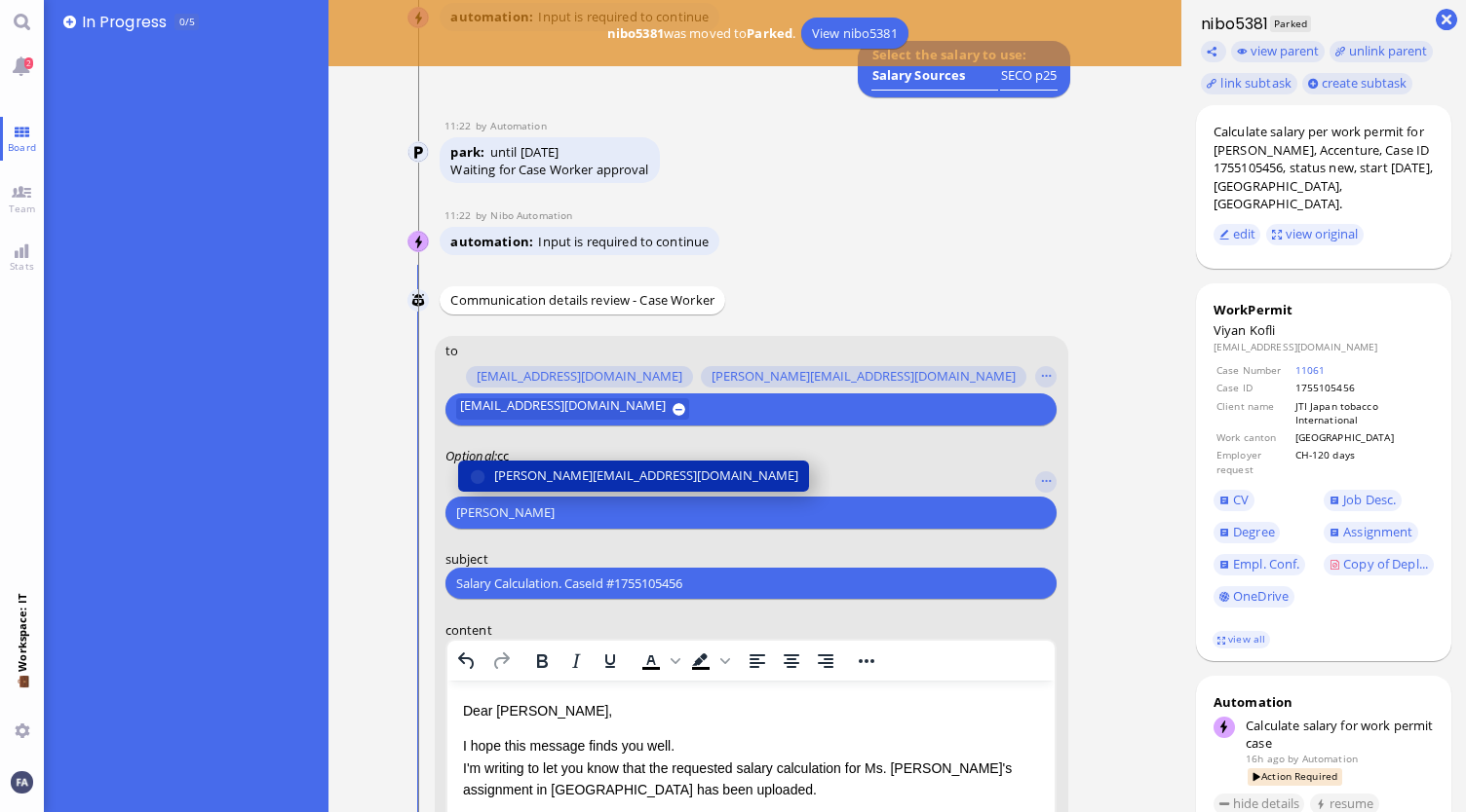
type input "anush"
click at [592, 478] on span "[PERSON_NAME][EMAIL_ADDRESS][DOMAIN_NAME]" at bounding box center [647, 475] width 304 height 21
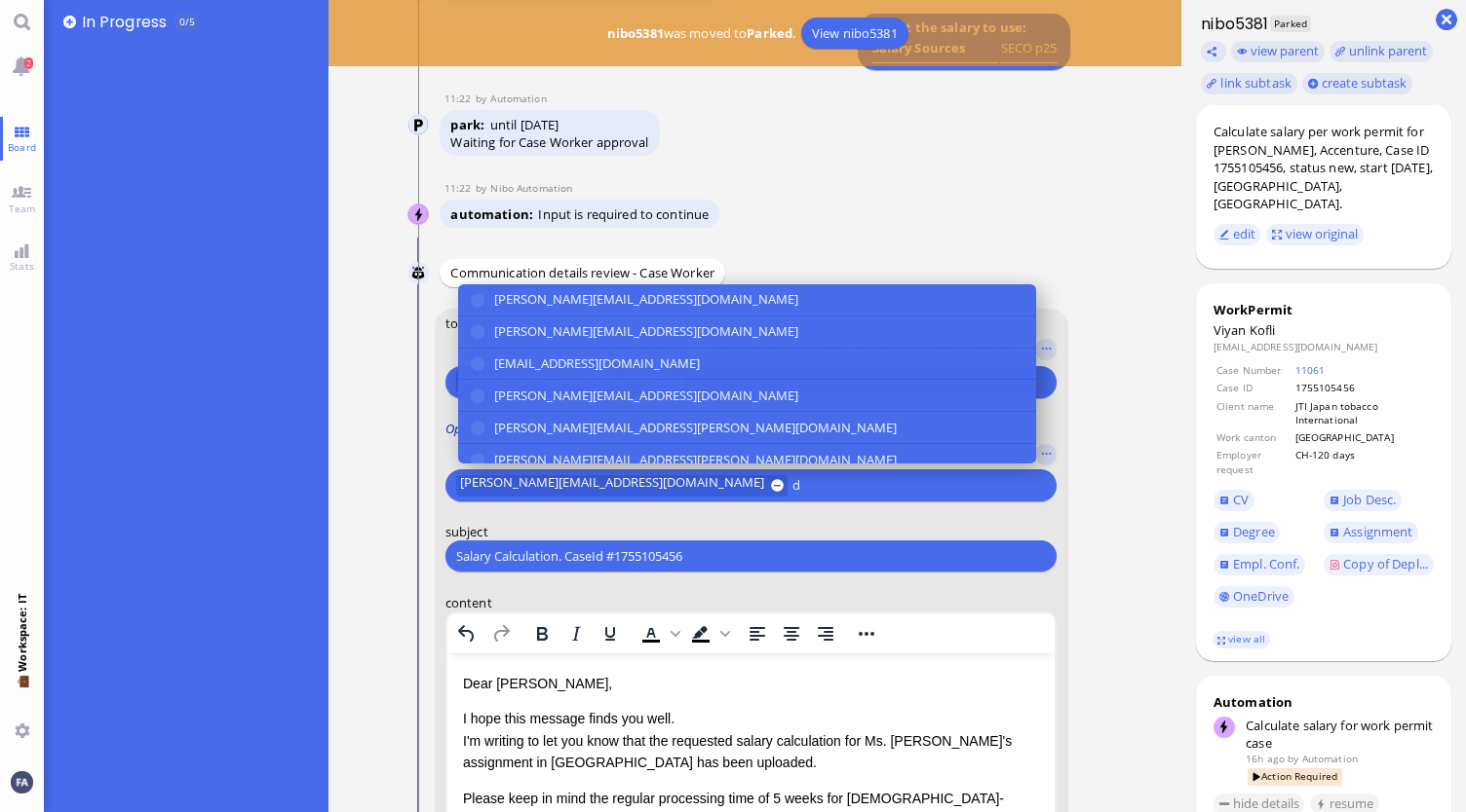
scroll to position [-552, 0]
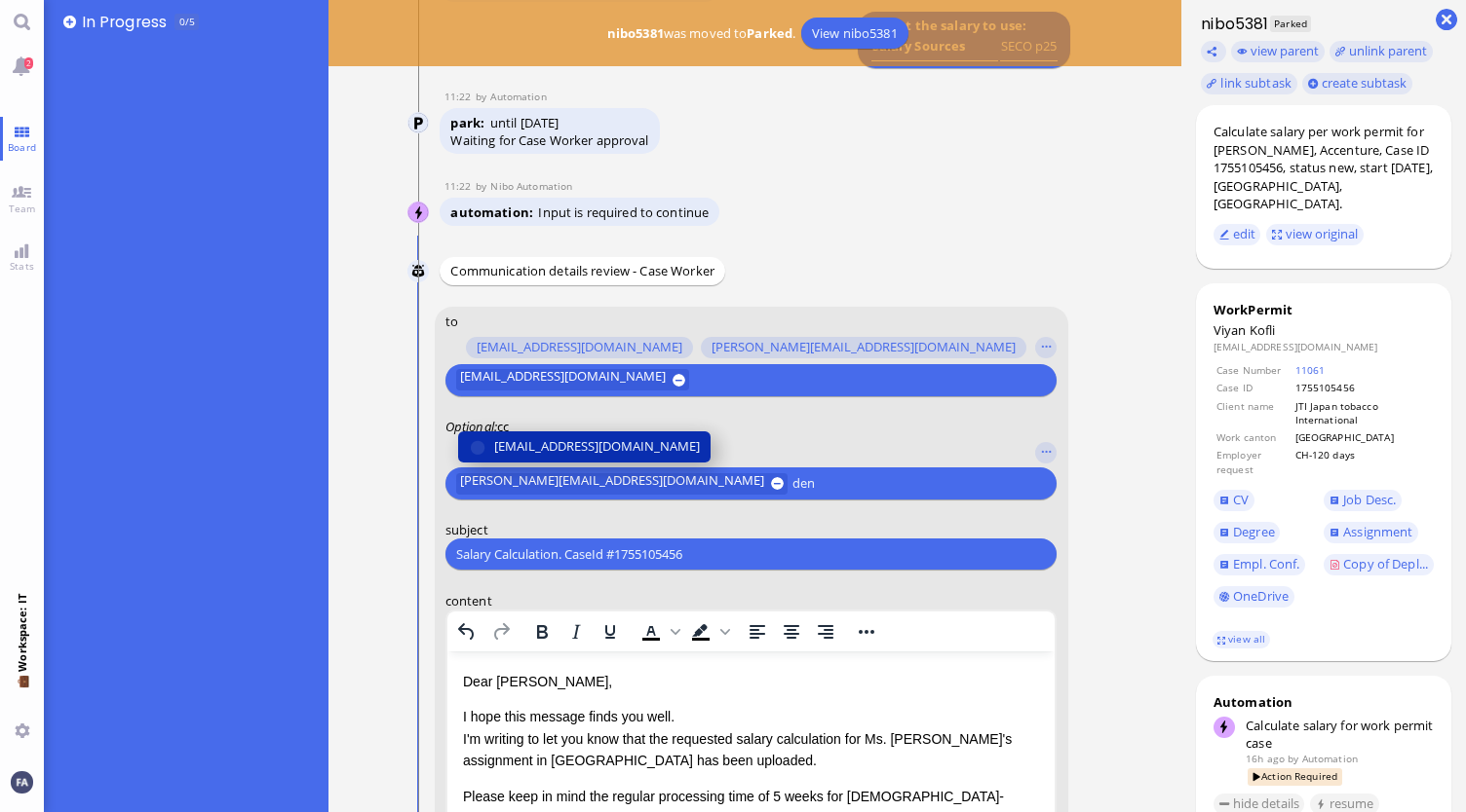
type input "den"
click at [634, 438] on span "[EMAIL_ADDRESS][DOMAIN_NAME]" at bounding box center [597, 447] width 206 height 21
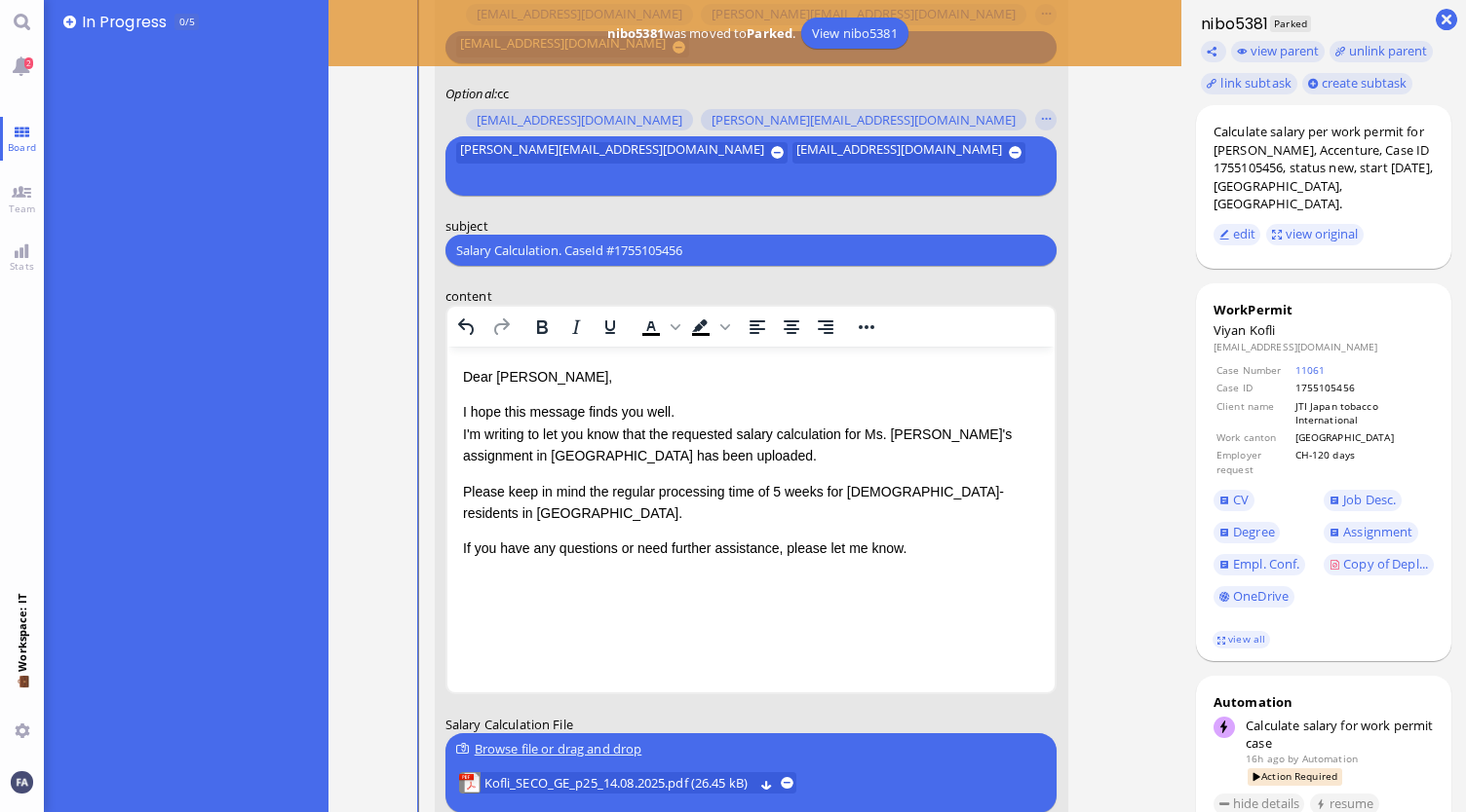
scroll to position [-360, 0]
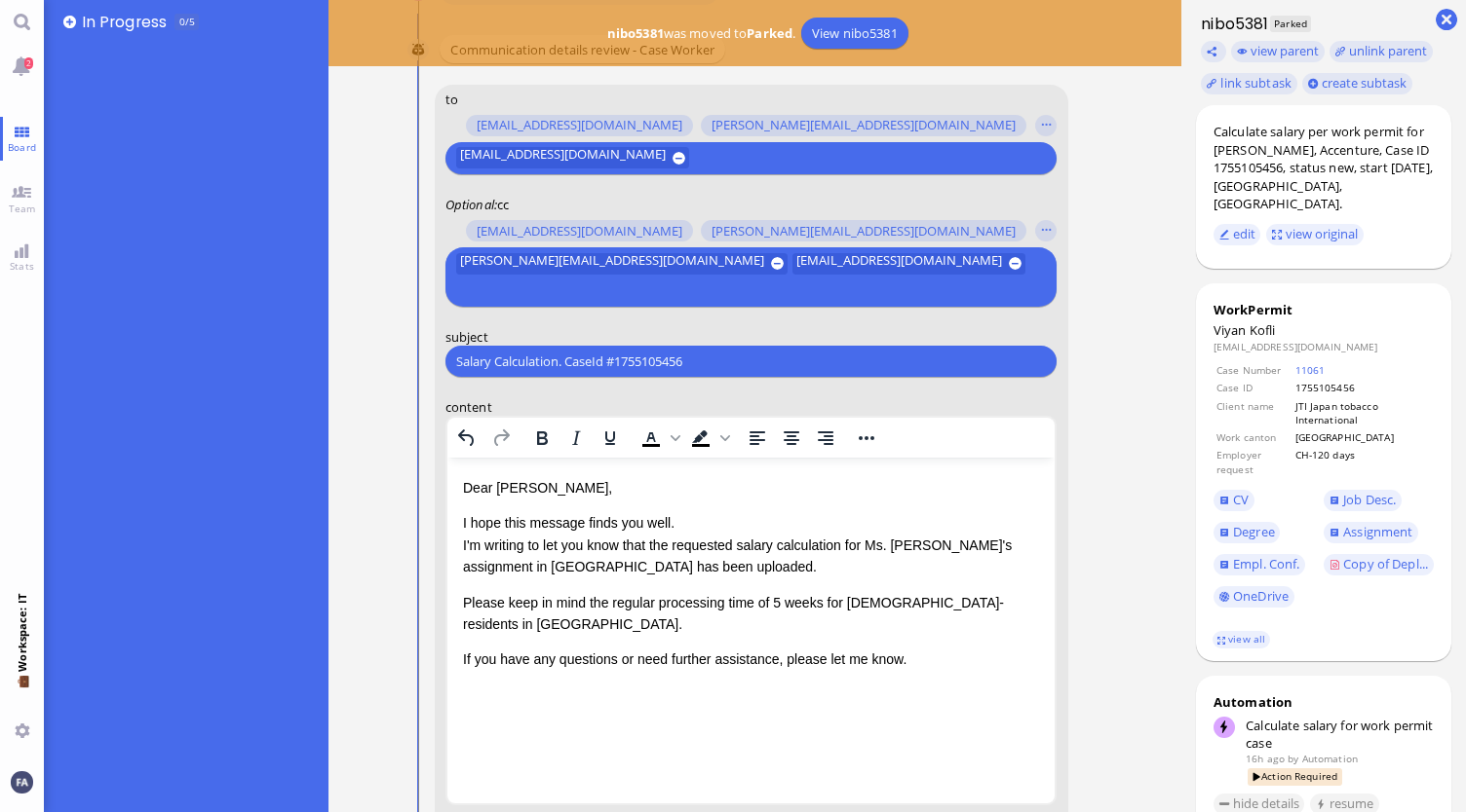
click at [614, 289] on input "text" at bounding box center [748, 291] width 585 height 21
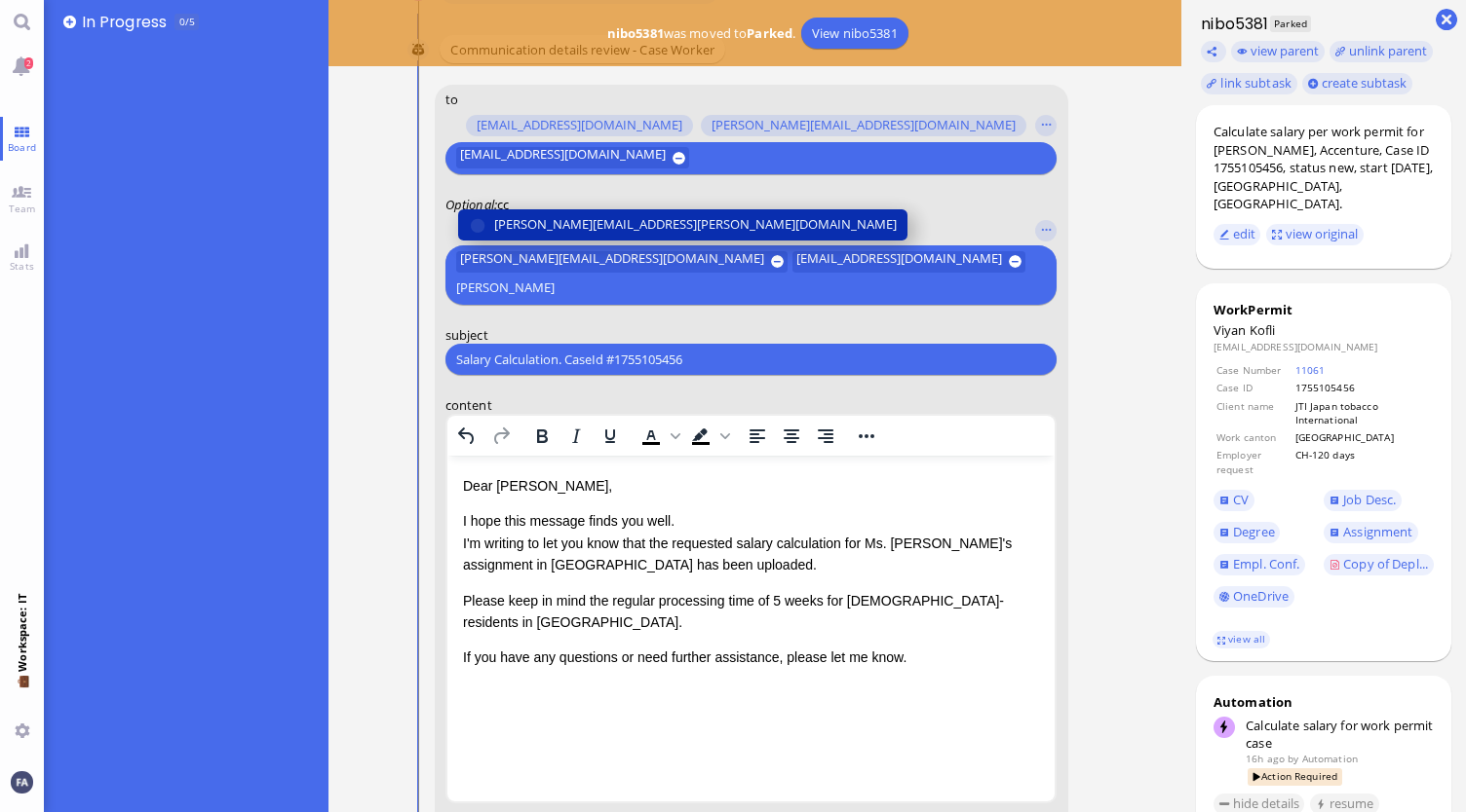
type input "janet"
click at [612, 225] on span "[PERSON_NAME][EMAIL_ADDRESS][PERSON_NAME][DOMAIN_NAME]" at bounding box center [695, 225] width 402 height 21
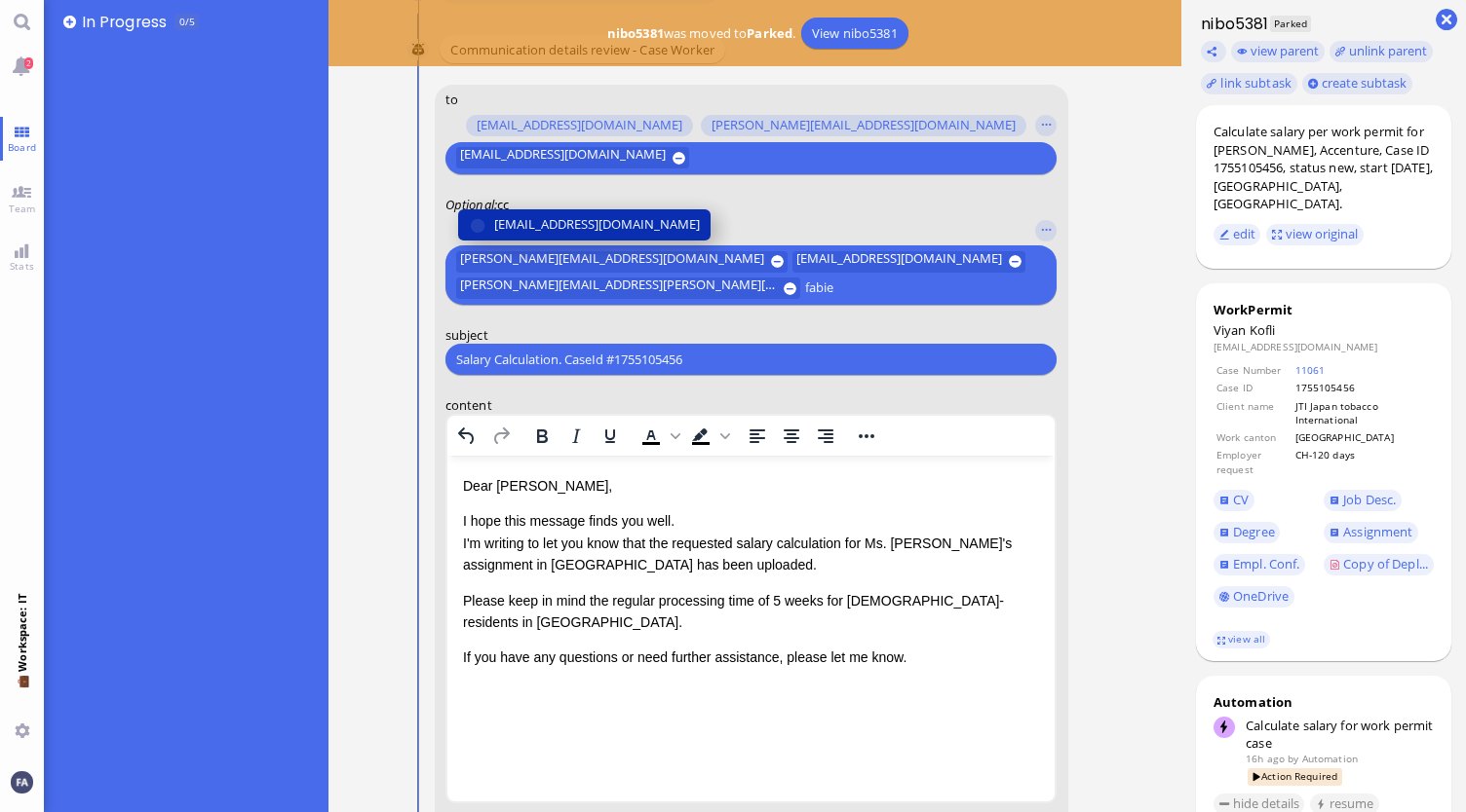
type input "fabie"
click at [567, 237] on button "[EMAIL_ADDRESS][DOMAIN_NAME]" at bounding box center [584, 224] width 252 height 31
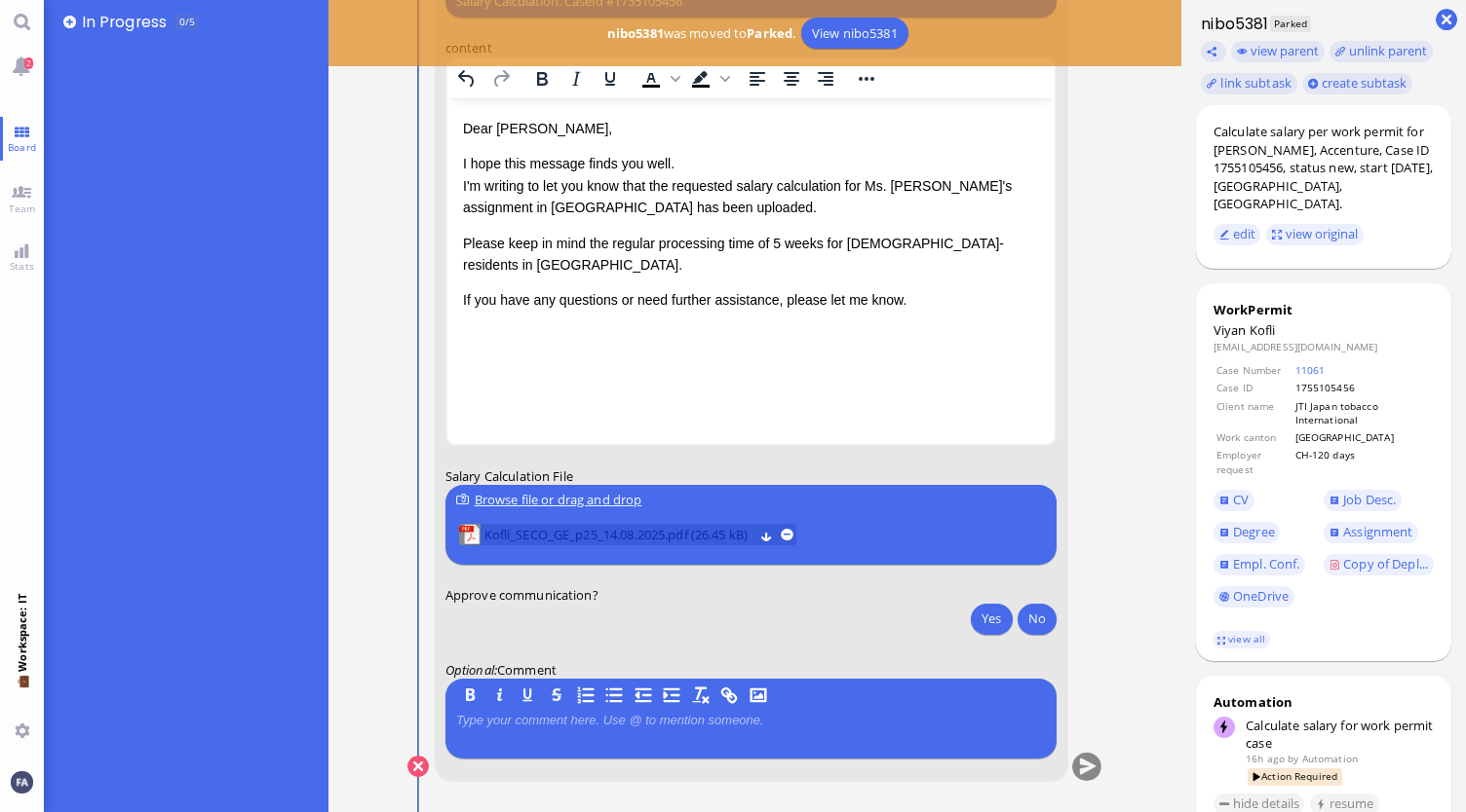
scroll to position [0, 0]
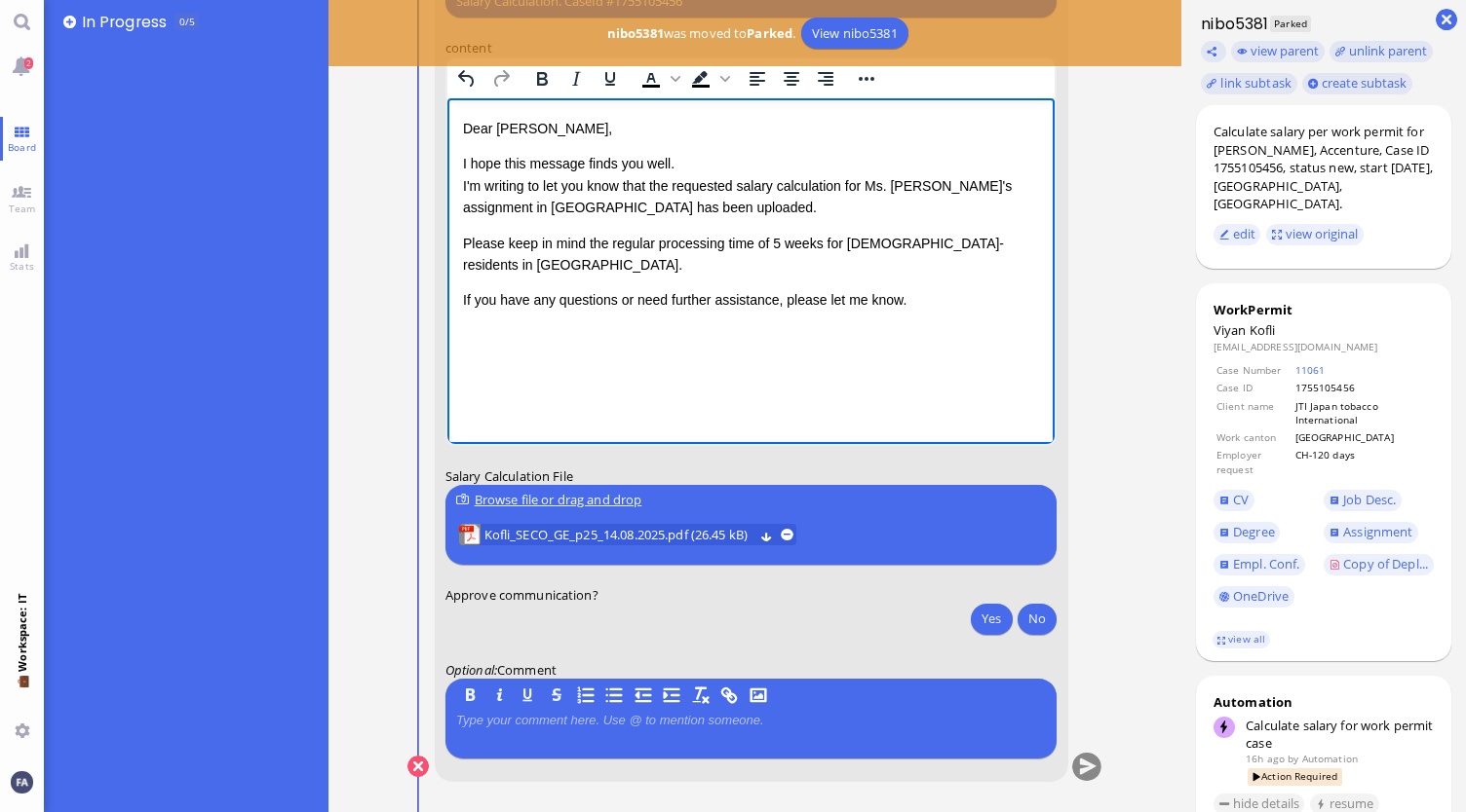
click at [968, 288] on p "If you have any questions or need further assistance, please let me know." at bounding box center [750, 299] width 577 height 22
click at [787, 327] on p "Rich Text Area. Press ALT-0 for help." at bounding box center [750, 339] width 577 height 26
click at [1001, 609] on button "Yes" at bounding box center [990, 617] width 41 height 31
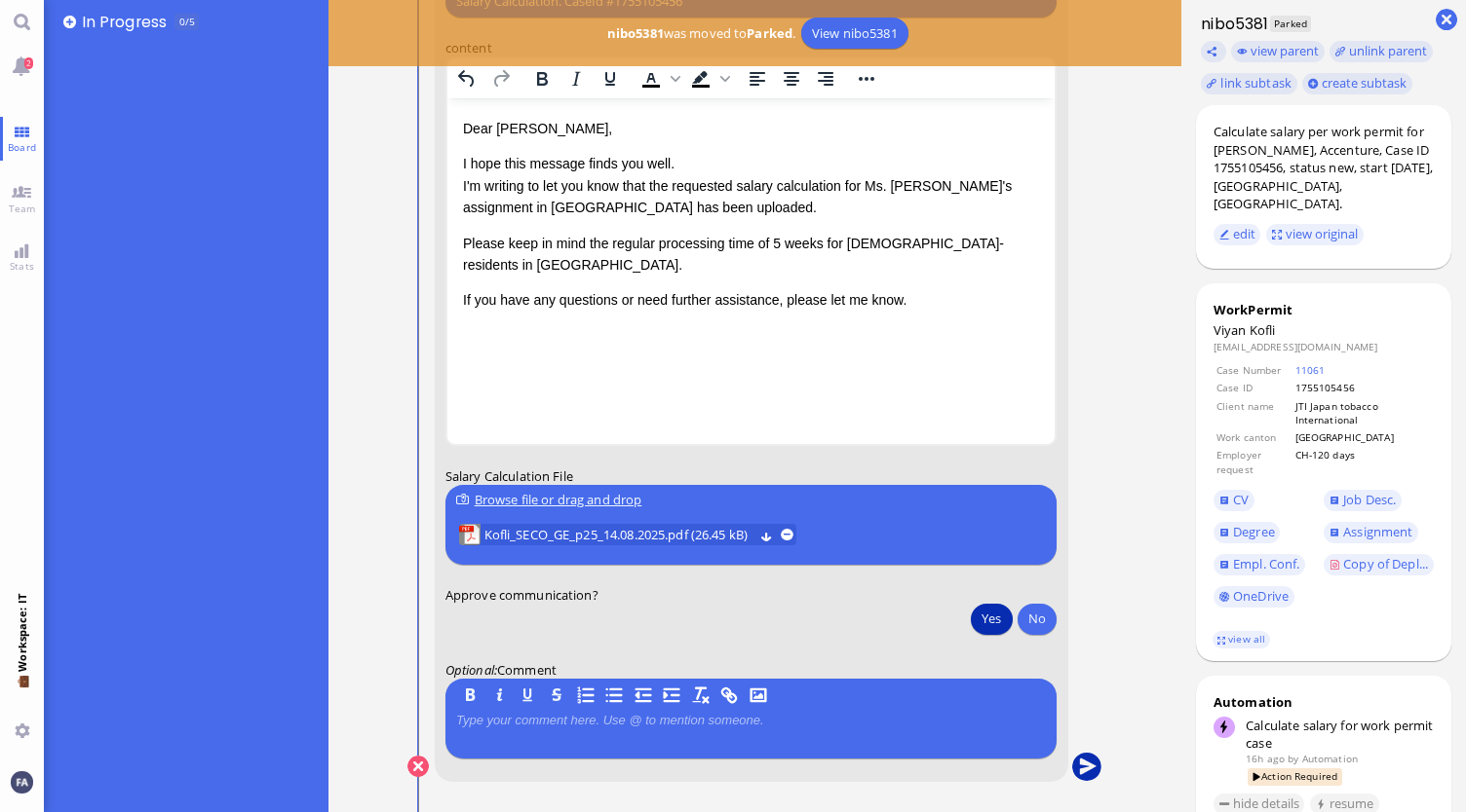
click at [1090, 764] on button "submit" at bounding box center [1086, 767] width 29 height 29
click at [690, 529] on span "Kofli_SECO_GE_p25_14.08.2025.pdf" at bounding box center [589, 535] width 210 height 22
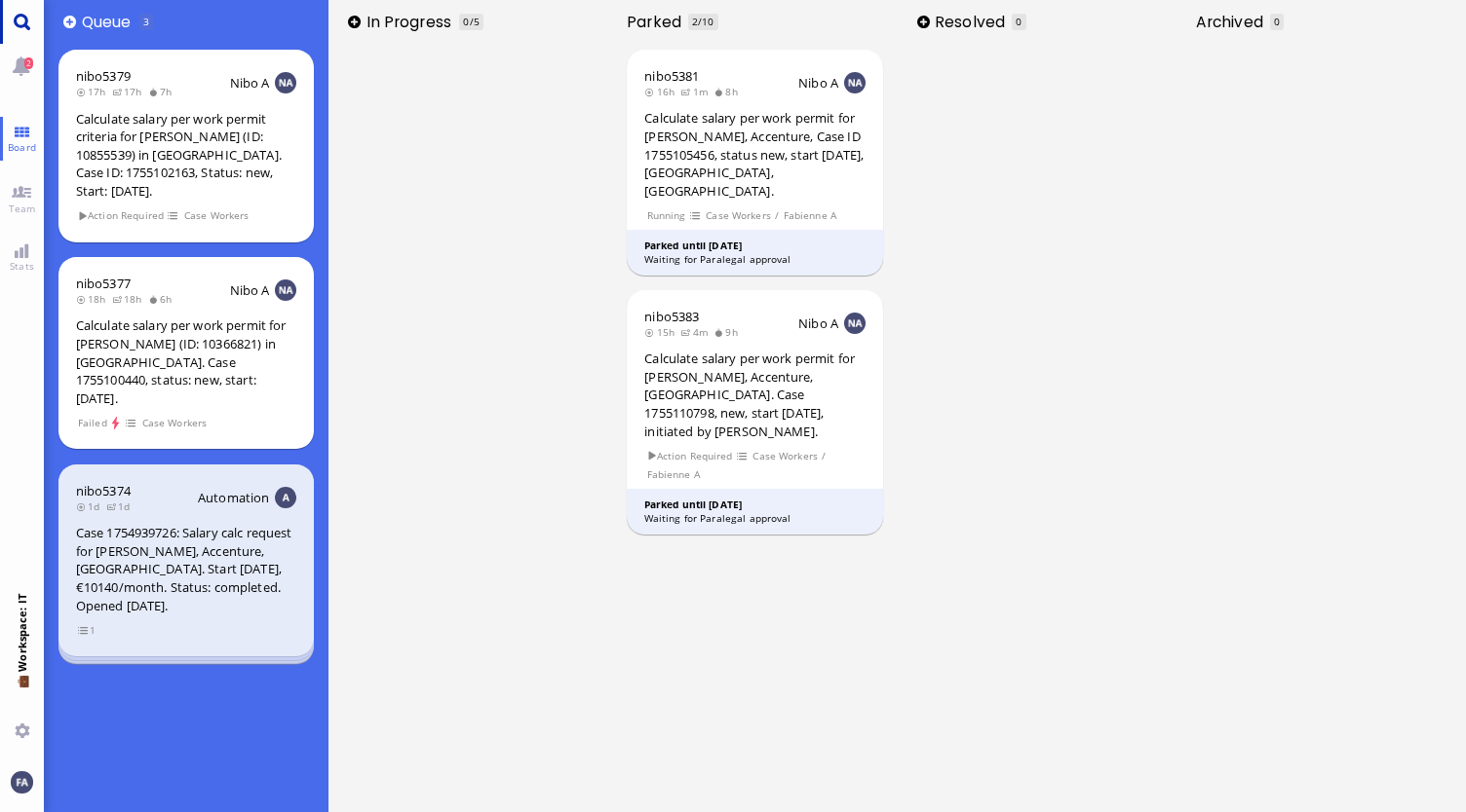
click at [24, 14] on link "Main menu" at bounding box center [22, 22] width 44 height 44
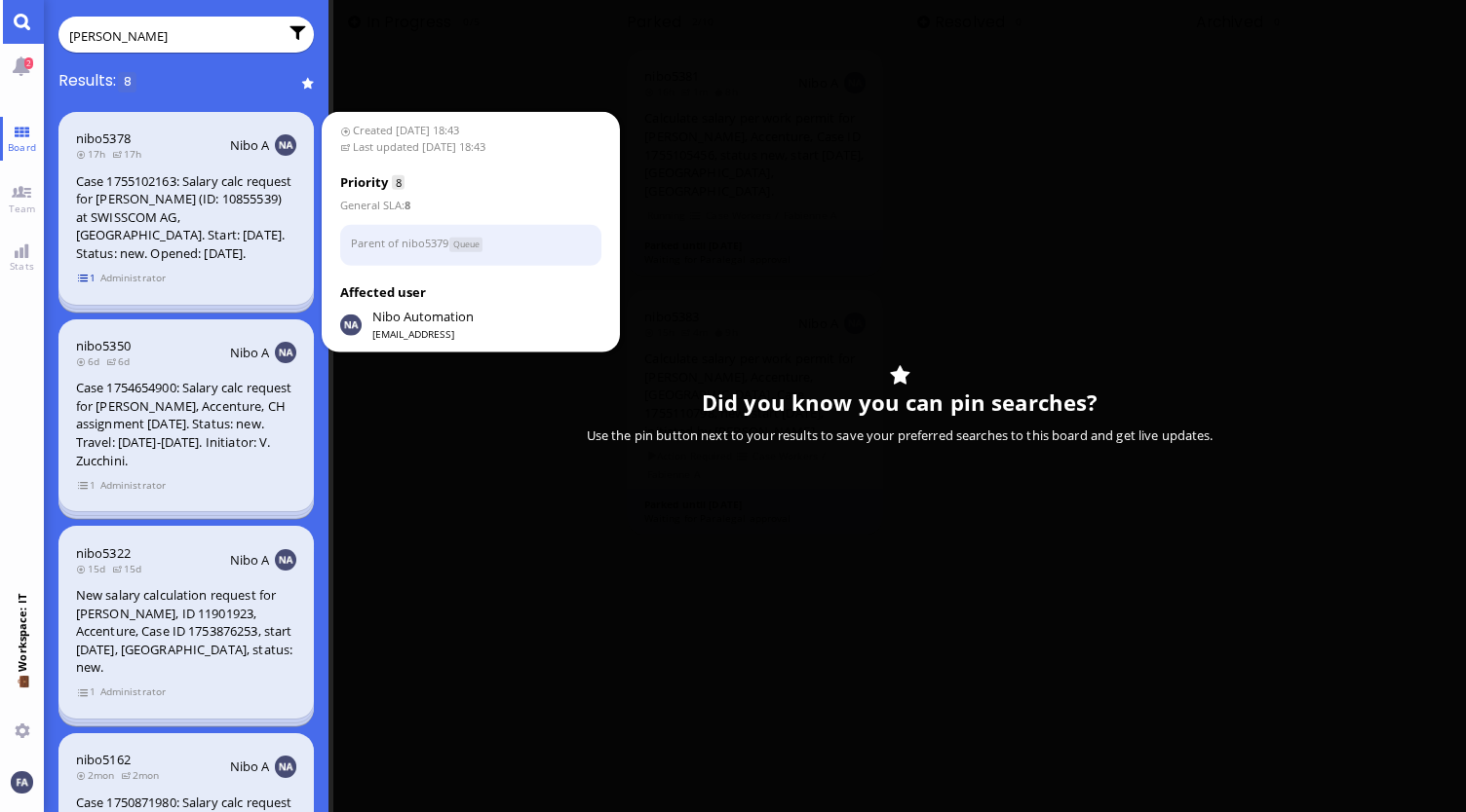
type input "[PERSON_NAME]"
click at [82, 274] on span "1" at bounding box center [87, 278] width 20 height 17
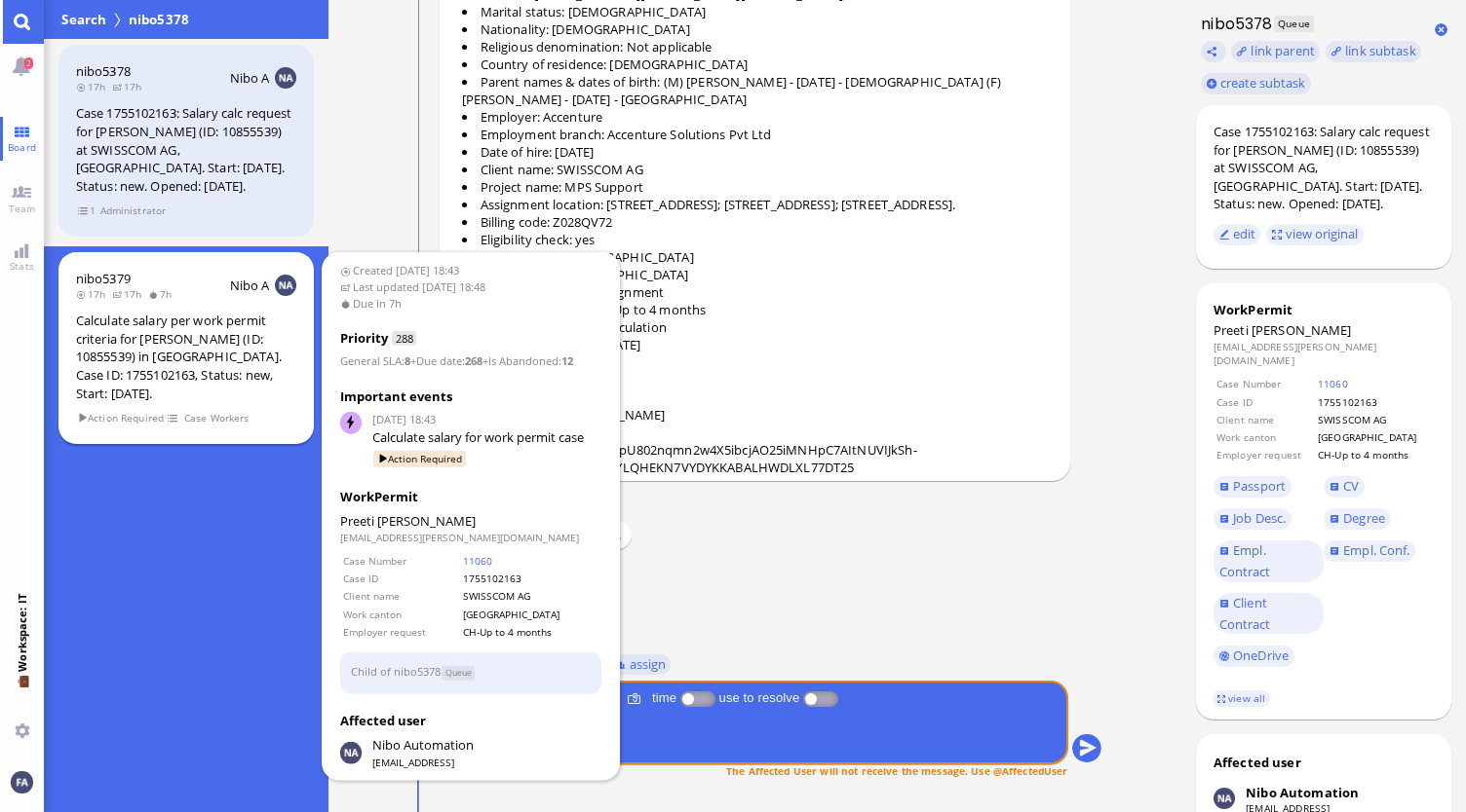
click at [173, 374] on div "Calculate salary per work permit criteria for [PERSON_NAME] (ID: 10855539) in […" at bounding box center [187, 356] width 220 height 90
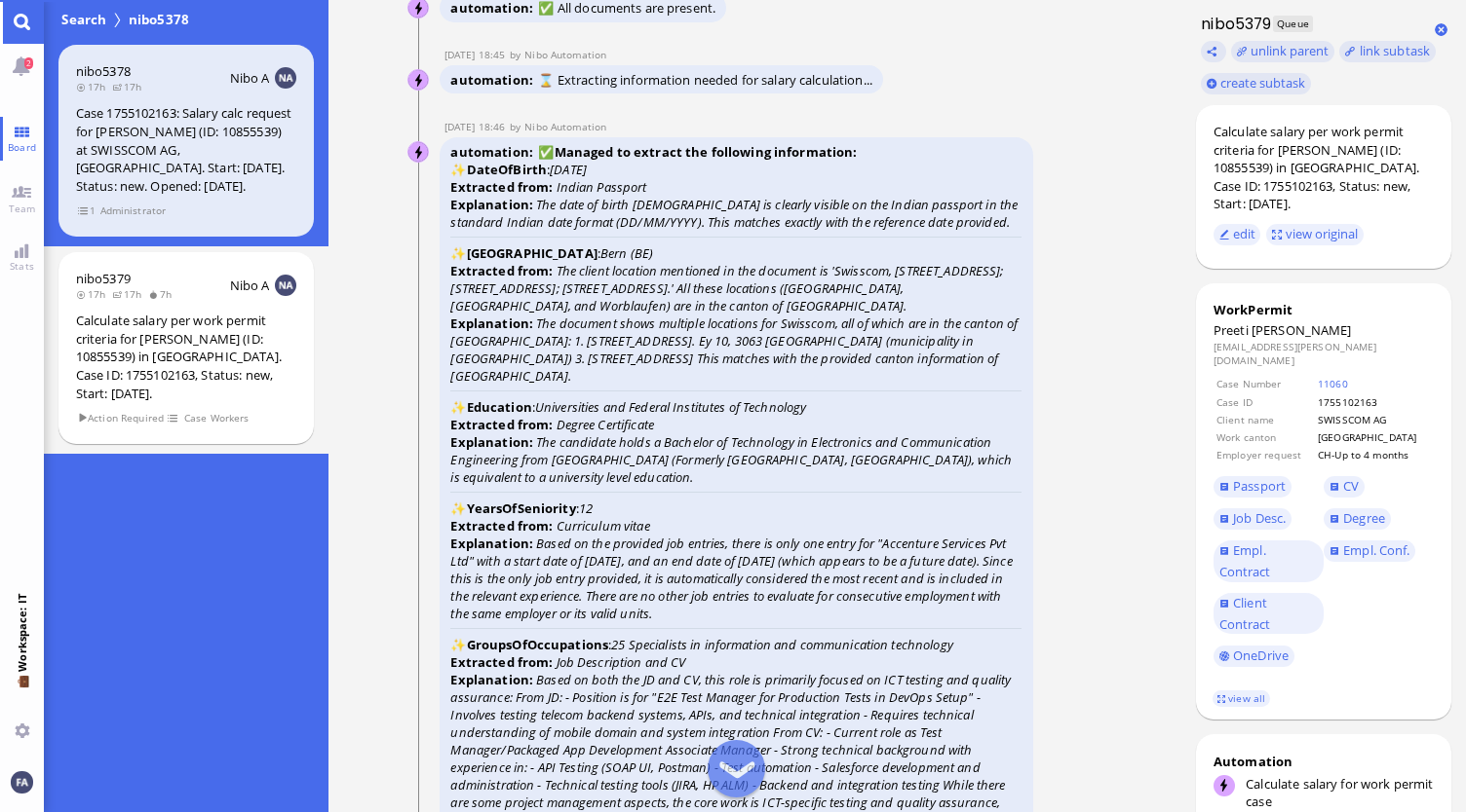
scroll to position [-2922, 0]
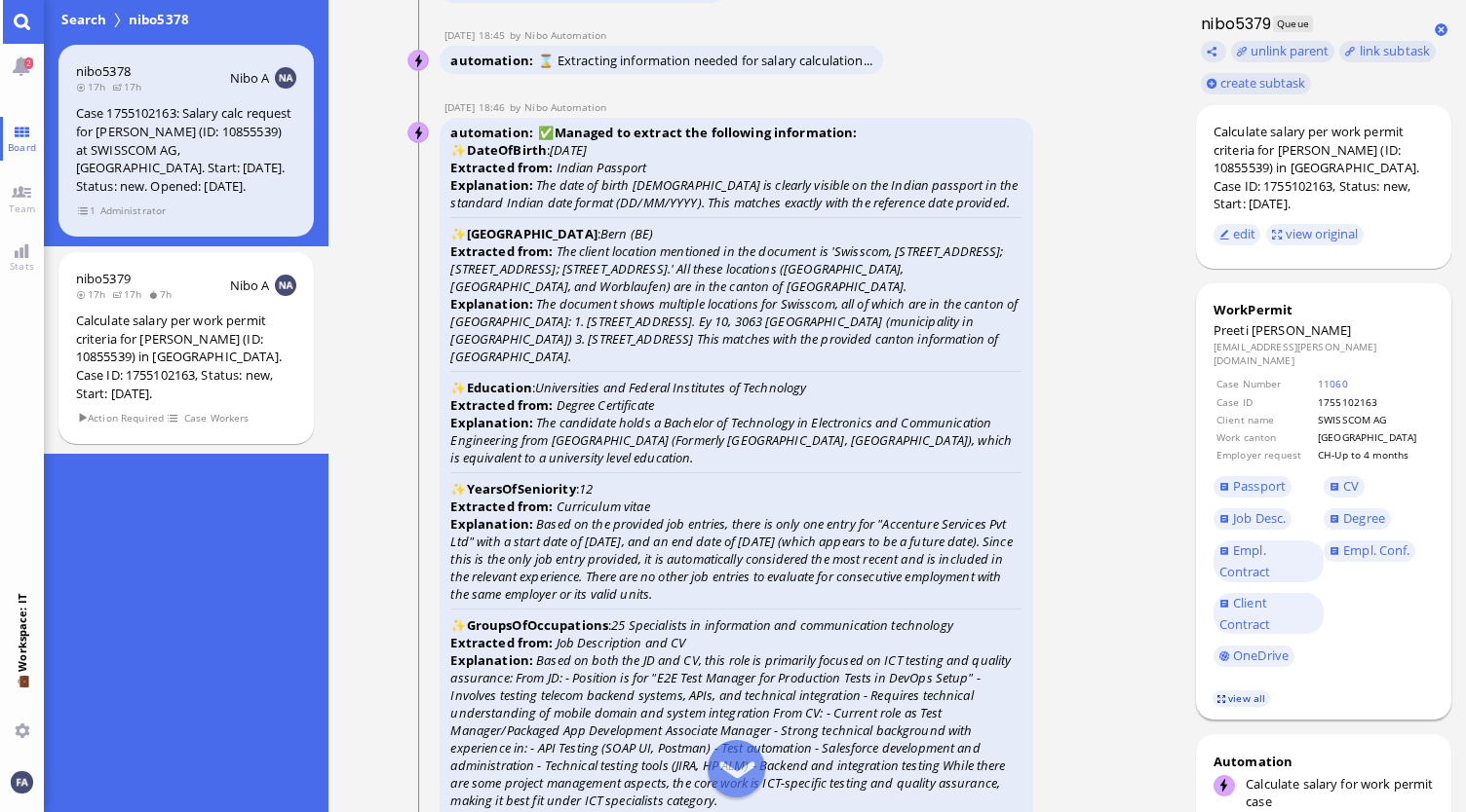
click at [1238, 691] on link "view all" at bounding box center [1241, 699] width 57 height 17
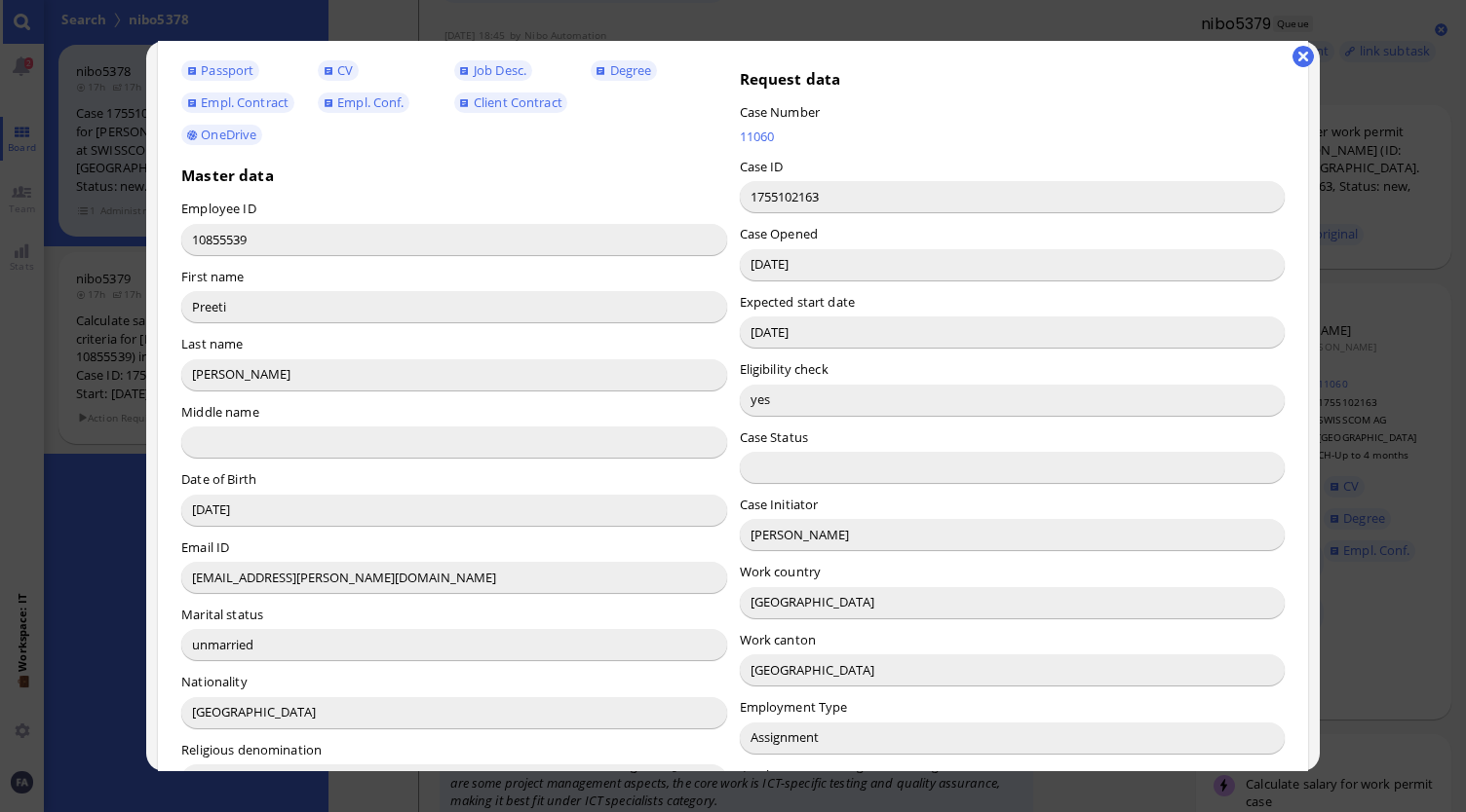
scroll to position [97, 0]
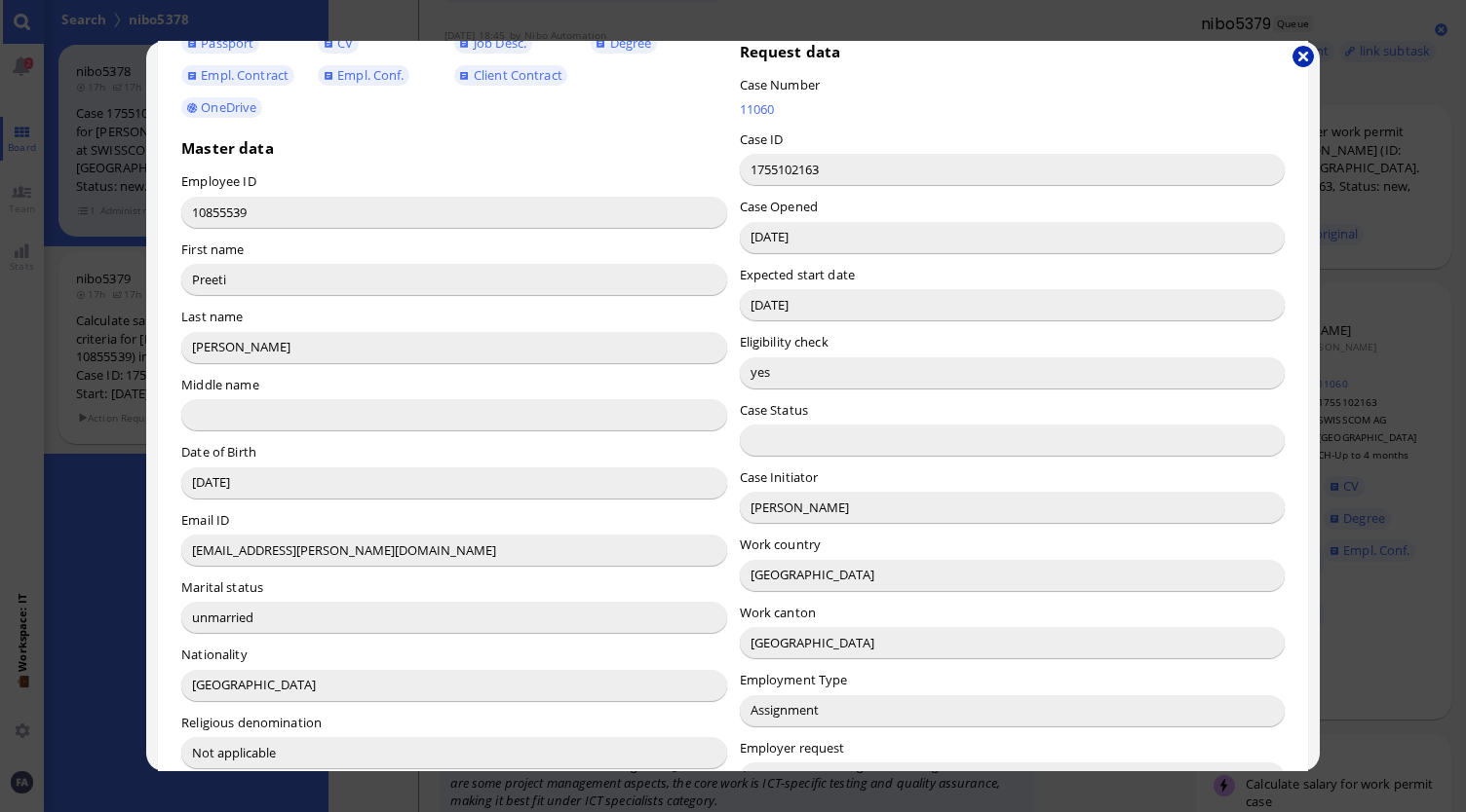
click at [1298, 59] on button "button" at bounding box center [1303, 57] width 22 height 22
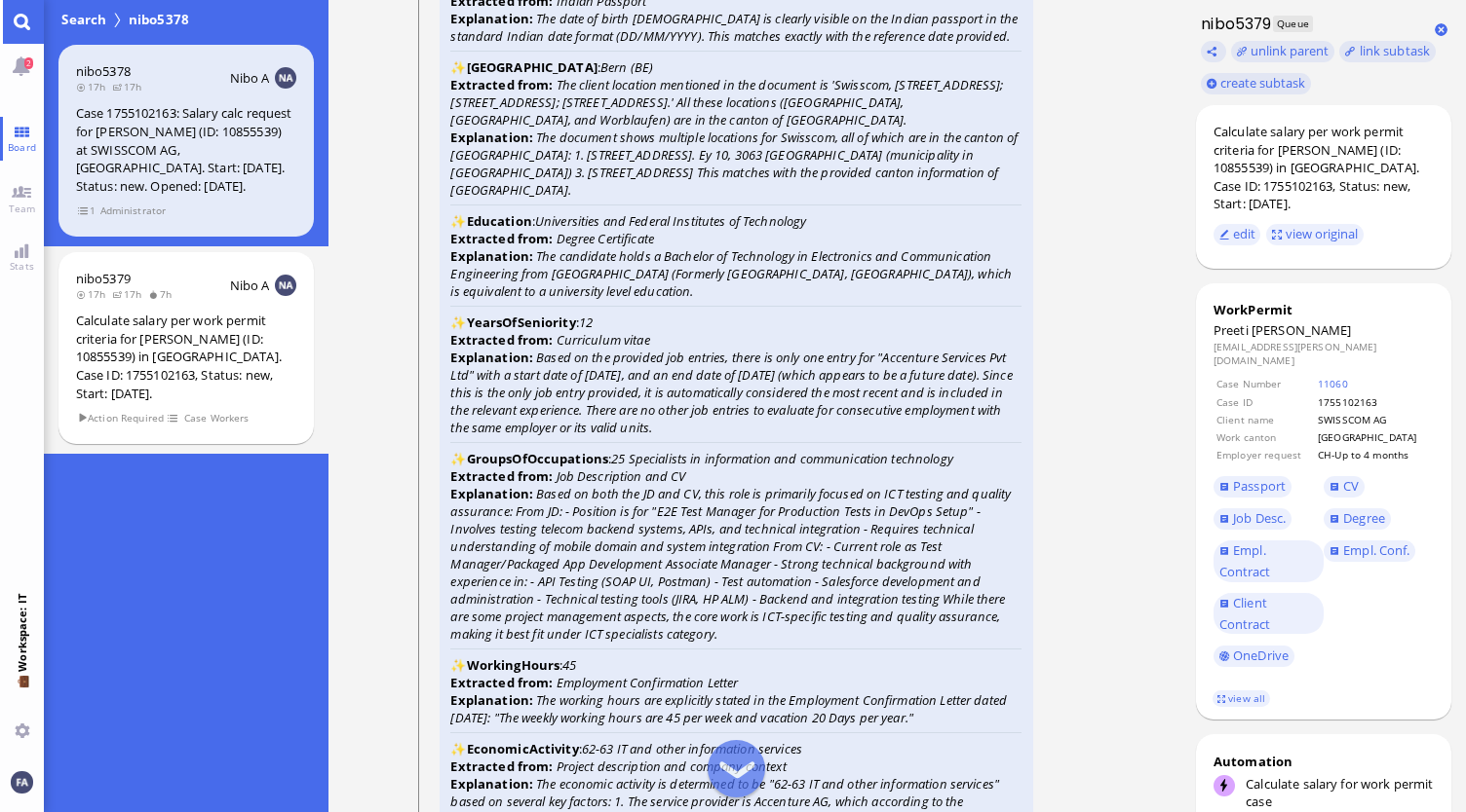
scroll to position [-2728, 0]
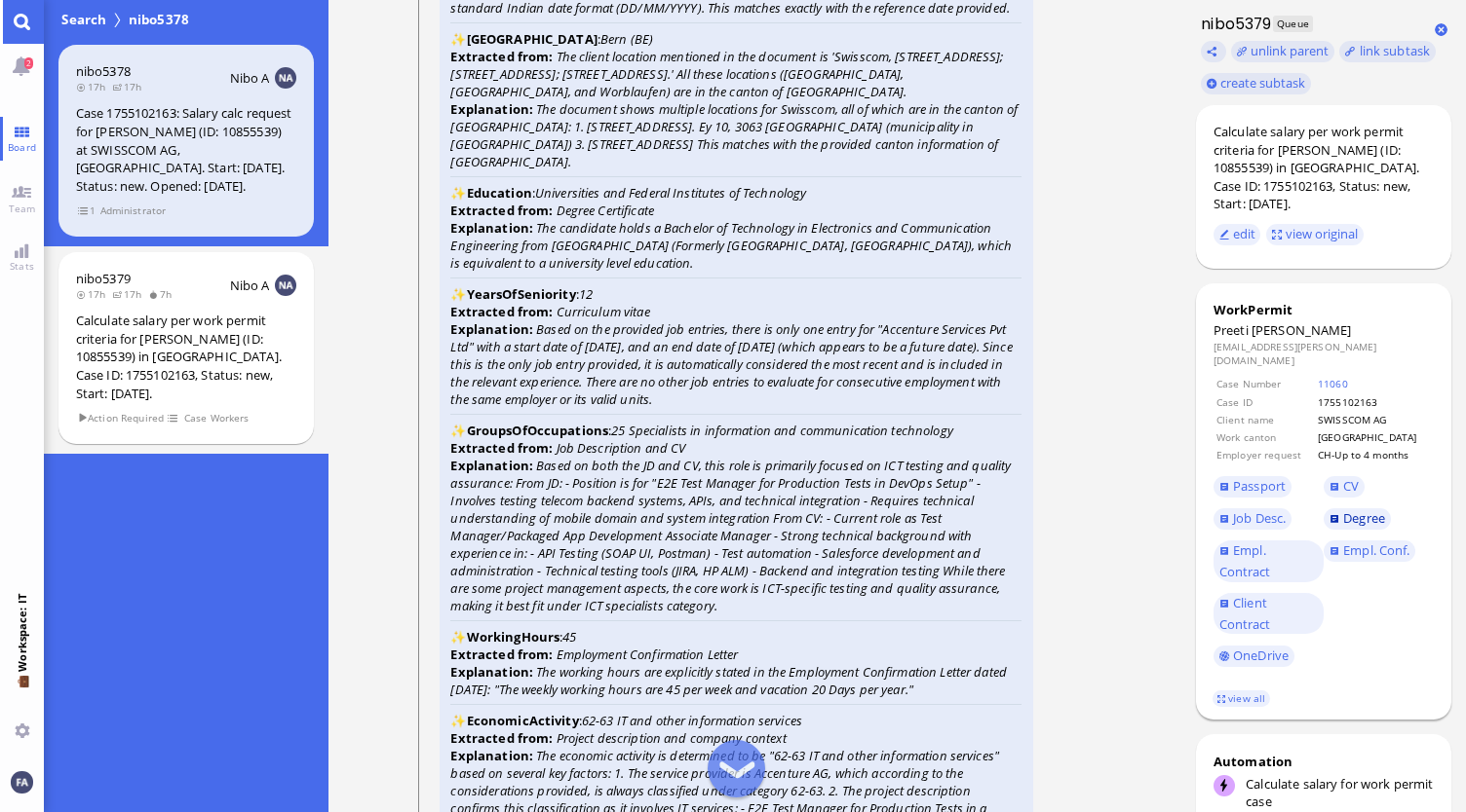
click at [1367, 509] on span "Degree" at bounding box center [1364, 518] width 42 height 18
click at [1359, 509] on span "Degree" at bounding box center [1364, 518] width 42 height 18
click at [1332, 476] on link "CV" at bounding box center [1344, 487] width 41 height 22
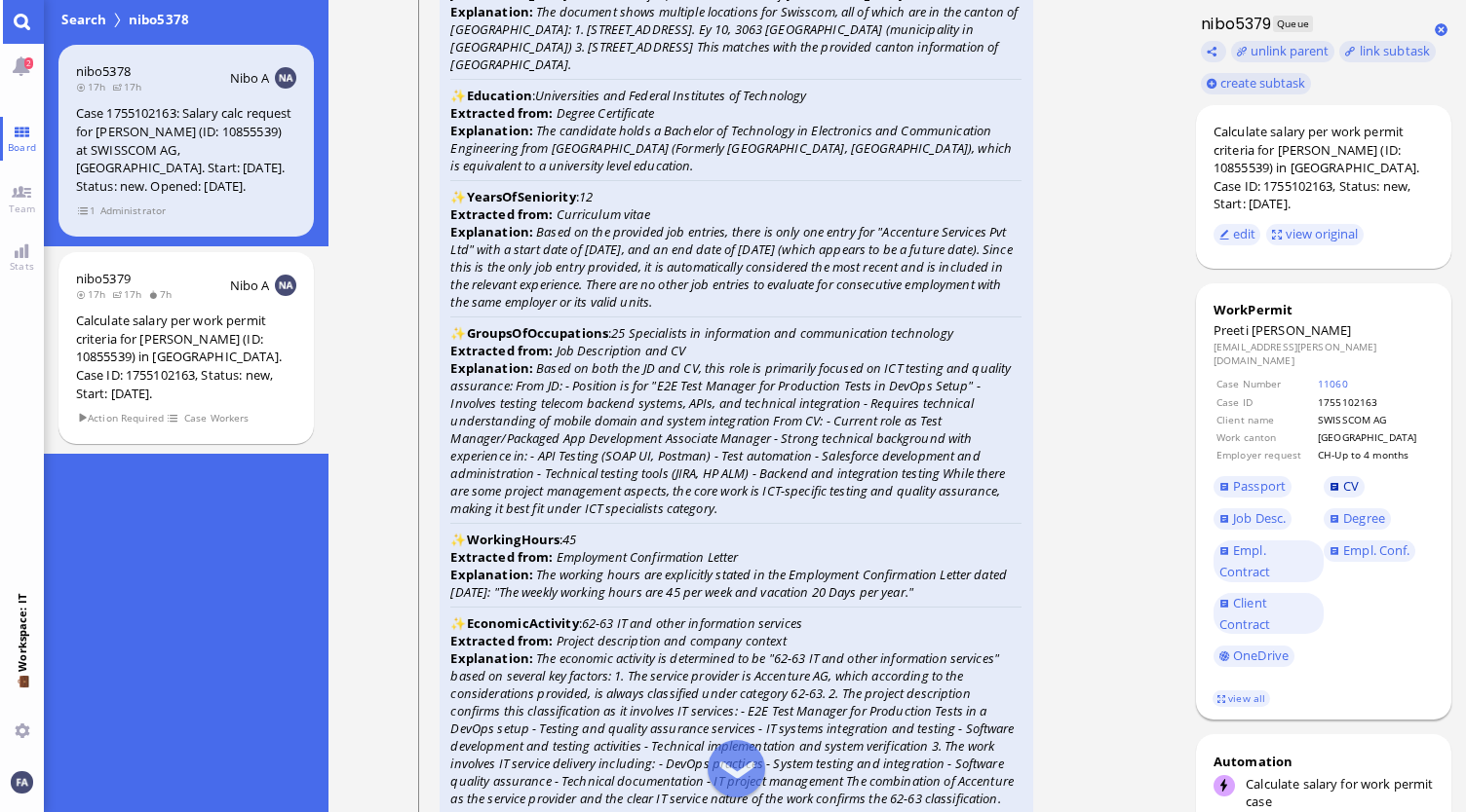
click at [1346, 477] on span "CV" at bounding box center [1351, 486] width 16 height 18
click at [1251, 543] on span "Empl. Contract" at bounding box center [1246, 561] width 52 height 39
click at [1361, 544] on span "Empl. Conf." at bounding box center [1376, 551] width 67 height 18
click at [1244, 691] on link "view all" at bounding box center [1241, 699] width 57 height 17
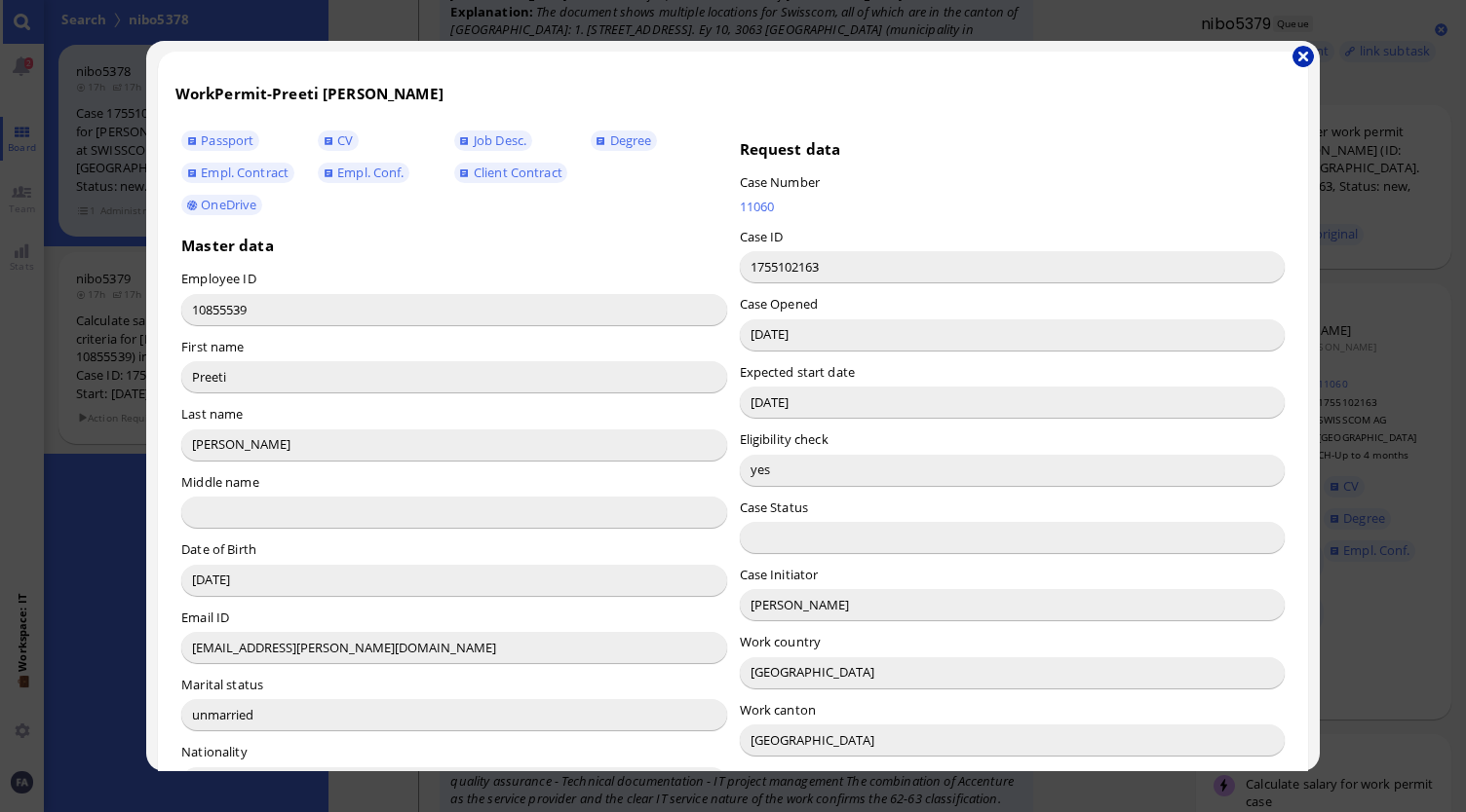
click at [1308, 53] on button "button" at bounding box center [1303, 57] width 22 height 22
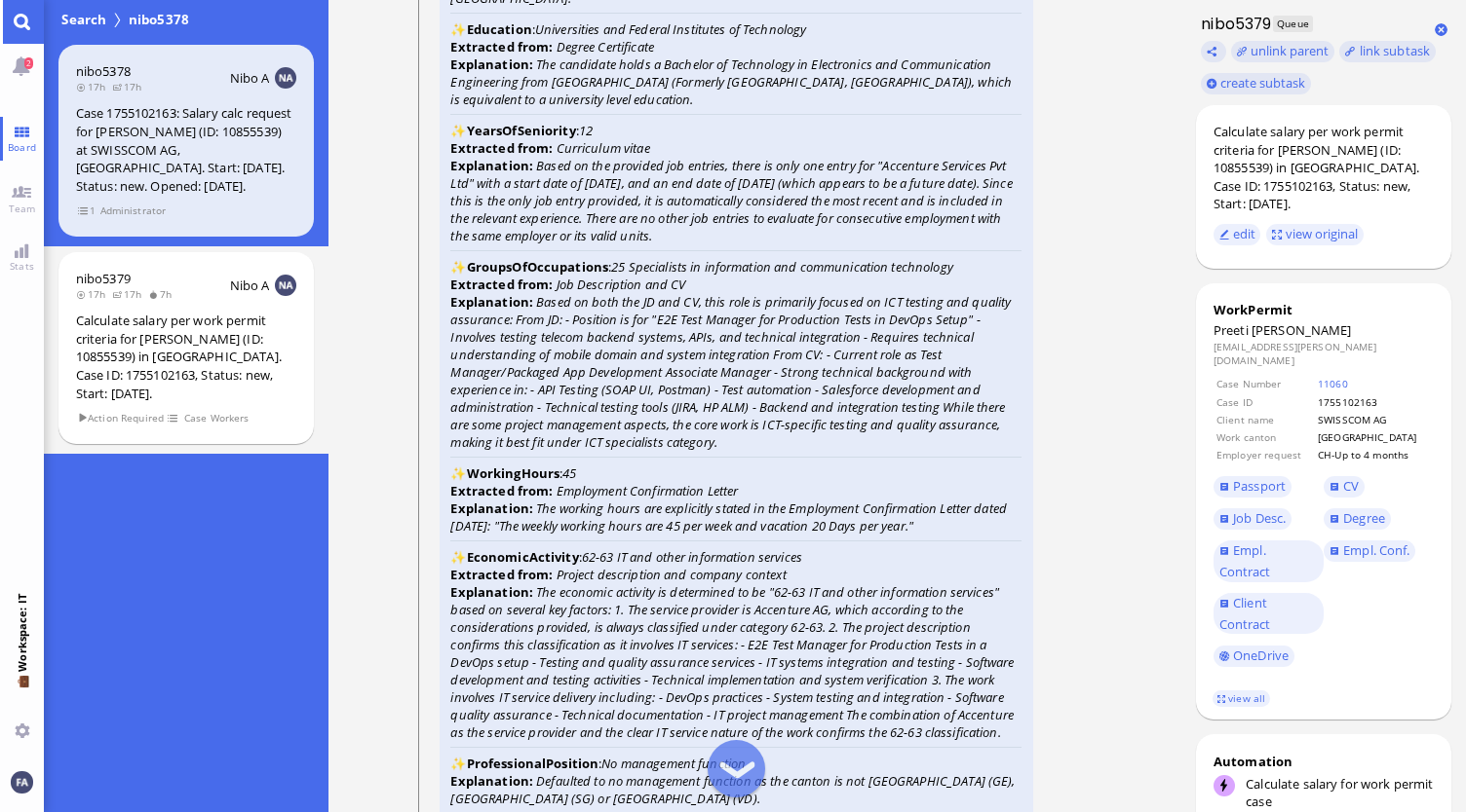
scroll to position [-2533, 0]
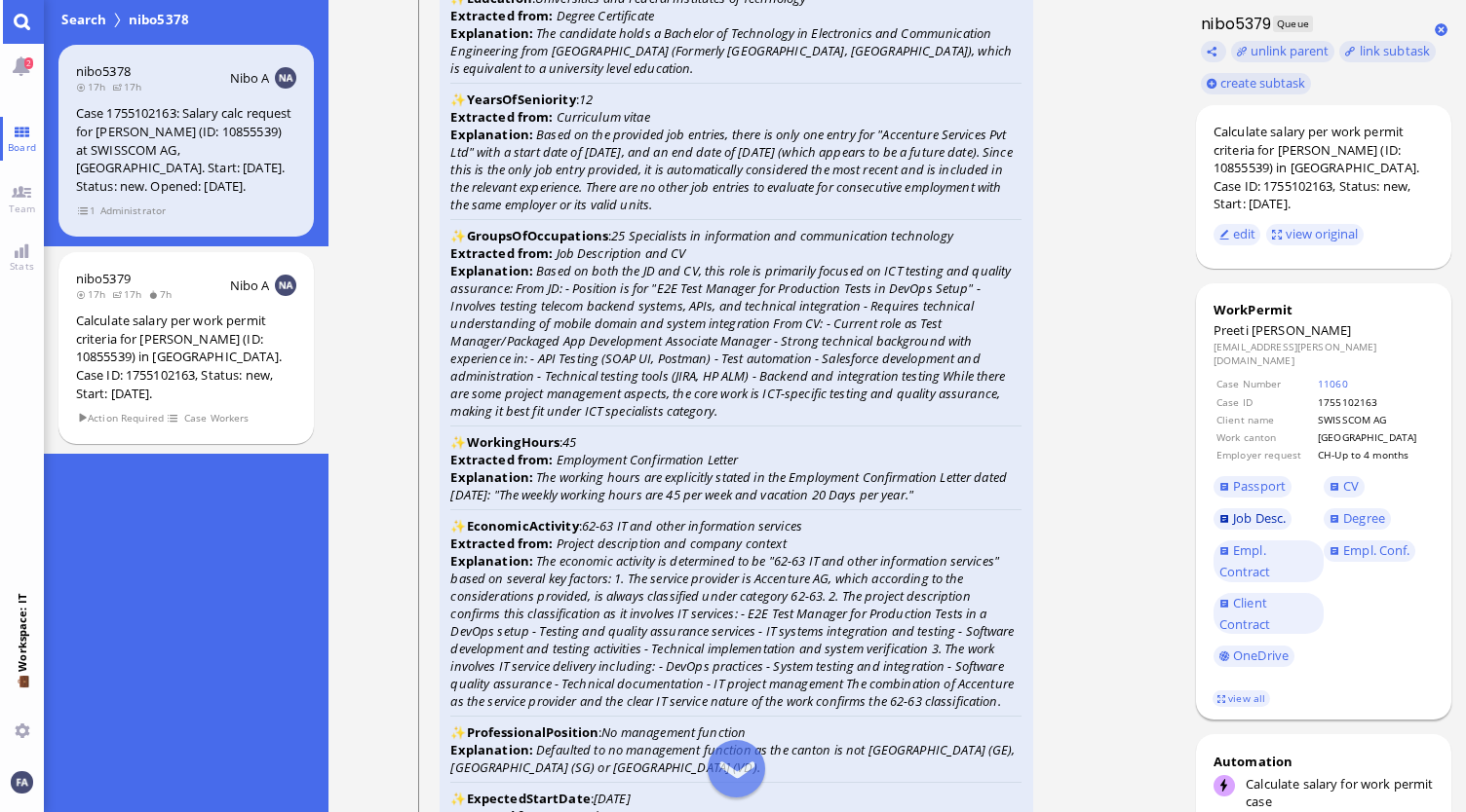
click at [1252, 509] on span "Job Desc." at bounding box center [1258, 518] width 53 height 18
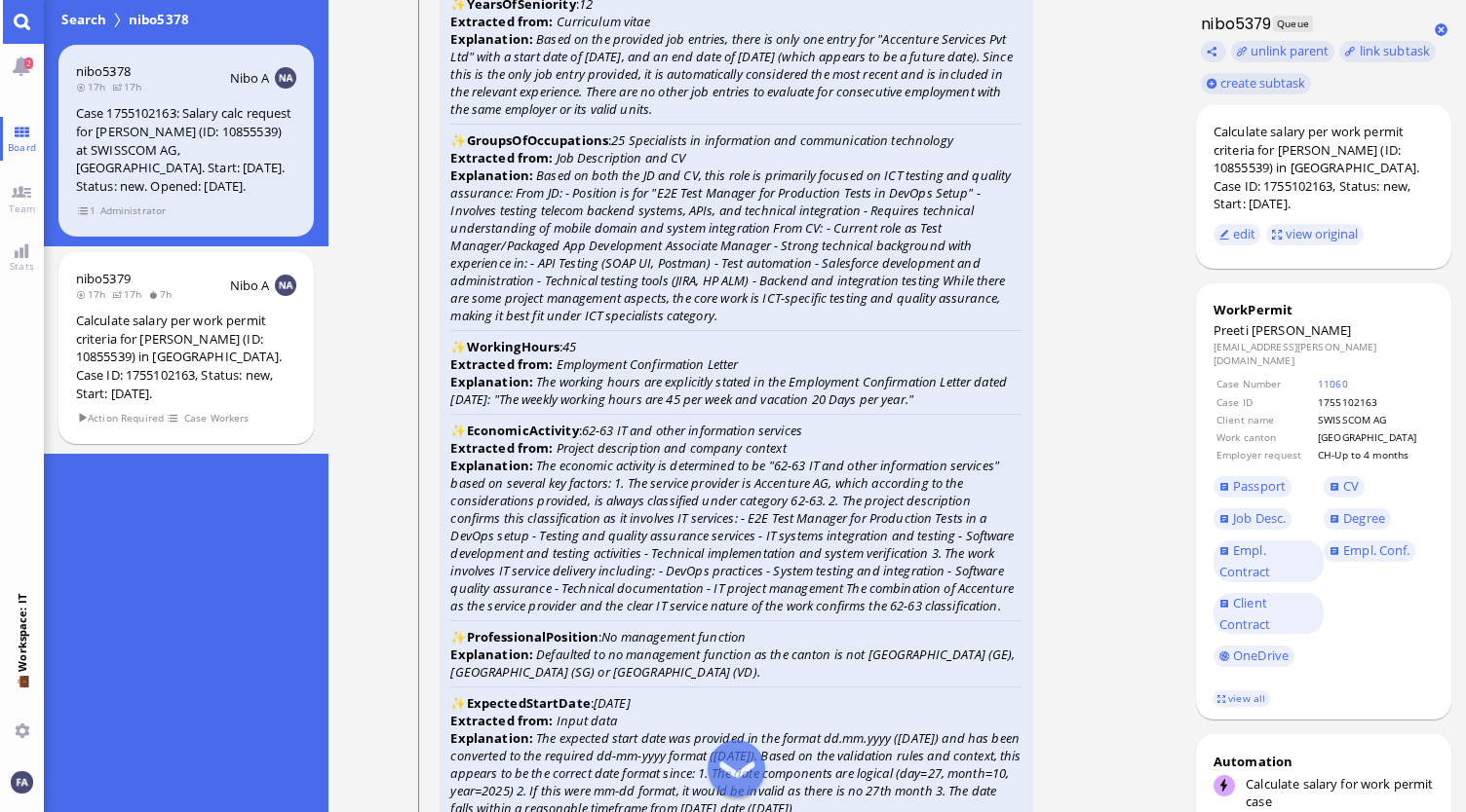
scroll to position [-2338, 0]
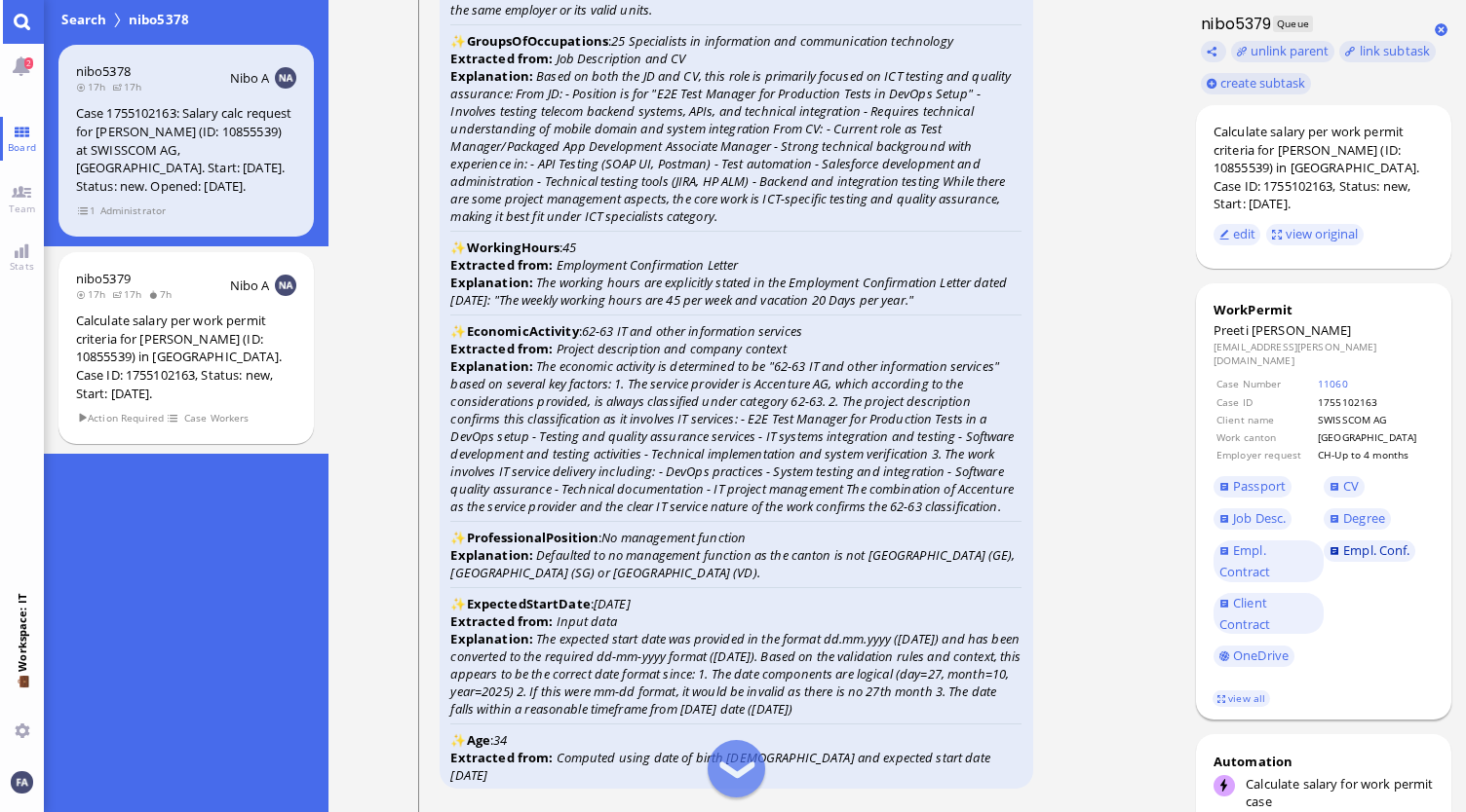
click at [1359, 542] on span "Empl. Conf." at bounding box center [1376, 551] width 67 height 18
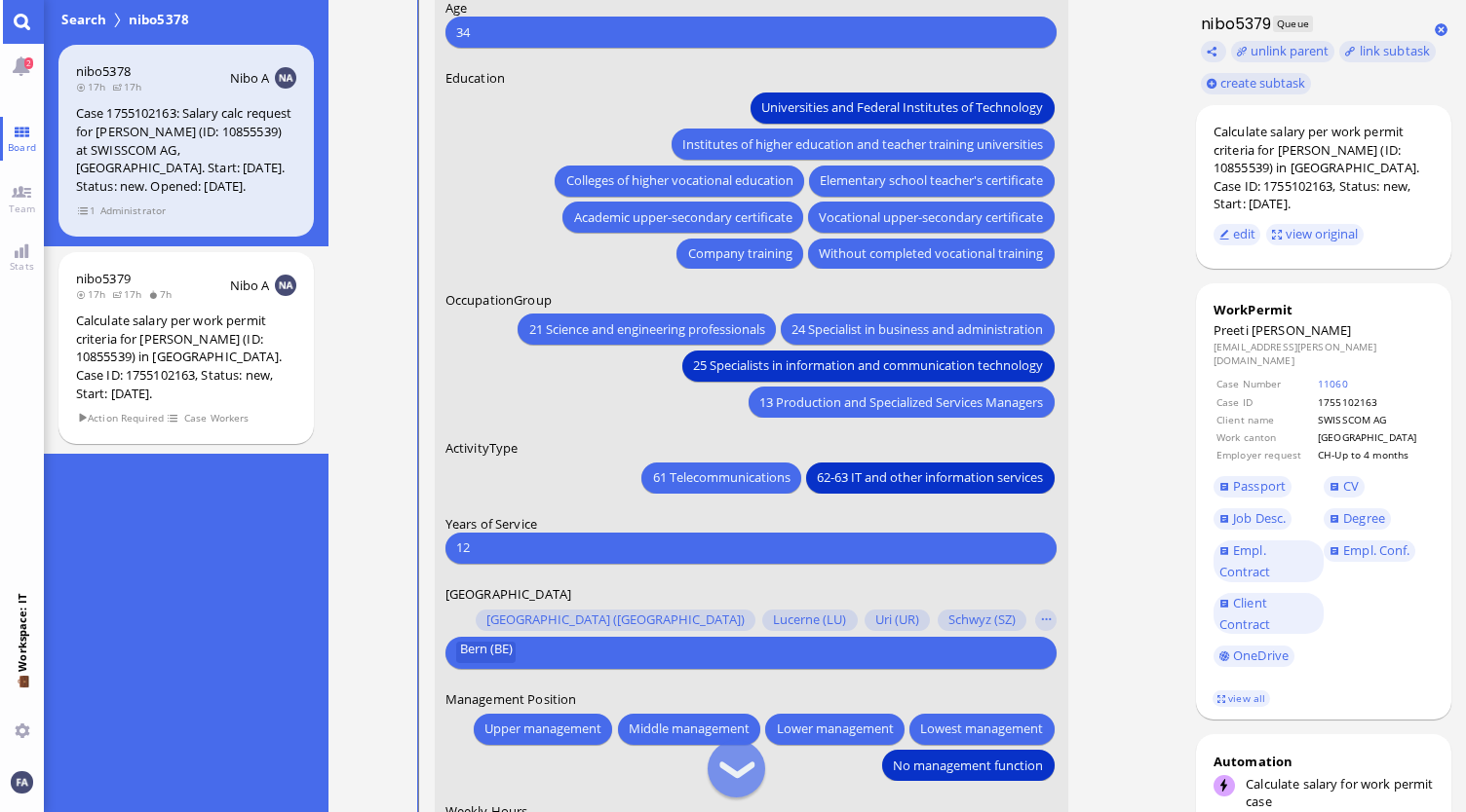
scroll to position [0, 0]
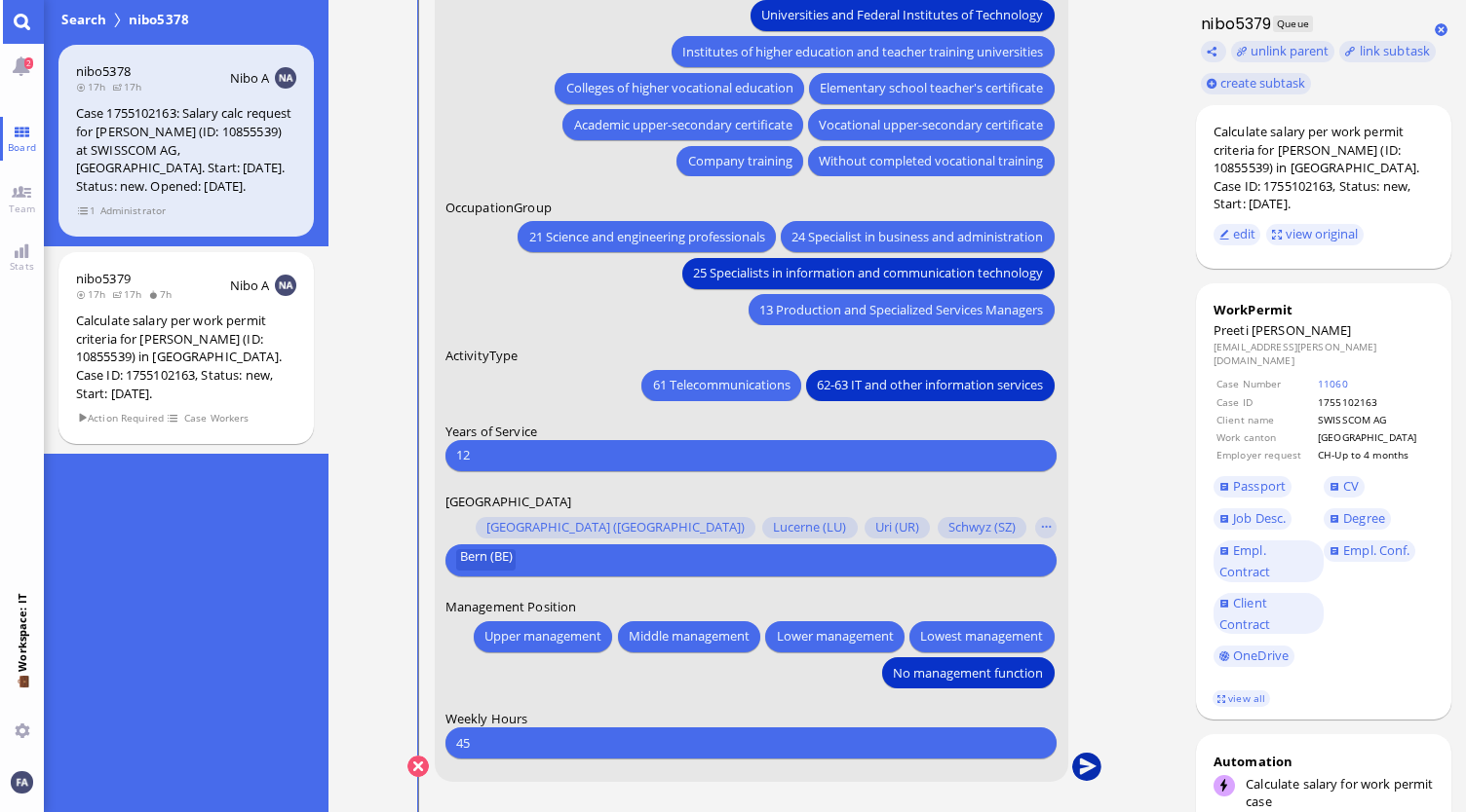
click at [1082, 764] on button "submit" at bounding box center [1086, 767] width 29 height 29
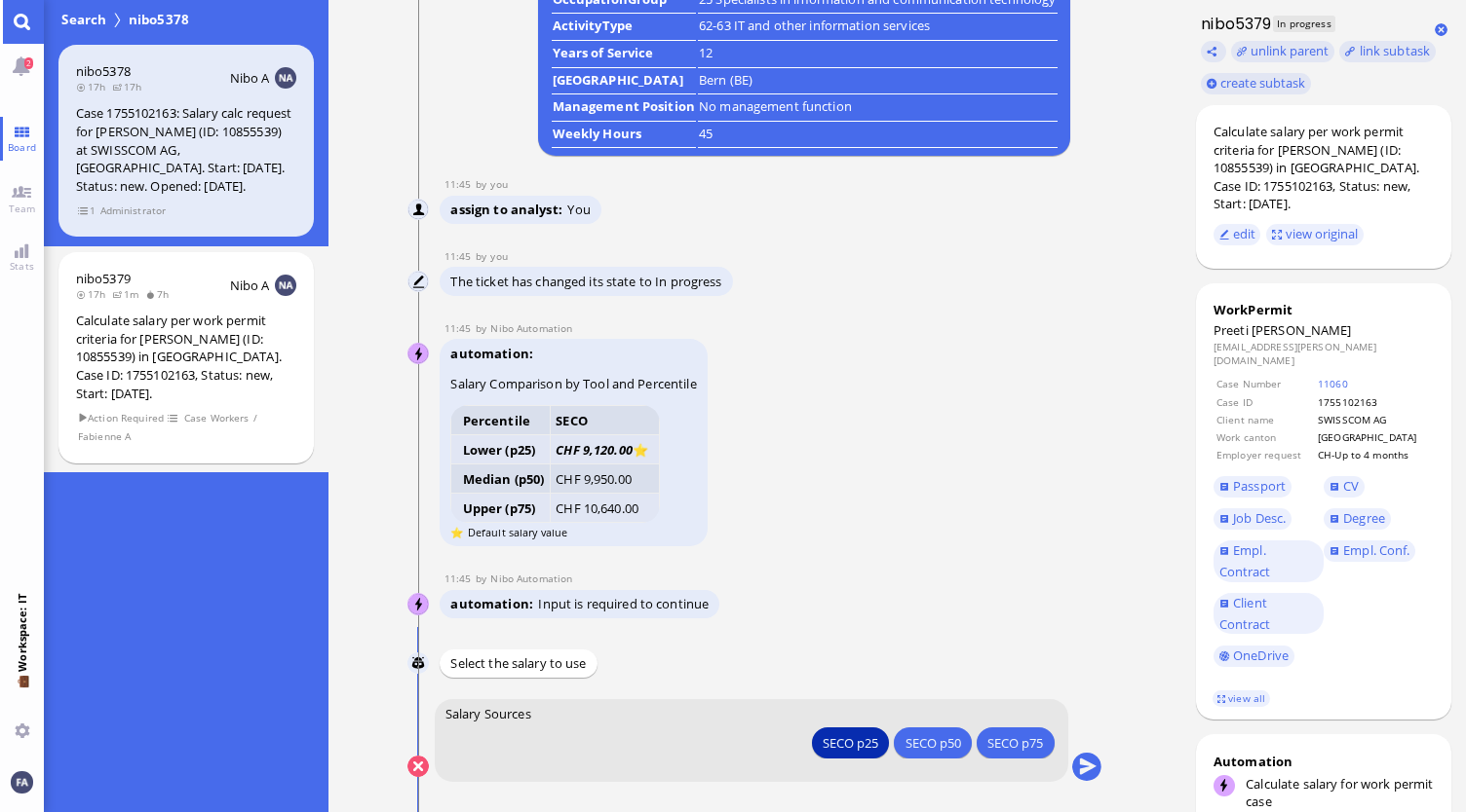
click at [851, 751] on div "SECO p25" at bounding box center [850, 743] width 56 height 21
click at [828, 740] on div "SECO p25" at bounding box center [850, 743] width 56 height 21
click at [853, 740] on div "SECO p25" at bounding box center [850, 743] width 56 height 21
click at [1090, 768] on button "submit" at bounding box center [1086, 767] width 29 height 29
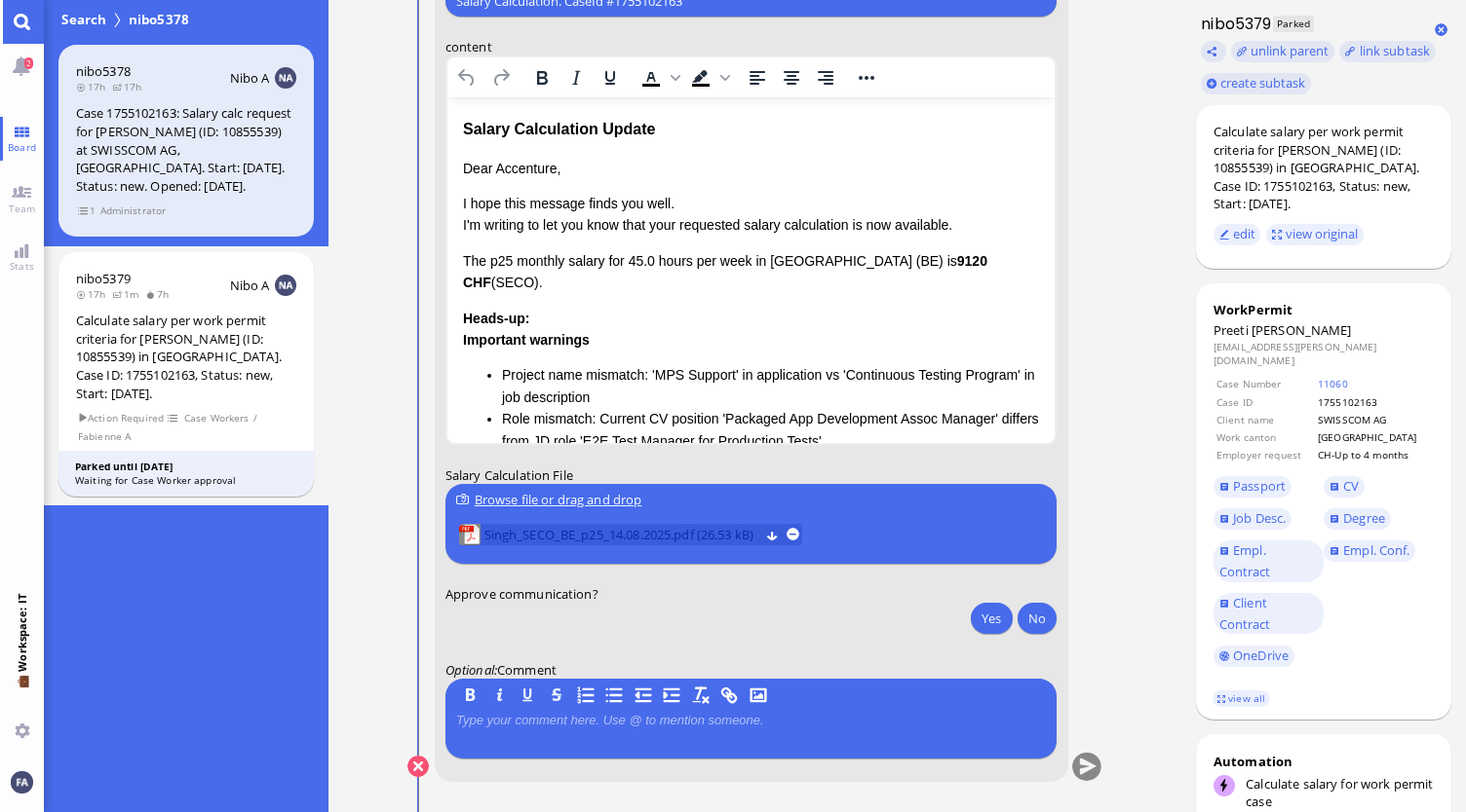
click at [595, 543] on span "Singh_SECO_BE_p25_14.08.2025.pdf (26.53 kB)" at bounding box center [622, 535] width 275 height 22
click at [989, 623] on button "Yes" at bounding box center [990, 617] width 41 height 31
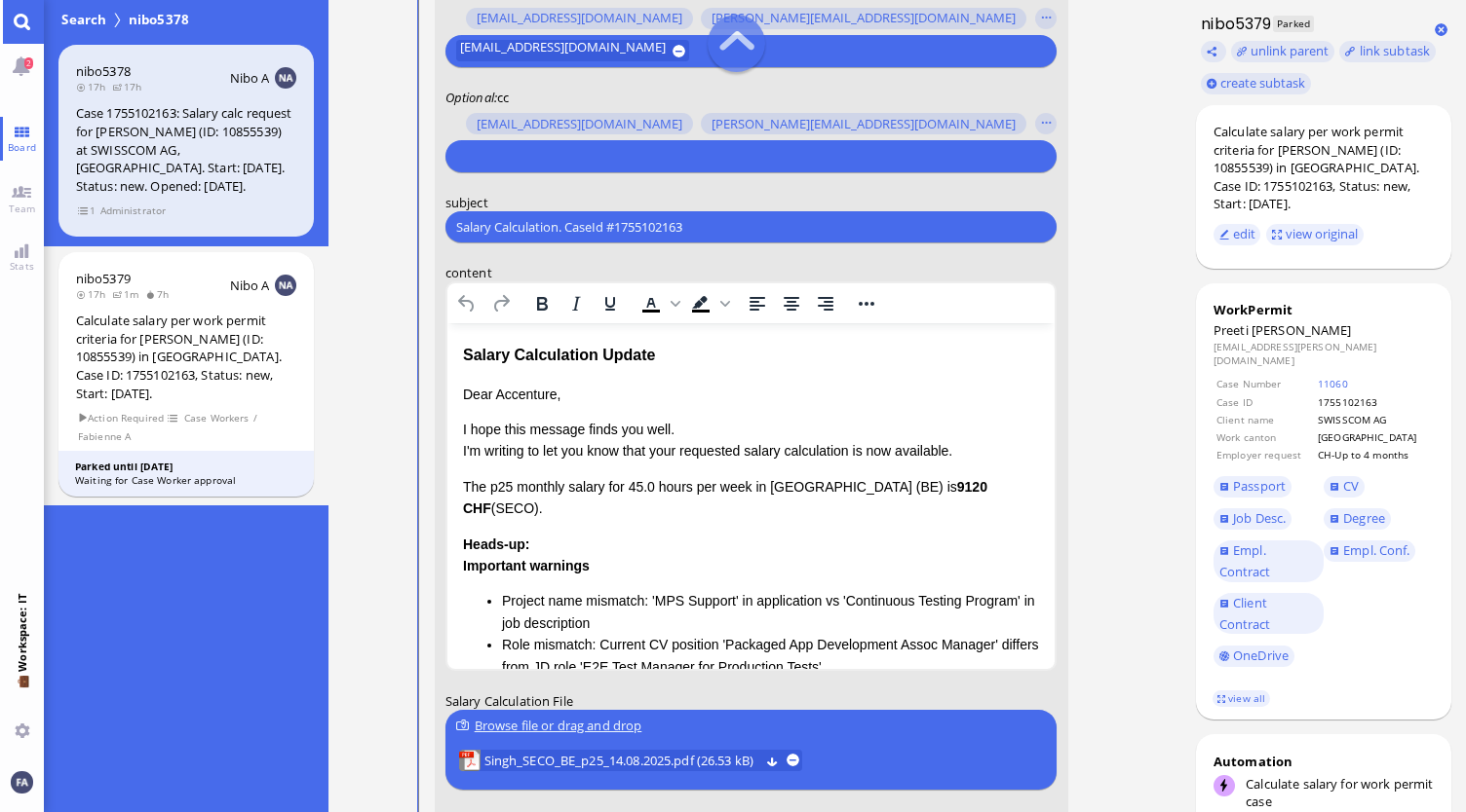
scroll to position [-292, 0]
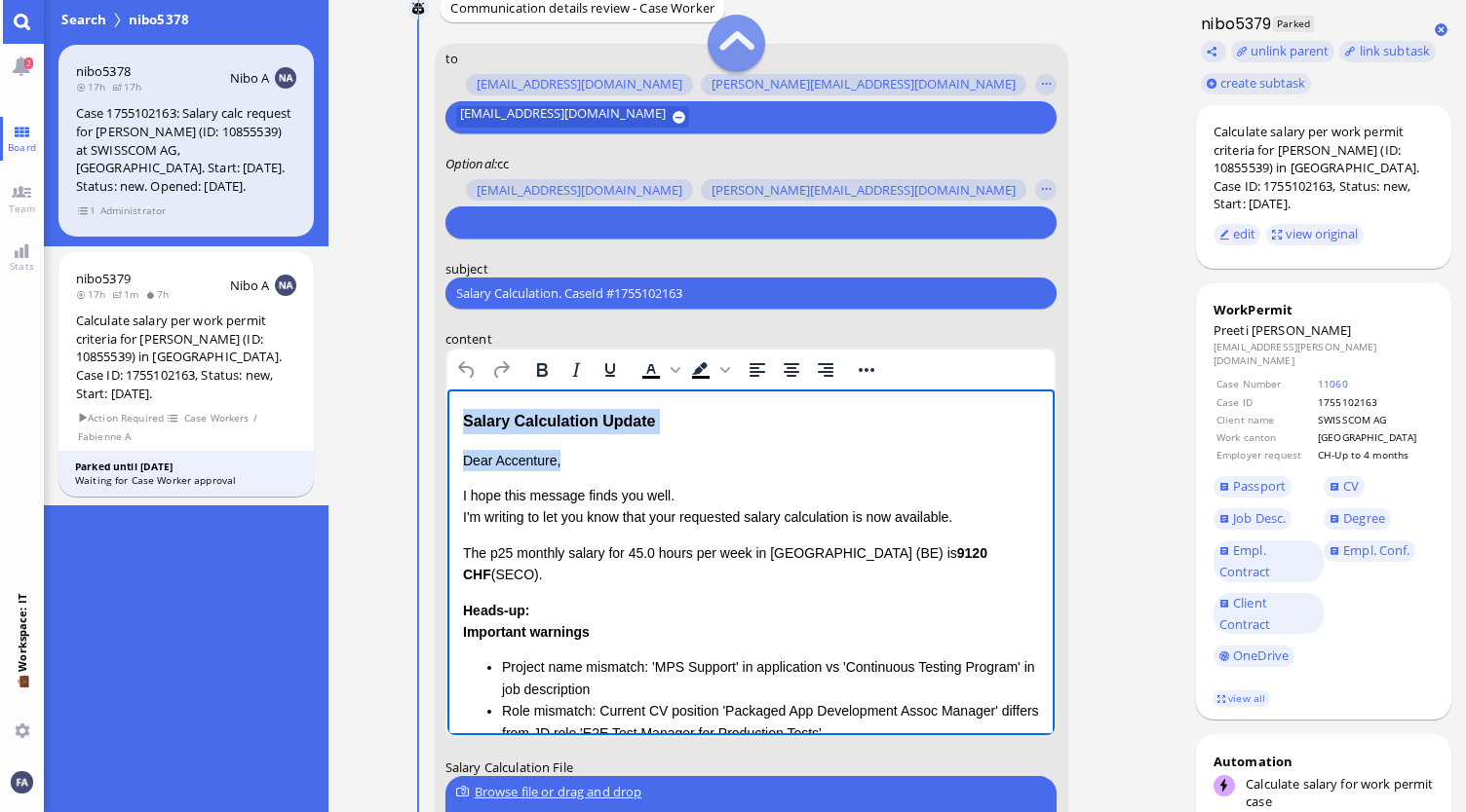
drag, startPoint x: 564, startPoint y: 460, endPoint x: 447, endPoint y: 418, distance: 124.3
click at [447, 418] on html "Salary Calculation Update Dear Accenture, I hope this message finds you well. I…" at bounding box center [750, 676] width 608 height 573
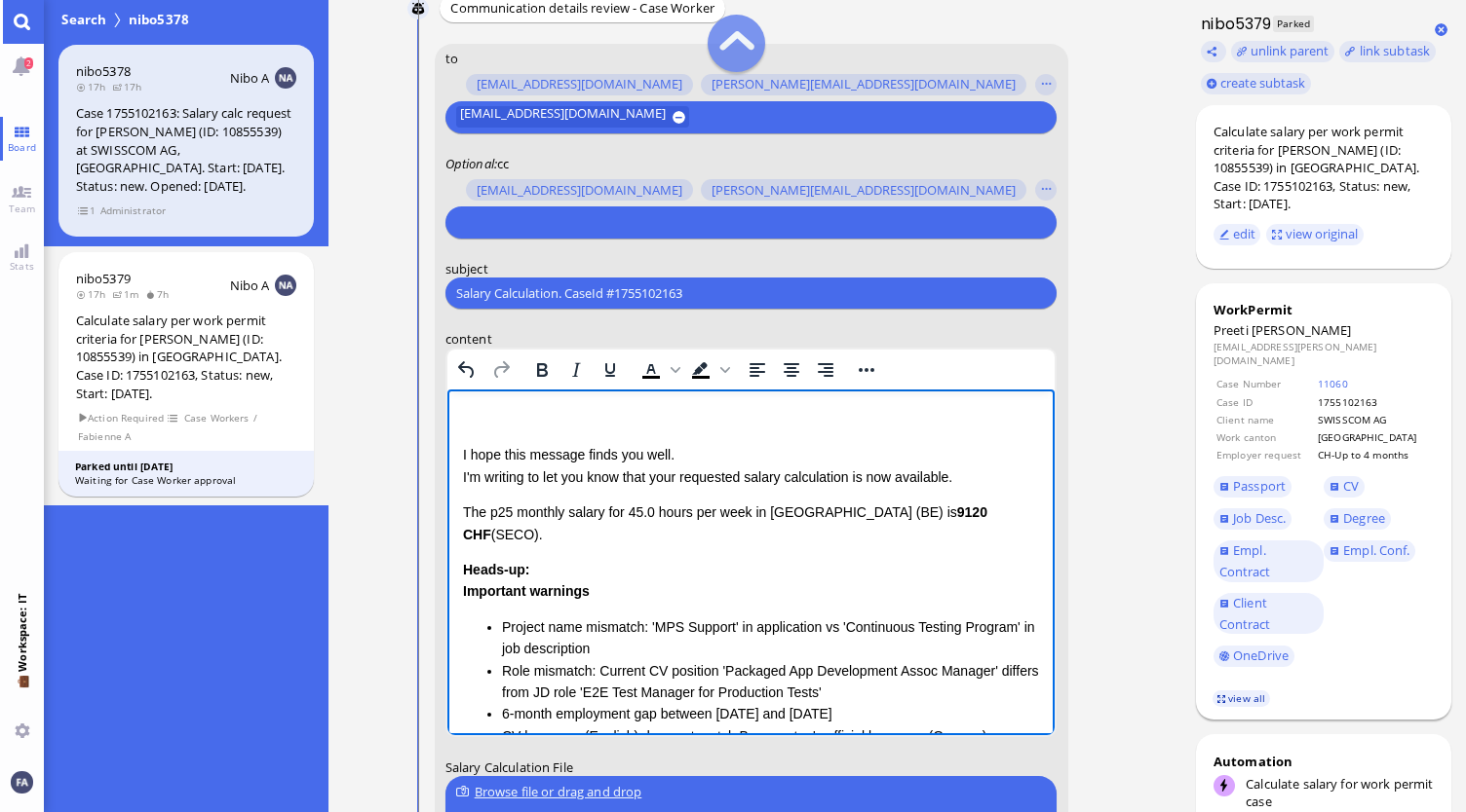
click at [1236, 691] on link "view all" at bounding box center [1241, 699] width 57 height 17
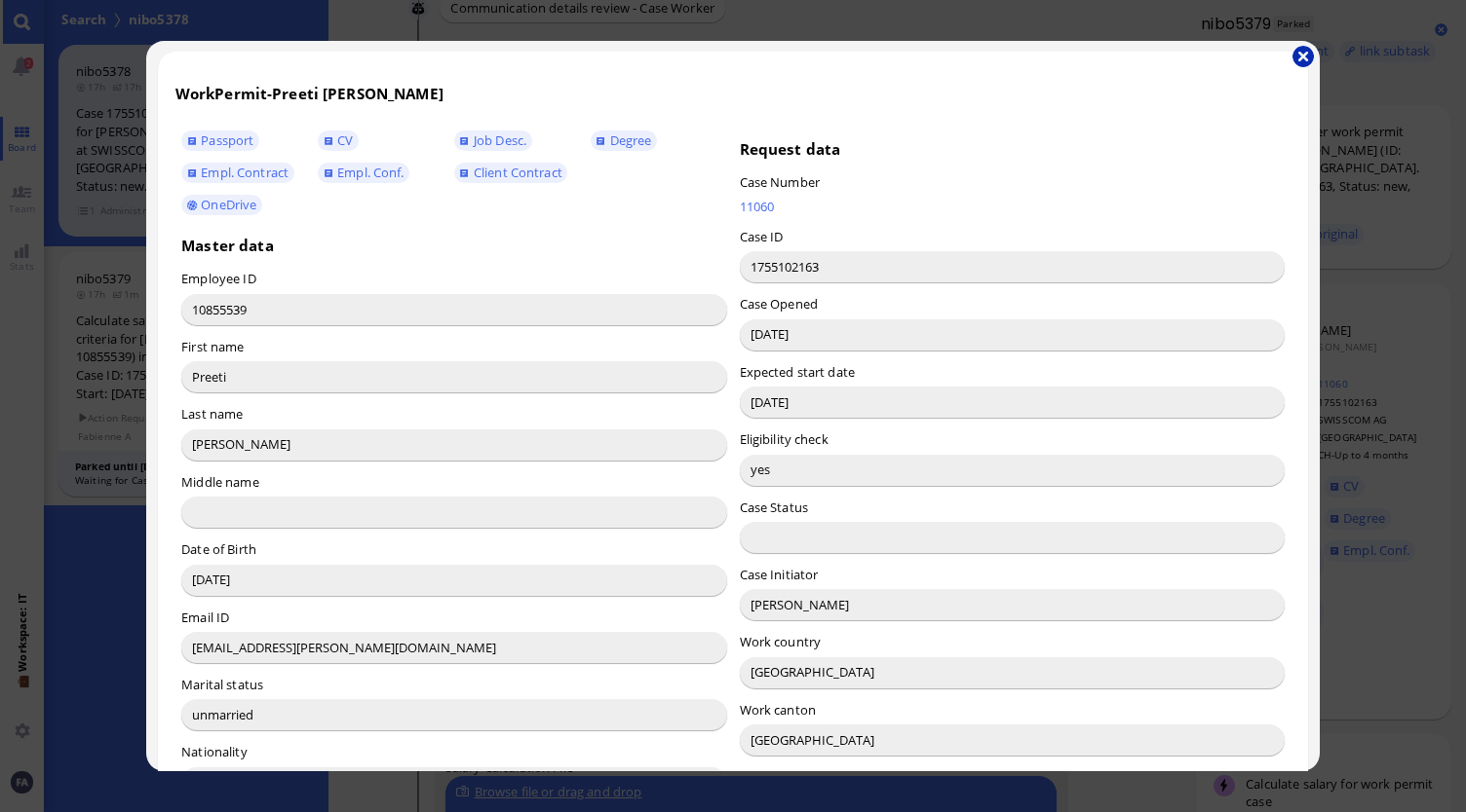
click at [1310, 58] on button "button" at bounding box center [1303, 57] width 22 height 22
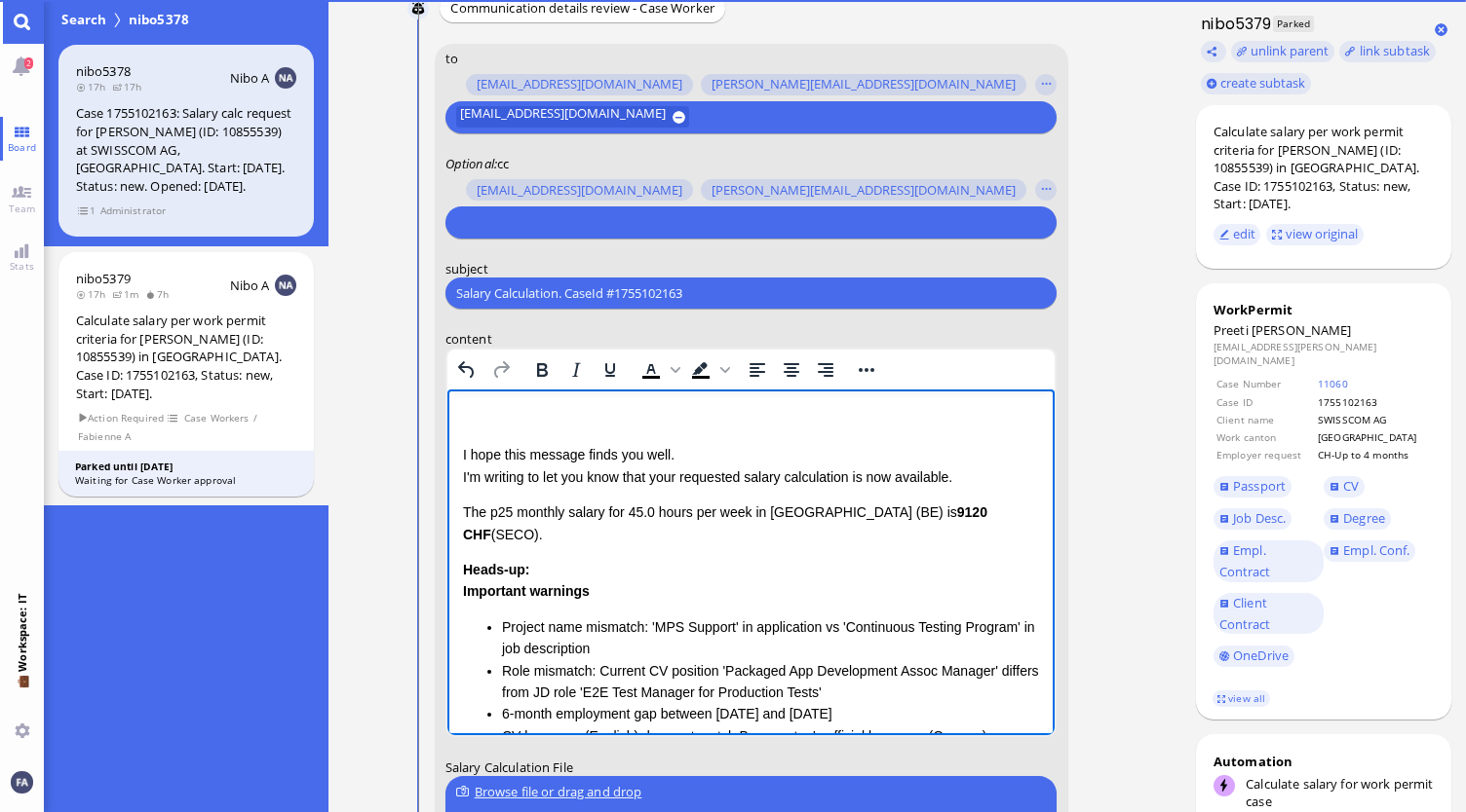
click at [780, 415] on p "Rich Text Area. Press ALT-0 for help." at bounding box center [750, 420] width 577 height 22
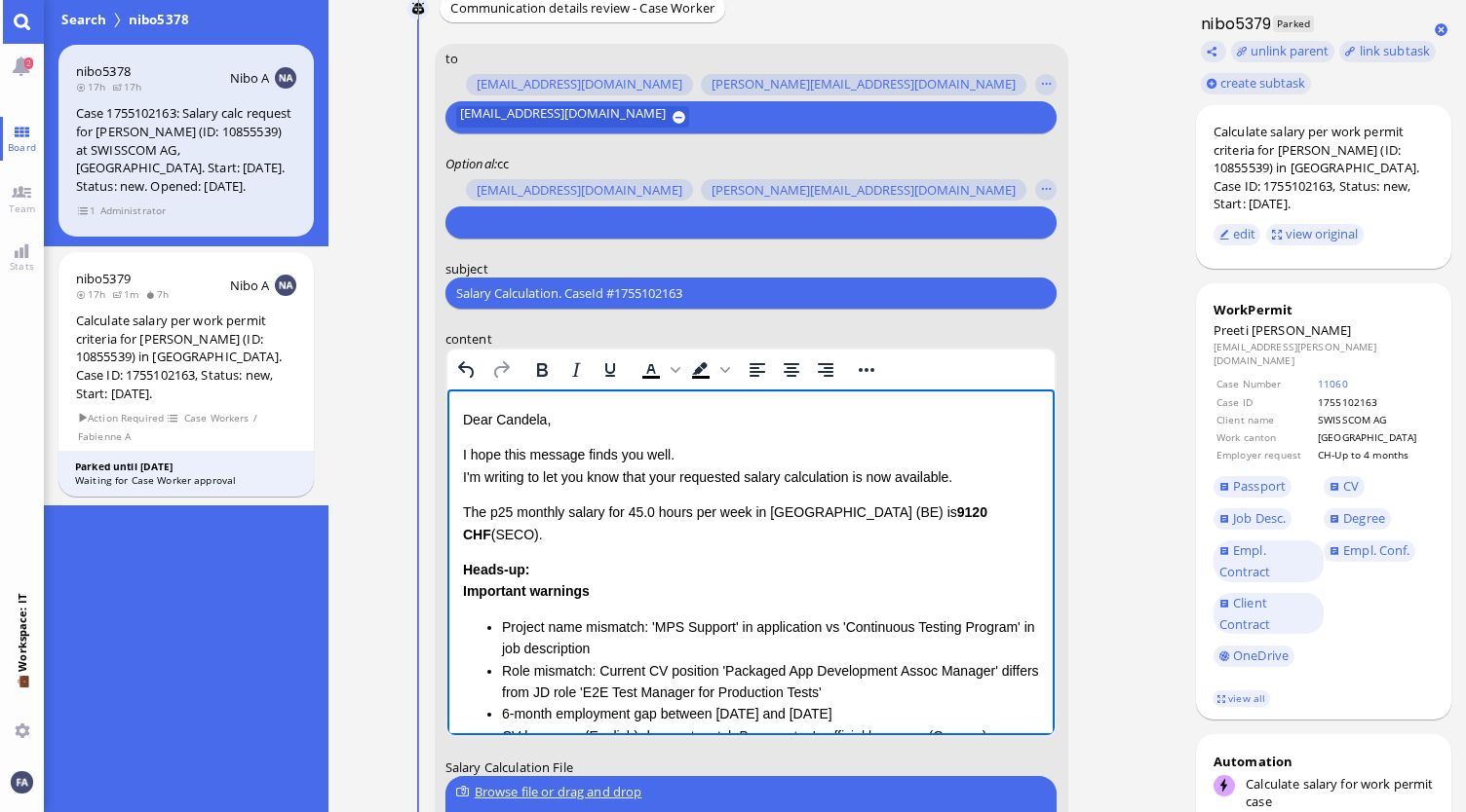
click at [692, 483] on p "I hope this message finds you well. I'm writing to let you know that your reque…" at bounding box center [750, 466] width 577 height 44
drag, startPoint x: 949, startPoint y: 483, endPoint x: 859, endPoint y: 481, distance: 90.0
click at [859, 481] on p "I hope this message finds you well. I'm writing to let you know that the reques…" at bounding box center [750, 466] width 577 height 44
click at [845, 477] on p "I hope this message finds you well. I'm writing to let you know that the reques…" at bounding box center [750, 466] width 577 height 44
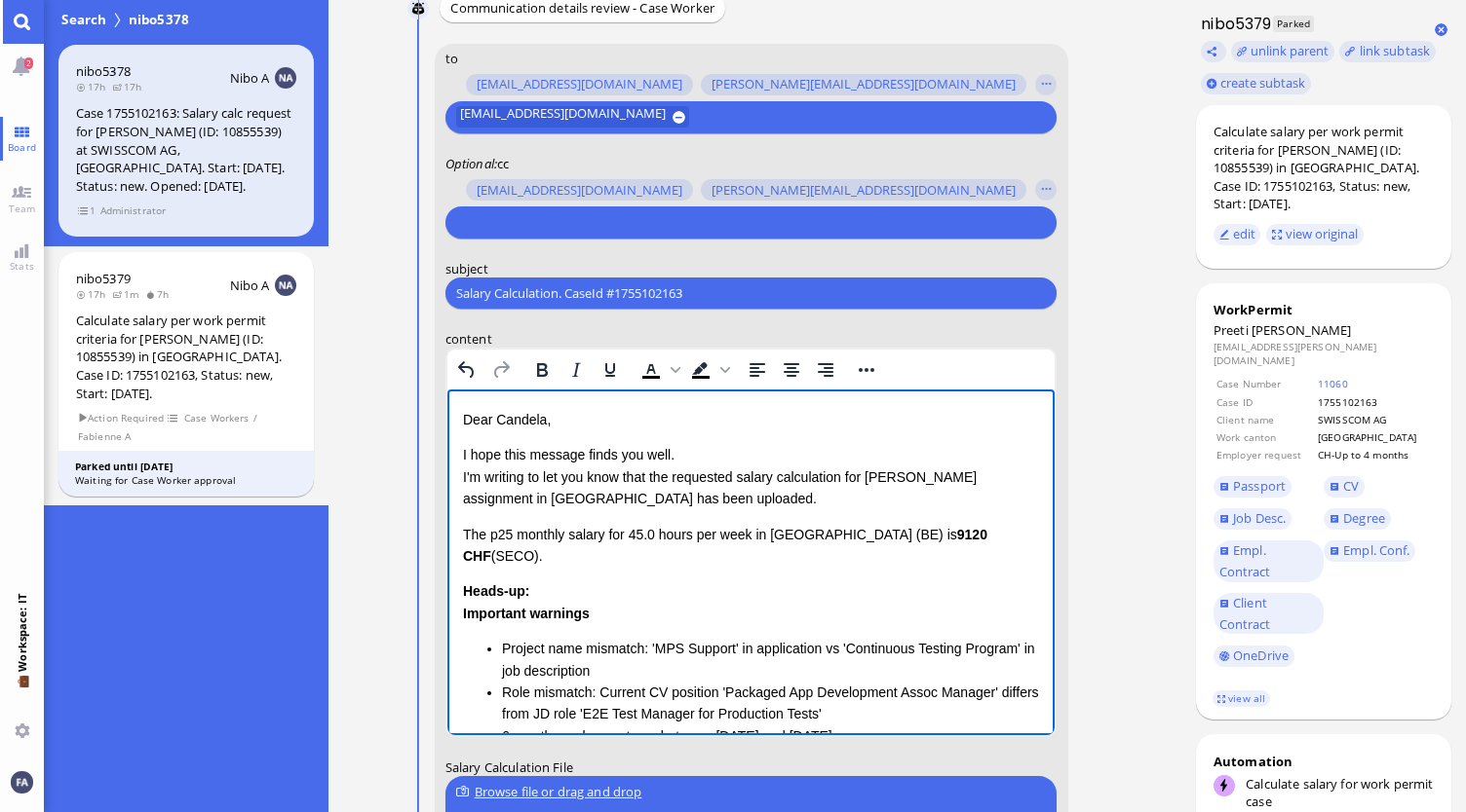
click at [758, 547] on div "Dear Candela, I hope this message finds you well. I'm writing to let you know t…" at bounding box center [750, 646] width 577 height 474
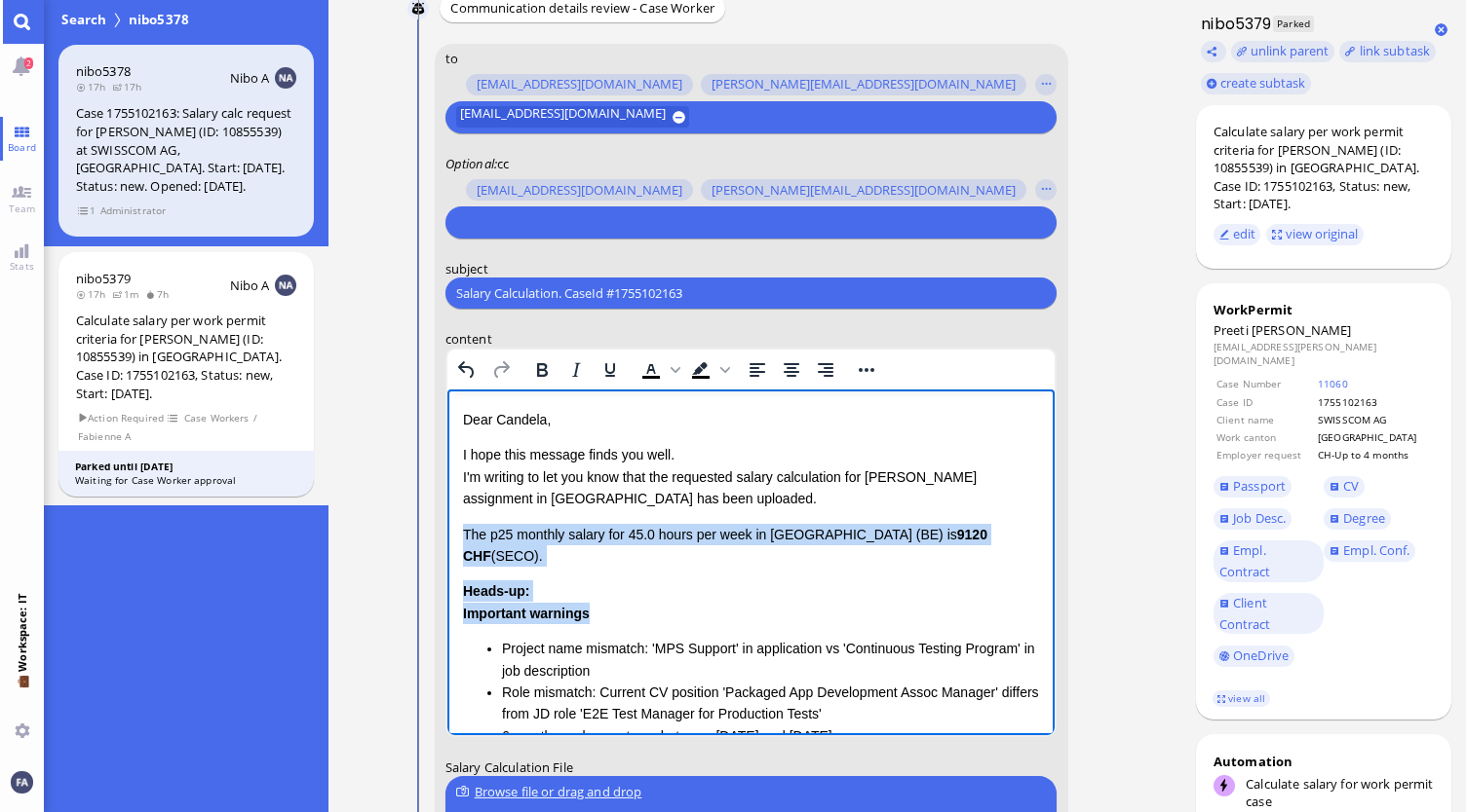
drag, startPoint x: 643, startPoint y: 595, endPoint x: 454, endPoint y: 526, distance: 201.2
click at [454, 526] on html "Dear Candela, I hope this message finds you well. I'm writing to let you know t…" at bounding box center [750, 667] width 608 height 554
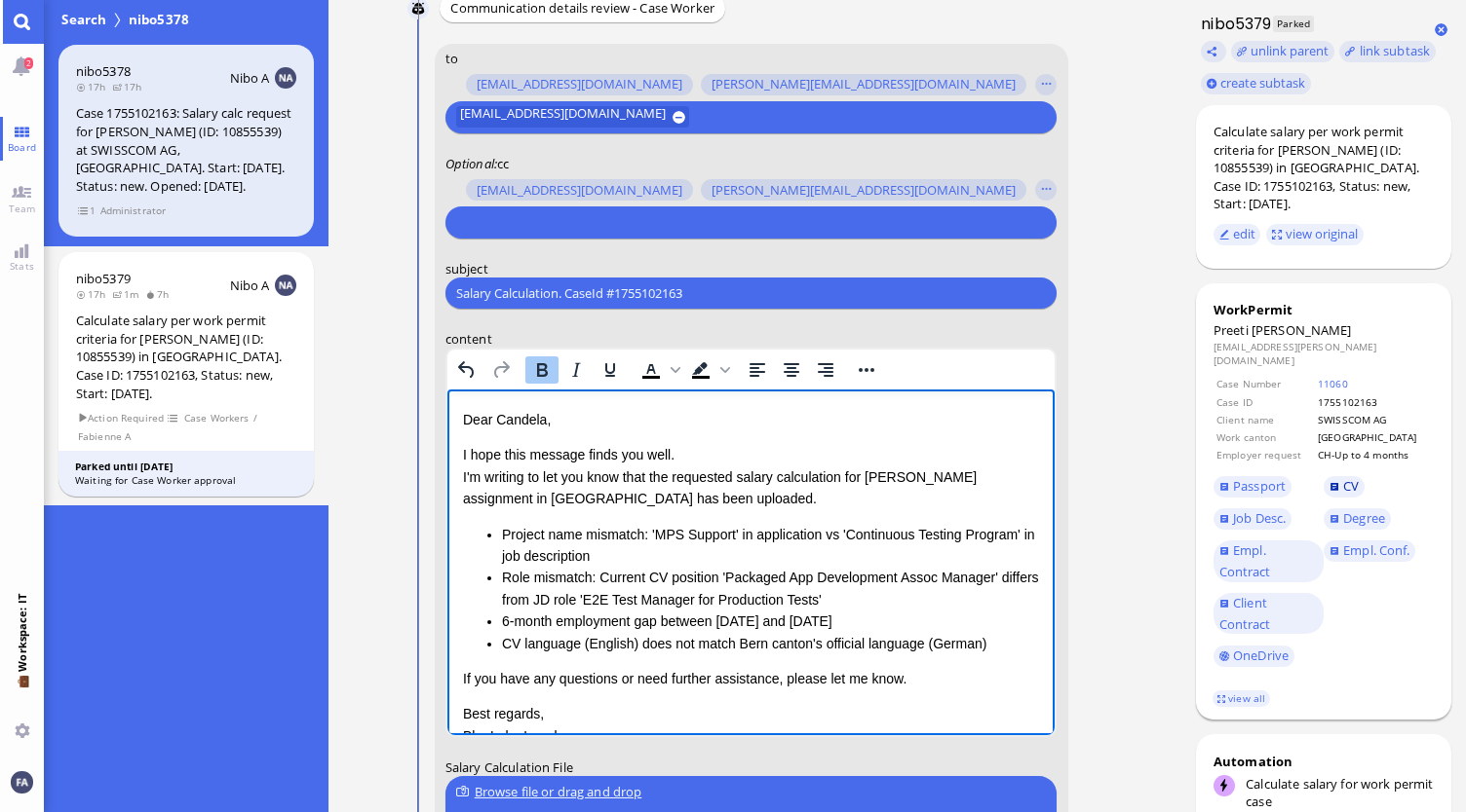
click at [1340, 476] on link "CV" at bounding box center [1344, 487] width 41 height 22
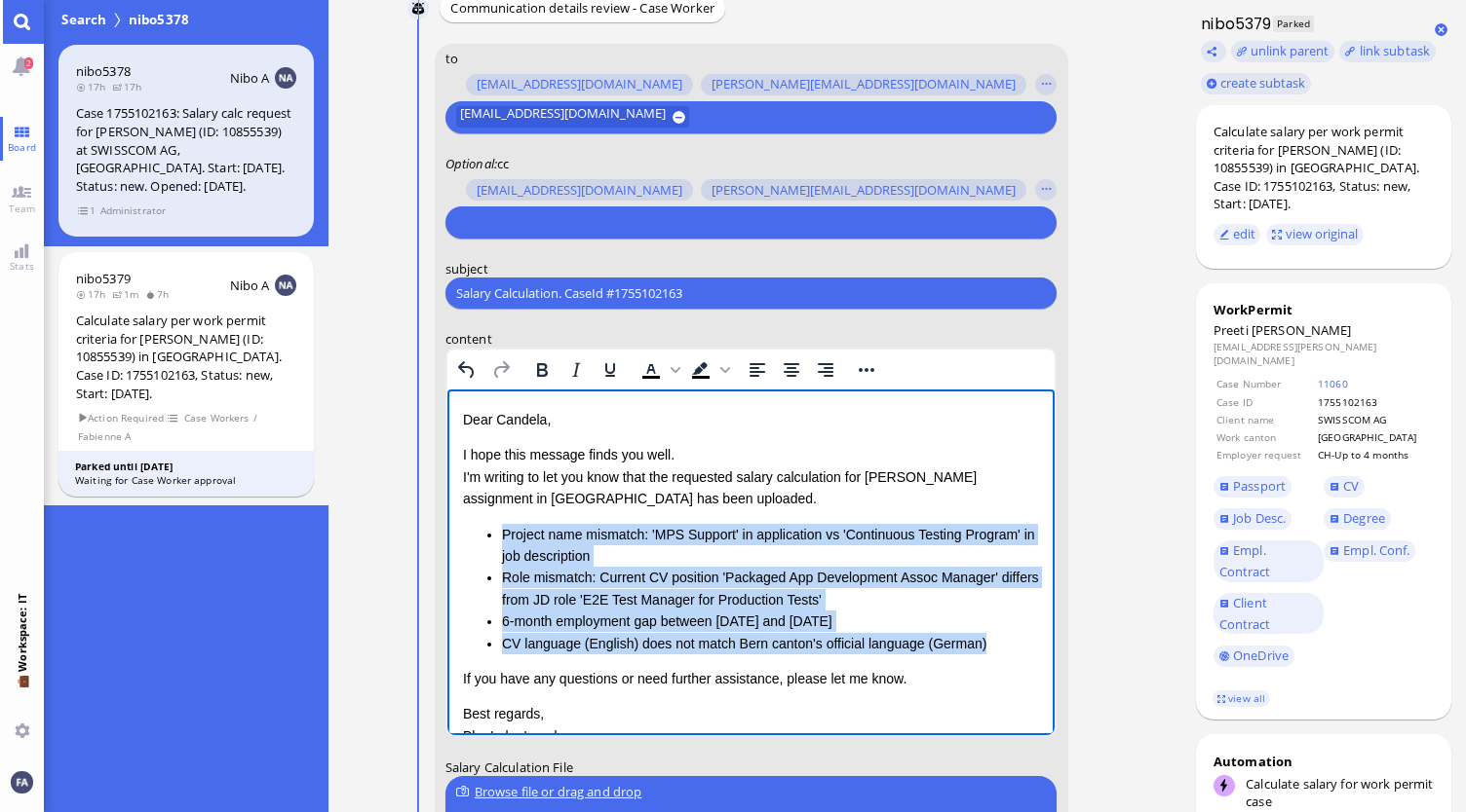
drag, startPoint x: 983, startPoint y: 641, endPoint x: 477, endPoint y: 538, distance: 516.4
click at [477, 538] on ul "Project name mismatch: 'MPS Support' in application vs 'Continuous Testing Prog…" at bounding box center [750, 590] width 577 height 131
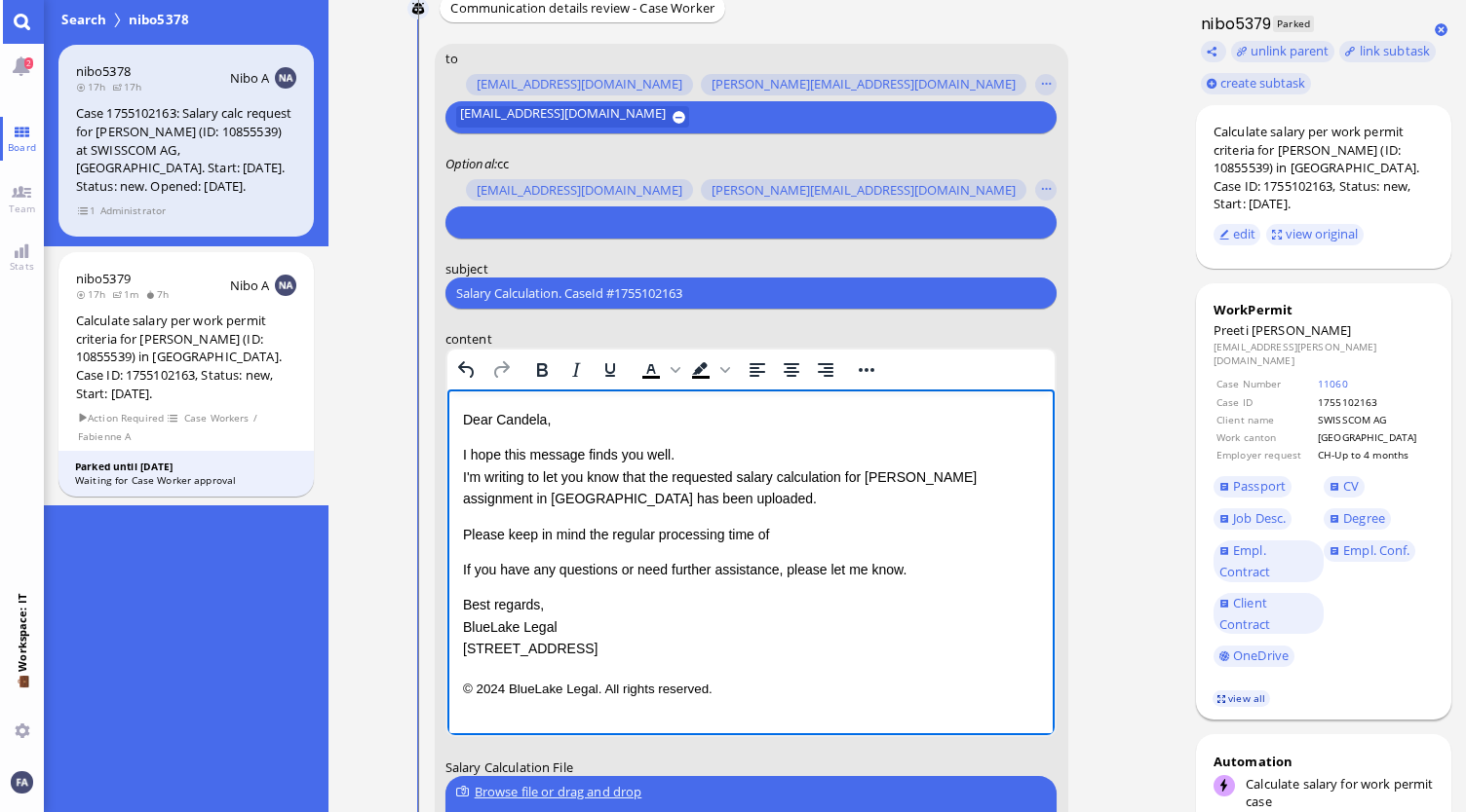
click at [1234, 691] on link "view all" at bounding box center [1241, 699] width 57 height 17
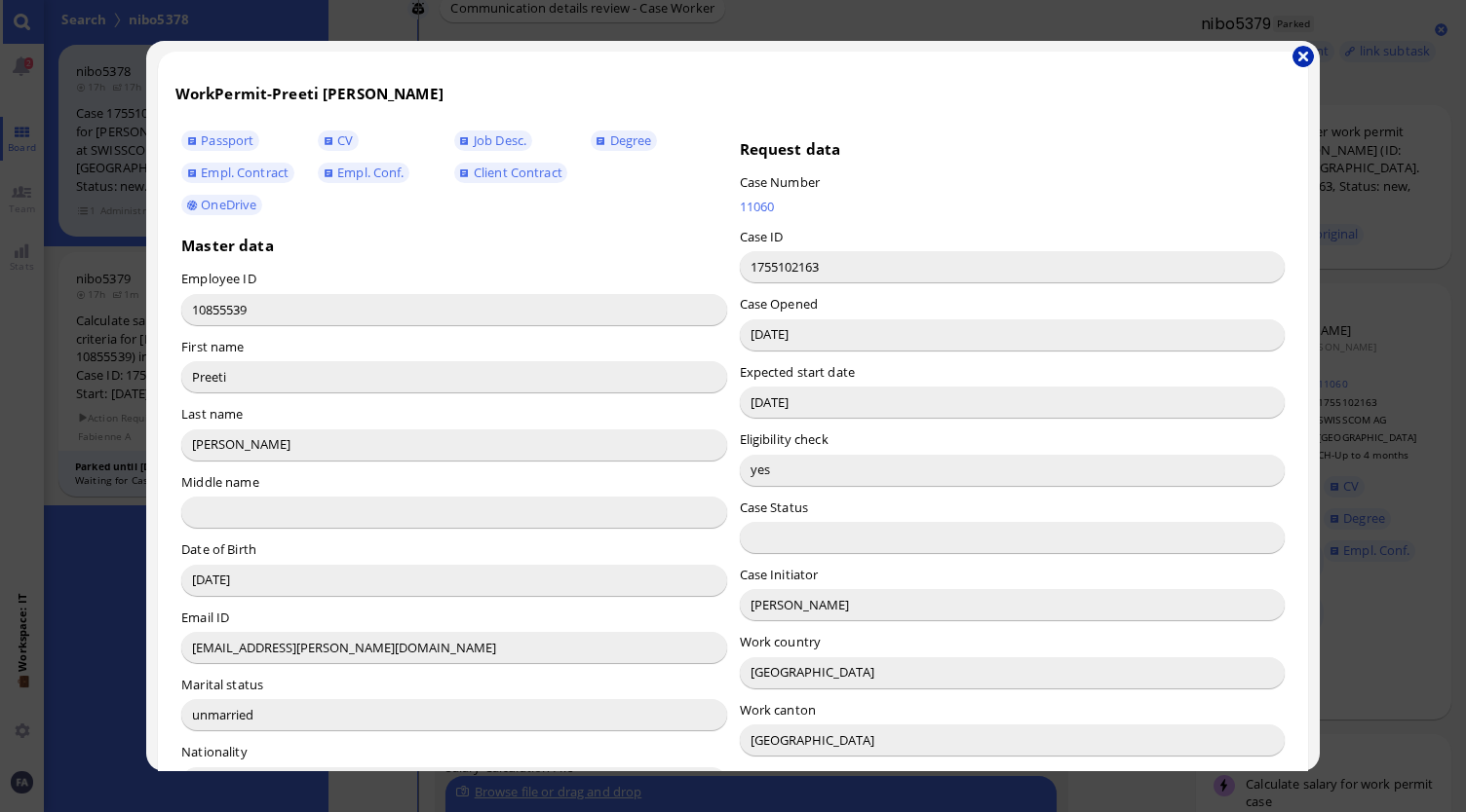
click at [1300, 55] on button "button" at bounding box center [1303, 57] width 22 height 22
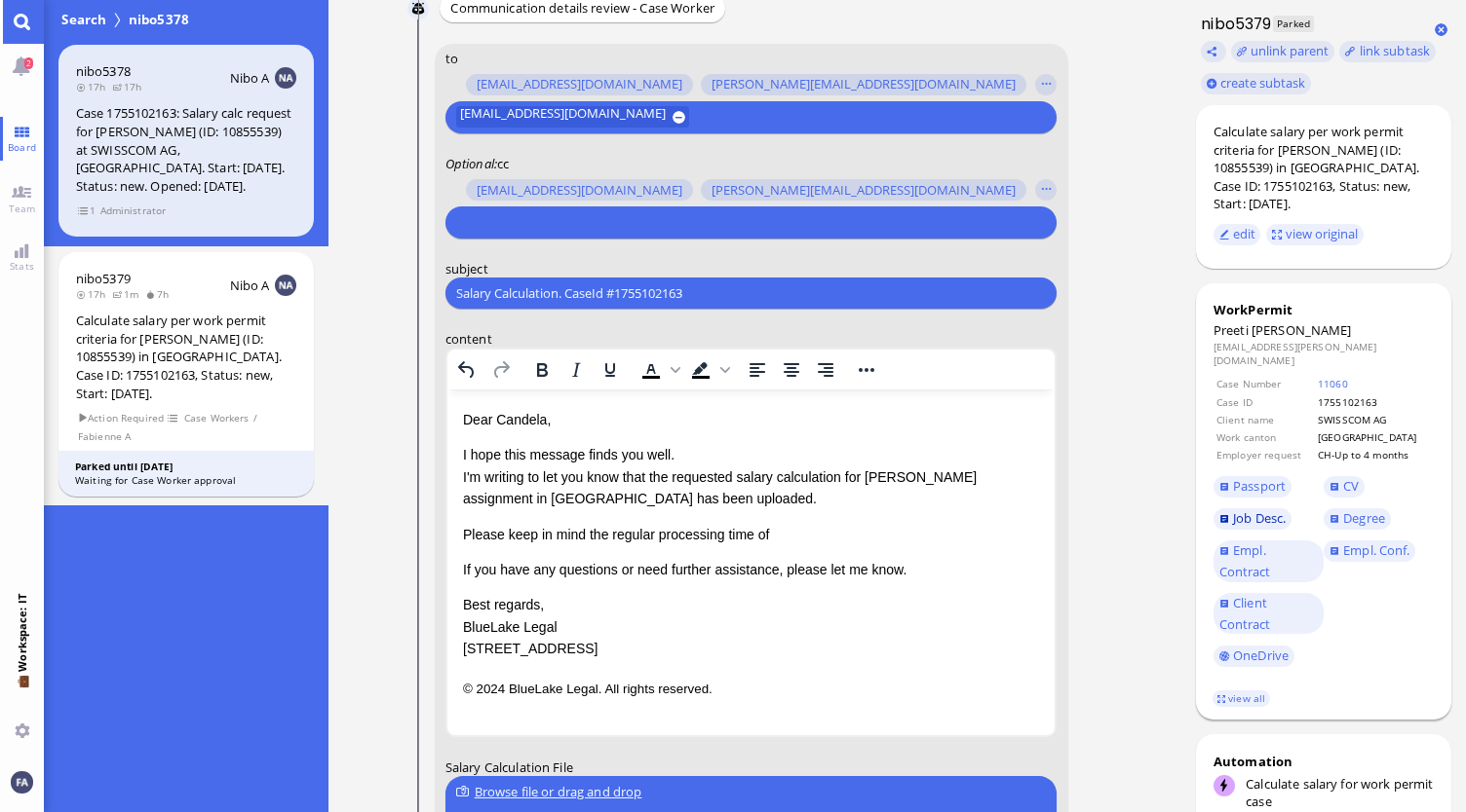
click at [1264, 511] on span "Job Desc." at bounding box center [1258, 518] width 53 height 18
click at [1373, 542] on span "Empl. Conf." at bounding box center [1376, 551] width 67 height 18
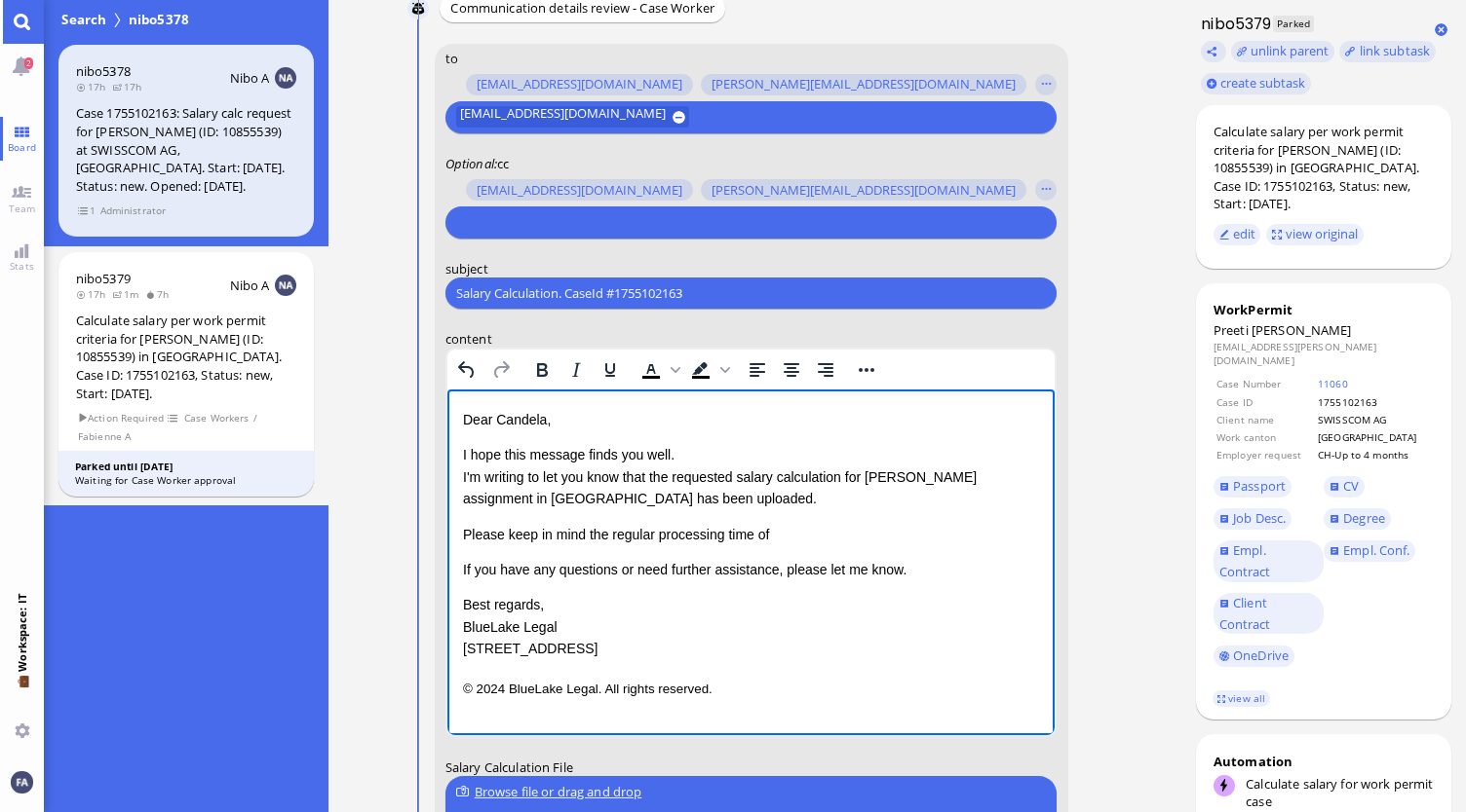
click at [831, 585] on div "Dear Candela, I hope this message finds you well. I'm writing to let you know t…" at bounding box center [750, 534] width 577 height 251
click at [800, 535] on p "Please keep in mind the regular processing time of" at bounding box center [750, 535] width 577 height 22
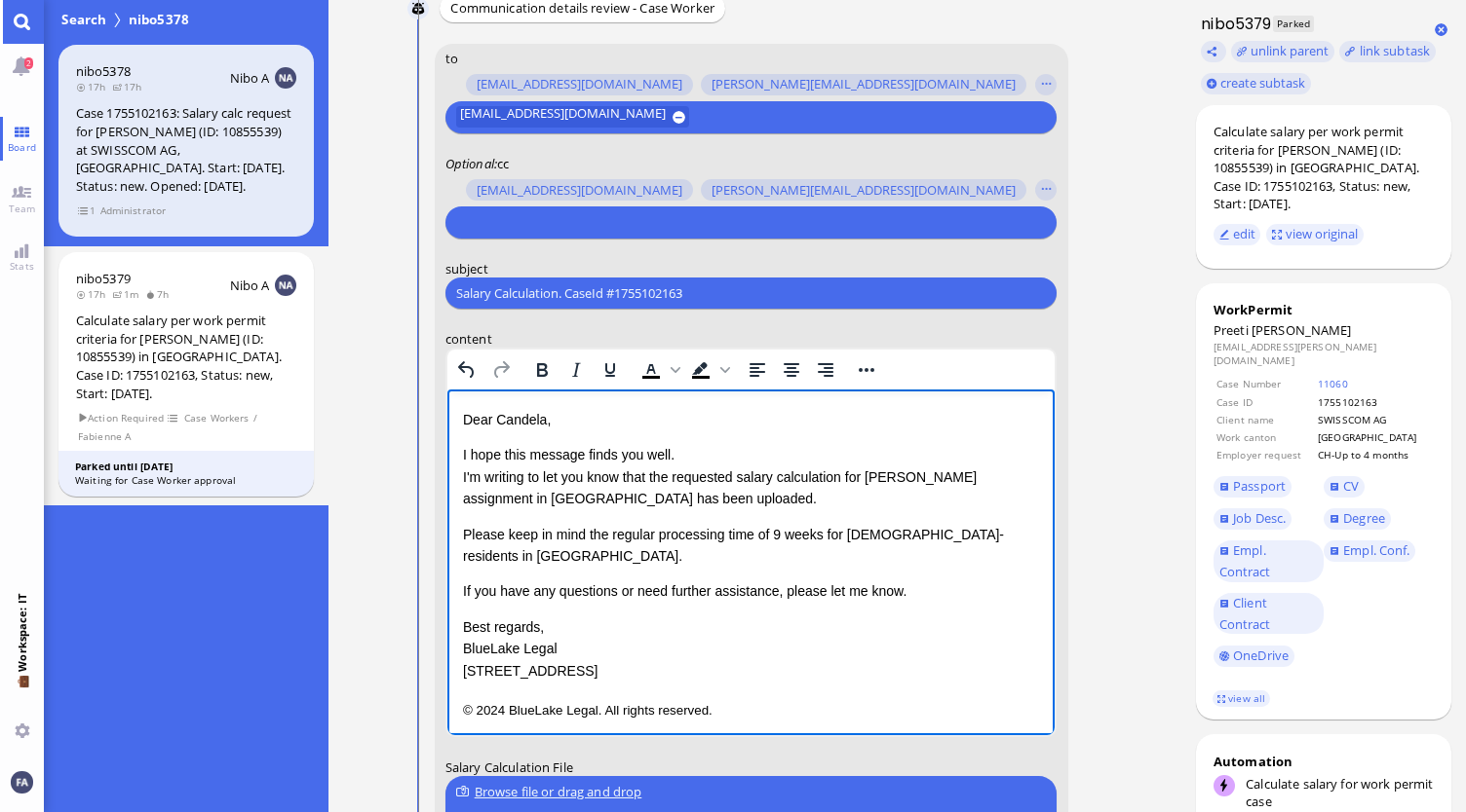
scroll to position [-195, 0]
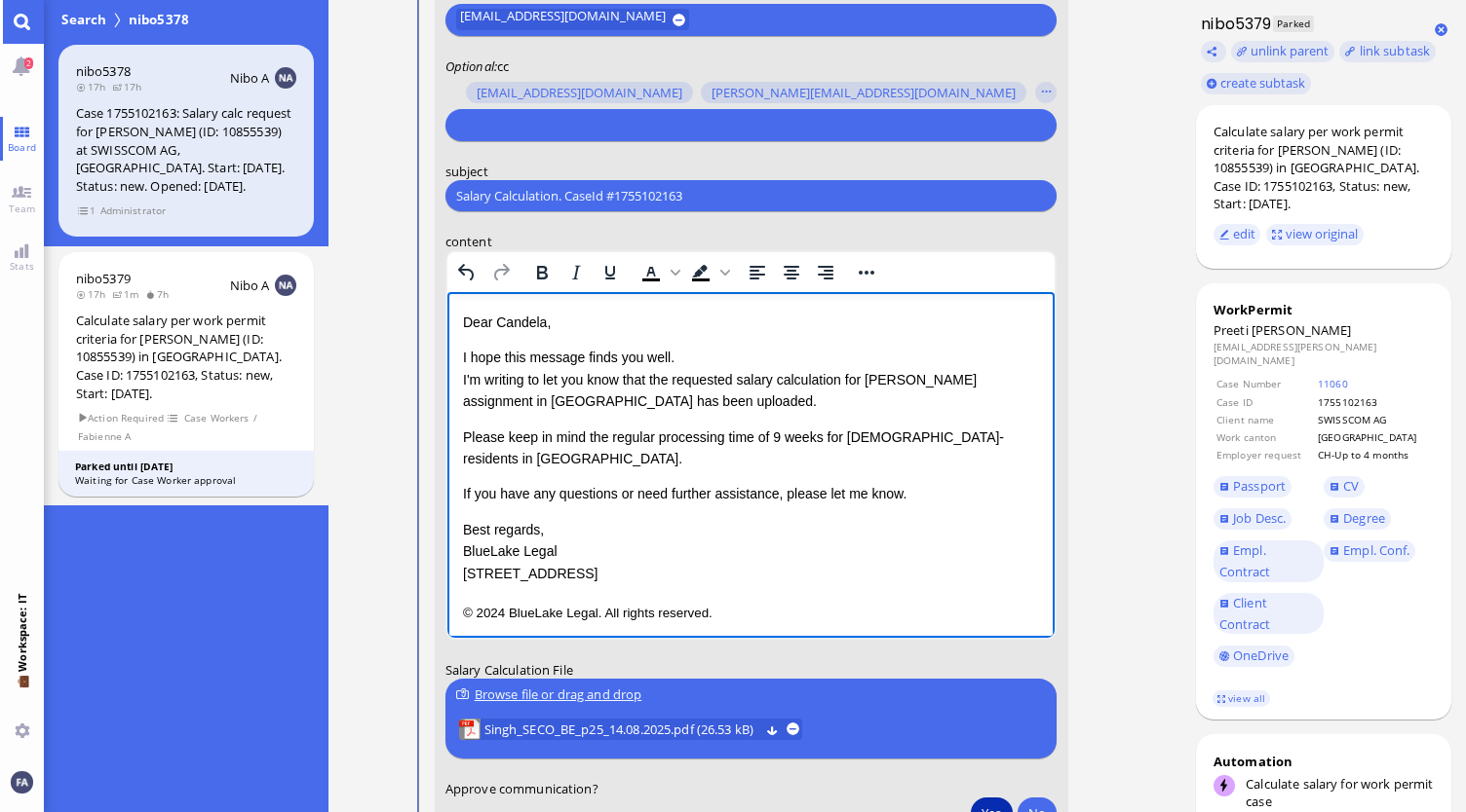
click at [922, 456] on div "Dear Candela, I hope this message finds you well. I'm writing to let you know t…" at bounding box center [750, 448] width 577 height 273
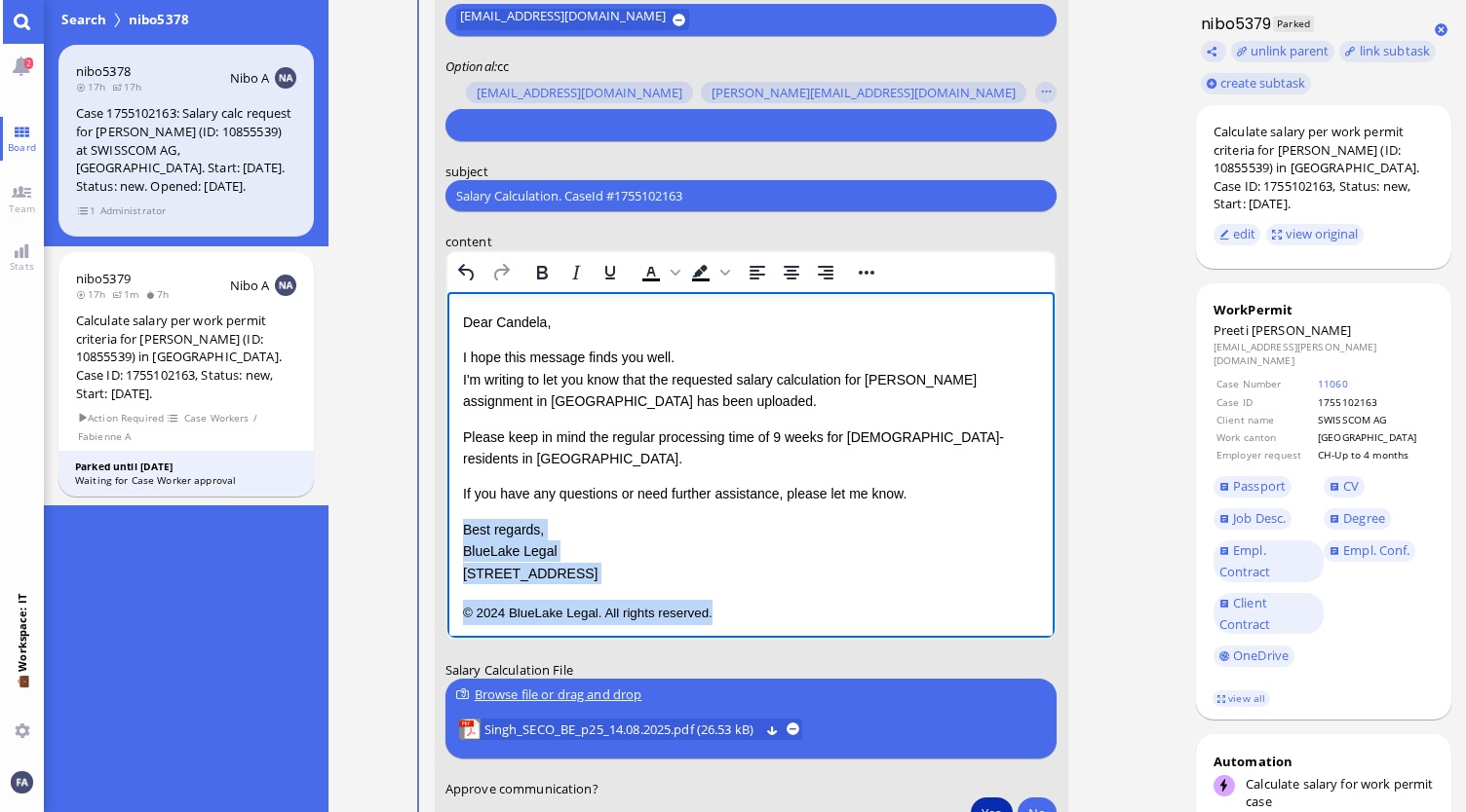
drag, startPoint x: 723, startPoint y: 589, endPoint x: 452, endPoint y: 506, distance: 283.4
click at [452, 506] on html "Dear Candela, I hope this message finds you well. I'm writing to let you know t…" at bounding box center [750, 468] width 608 height 352
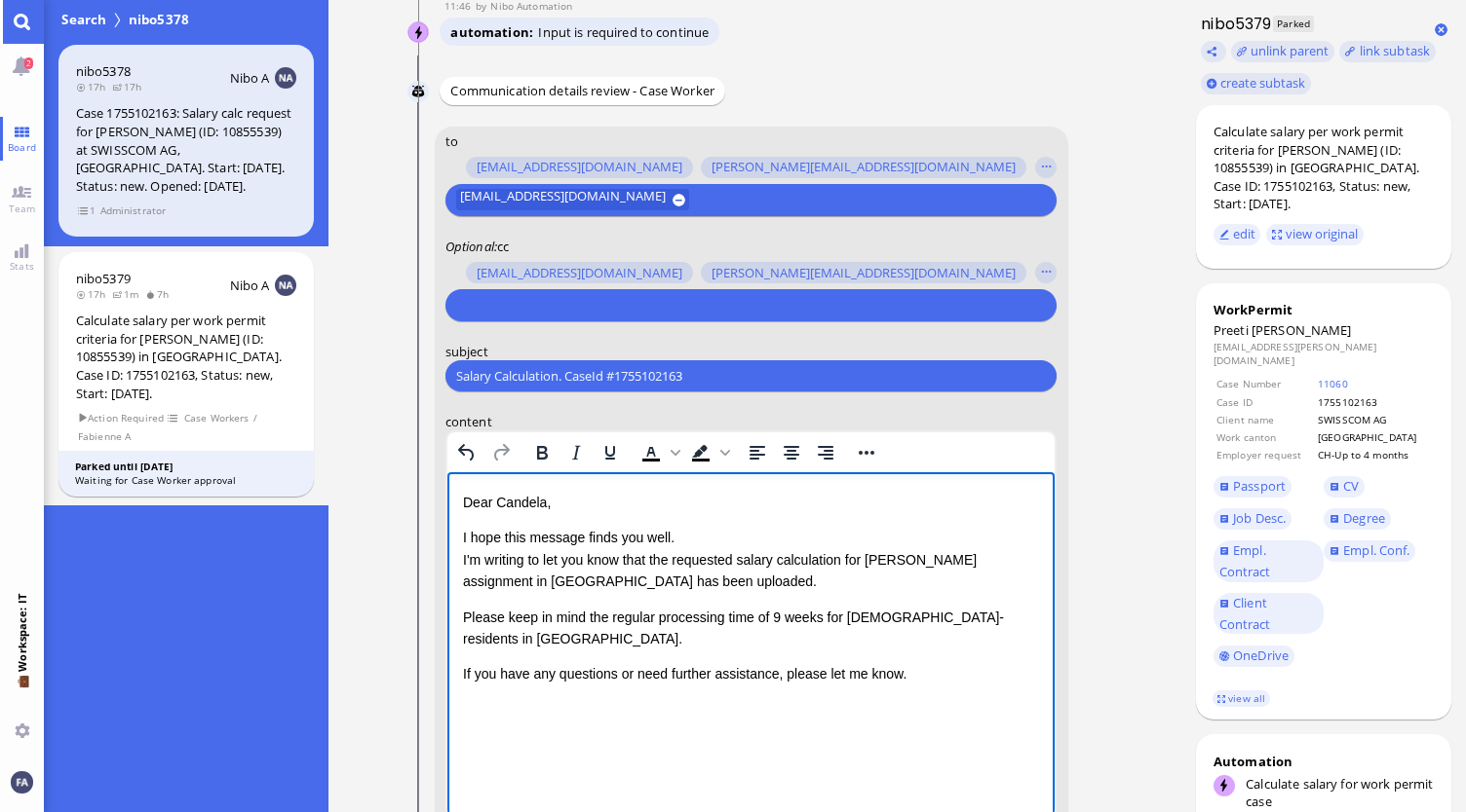
scroll to position [-487, 0]
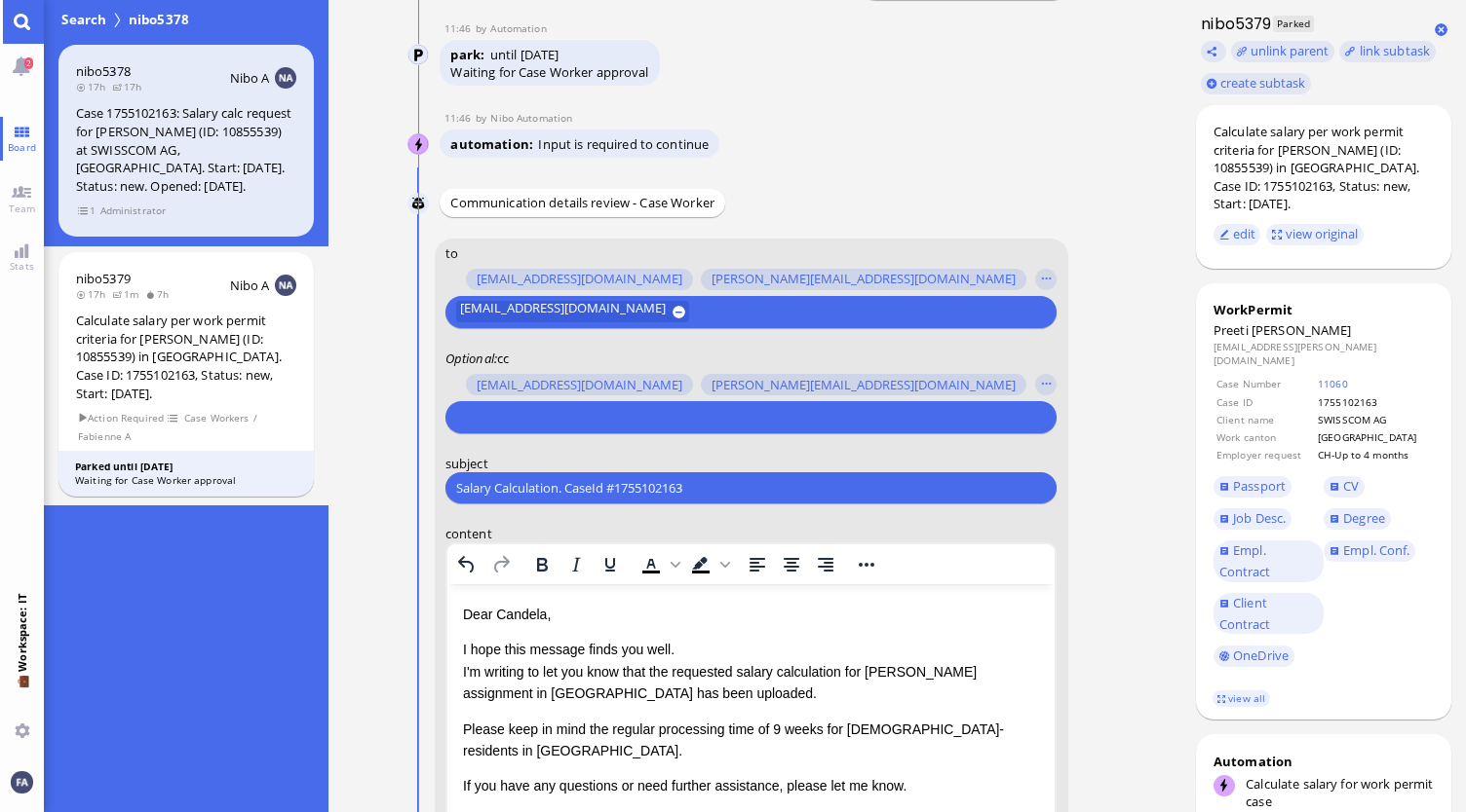
click at [565, 423] on input "text" at bounding box center [748, 417] width 585 height 21
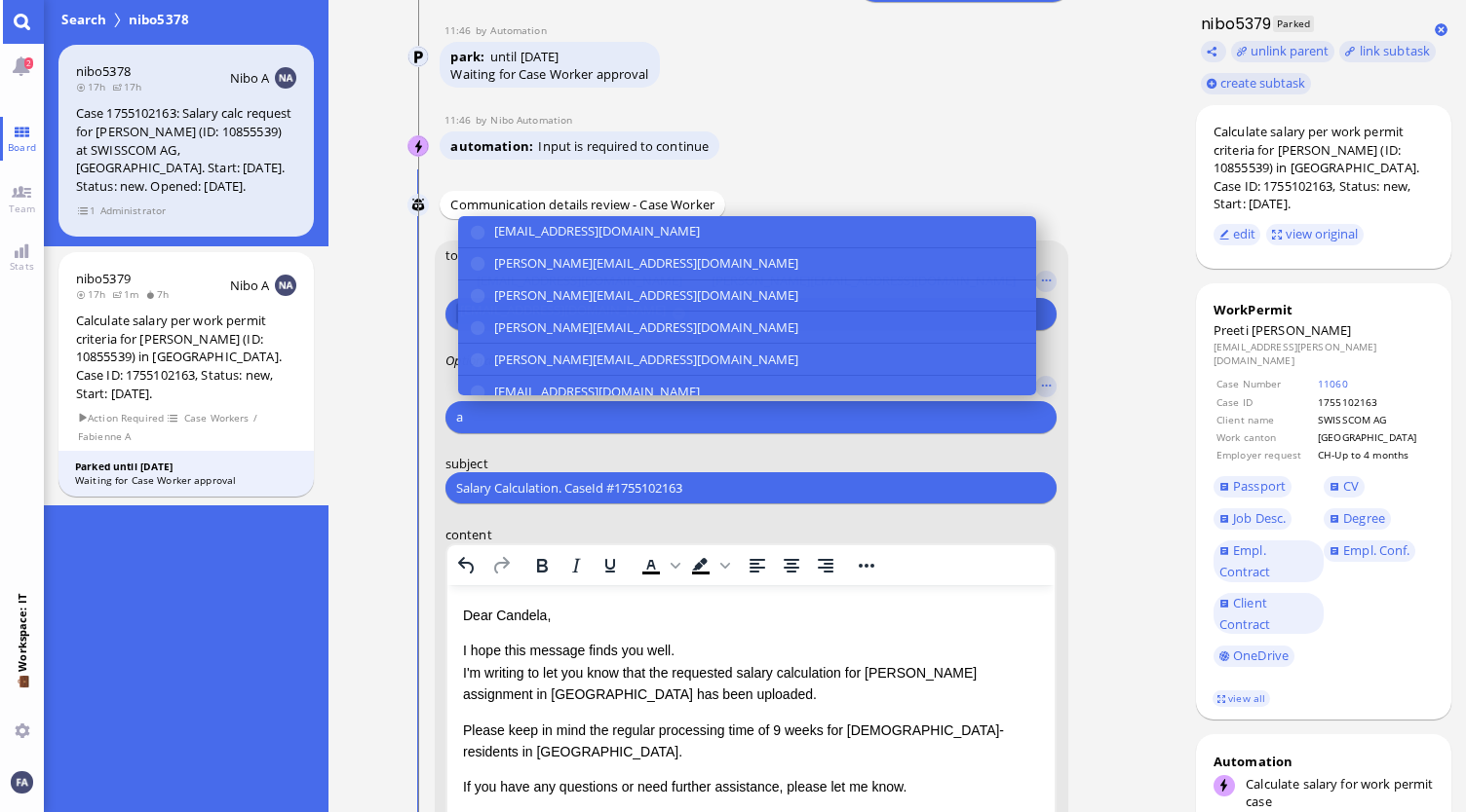
scroll to position [-485, 0]
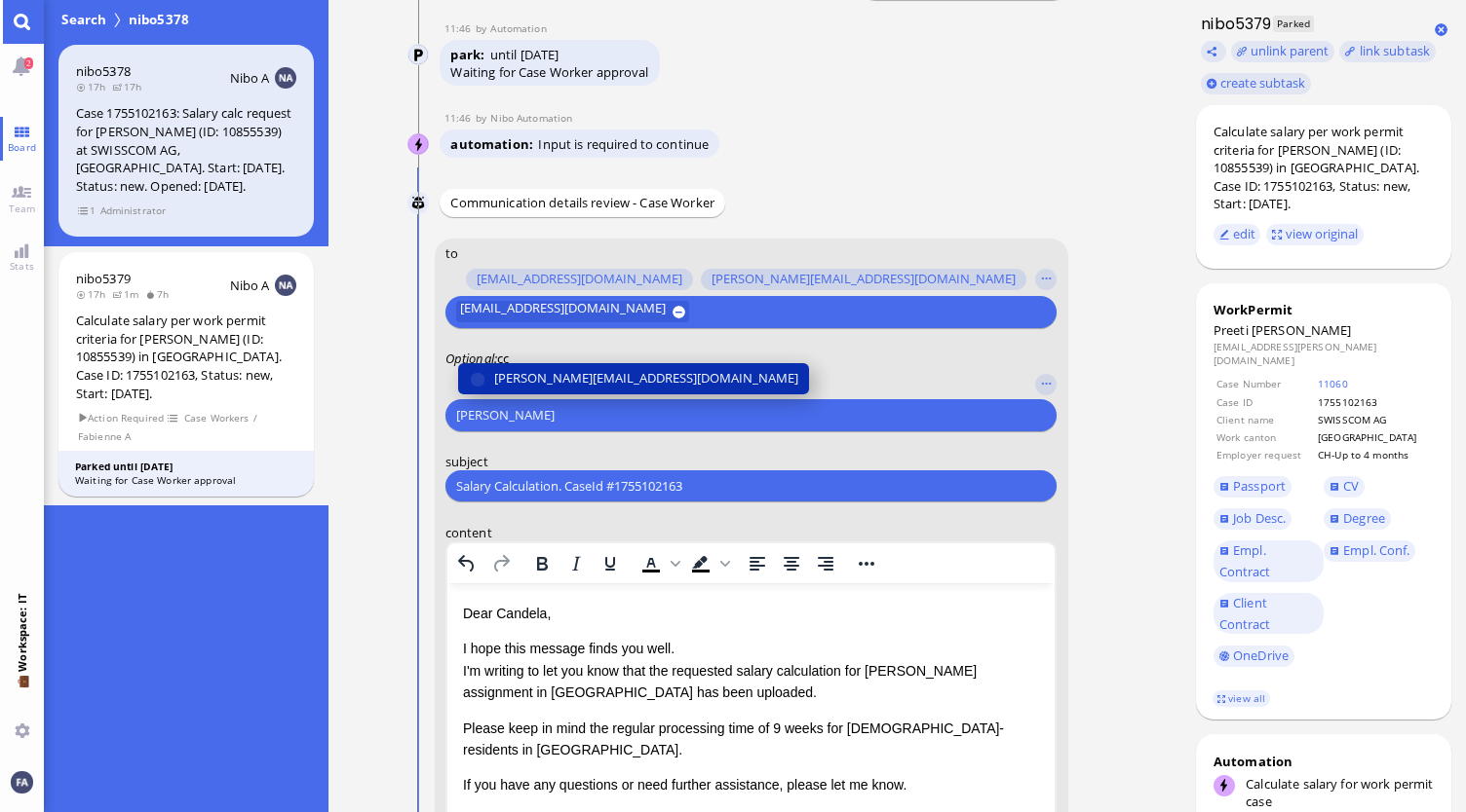
type input "anusha"
click at [581, 385] on span "[PERSON_NAME][EMAIL_ADDRESS][DOMAIN_NAME]" at bounding box center [647, 378] width 304 height 21
type input "den"
click at [606, 384] on span "[EMAIL_ADDRESS][DOMAIN_NAME]" at bounding box center [597, 378] width 206 height 21
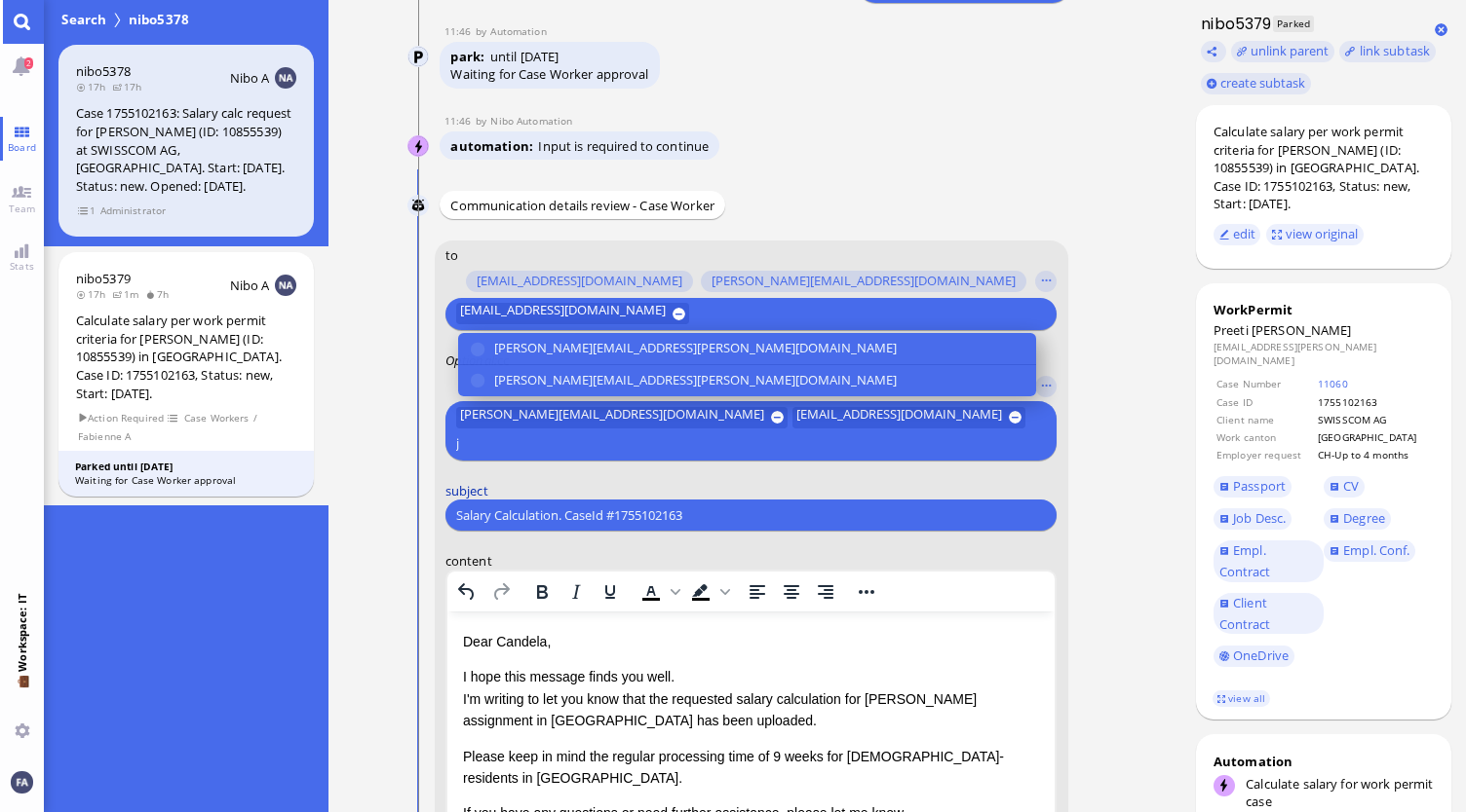
scroll to position [-511, 0]
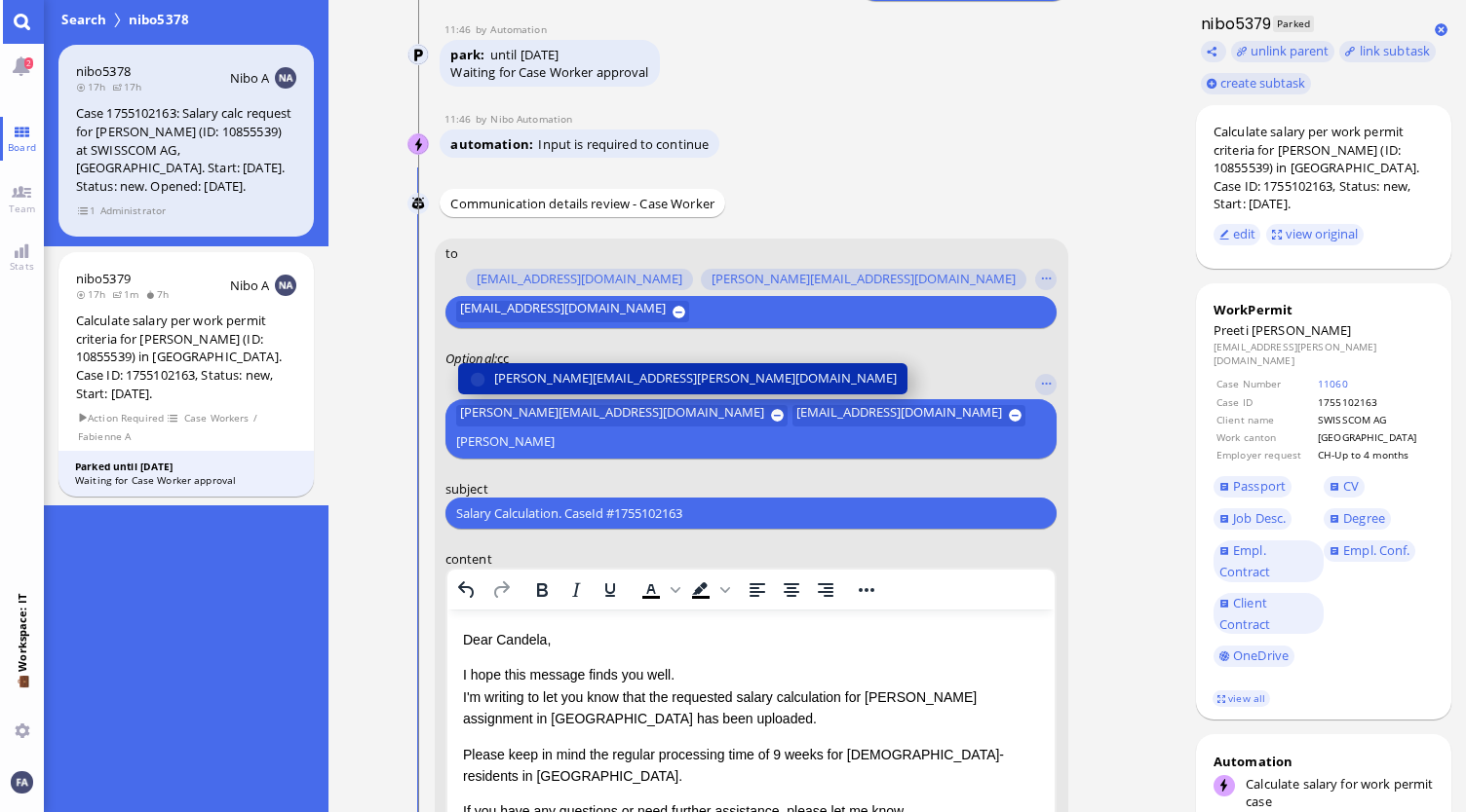
type input "janet"
click at [681, 390] on button "[PERSON_NAME][EMAIL_ADDRESS][PERSON_NAME][DOMAIN_NAME]" at bounding box center [682, 378] width 449 height 31
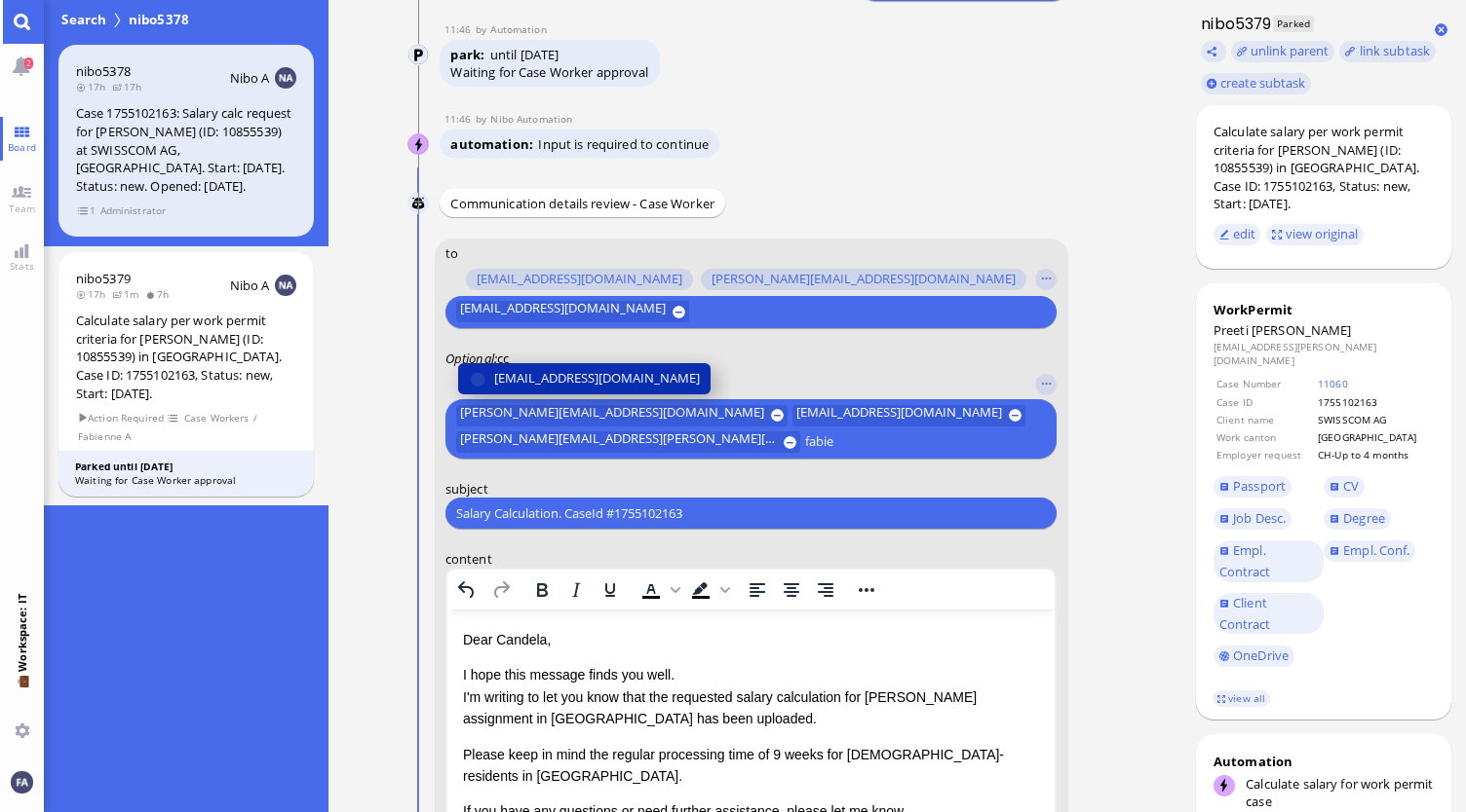
type input "fabie"
click at [595, 380] on span "[EMAIL_ADDRESS][DOMAIN_NAME]" at bounding box center [597, 379] width 206 height 21
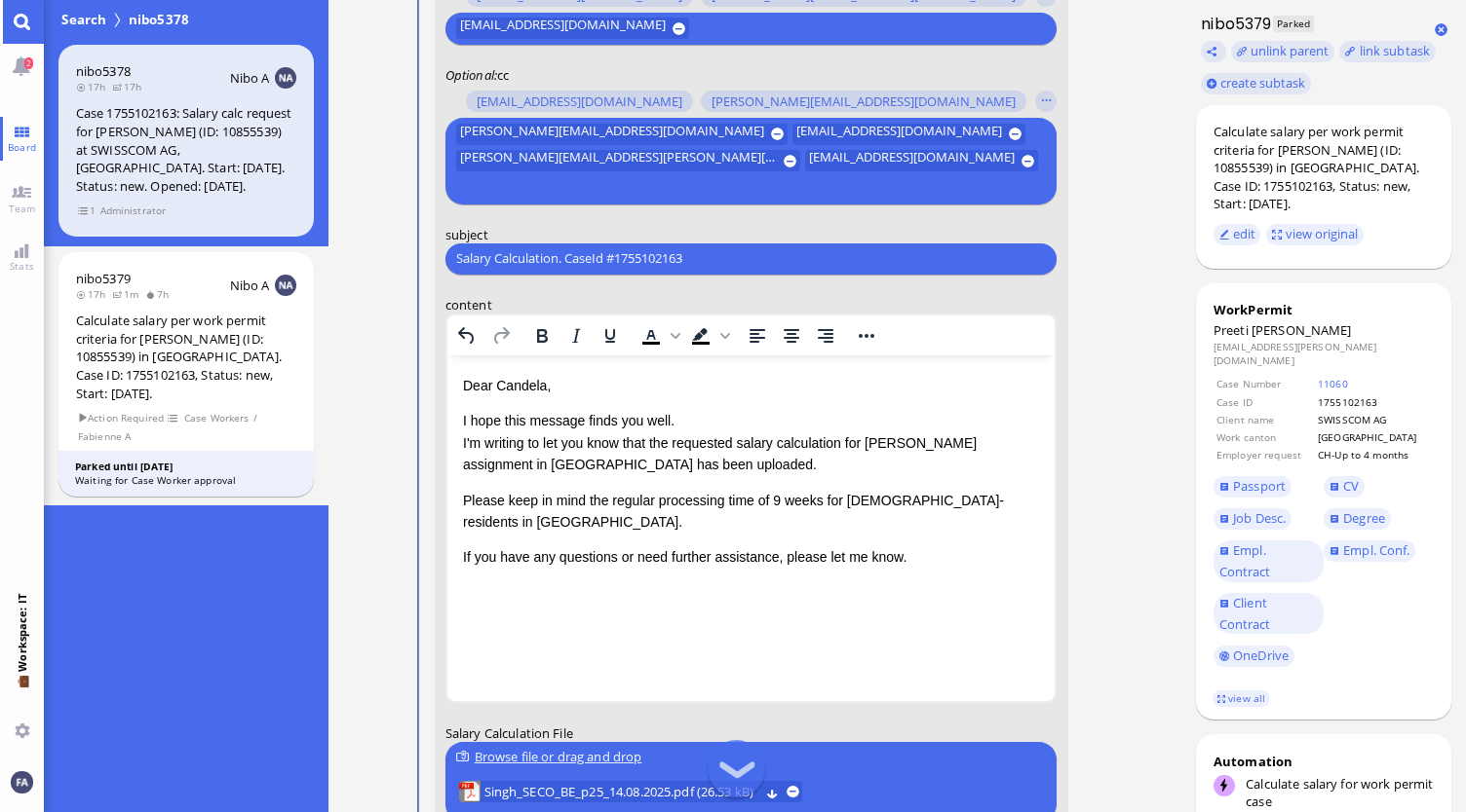
scroll to position [-248, 0]
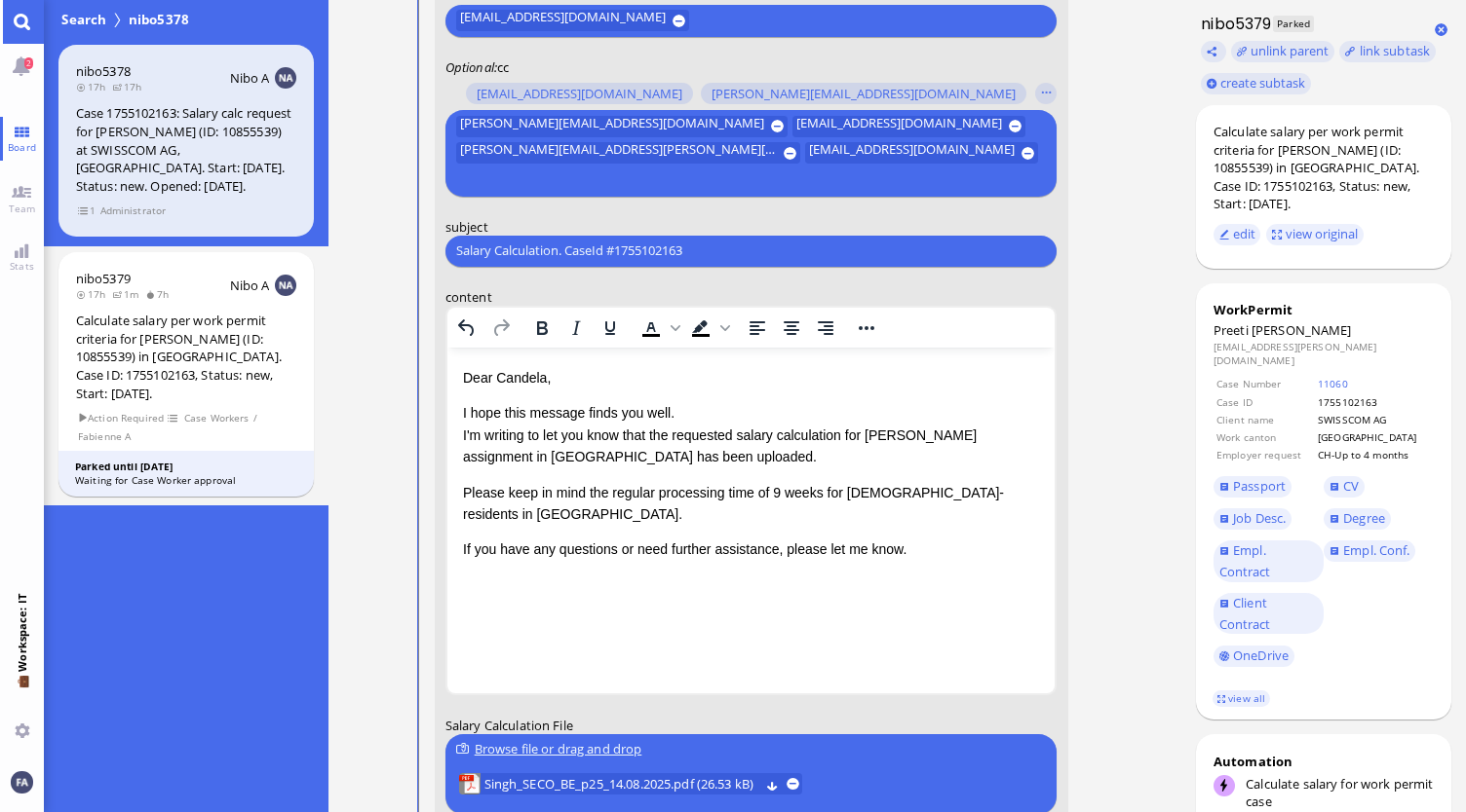
click at [972, 538] on p "If you have any questions or need further assistance, please let me know." at bounding box center [750, 549] width 577 height 22
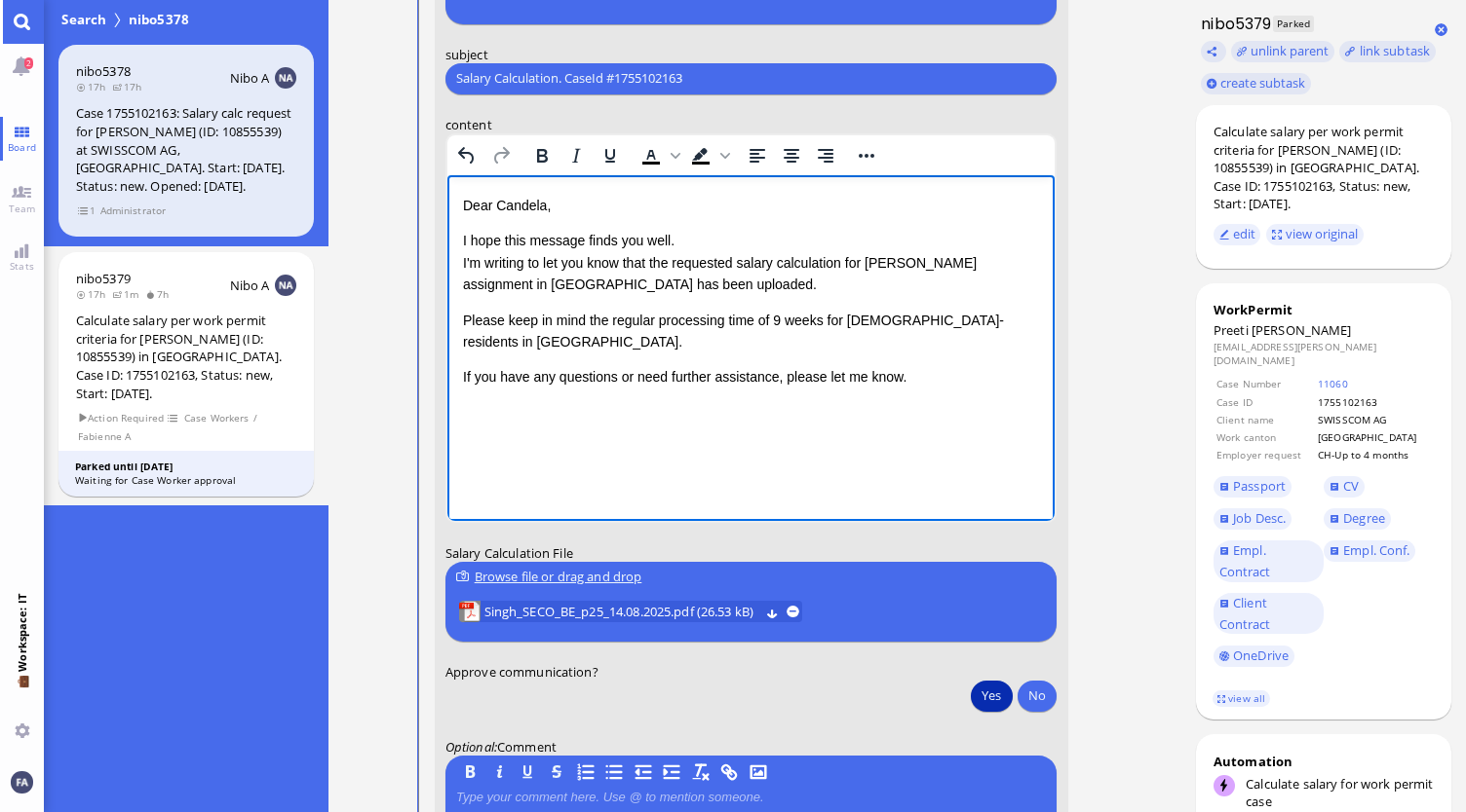
scroll to position [0, 0]
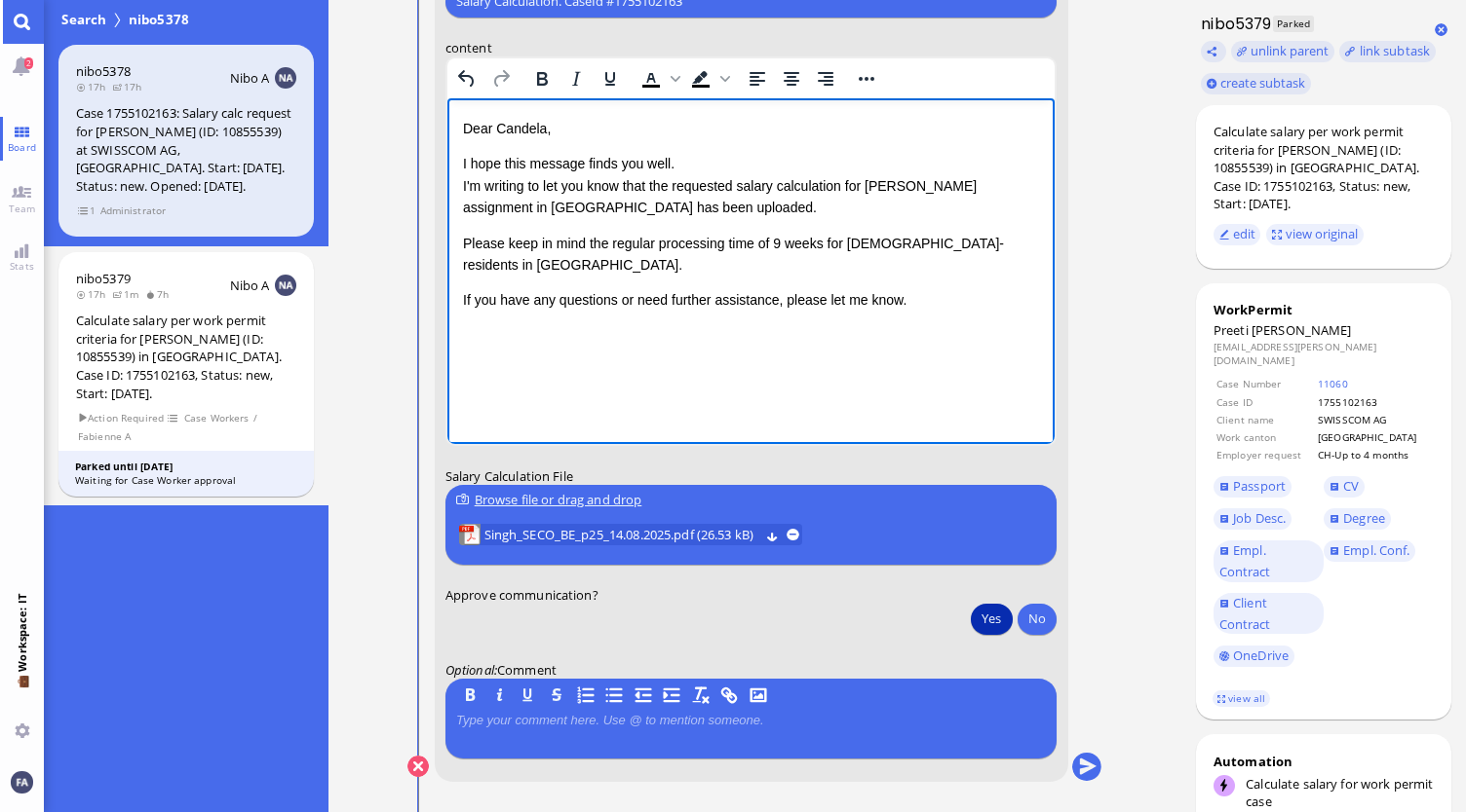
click at [984, 622] on button "Yes" at bounding box center [990, 617] width 41 height 31
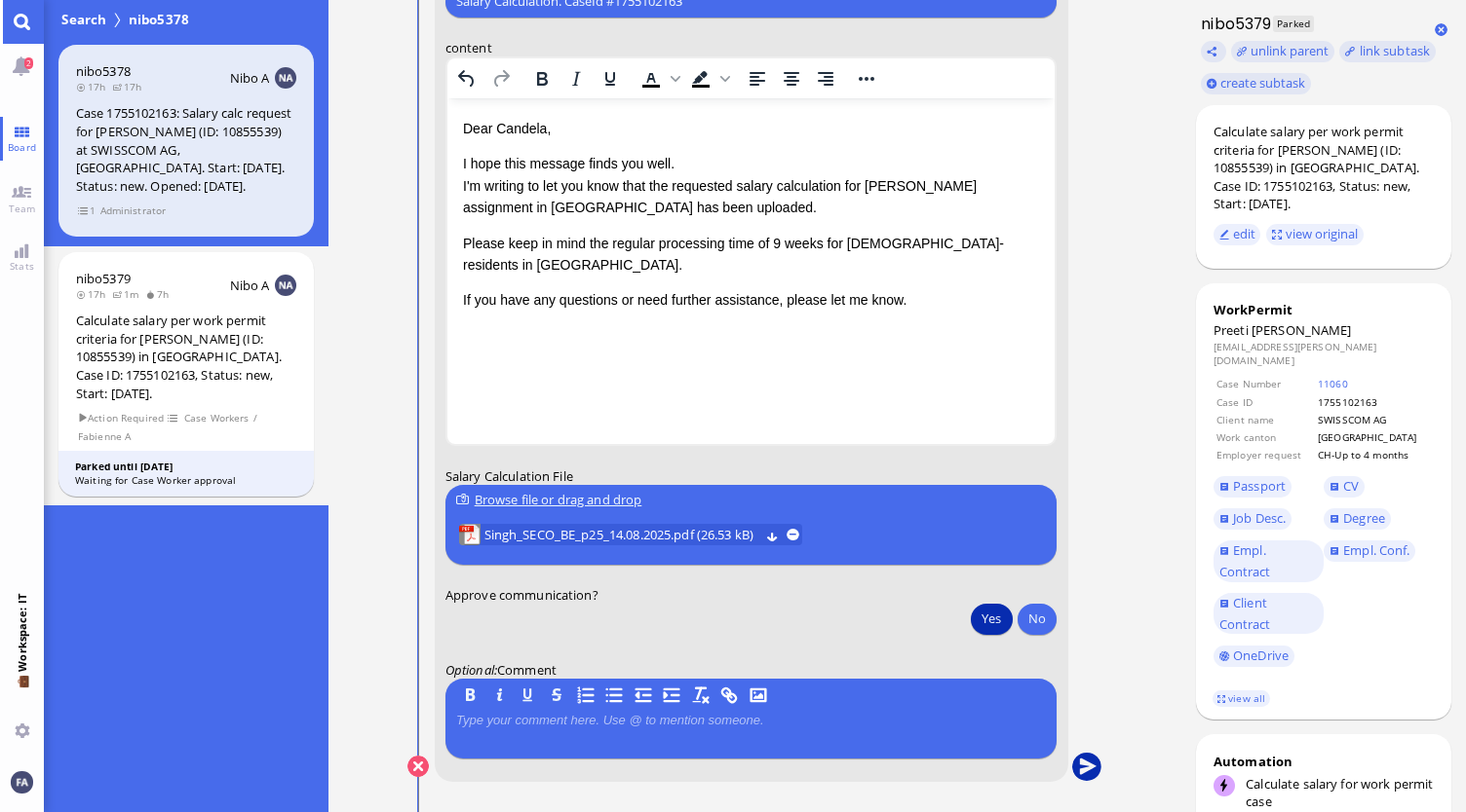
click at [1088, 768] on button "submit" at bounding box center [1086, 767] width 29 height 29
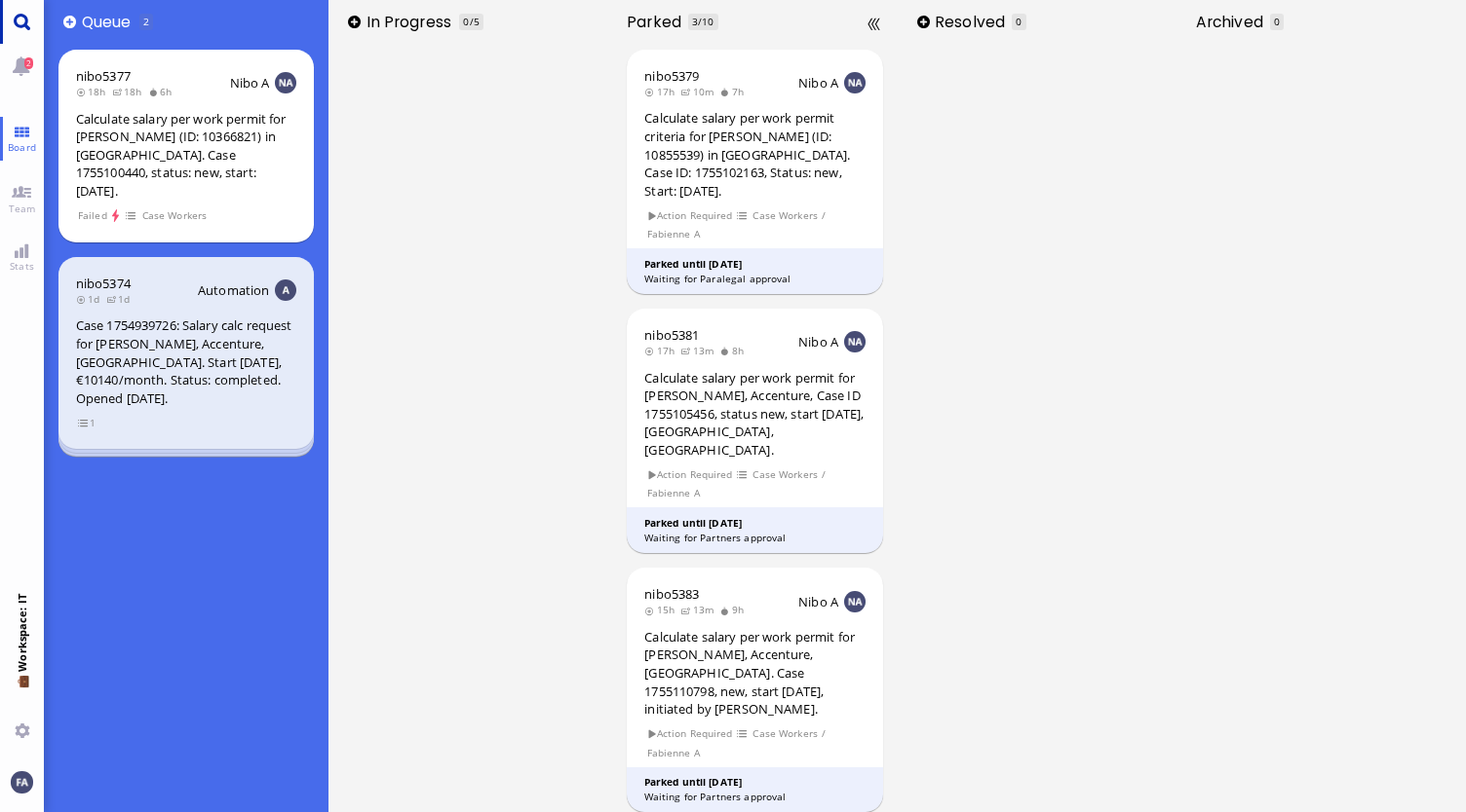
click at [24, 15] on link "Main menu" at bounding box center [22, 22] width 44 height 44
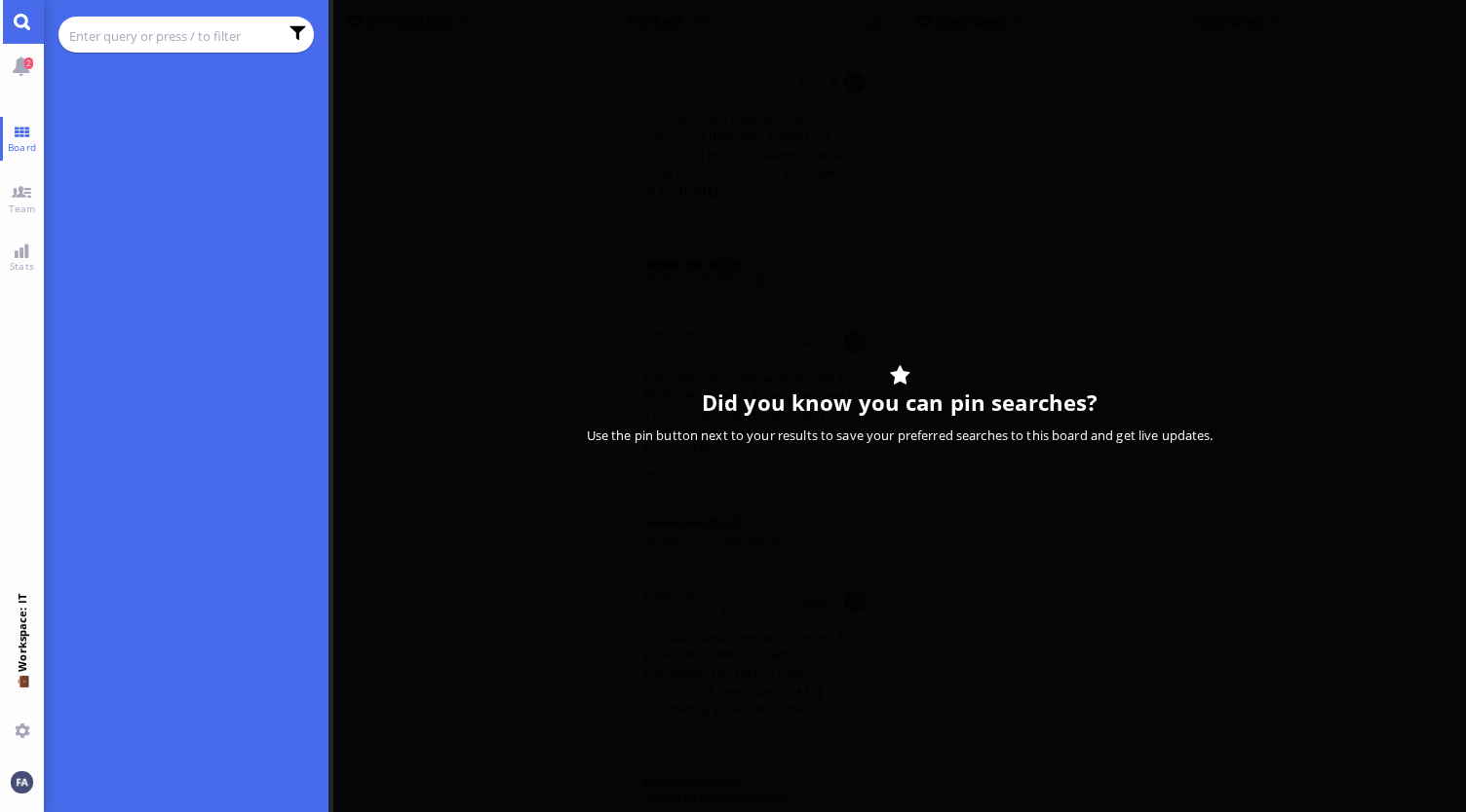
click at [174, 30] on input "text" at bounding box center [174, 37] width 209 height 22
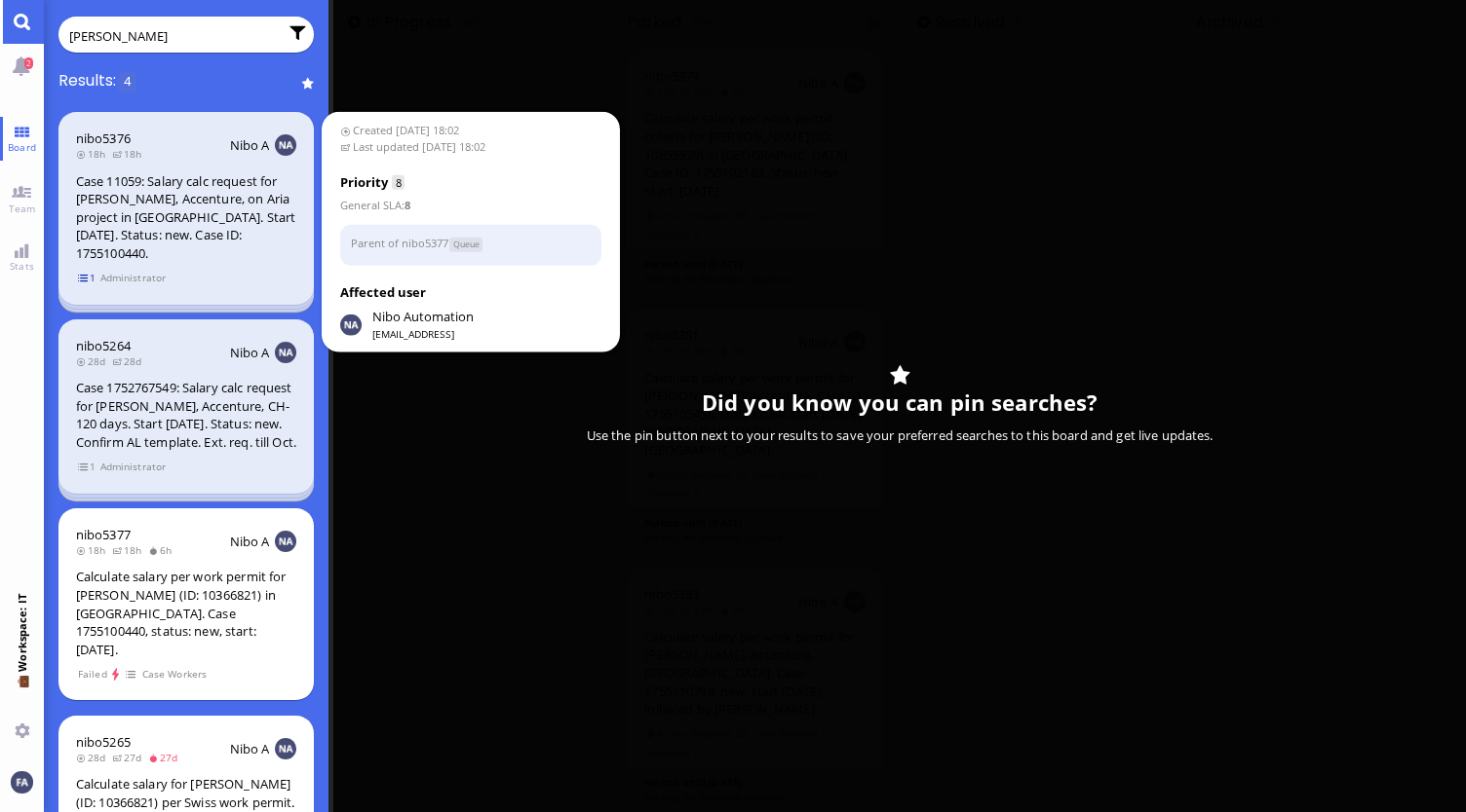
type input "[PERSON_NAME]"
click at [85, 270] on span "1" at bounding box center [87, 278] width 20 height 17
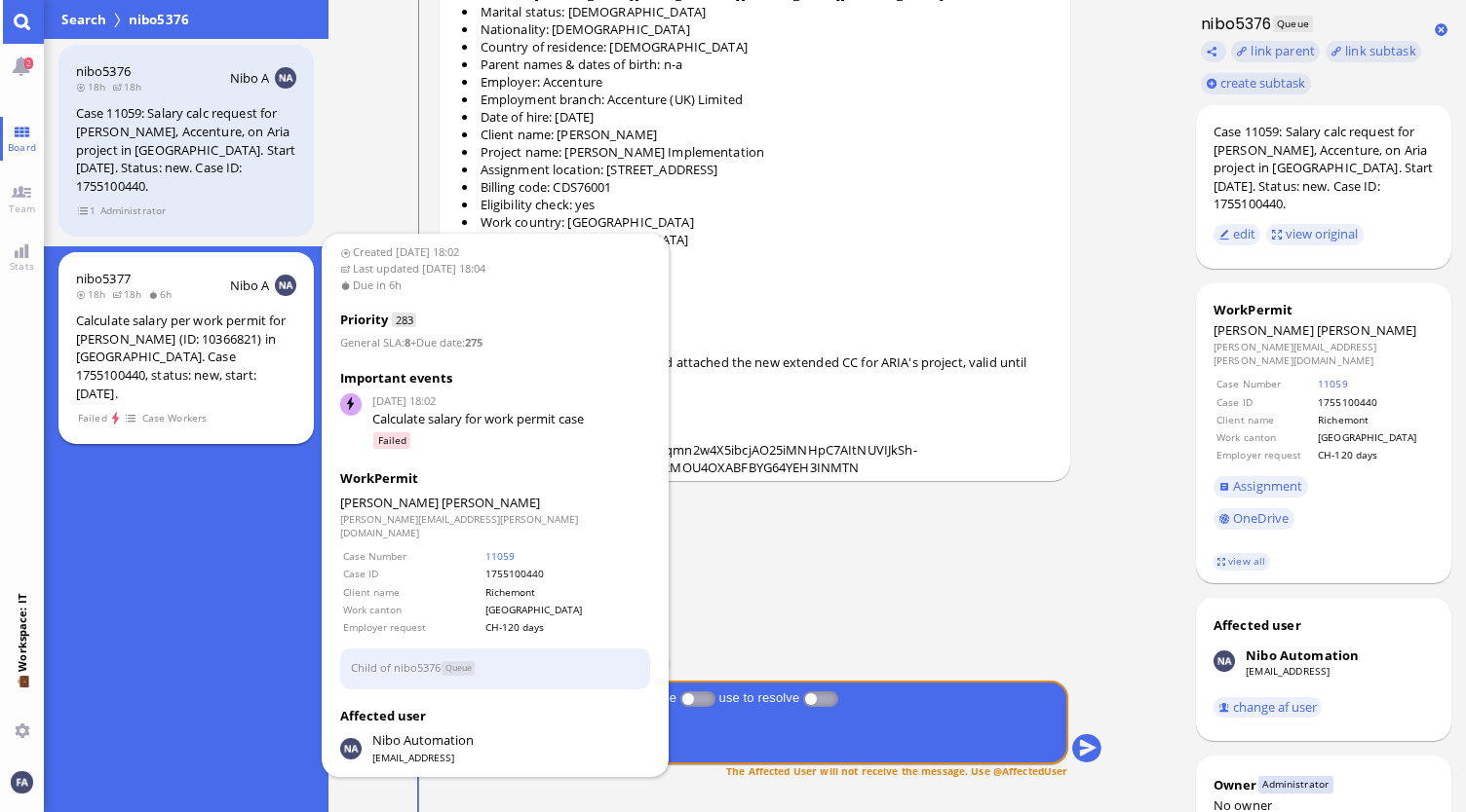
click at [181, 329] on div "Calculate salary per work permit for [PERSON_NAME] (ID: 10366821) in [GEOGRAPHI…" at bounding box center [187, 356] width 220 height 90
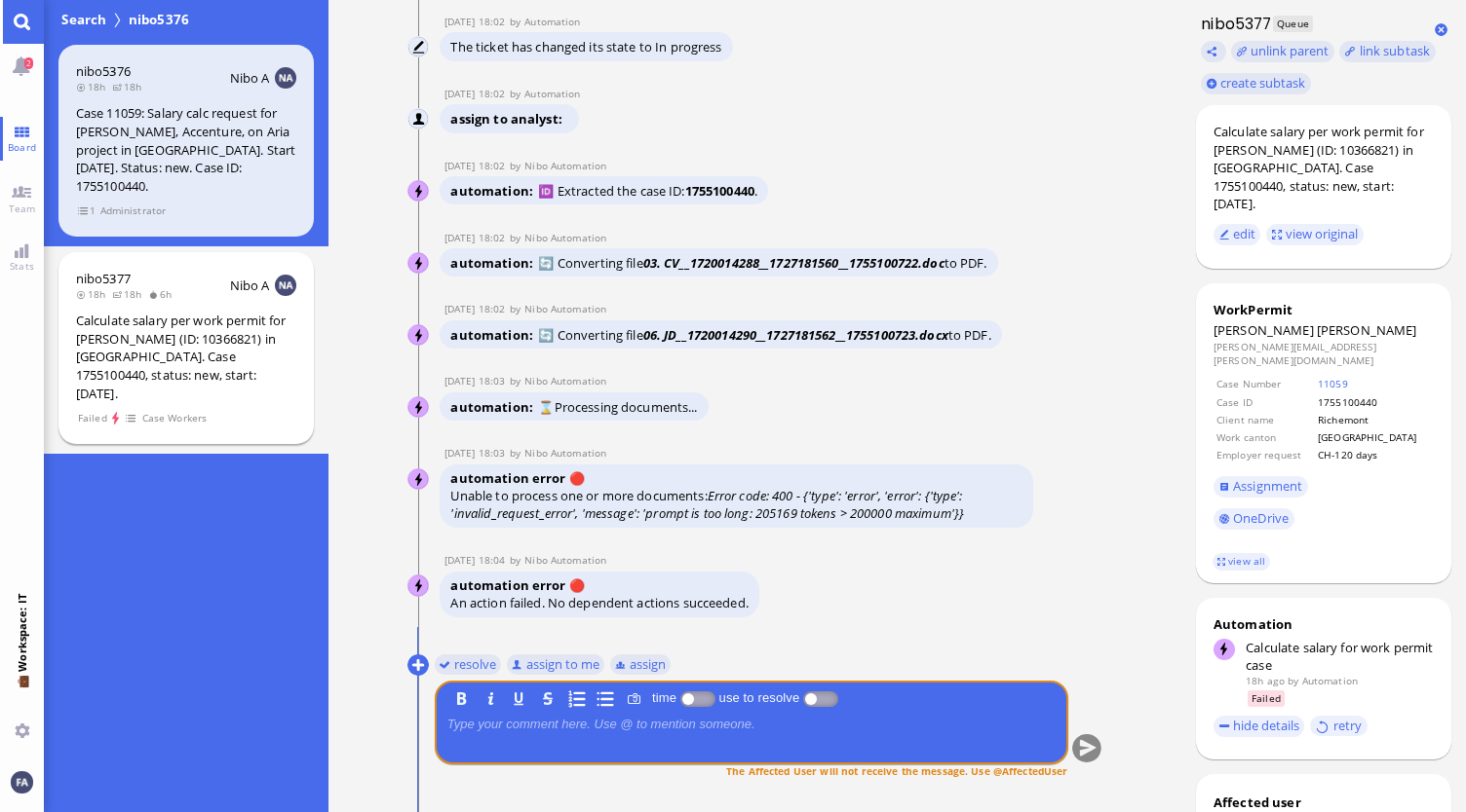
click at [176, 370] on div "nibo5377 18h 18h 6h Nibo A Calculate salary per work permit for [PERSON_NAME] (…" at bounding box center [187, 348] width 256 height 193
click at [81, 203] on span "1" at bounding box center [87, 210] width 20 height 17
click at [779, 173] on div "[DATE] 18:03 by Nibo Automation" at bounding box center [736, 166] width 593 height 14
click at [1222, 553] on link "view all" at bounding box center [1241, 561] width 57 height 17
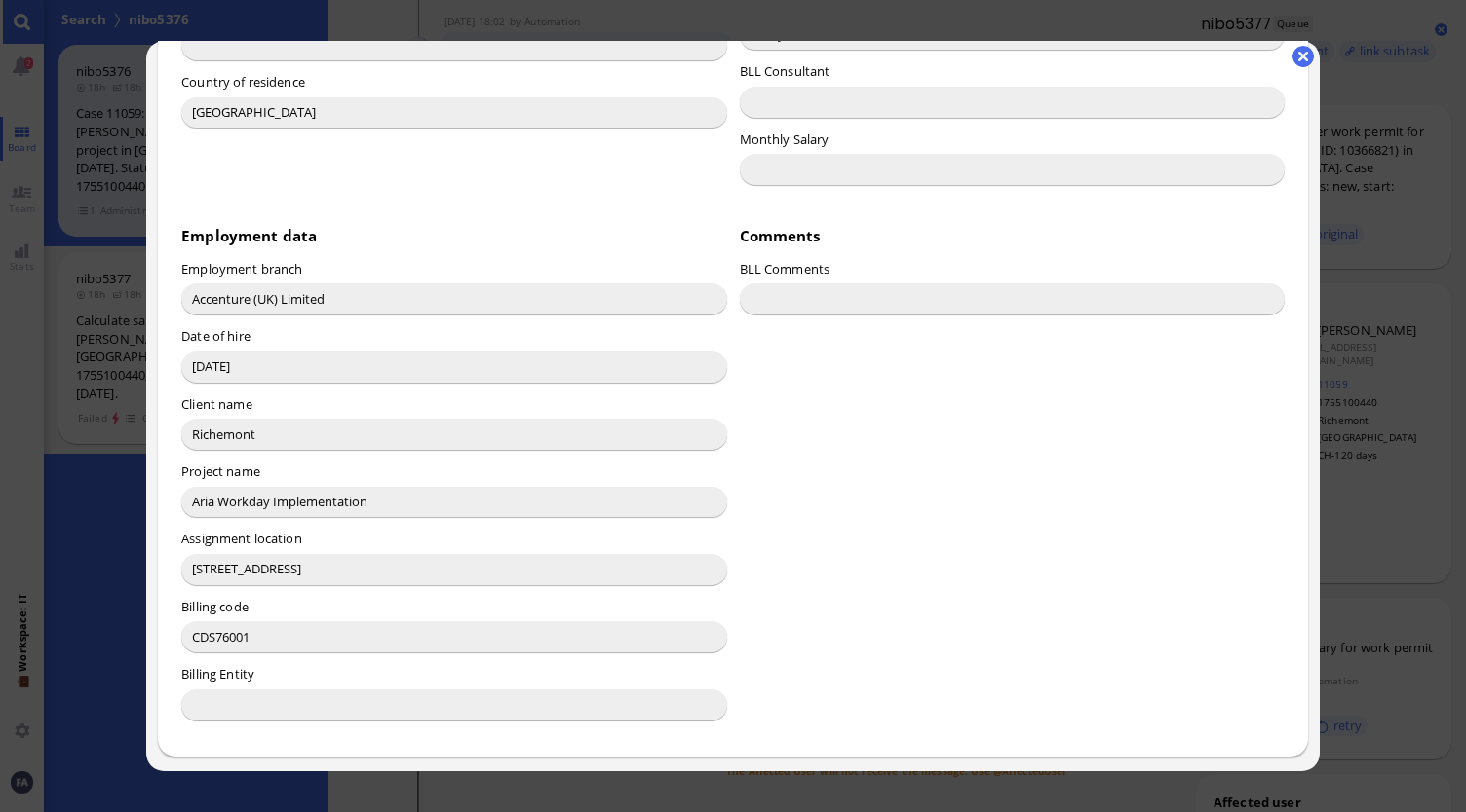
scroll to position [230, 0]
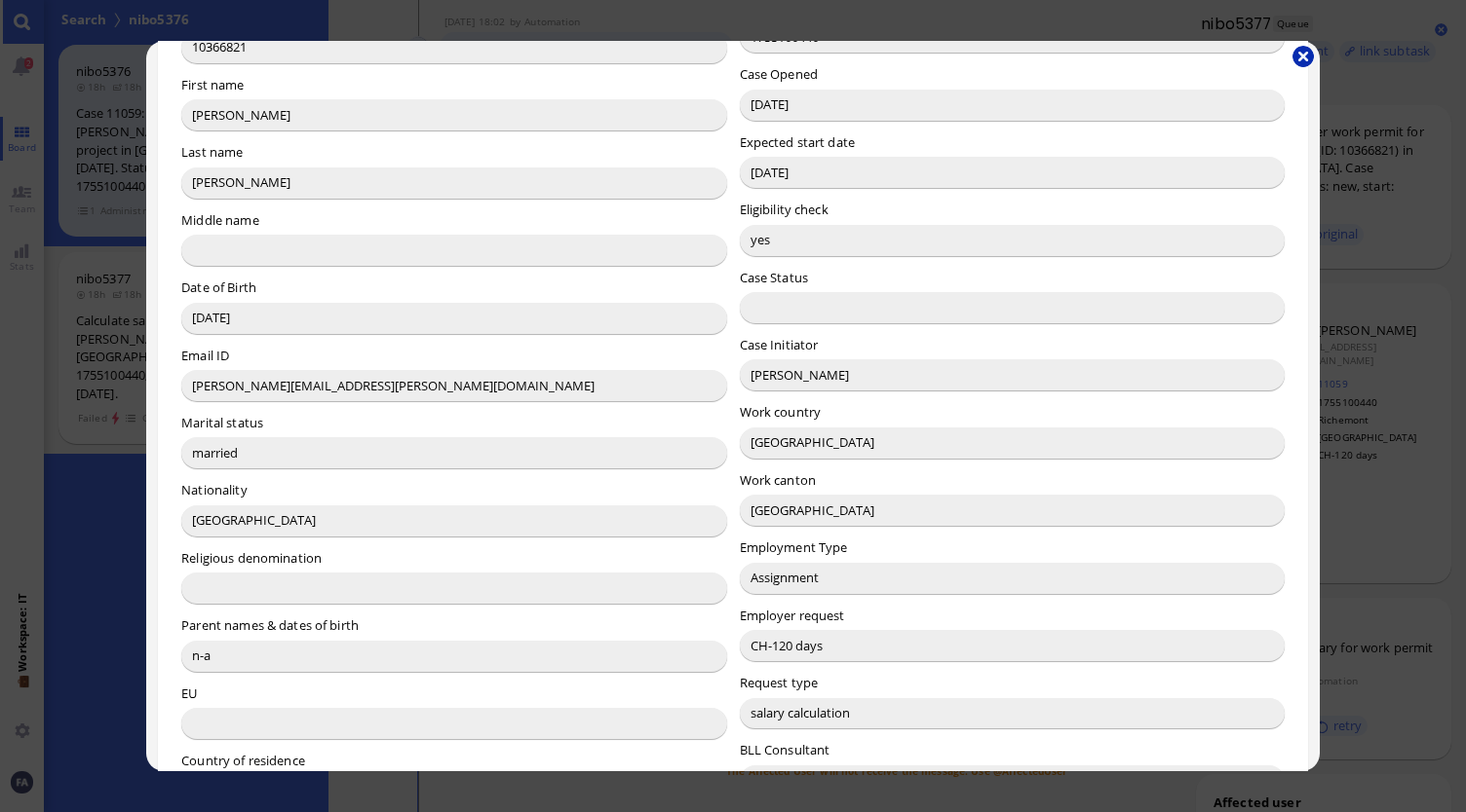
click at [1298, 54] on button "button" at bounding box center [1303, 57] width 22 height 22
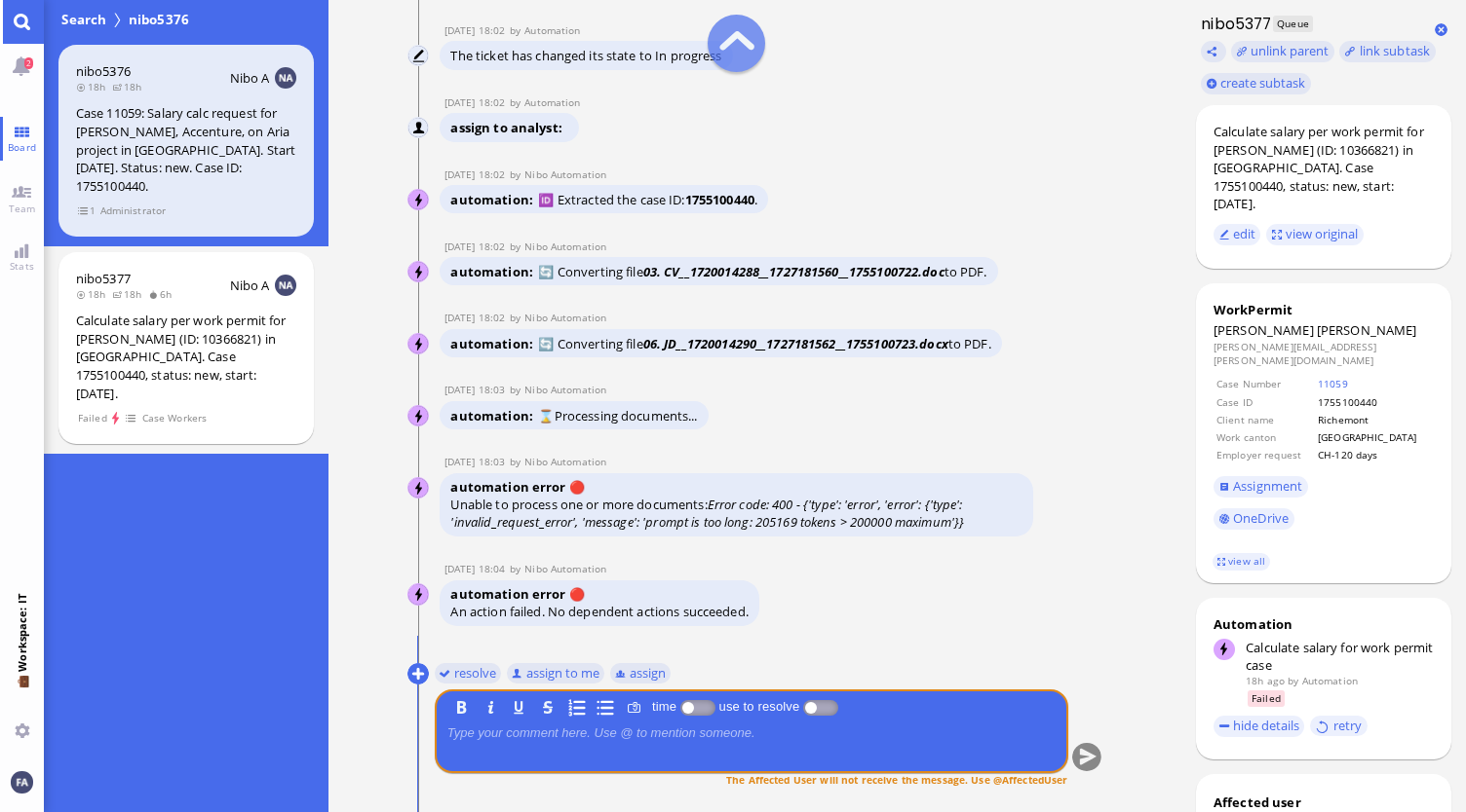
scroll to position [0, 0]
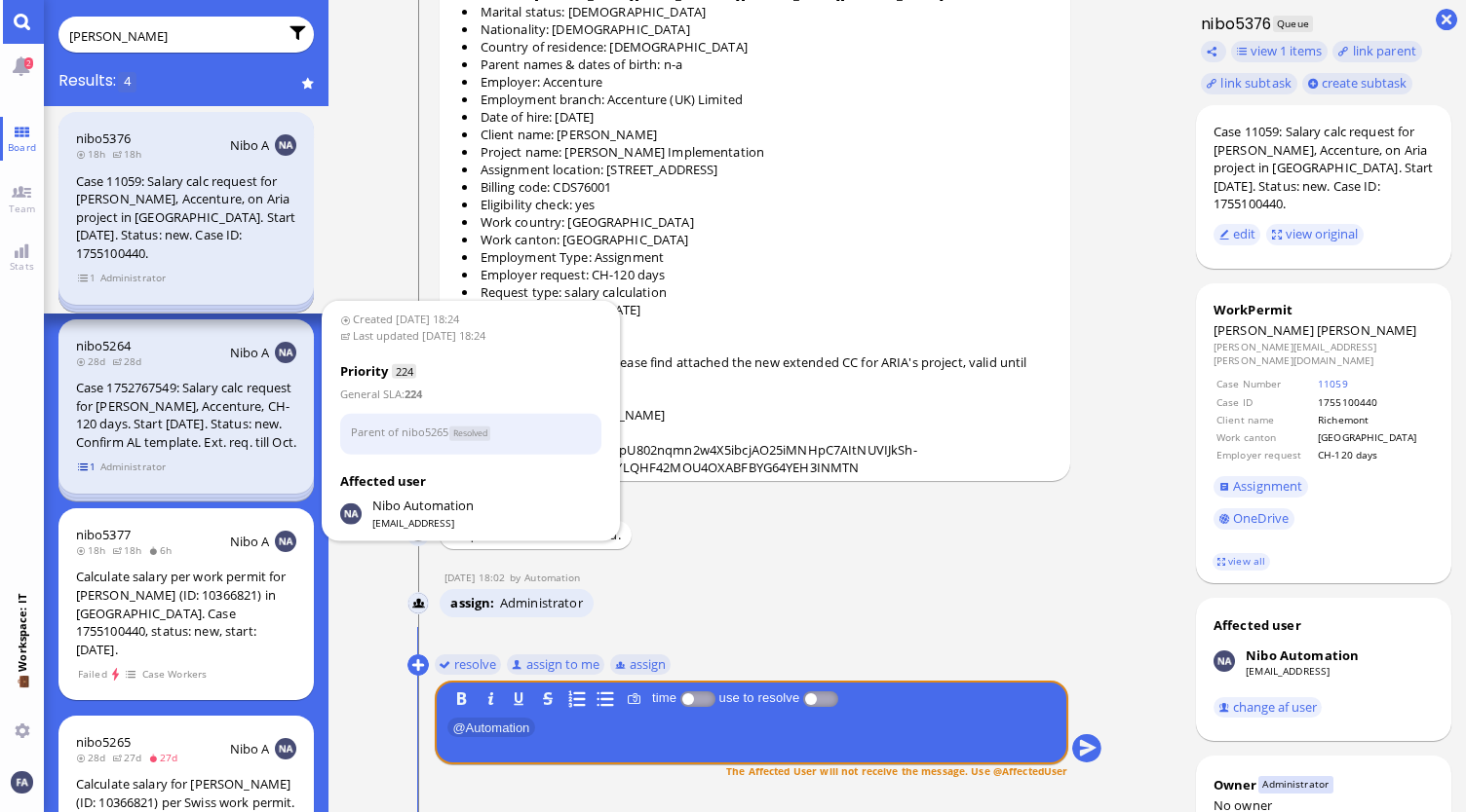
click at [78, 459] on span "1" at bounding box center [87, 467] width 20 height 17
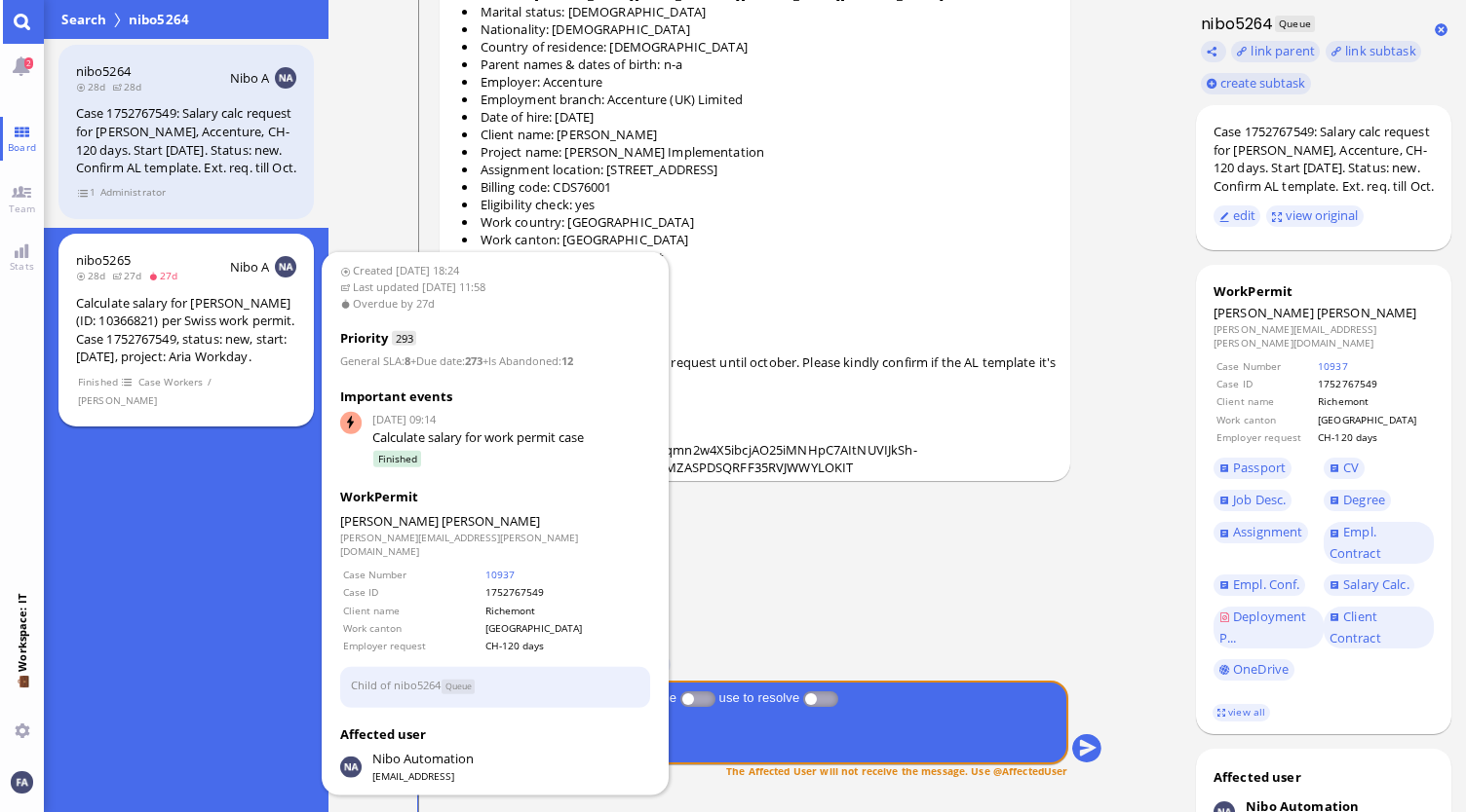
click at [182, 350] on div "Calculate salary for [PERSON_NAME] (ID: 10366821) per Swiss work permit. Case 1…" at bounding box center [187, 330] width 220 height 72
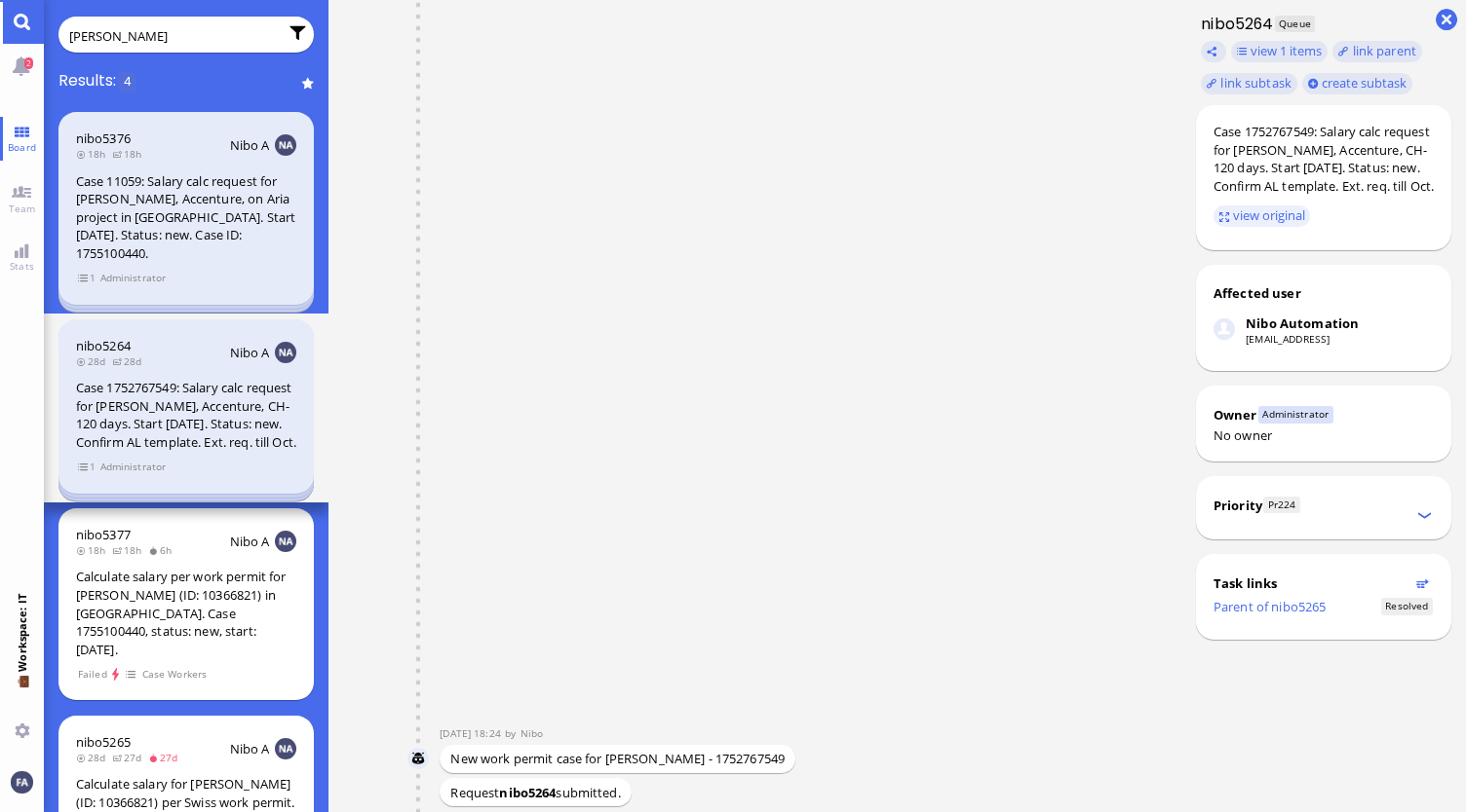
click at [22, 21] on link "Main menu" at bounding box center [22, 22] width 44 height 44
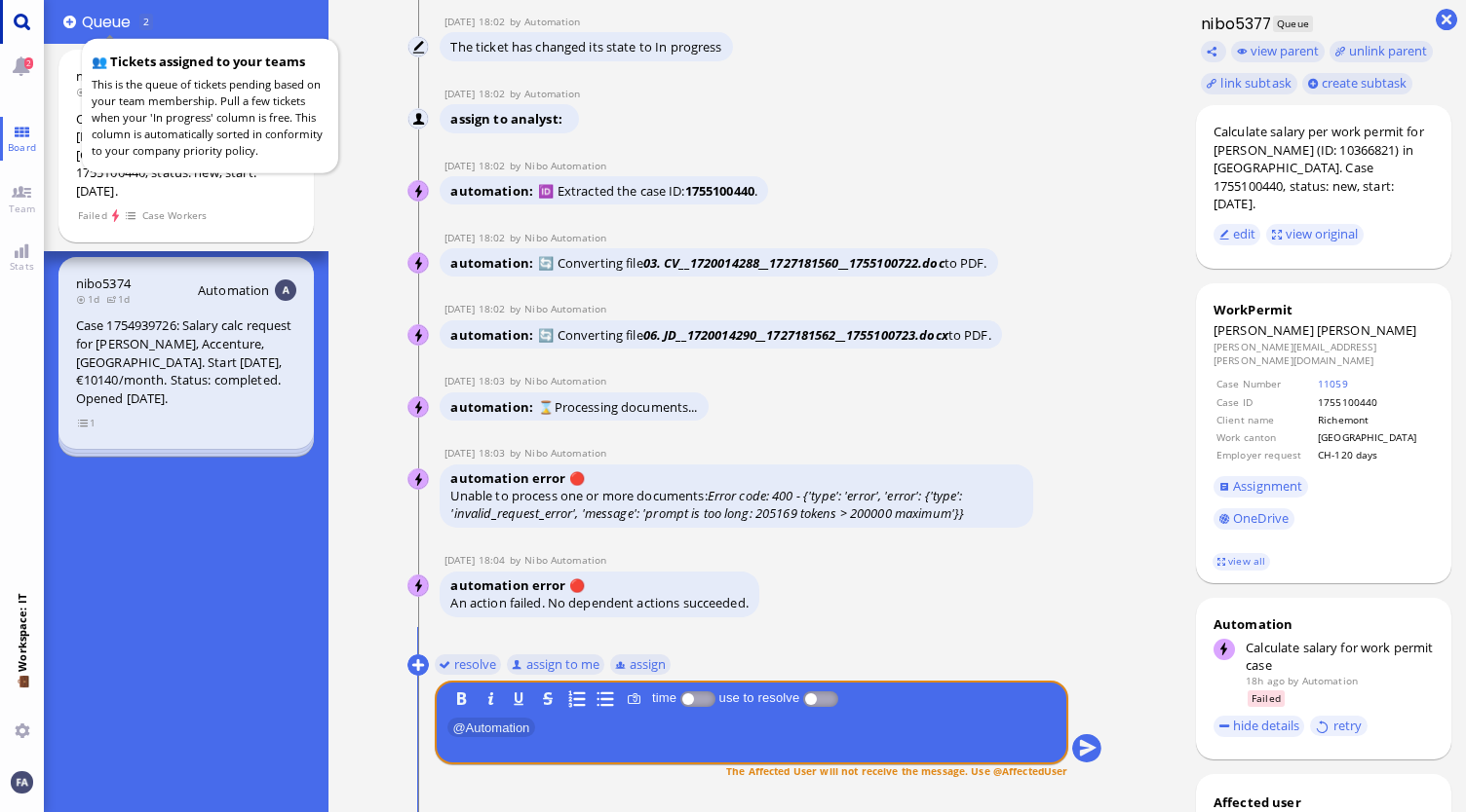
click at [27, 26] on link "Main menu" at bounding box center [22, 22] width 44 height 44
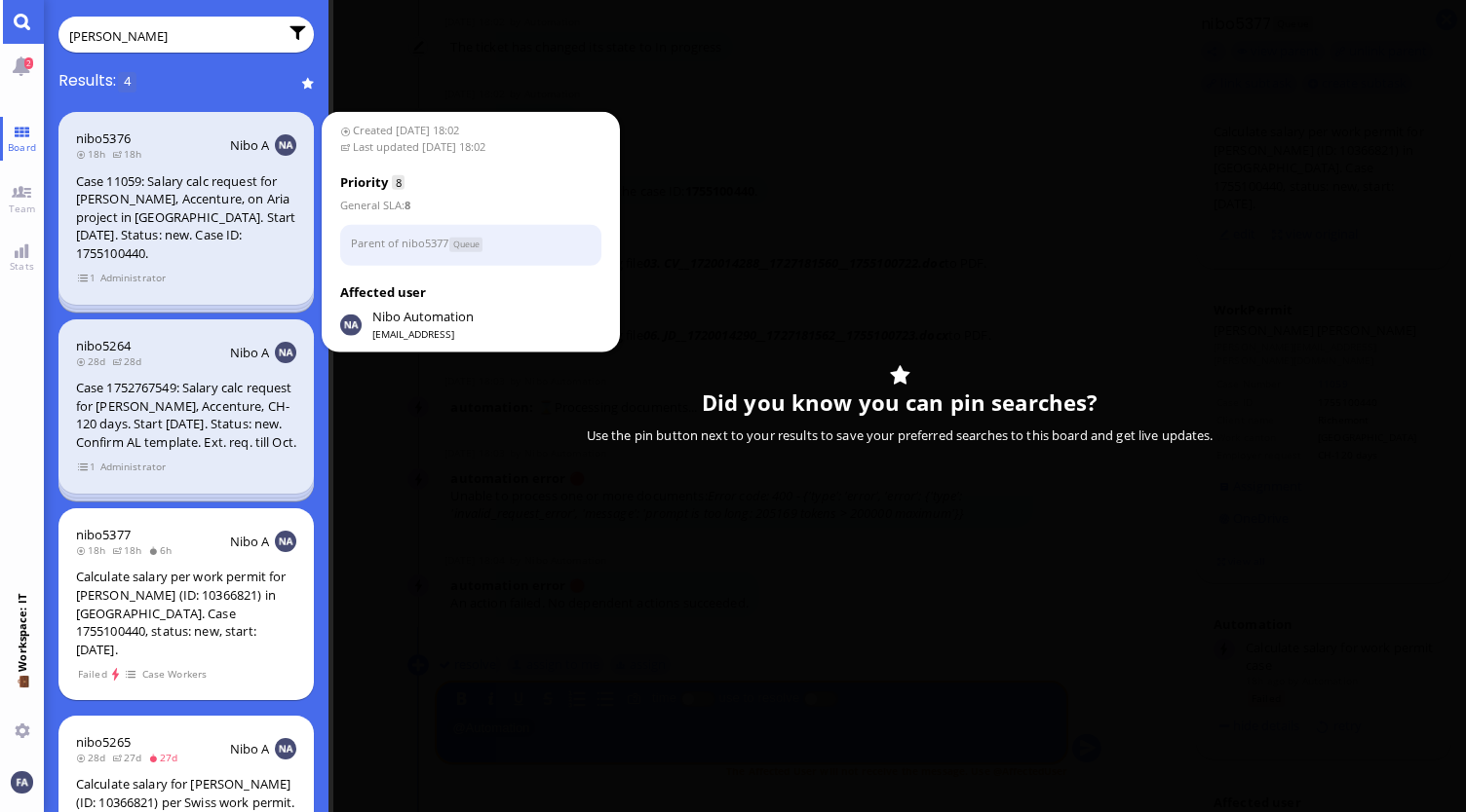
type input "[PERSON_NAME]"
click at [176, 207] on div "Case 11059: Salary calc request for [PERSON_NAME], Accenture, on Aria project i…" at bounding box center [187, 217] width 220 height 90
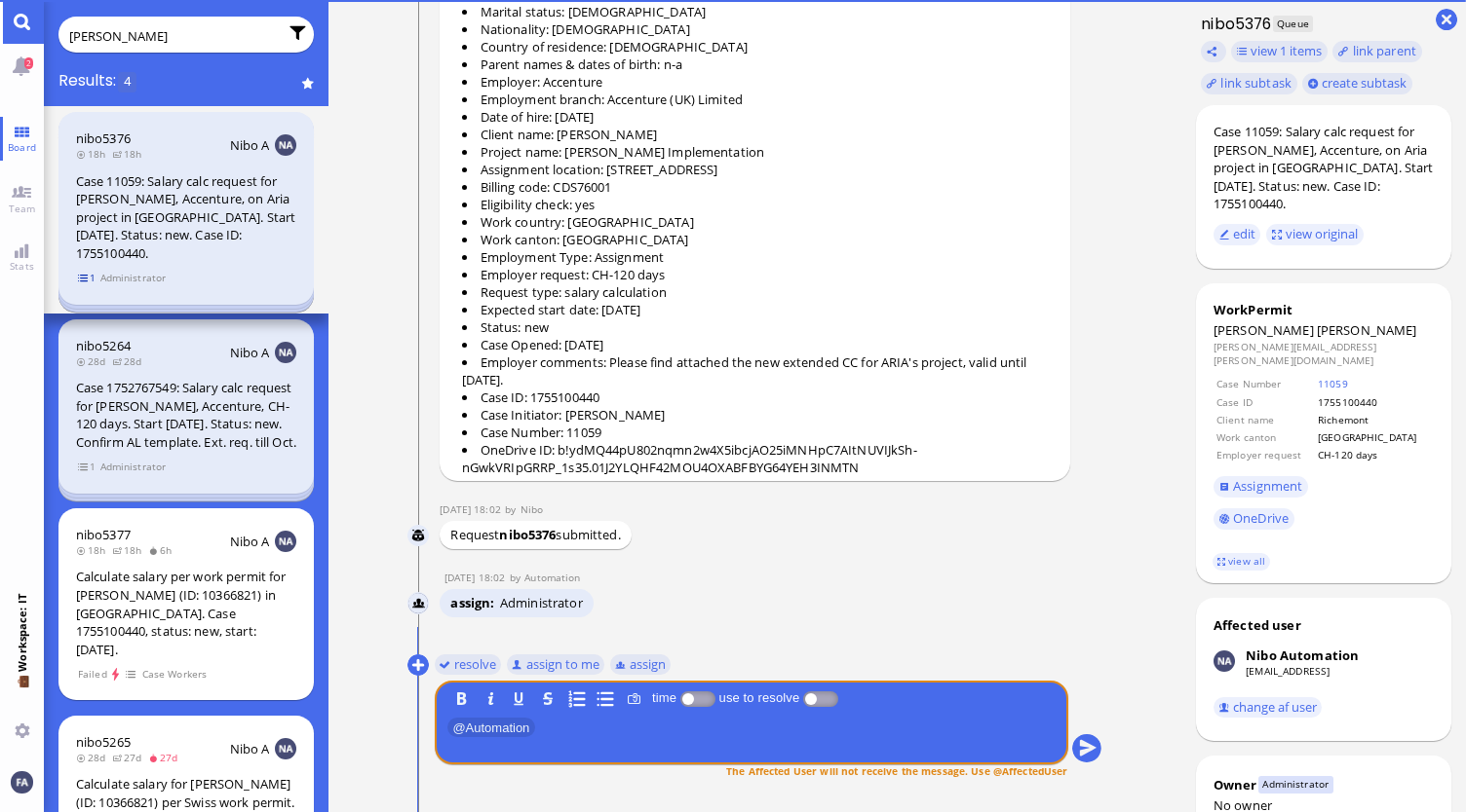
click at [93, 270] on span "1" at bounding box center [87, 278] width 20 height 17
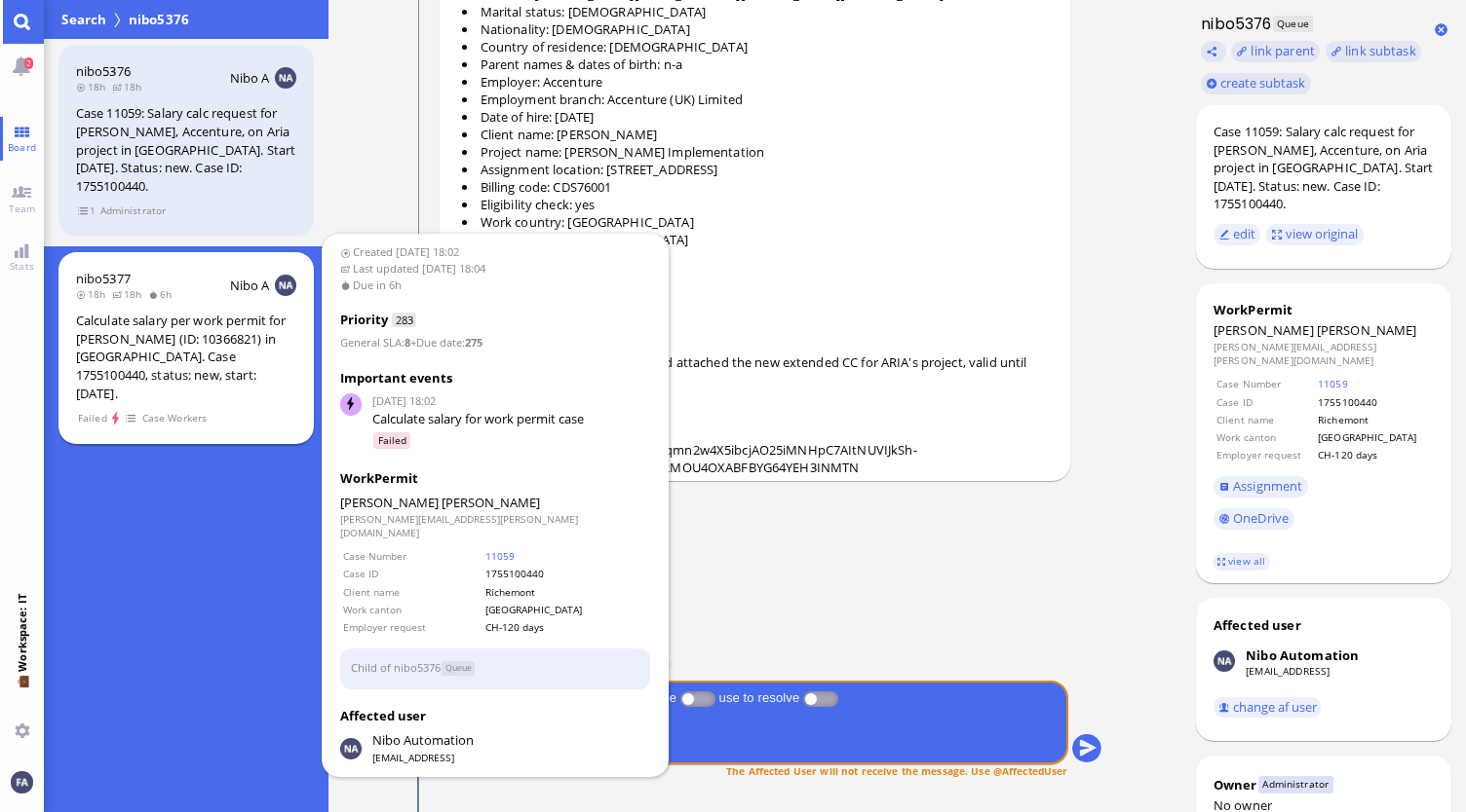
click at [104, 317] on div "Calculate salary per work permit for [PERSON_NAME] (ID: 10366821) in [GEOGRAPHI…" at bounding box center [187, 356] width 220 height 90
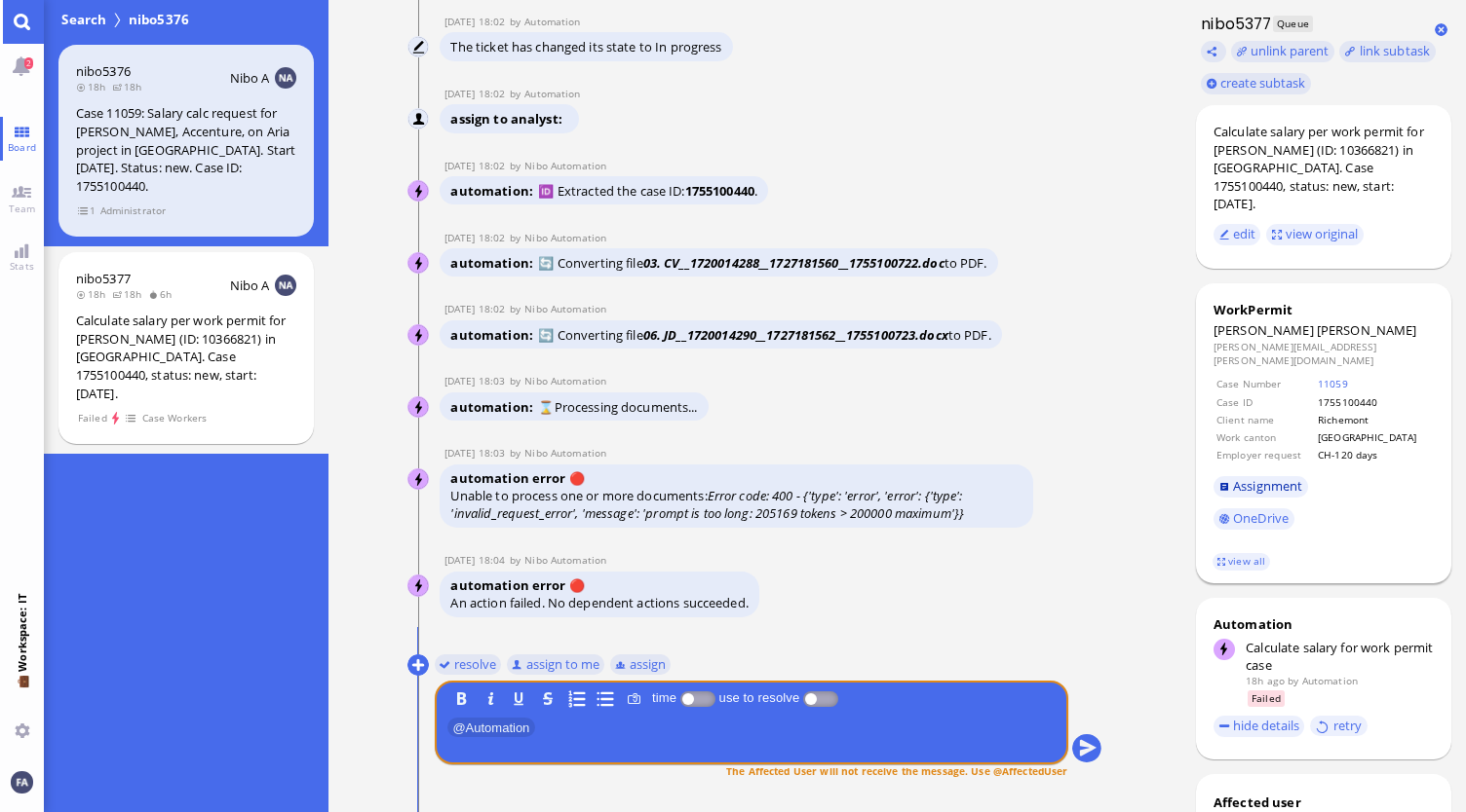
click at [1274, 477] on span "Assignment" at bounding box center [1267, 486] width 70 height 18
click at [417, 663] on button at bounding box center [418, 665] width 22 height 22
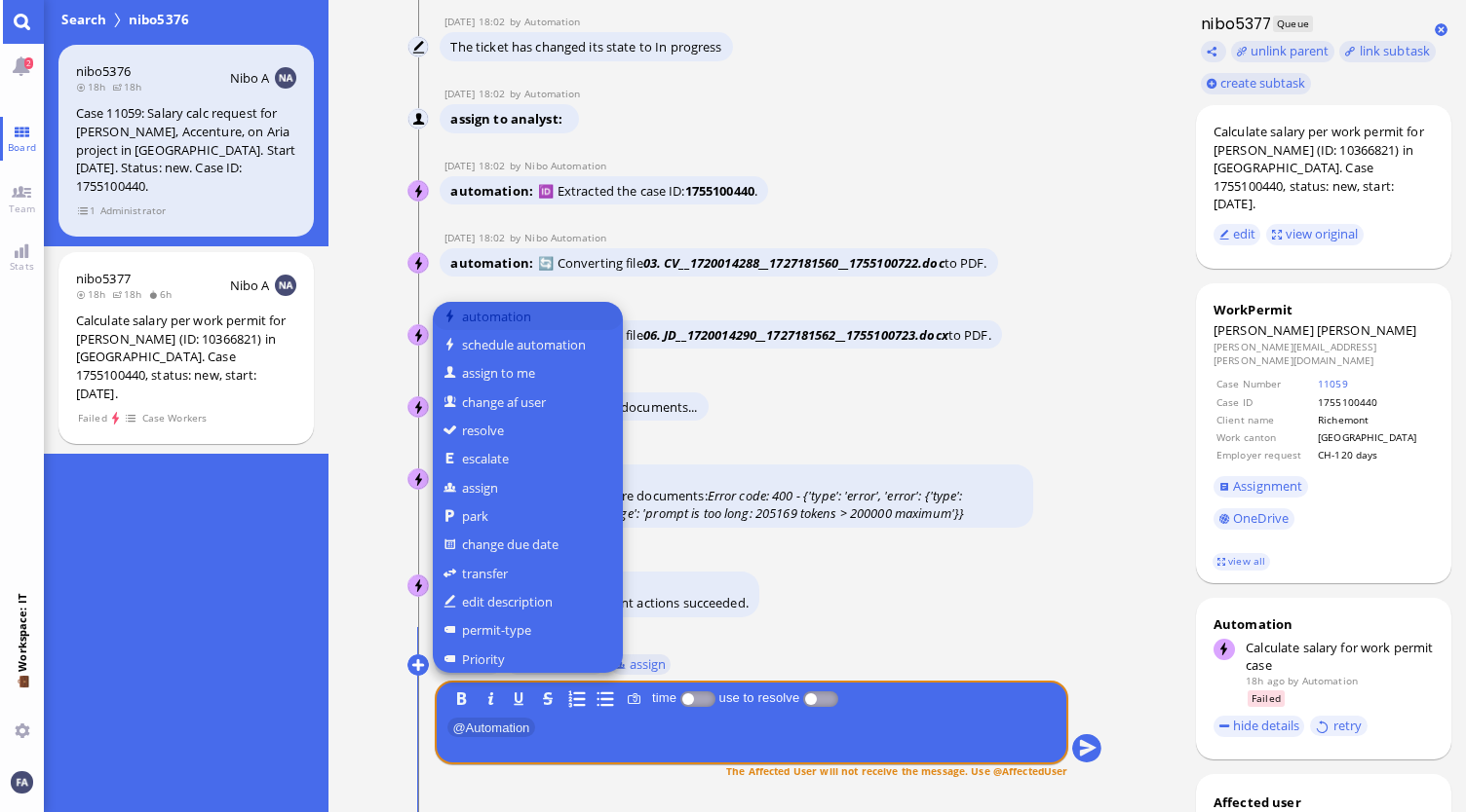
click at [550, 307] on button "automation" at bounding box center [527, 316] width 190 height 28
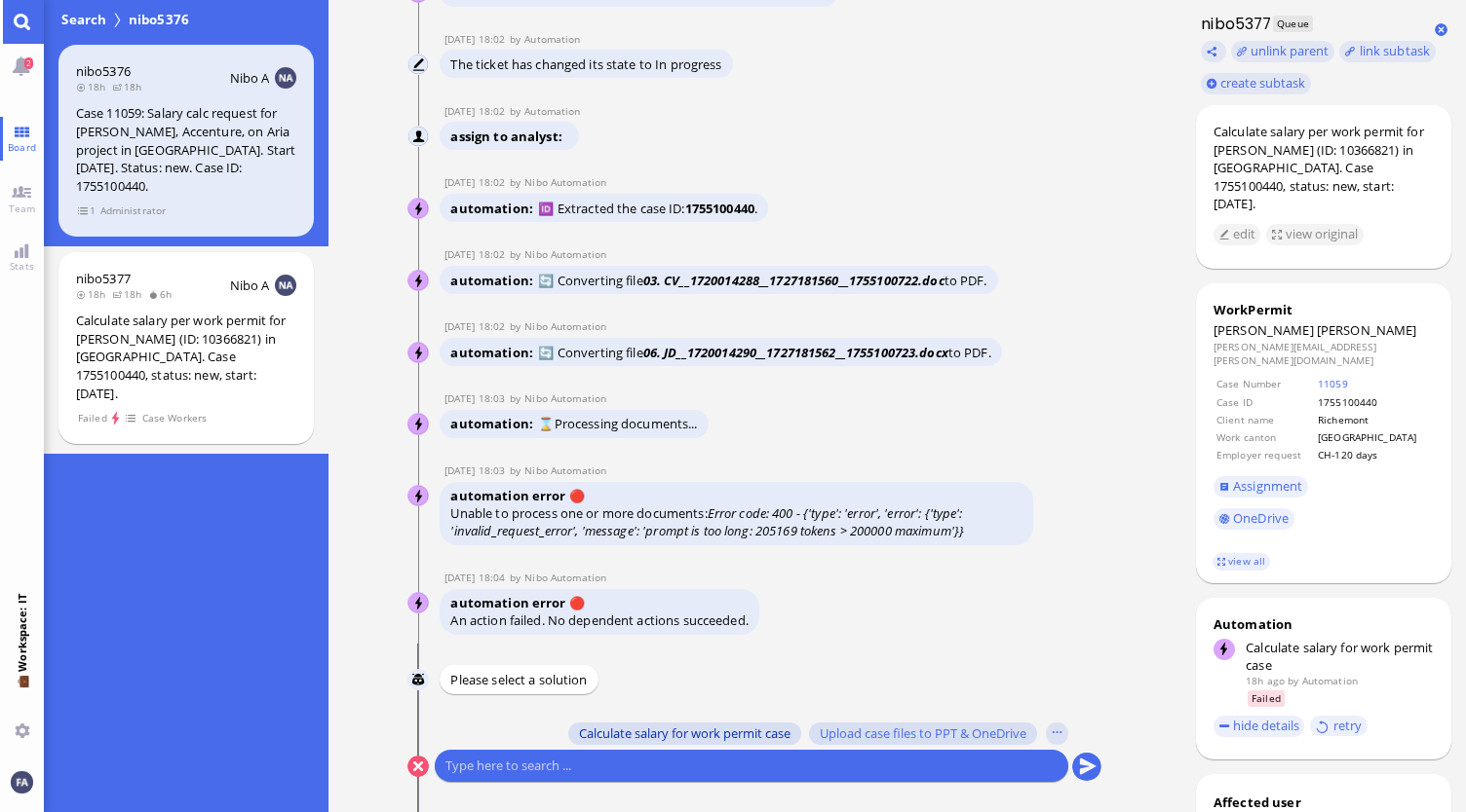
click at [732, 732] on span "Calculate salary for work permit case" at bounding box center [684, 734] width 212 height 16
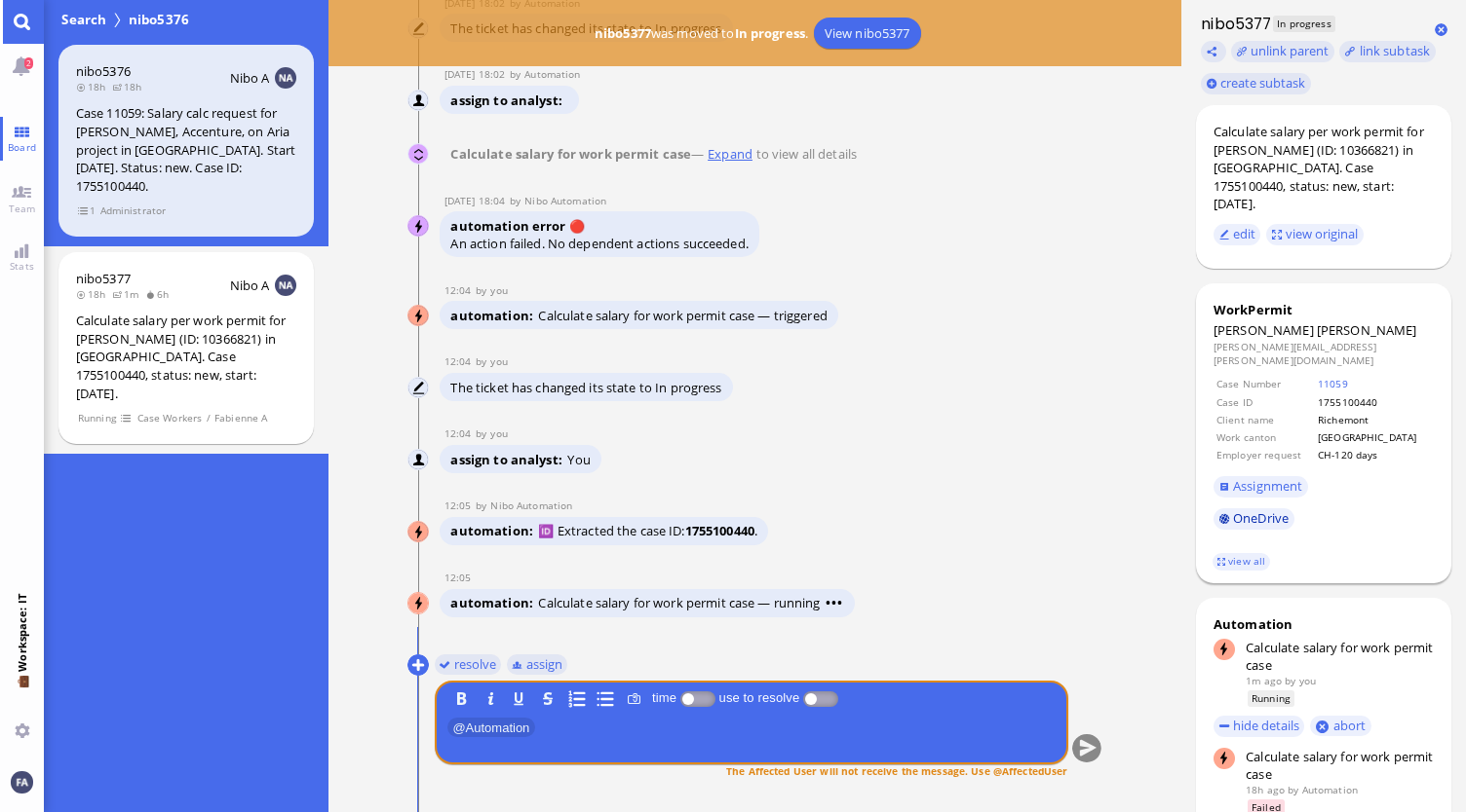
click at [1253, 508] on link "OneDrive" at bounding box center [1253, 519] width 80 height 22
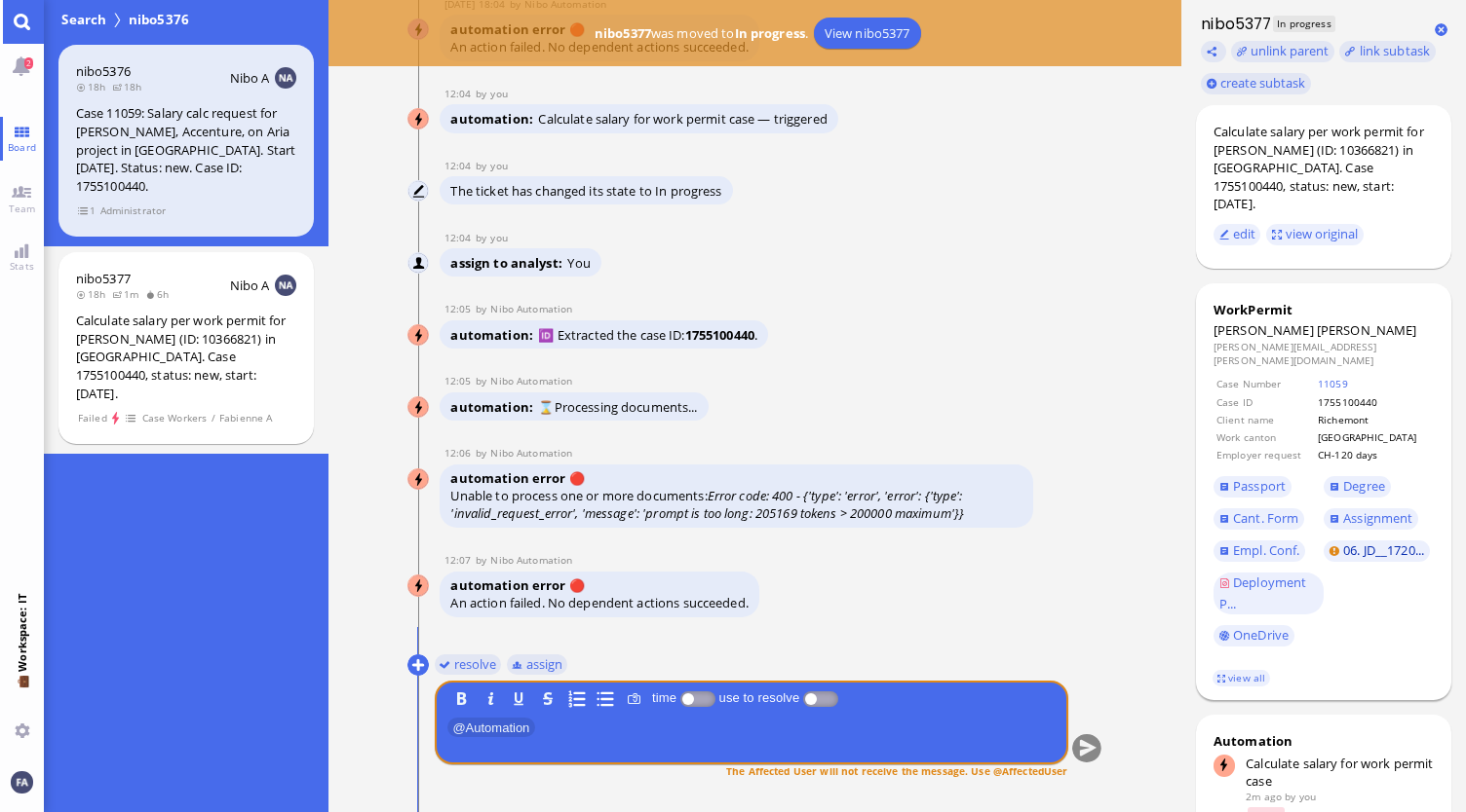
click at [1348, 542] on span "06. JD__1720..." at bounding box center [1383, 551] width 80 height 18
click at [415, 661] on button at bounding box center [418, 665] width 22 height 22
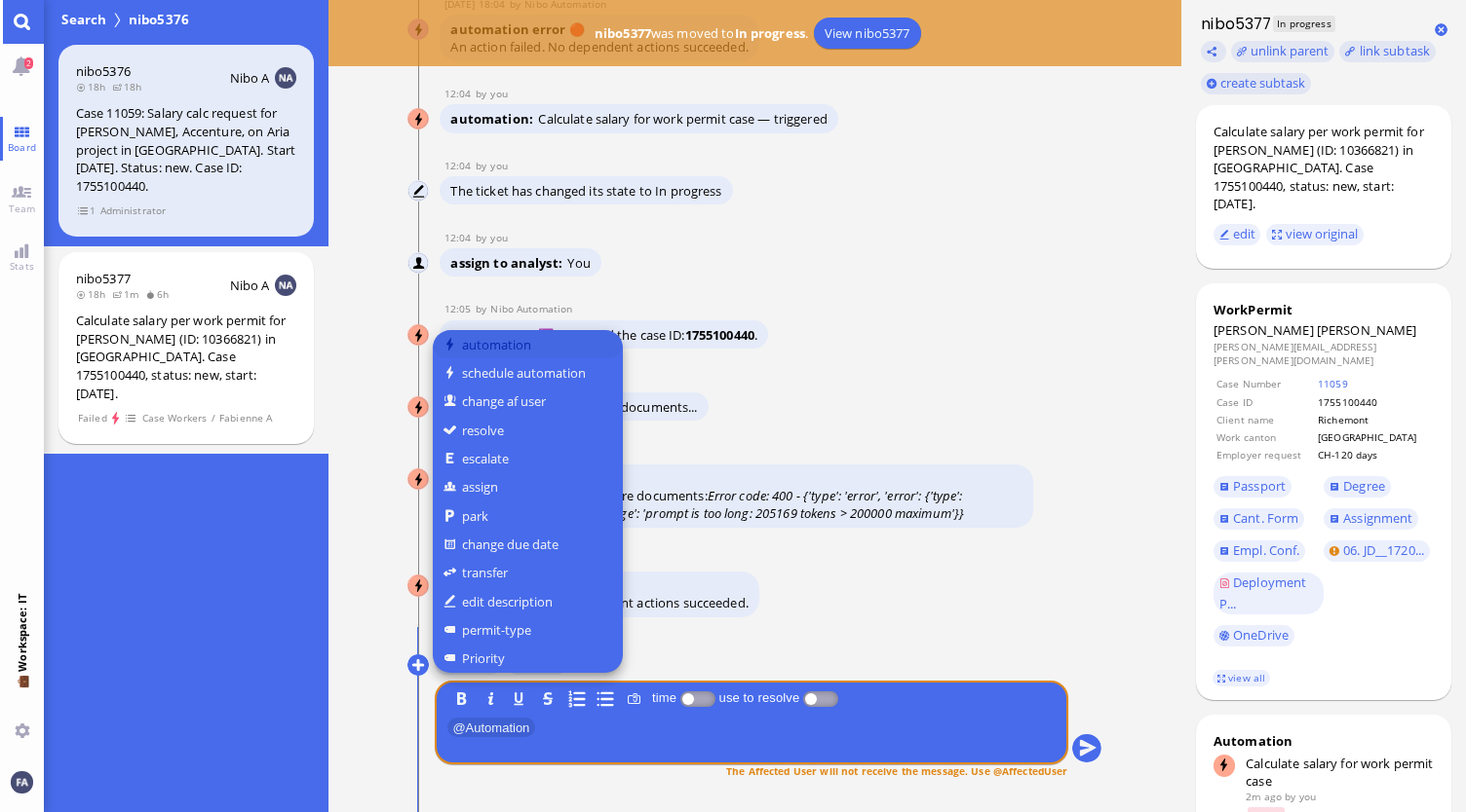
click at [509, 346] on button "automation" at bounding box center [527, 344] width 190 height 28
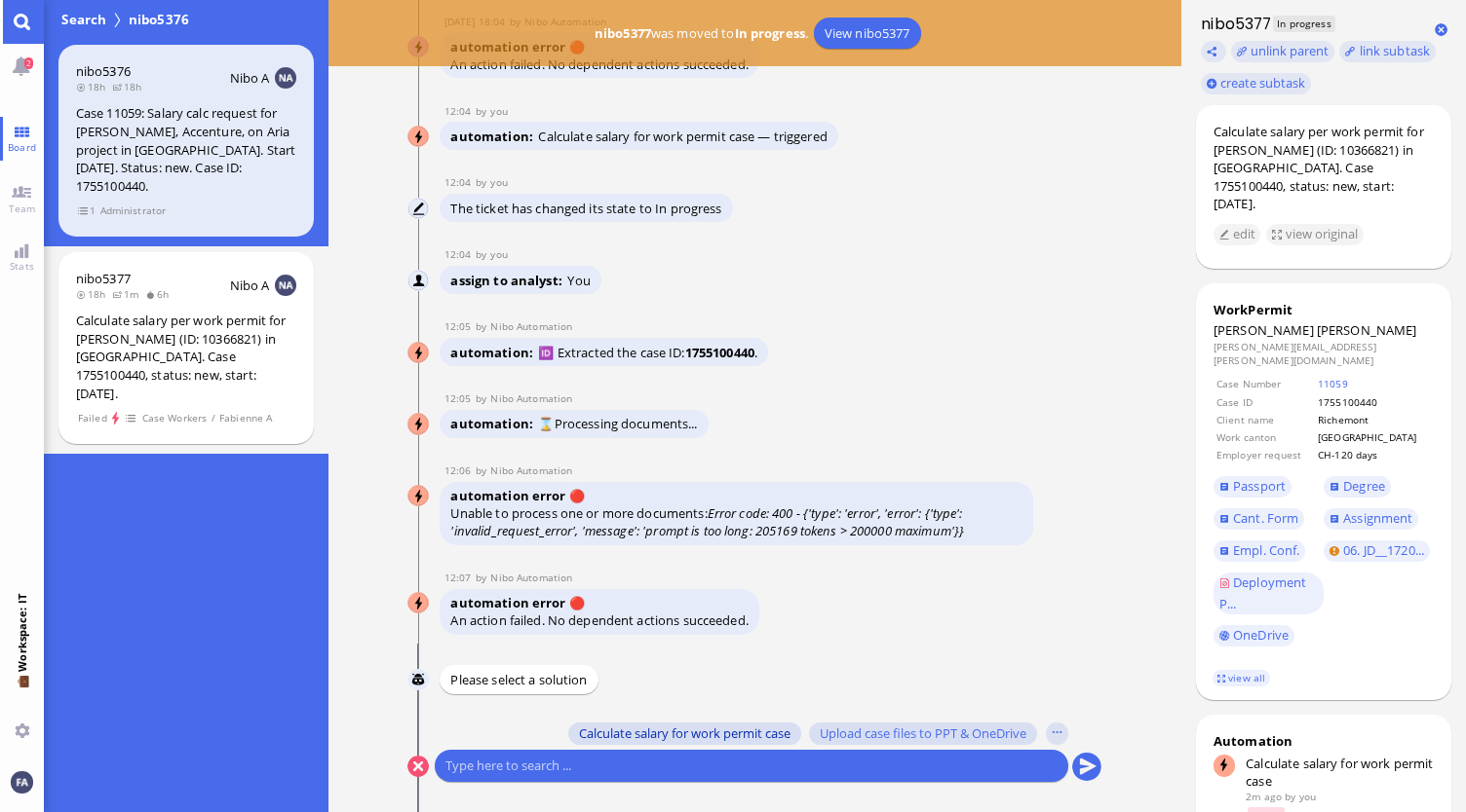
click at [684, 734] on span "Calculate salary for work permit case" at bounding box center [684, 734] width 212 height 16
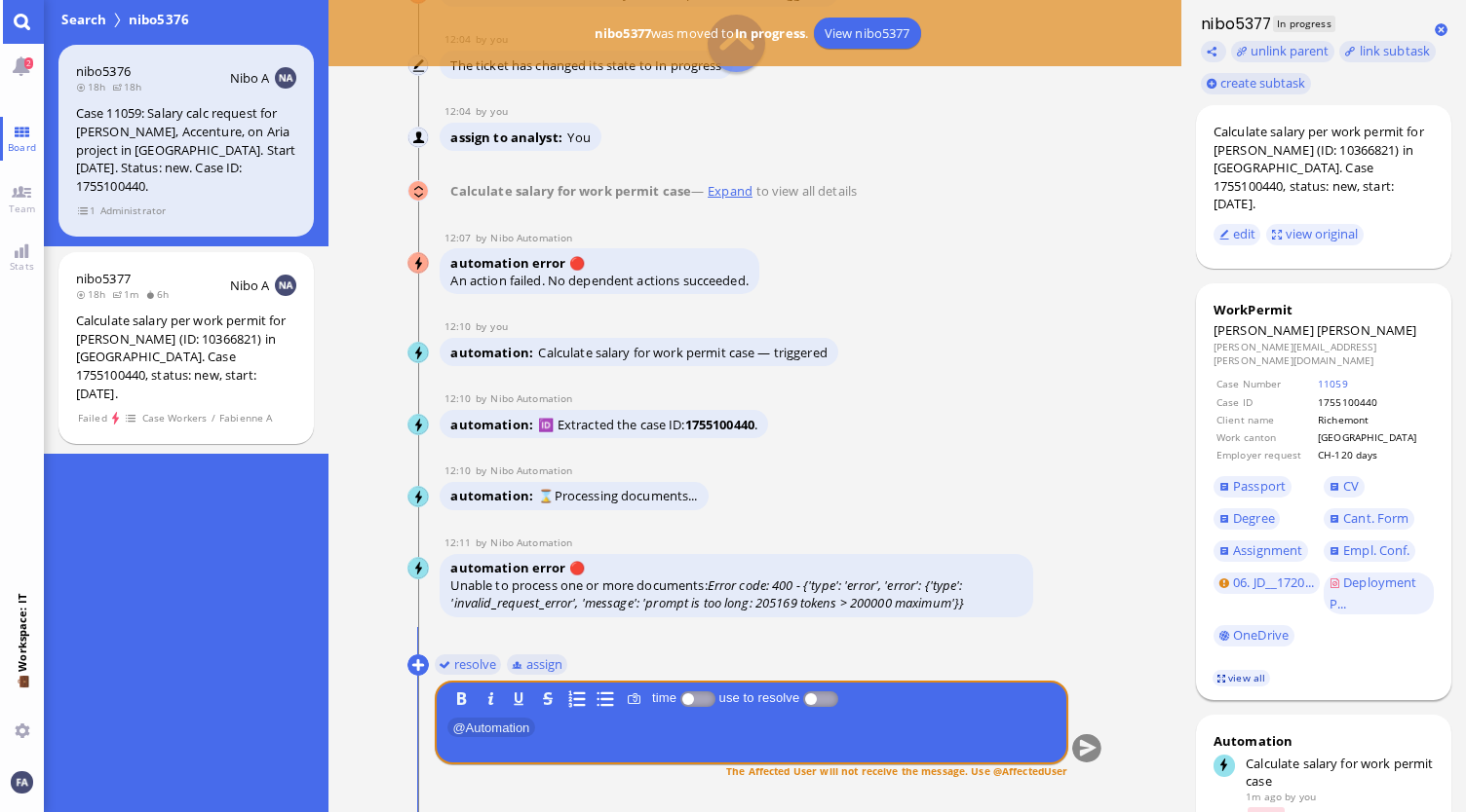
click at [1233, 670] on link "view all" at bounding box center [1241, 678] width 57 height 17
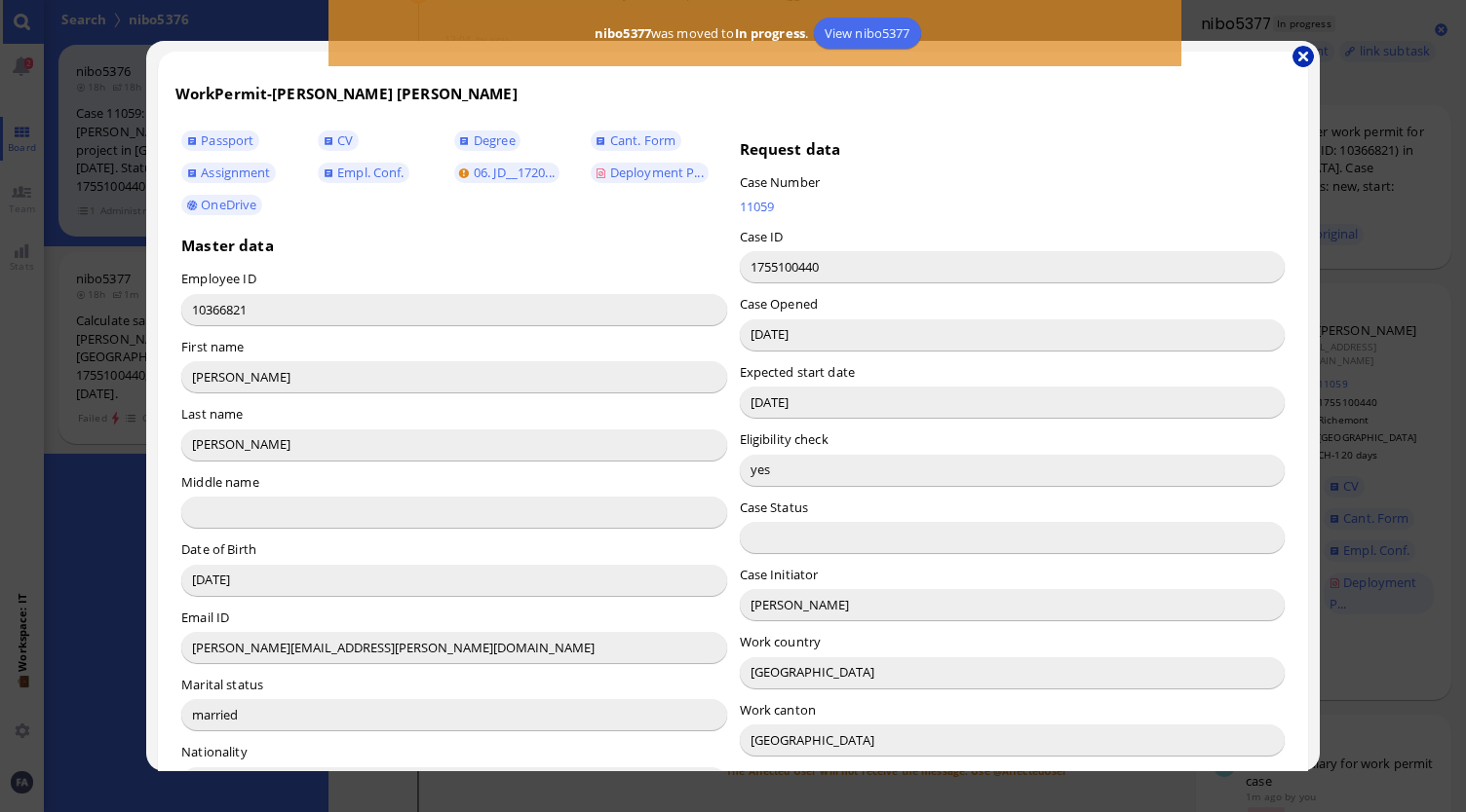
click at [1306, 60] on button "button" at bounding box center [1303, 57] width 22 height 22
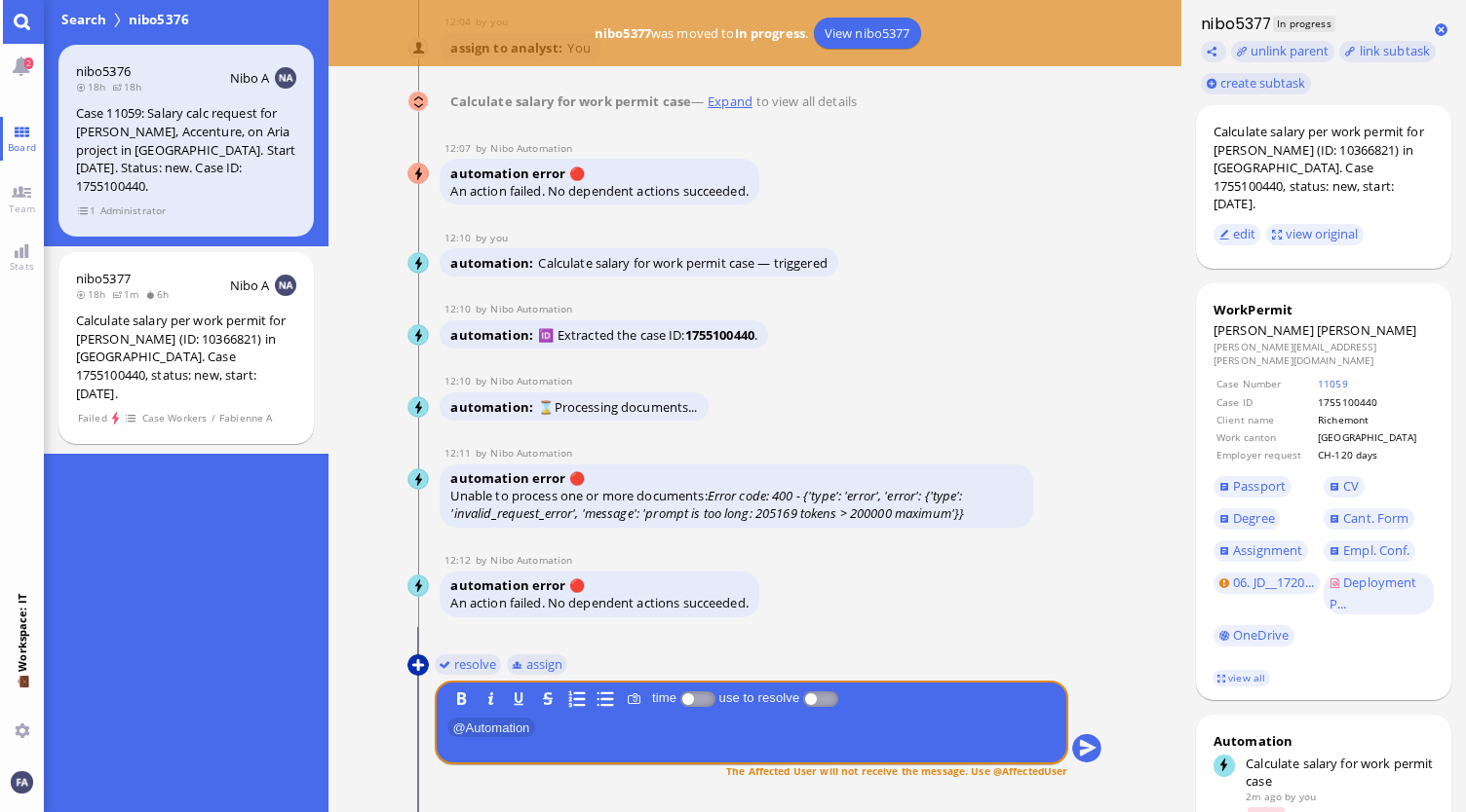
click at [409, 659] on button at bounding box center [418, 665] width 22 height 22
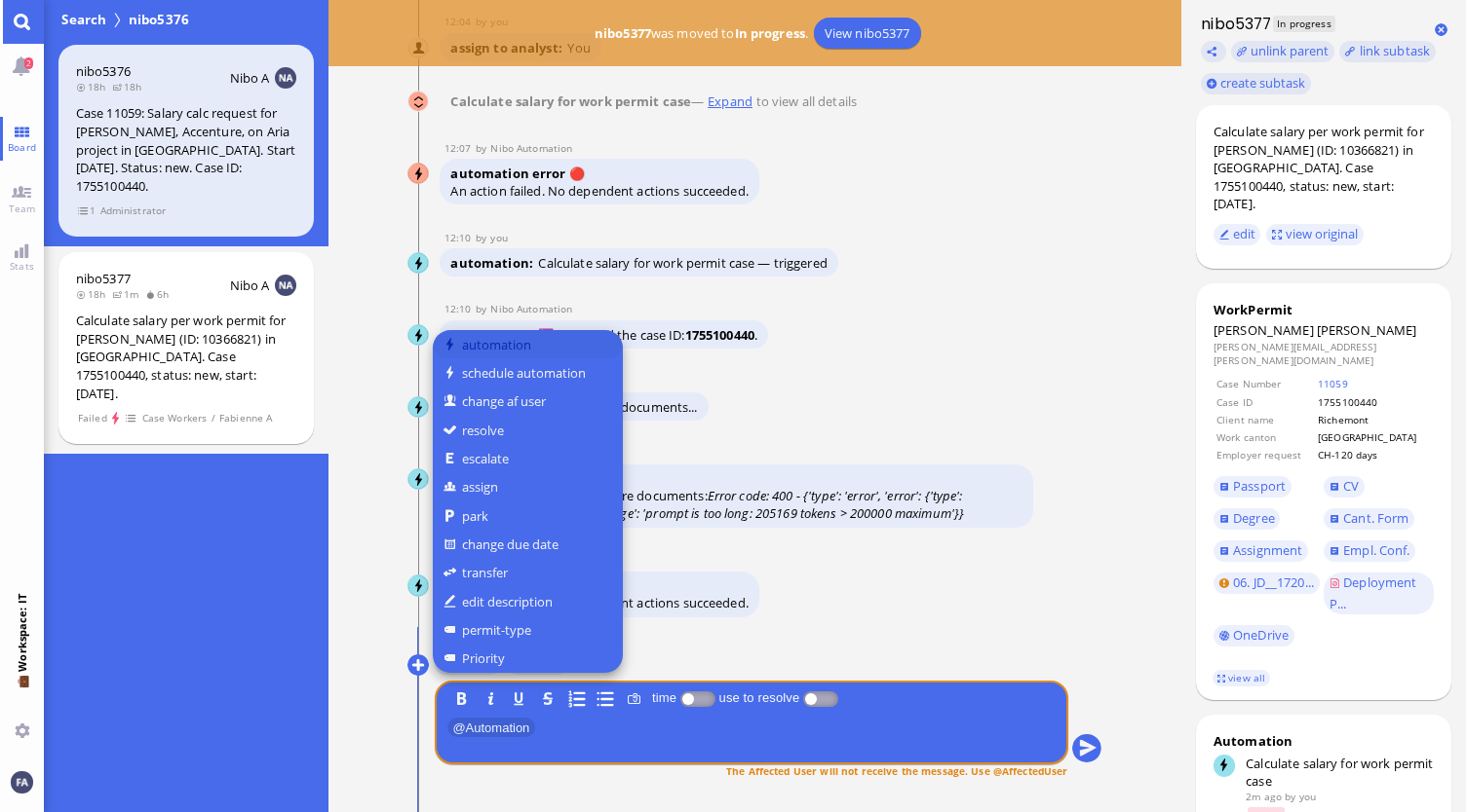
click at [490, 346] on button "automation" at bounding box center [527, 344] width 190 height 28
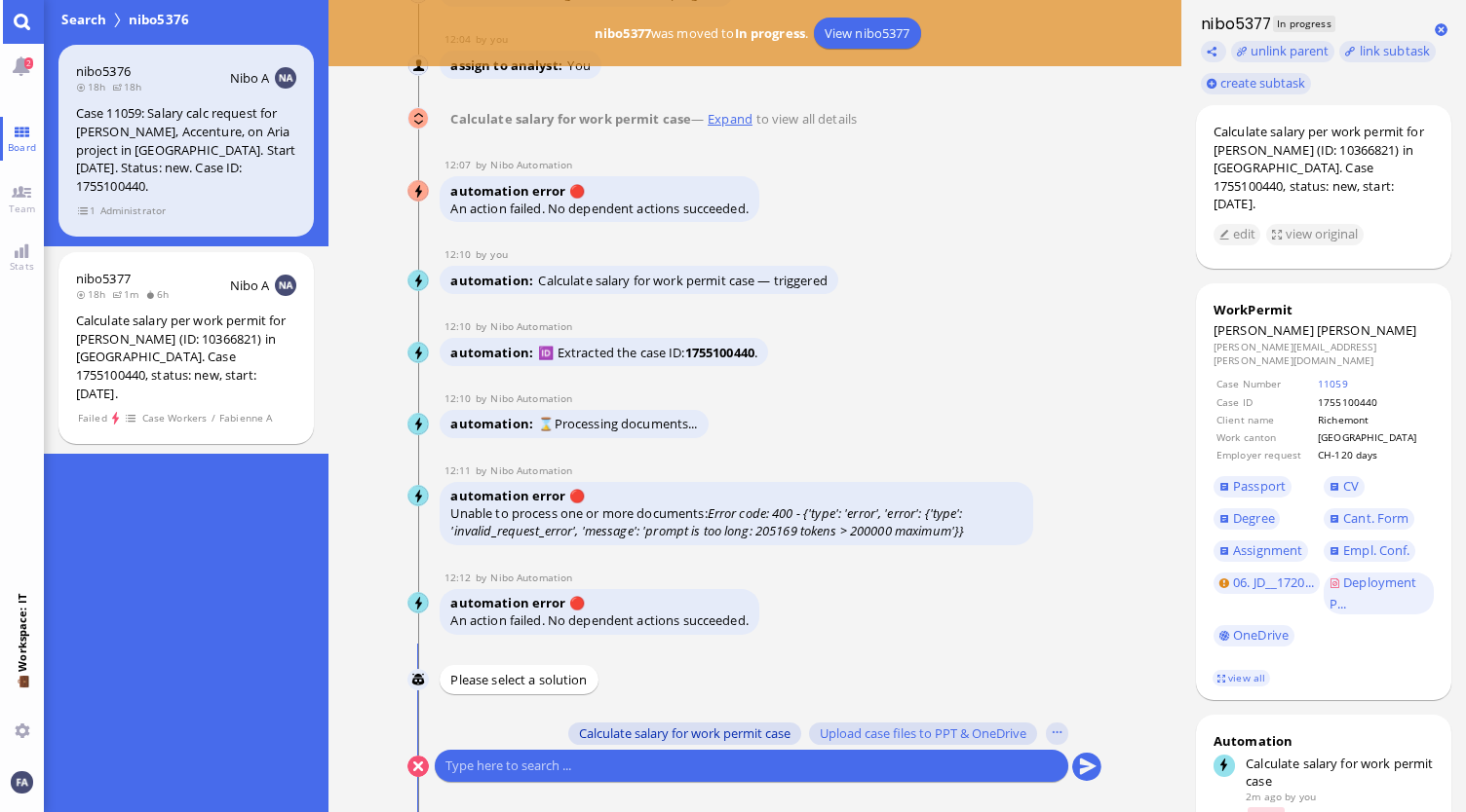
click at [705, 732] on span "Calculate salary for work permit case" at bounding box center [684, 734] width 212 height 16
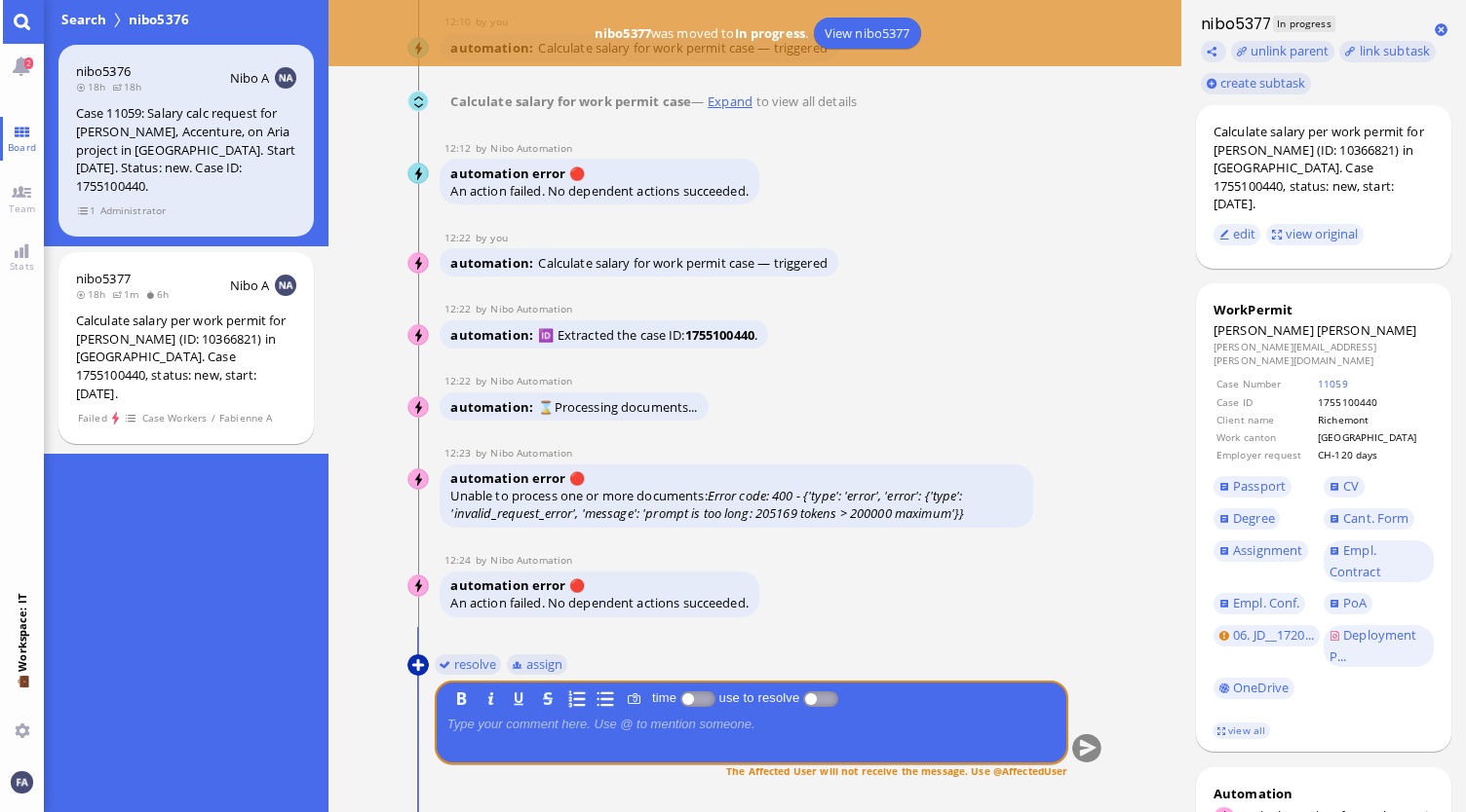
click at [413, 659] on button at bounding box center [418, 665] width 22 height 22
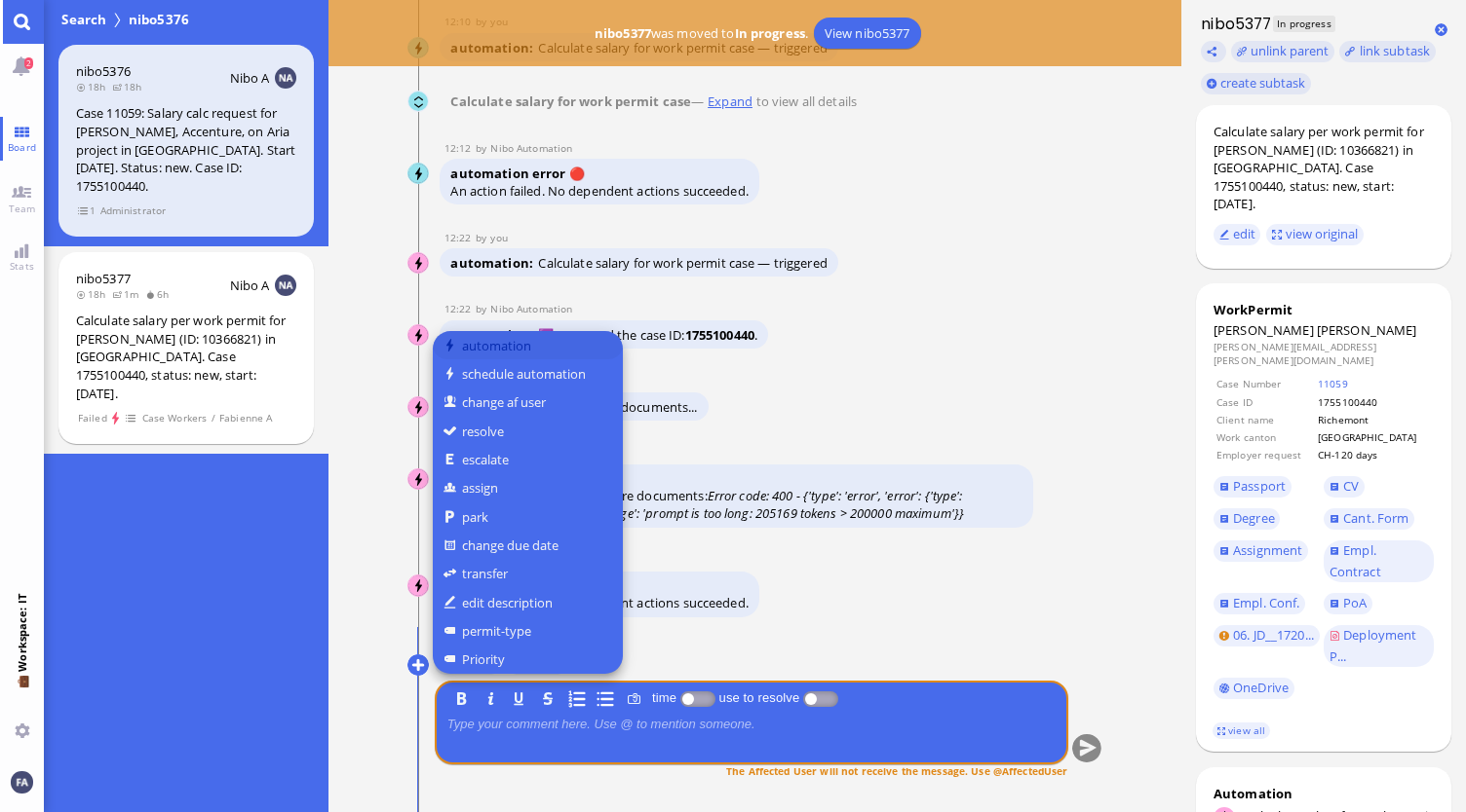
click at [523, 337] on button "automation" at bounding box center [527, 345] width 190 height 28
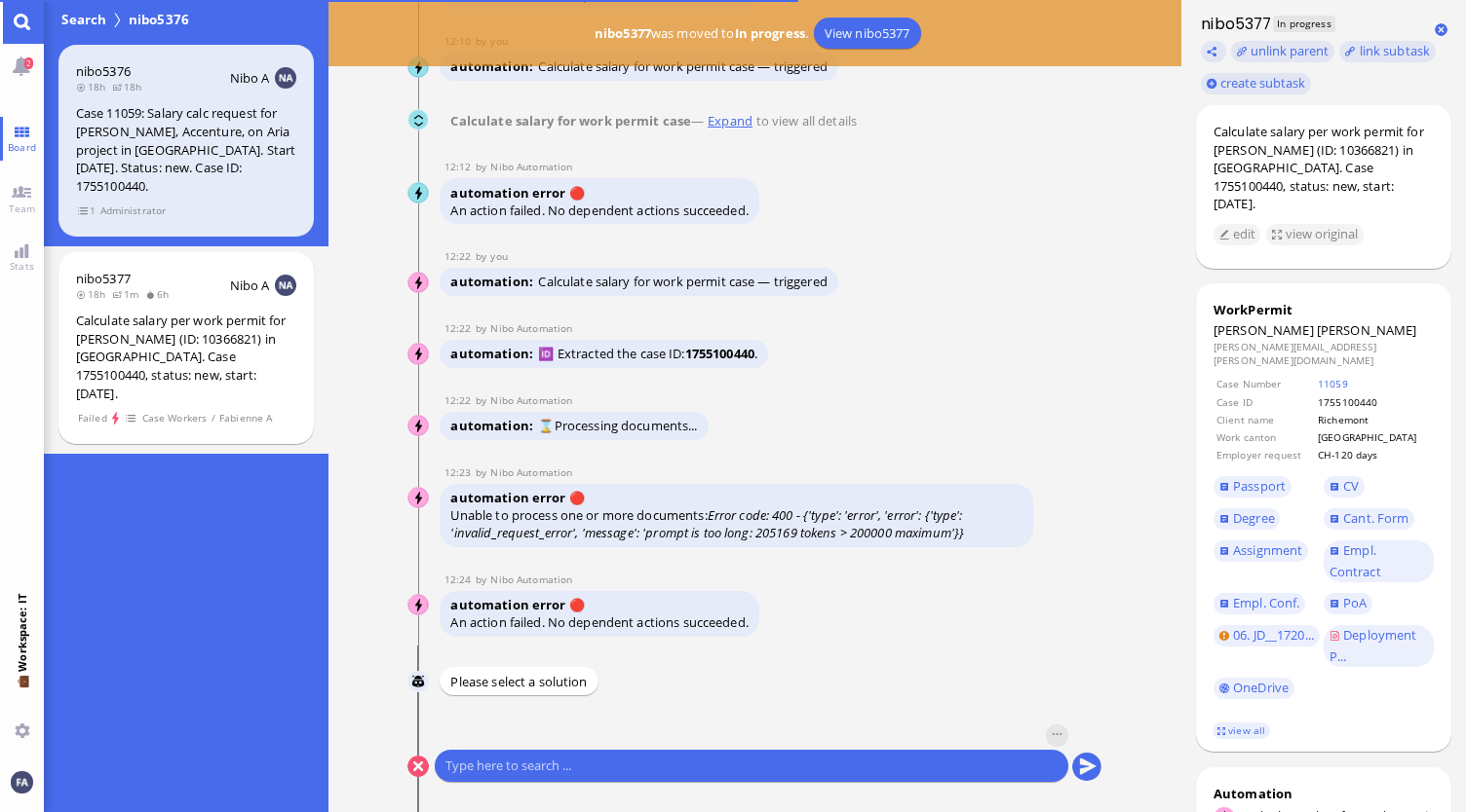
scroll to position [-1, 0]
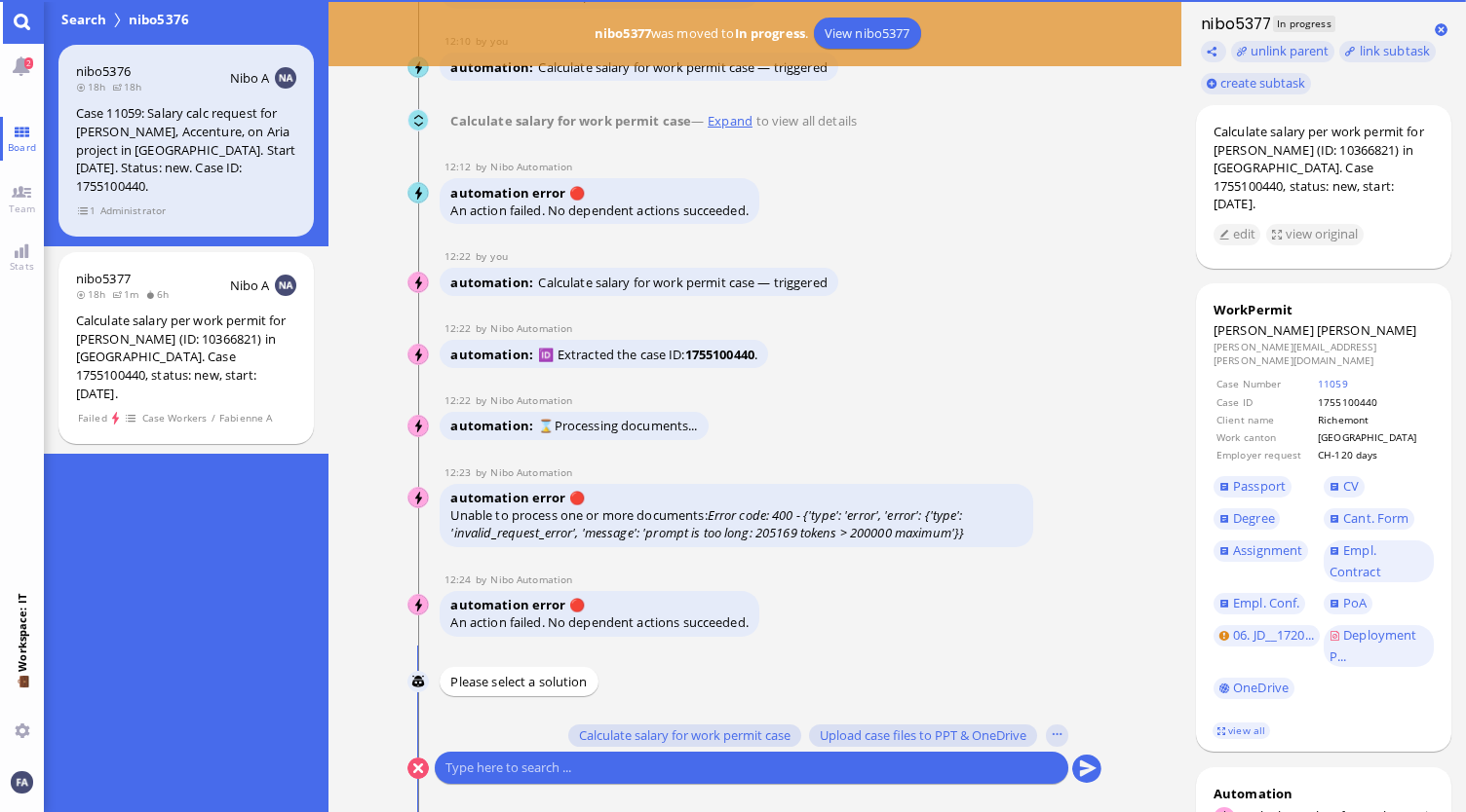
drag, startPoint x: 1082, startPoint y: 712, endPoint x: 1061, endPoint y: 696, distance: 26.4
click at [1078, 708] on div "[PERSON_NAME] Please select a solution You Calculate salary for work permit cas…" at bounding box center [755, 738] width 695 height 141
click at [652, 747] on div "Calculate salary for work permit case Upload case files to PPT & OneDrive" at bounding box center [738, 734] width 606 height 27
click at [655, 732] on span "Calculate salary for work permit case" at bounding box center [684, 736] width 212 height 16
